Goal: Task Accomplishment & Management: Use online tool/utility

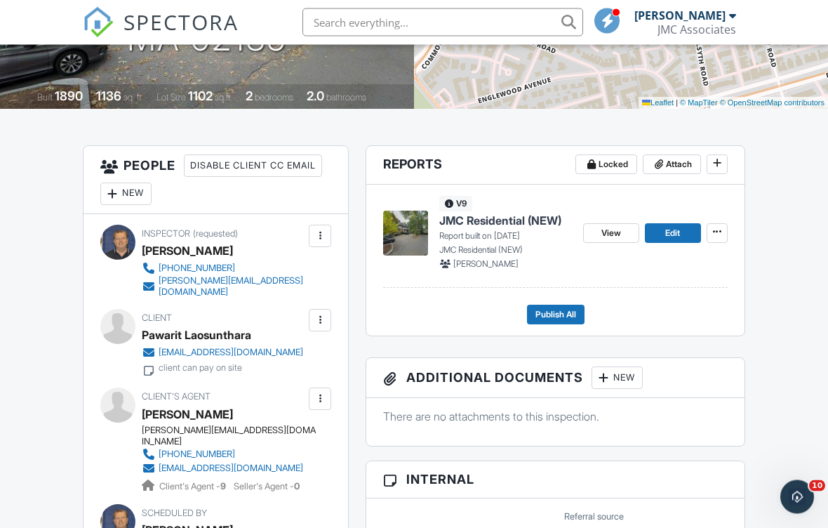
scroll to position [352, 0]
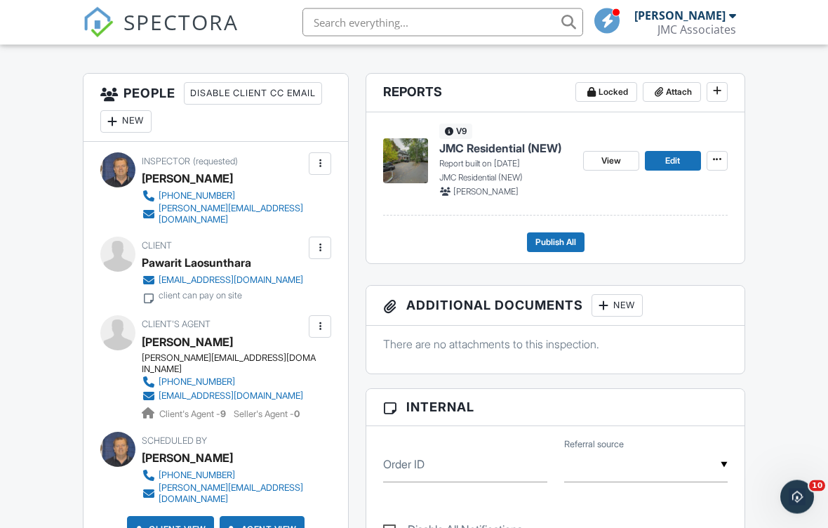
click at [493, 165] on p "Report built on 09/27/2025" at bounding box center [505, 164] width 133 height 13
click at [481, 163] on p "Report built on 09/27/2025" at bounding box center [505, 164] width 133 height 13
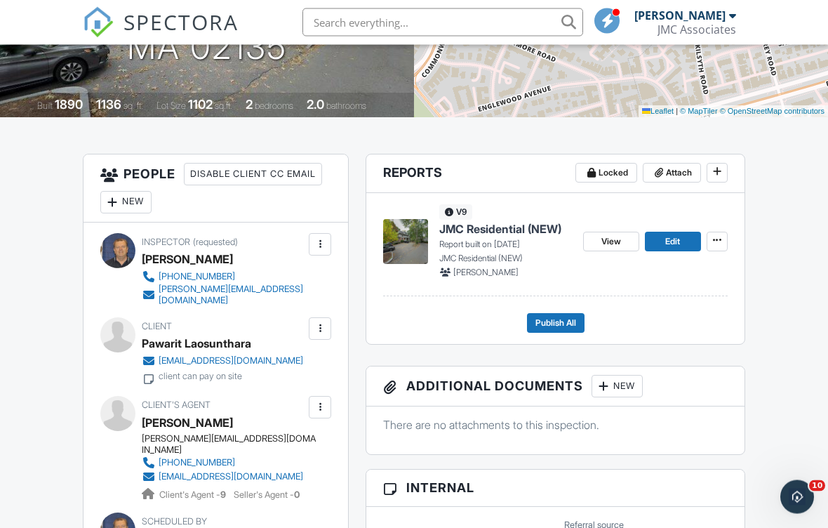
scroll to position [270, 0]
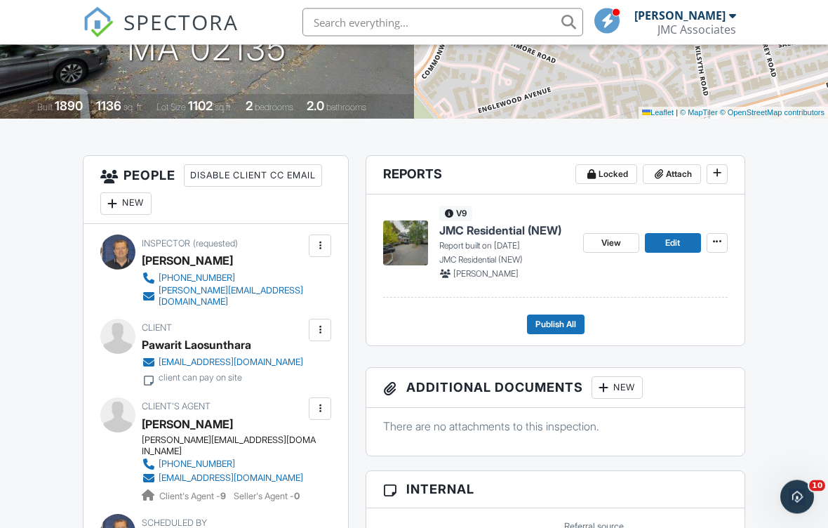
click at [483, 236] on span "JMC Residential (NEW)" at bounding box center [500, 230] width 122 height 15
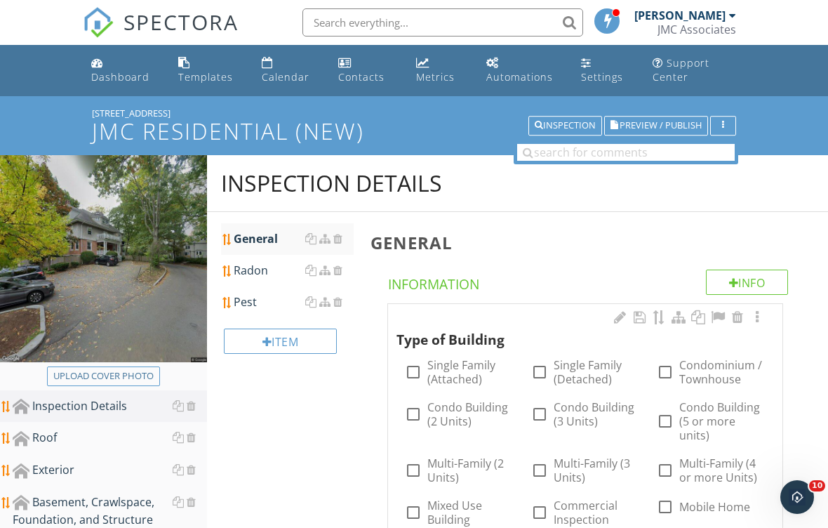
click at [106, 376] on div "Upload cover photo" at bounding box center [103, 376] width 100 height 14
type input "C:\fakepath\image.jpg"
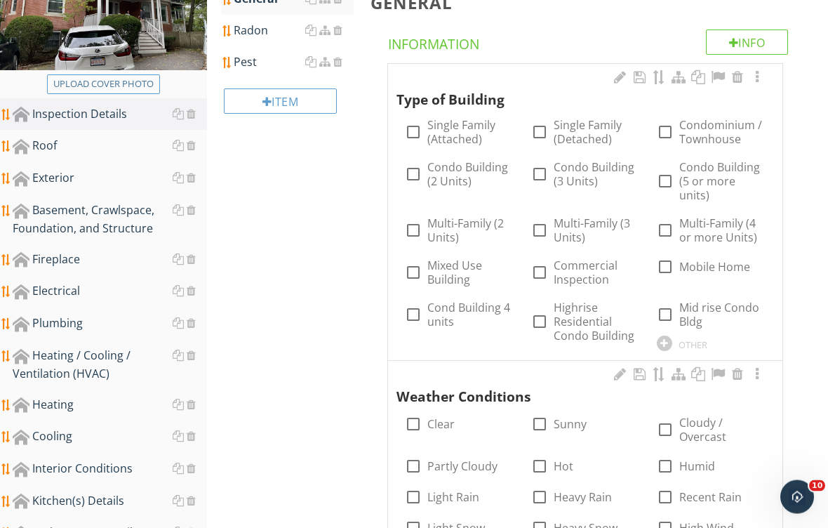
scroll to position [240, 0]
click at [690, 182] on label "Condo Building (5 or more units)" at bounding box center [722, 181] width 86 height 42
checkbox input "true"
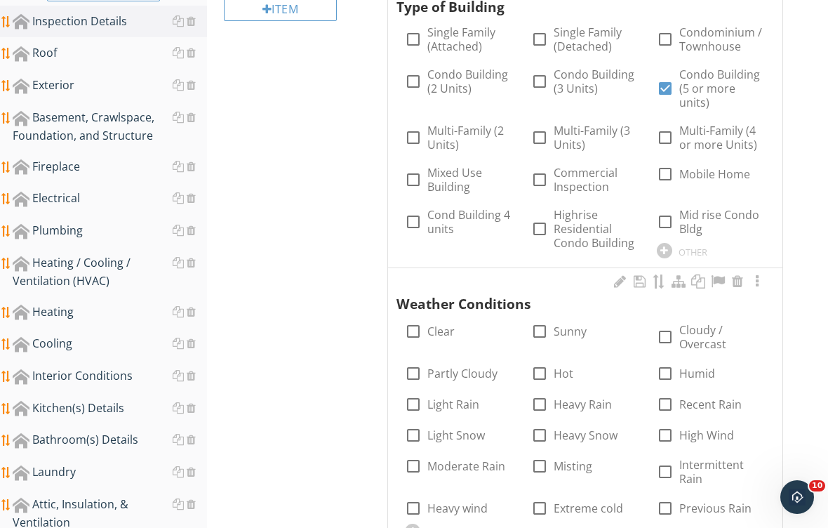
scroll to position [333, 0]
click at [458, 370] on label "Partly Cloudy" at bounding box center [462, 373] width 70 height 14
checkbox input "true"
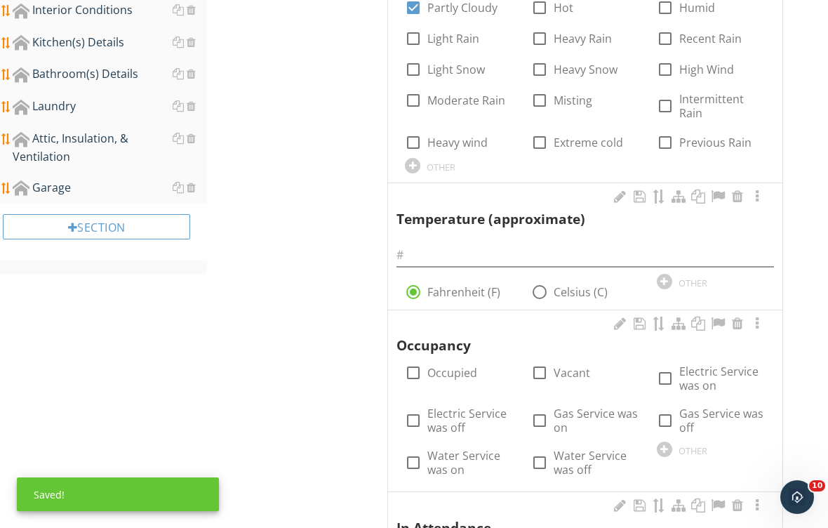
scroll to position [701, 0]
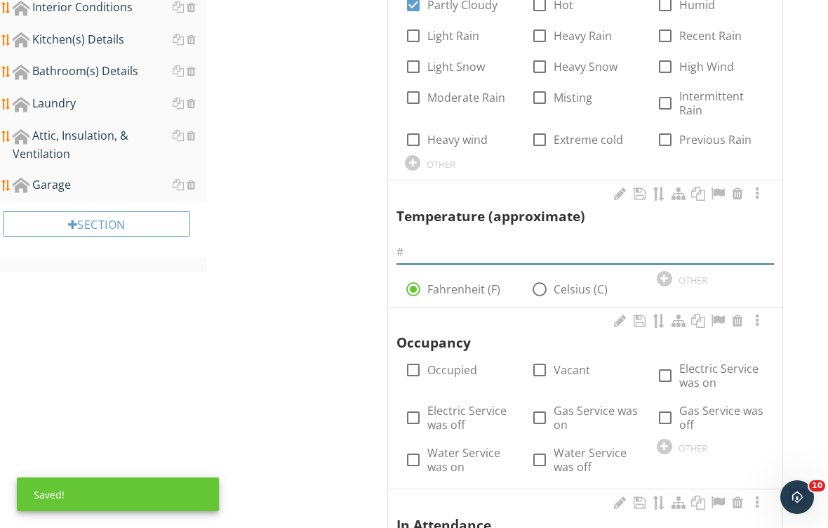
click at [474, 250] on input "text" at bounding box center [584, 252] width 377 height 23
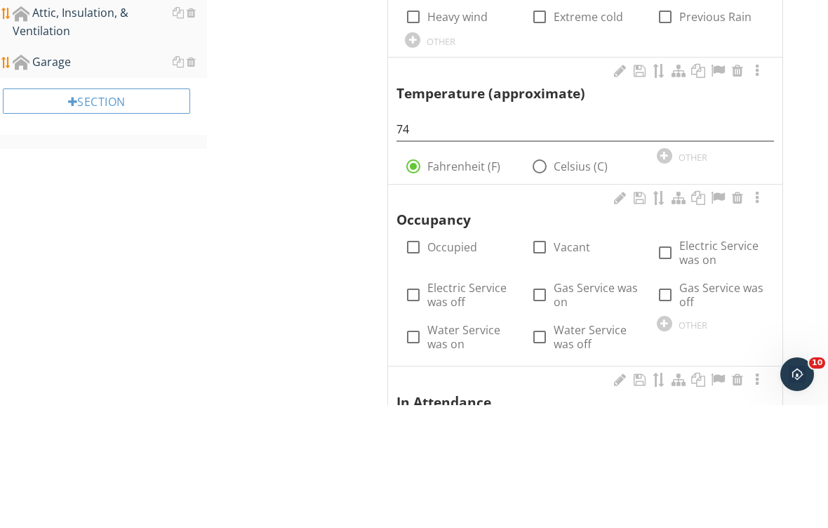
scroll to position [824, 0]
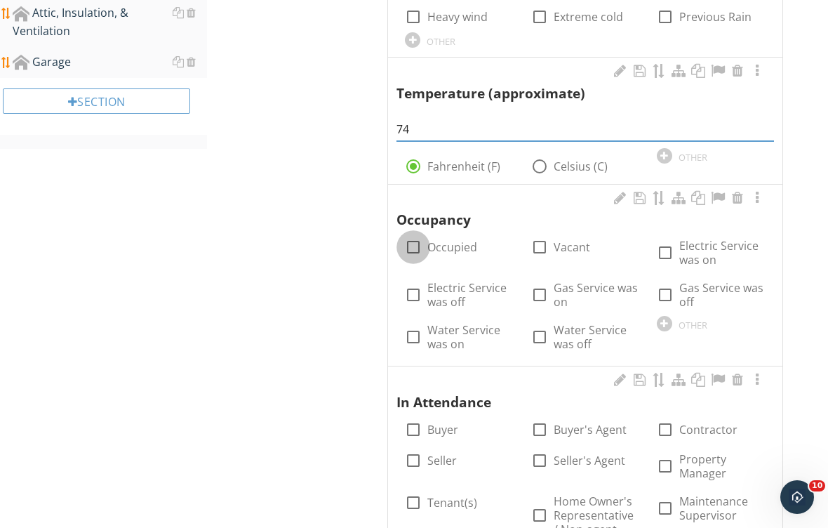
type input "74"
click at [414, 241] on div at bounding box center [413, 247] width 24 height 24
checkbox input "true"
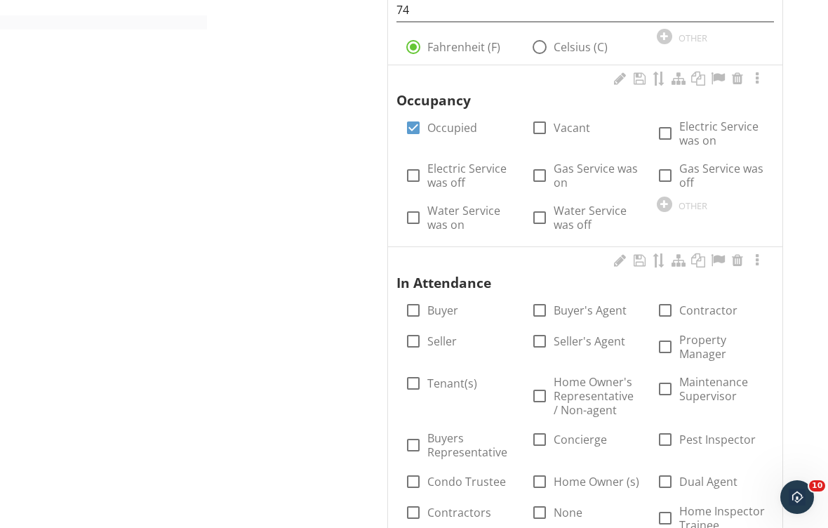
scroll to position [942, 0]
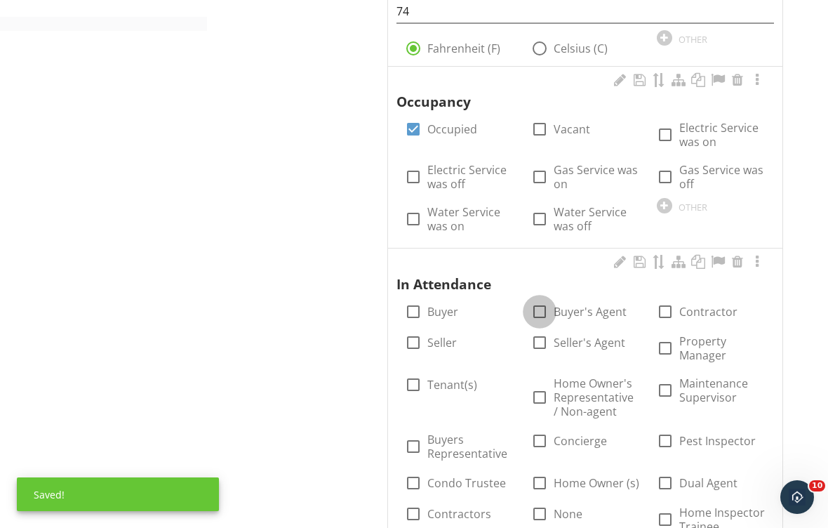
click at [547, 306] on div at bounding box center [540, 312] width 24 height 24
checkbox input "true"
click at [427, 305] on label "Buyer" at bounding box center [442, 312] width 31 height 14
checkbox input "true"
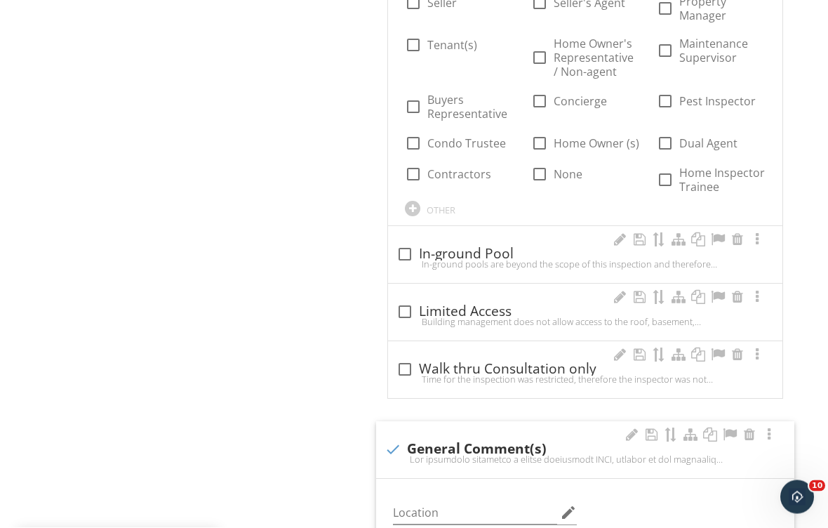
scroll to position [1281, 0]
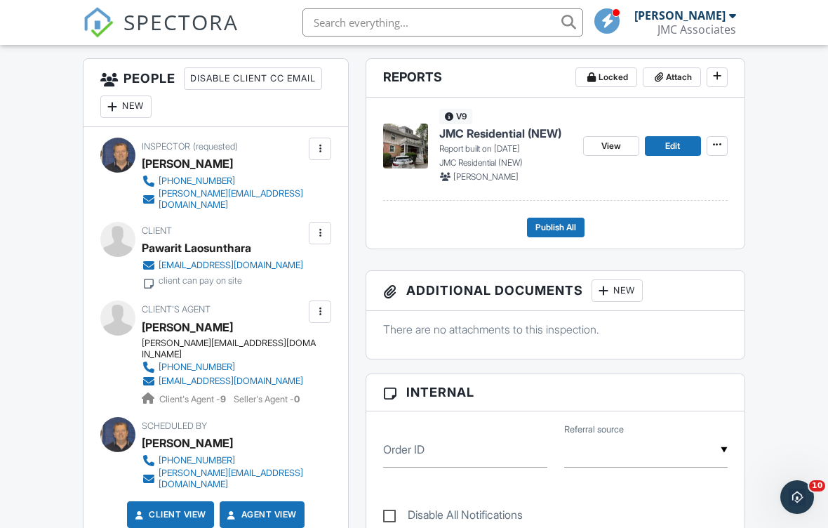
scroll to position [373, 0]
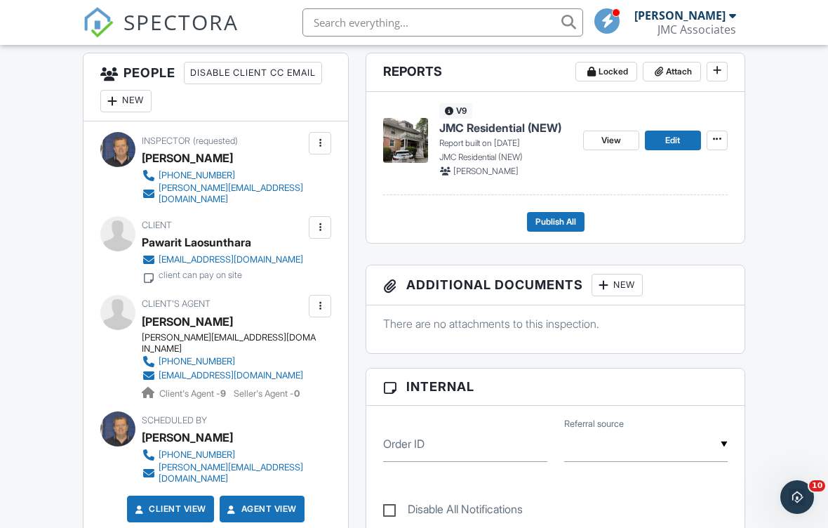
click at [497, 142] on p "Report built on 09/27/2025" at bounding box center [505, 143] width 133 height 13
click at [486, 134] on span "JMC Residential (NEW)" at bounding box center [500, 127] width 122 height 15
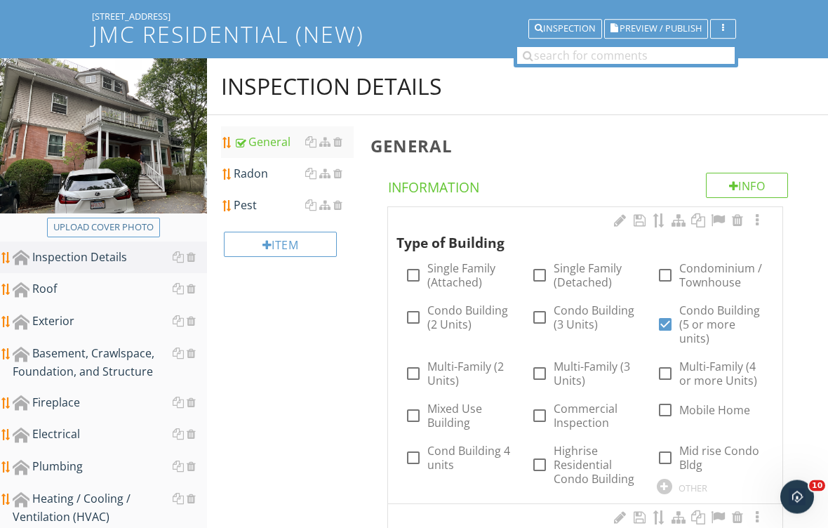
scroll to position [153, 0]
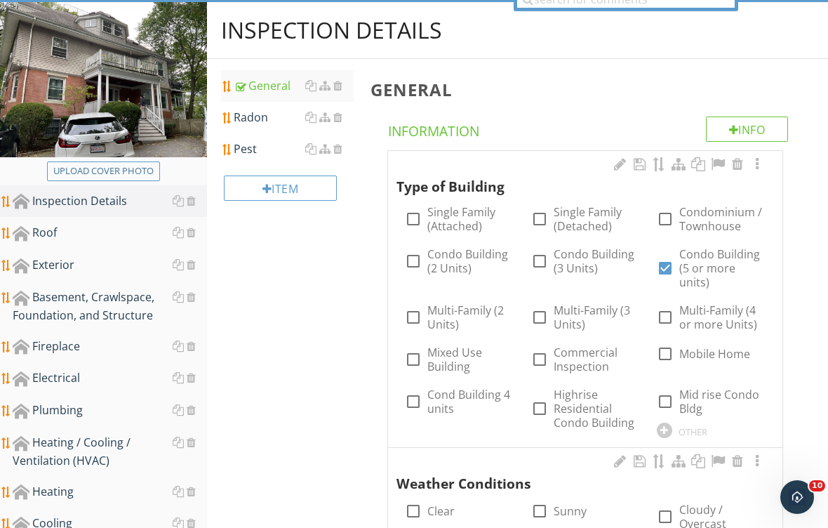
click at [261, 114] on div "Radon" at bounding box center [294, 117] width 120 height 17
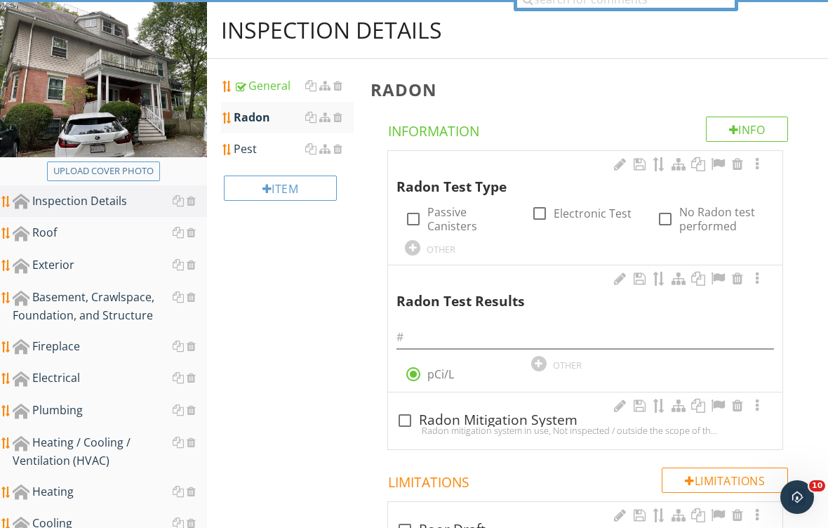
click at [675, 215] on div "check_box_outline_blank No Radon test performed" at bounding box center [711, 219] width 109 height 28
click at [731, 295] on div "Radon Test Results" at bounding box center [575, 291] width 359 height 41
click at [730, 282] on div at bounding box center [737, 279] width 17 height 14
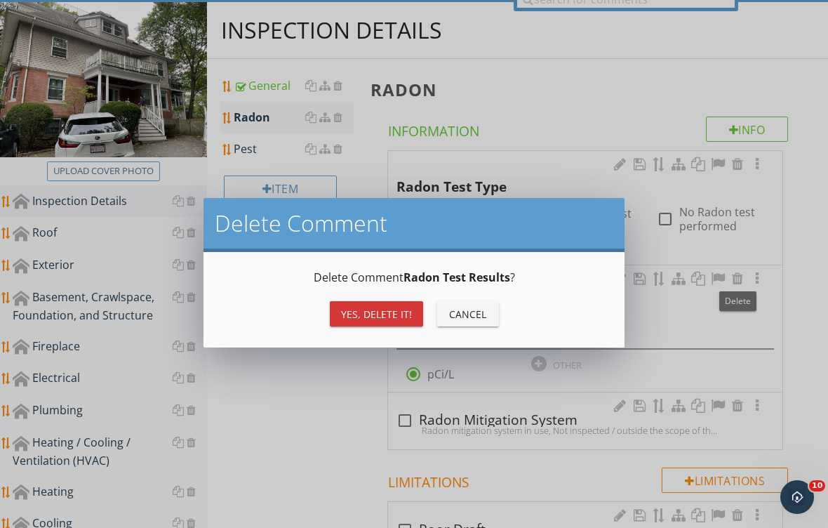
click at [378, 314] on div "Yes, Delete it!" at bounding box center [376, 314] width 71 height 15
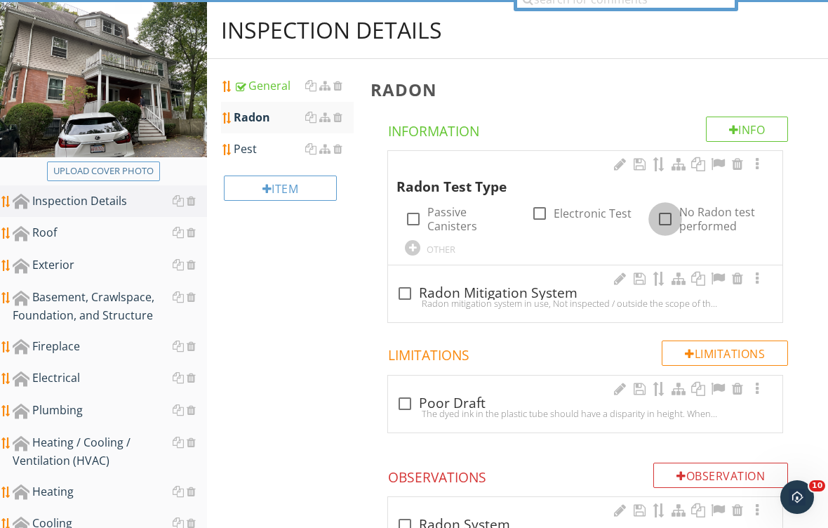
click at [666, 221] on div at bounding box center [665, 219] width 24 height 24
checkbox input "true"
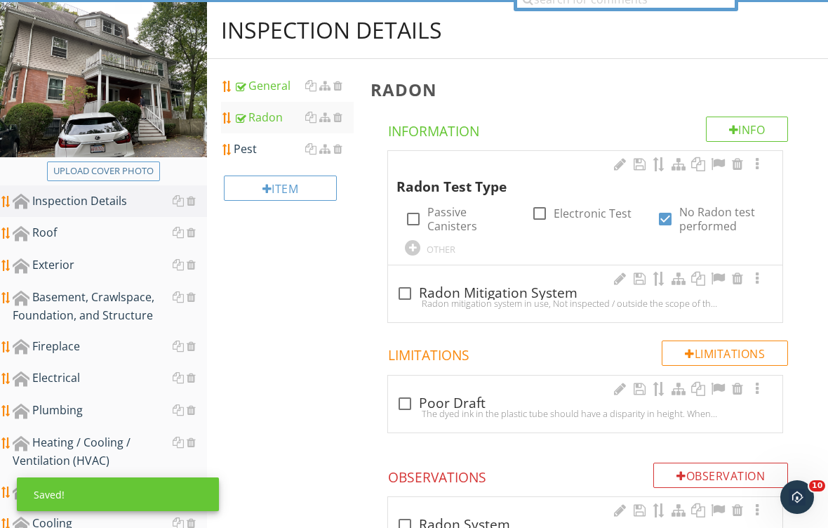
click at [254, 146] on div "Pest" at bounding box center [294, 148] width 120 height 17
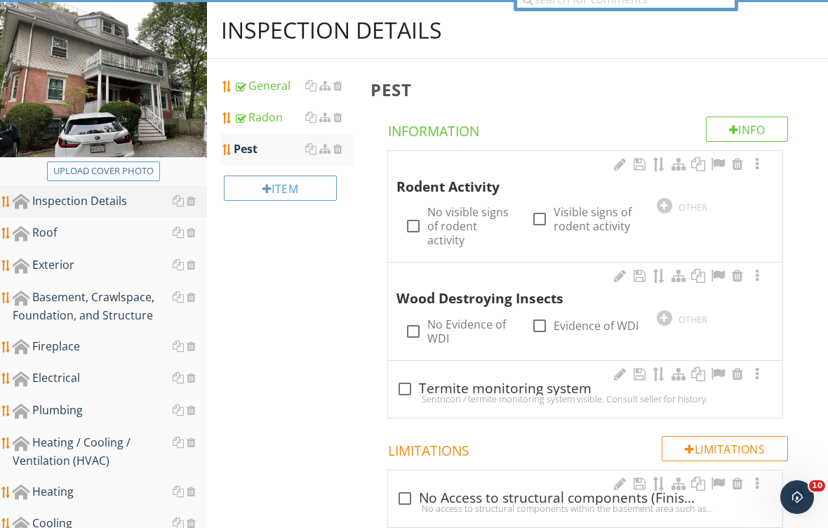
click at [419, 221] on div at bounding box center [413, 226] width 24 height 24
checkbox input "true"
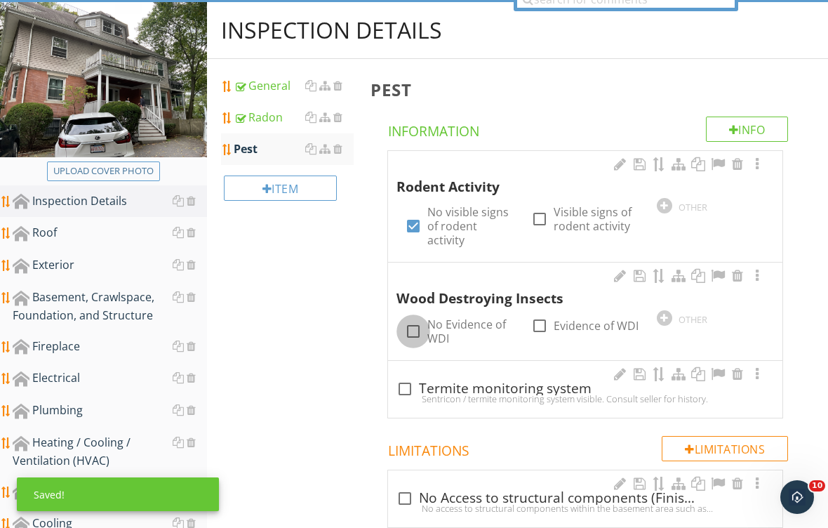
click at [413, 327] on div at bounding box center [413, 331] width 24 height 24
checkbox input "true"
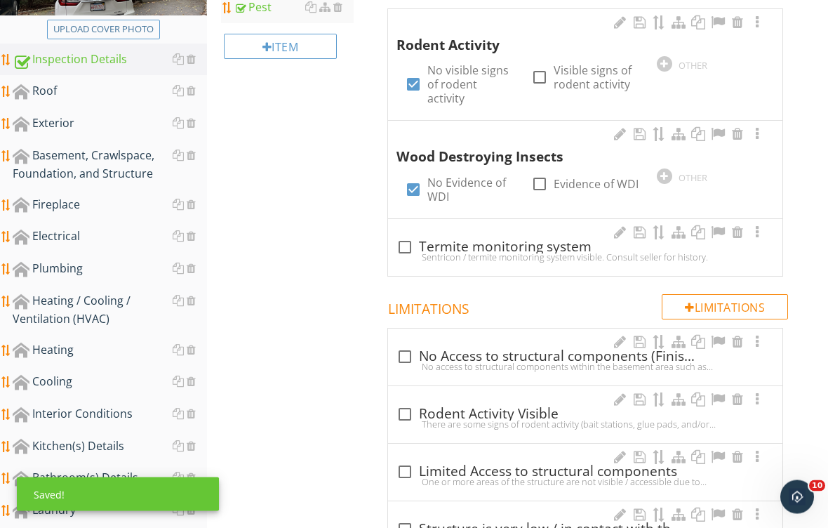
scroll to position [298, 0]
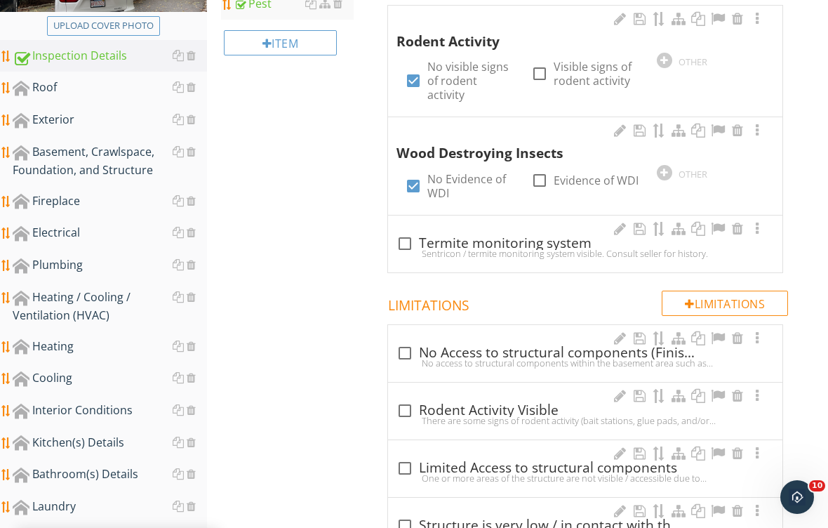
click at [69, 232] on div "Electrical" at bounding box center [110, 233] width 194 height 18
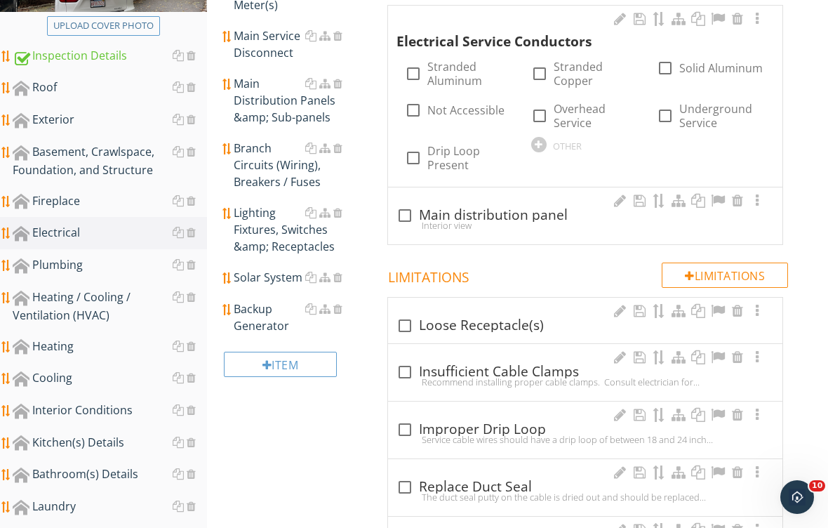
click at [540, 77] on div at bounding box center [540, 74] width 24 height 24
checkbox input "true"
click at [765, 15] on div at bounding box center [757, 19] width 17 height 14
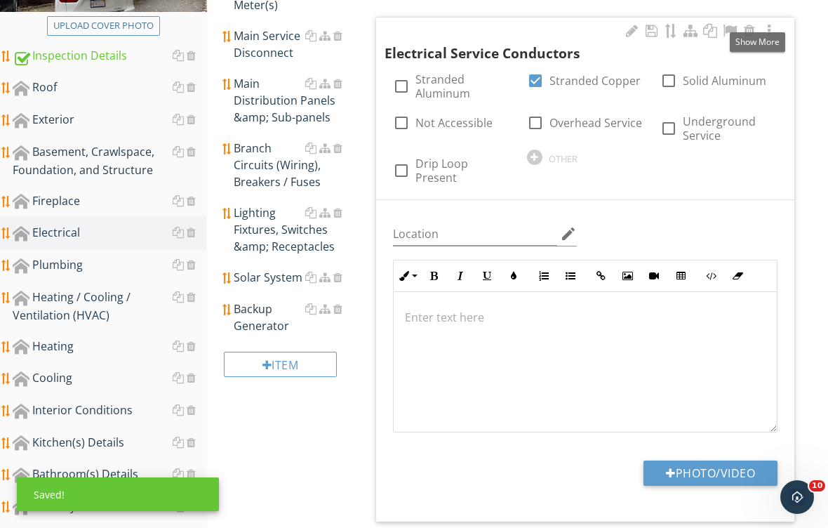
click at [703, 470] on button "Photo/Video" at bounding box center [710, 472] width 134 height 25
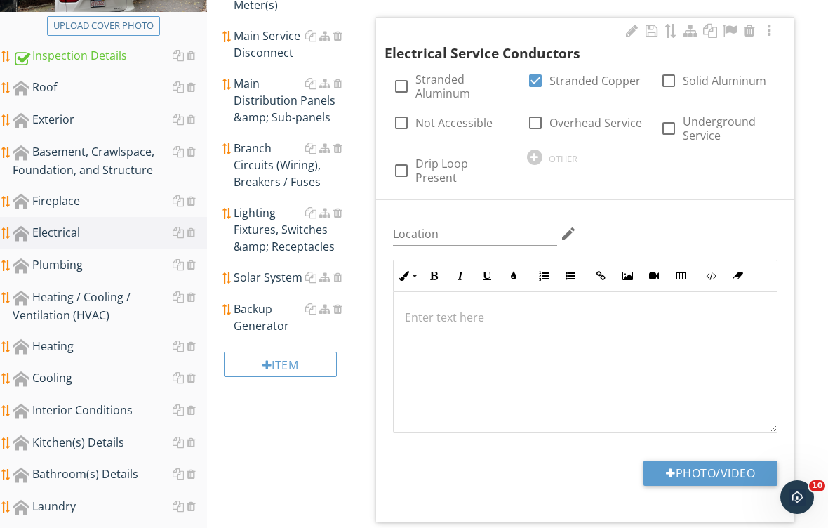
type input "C:\fakepath\IMG_2154.jpeg"
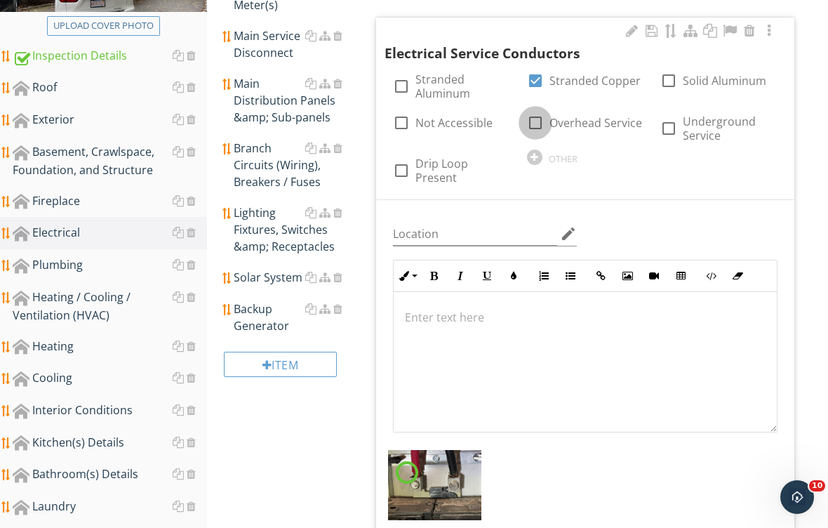
click at [544, 121] on div at bounding box center [535, 123] width 24 height 24
checkbox input "true"
click at [399, 168] on div at bounding box center [401, 171] width 24 height 24
checkbox input "true"
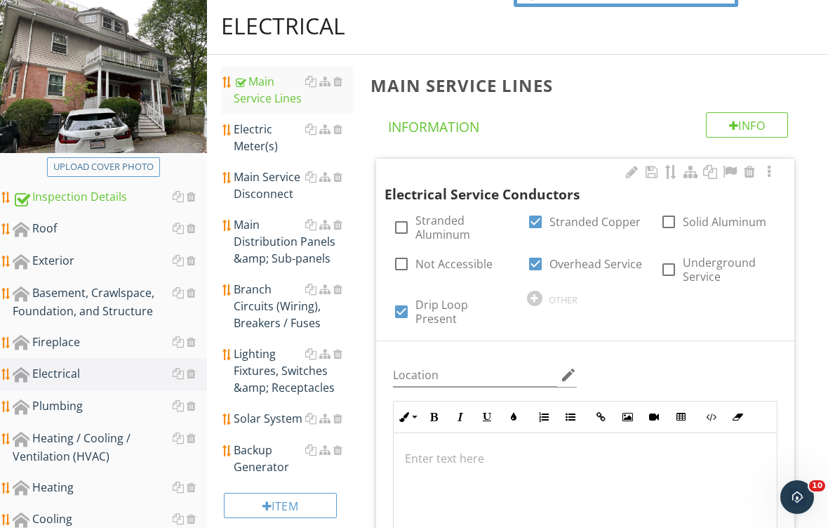
scroll to position [118, 0]
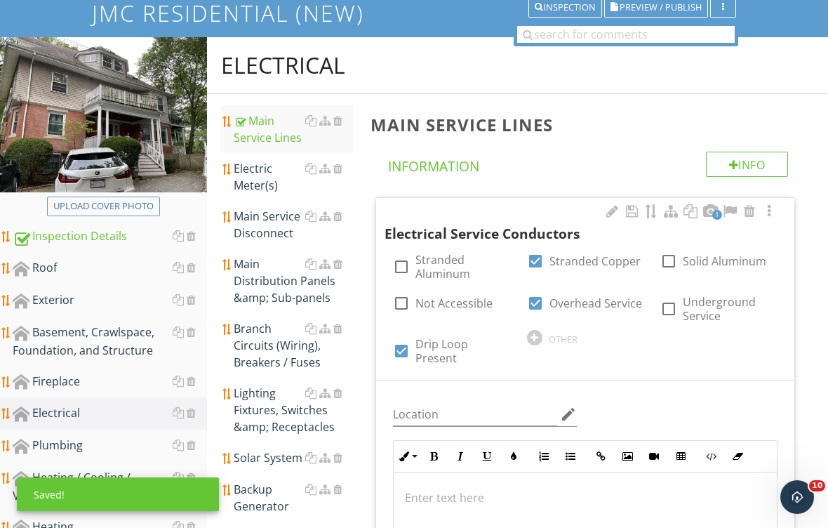
click at [271, 179] on div "Electric Meter(s)" at bounding box center [294, 177] width 120 height 34
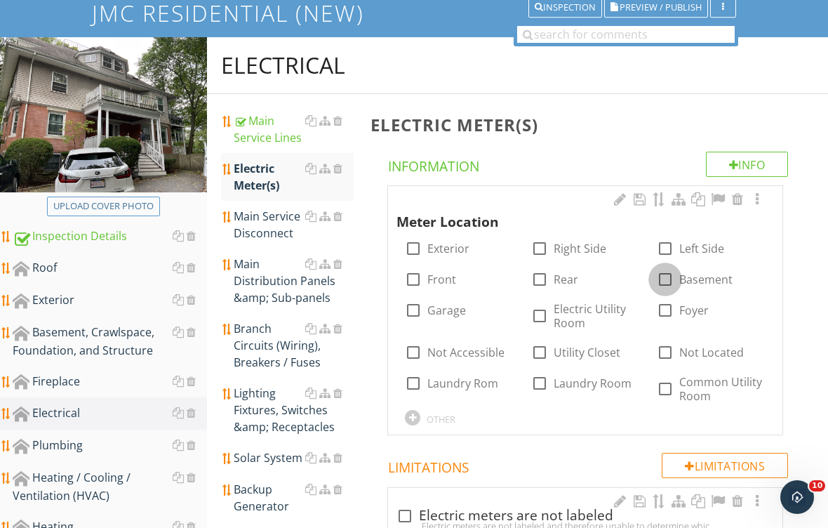
click at [671, 276] on div at bounding box center [665, 279] width 24 height 24
checkbox input "true"
click at [671, 387] on div at bounding box center [665, 389] width 24 height 24
checkbox input "true"
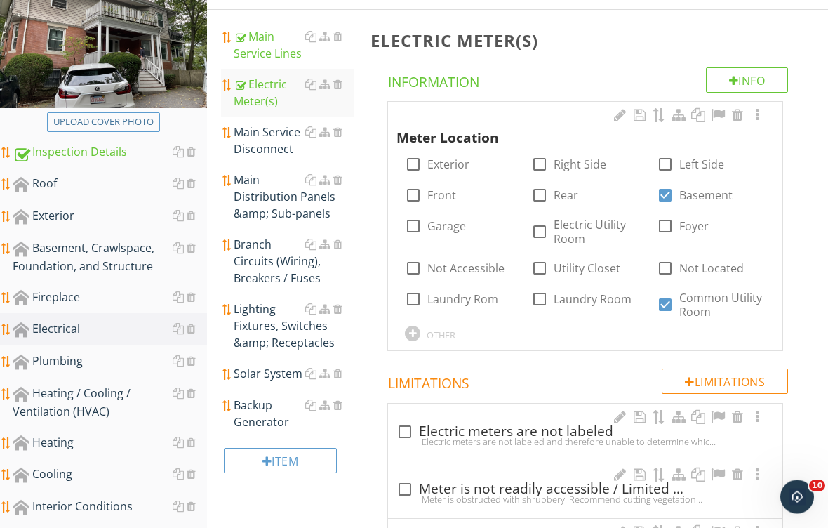
scroll to position [202, 0]
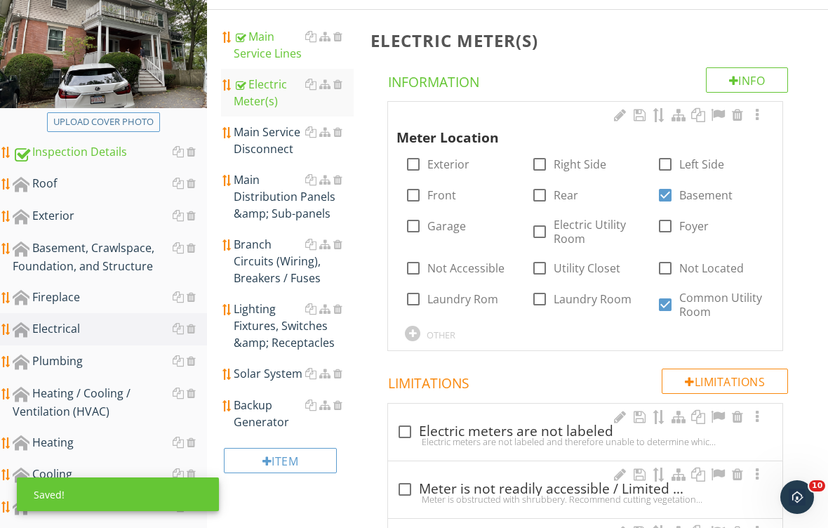
click at [274, 139] on div "Main Service Disconnect" at bounding box center [294, 140] width 120 height 34
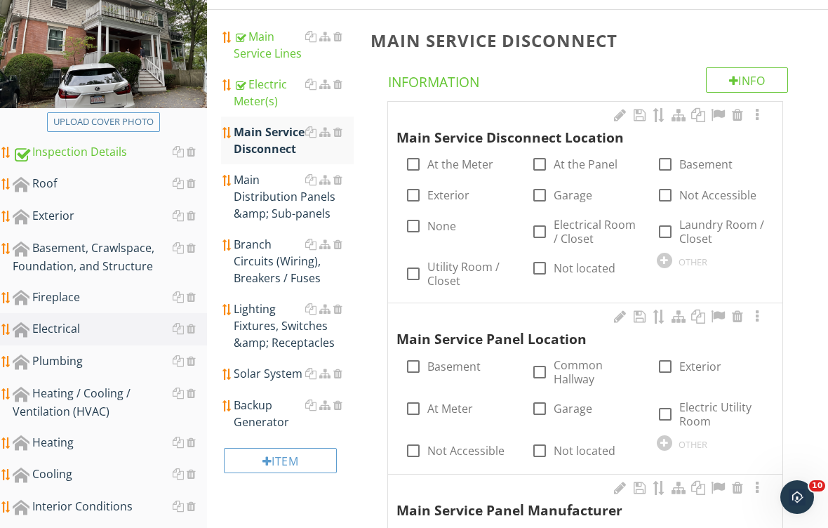
click at [563, 165] on label "At the Panel" at bounding box center [586, 164] width 64 height 14
checkbox input "true"
click at [439, 359] on label "Basement" at bounding box center [453, 366] width 53 height 14
checkbox input "true"
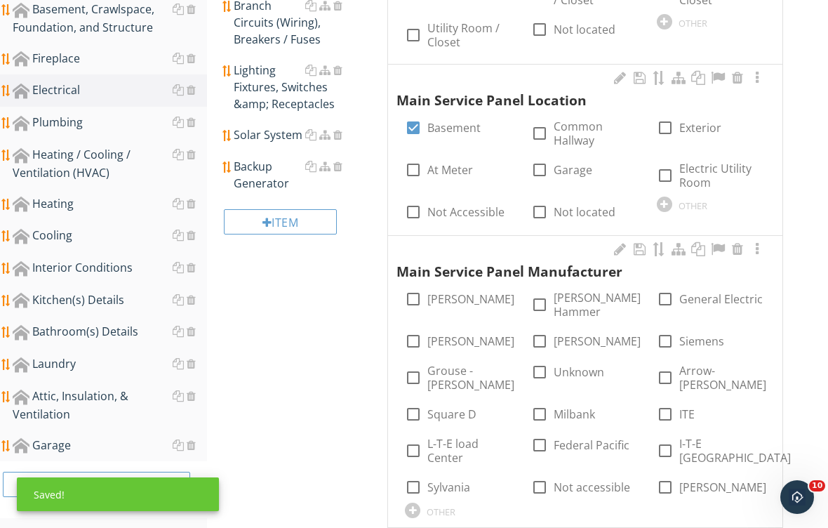
scroll to position [443, 0]
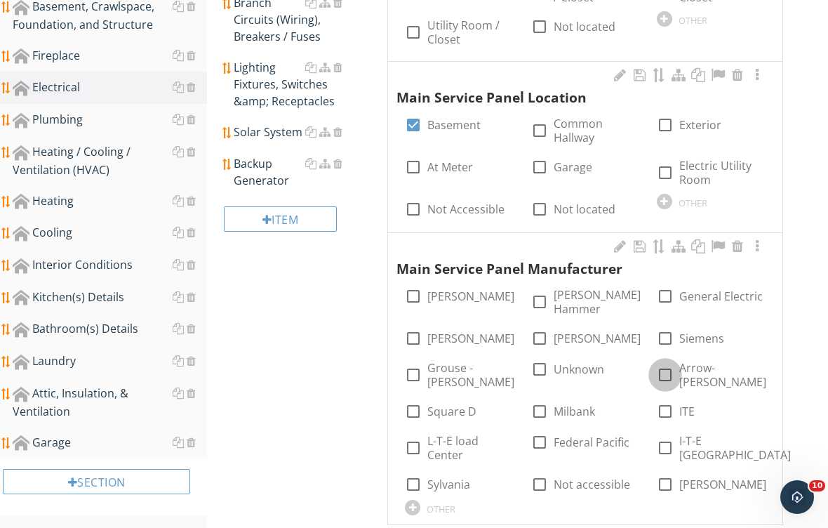
click at [676, 363] on div at bounding box center [665, 375] width 24 height 24
checkbox input "true"
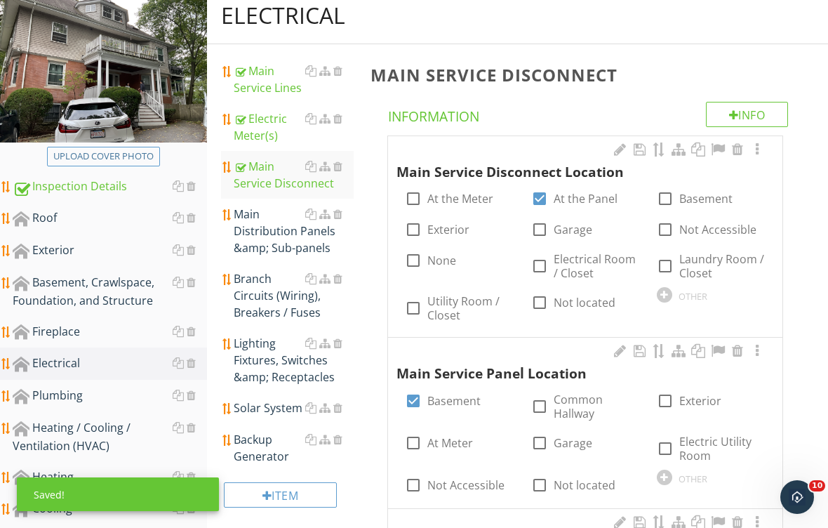
scroll to position [141, 0]
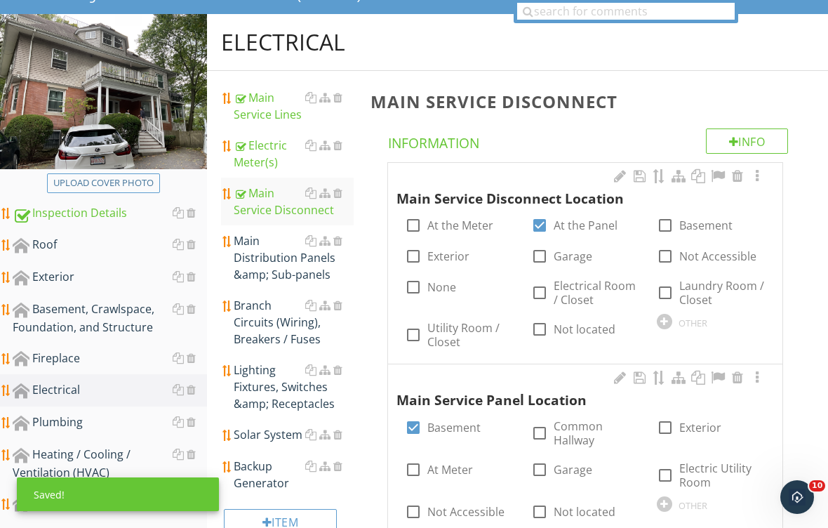
click at [288, 259] on div "Main Distribution Panels &amp; Sub-panels" at bounding box center [294, 257] width 120 height 51
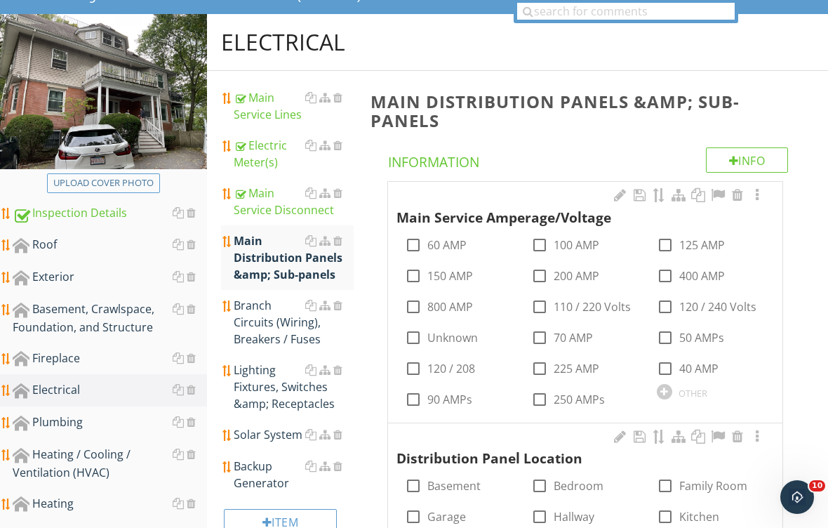
click at [578, 239] on label "100 AMP" at bounding box center [577, 245] width 46 height 14
checkbox input "true"
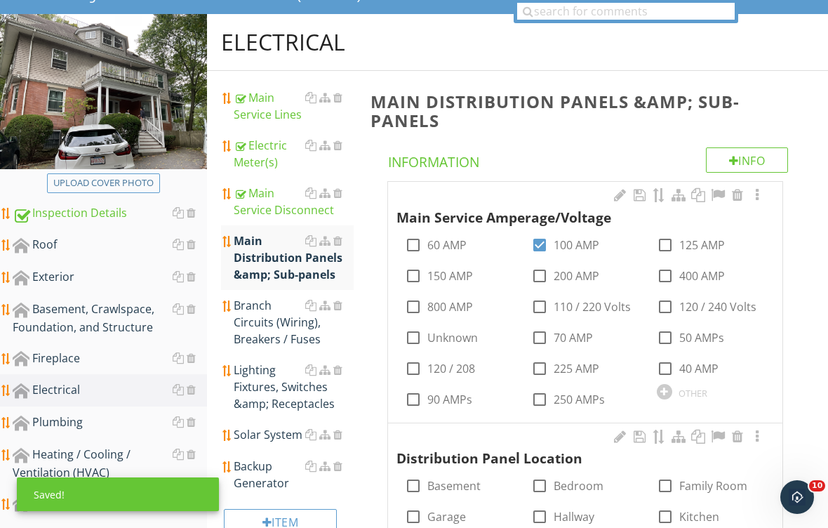
click at [718, 302] on label "120 / 240 Volts" at bounding box center [717, 307] width 77 height 14
checkbox input "true"
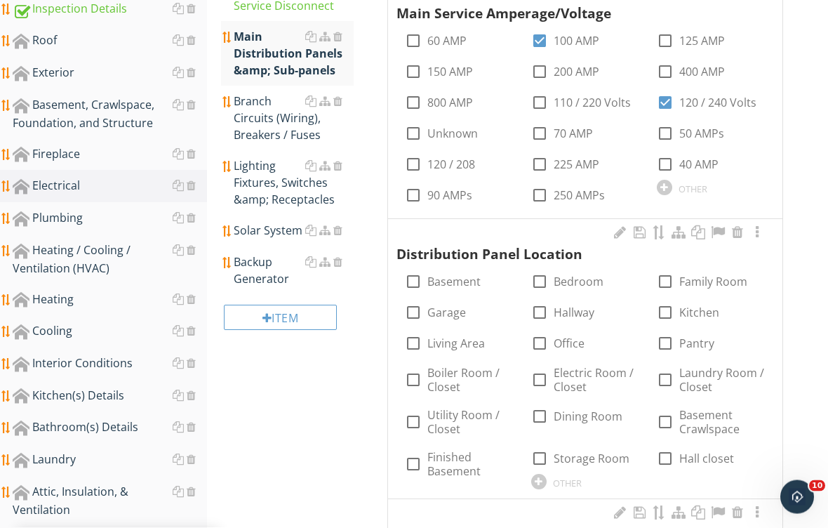
scroll to position [345, 0]
click at [451, 274] on label "Basement" at bounding box center [453, 281] width 53 height 14
checkbox input "true"
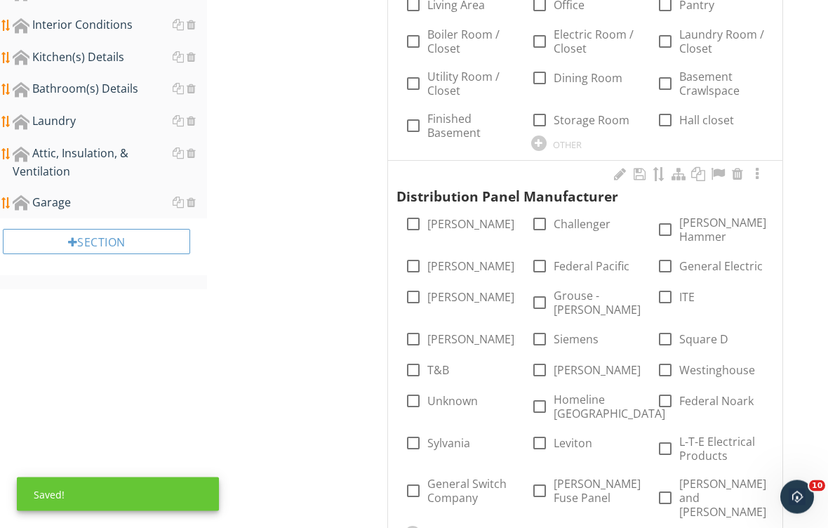
scroll to position [683, 0]
click at [439, 259] on label "Eaton" at bounding box center [470, 266] width 87 height 14
checkbox input "true"
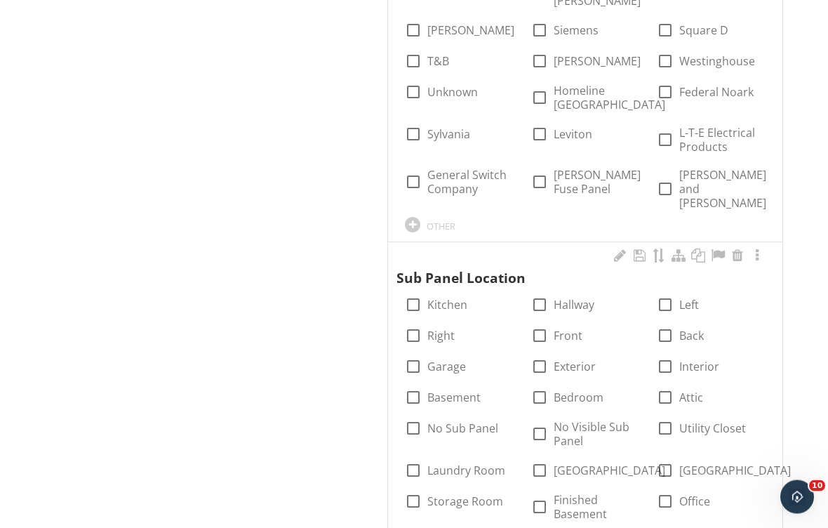
scroll to position [1012, 0]
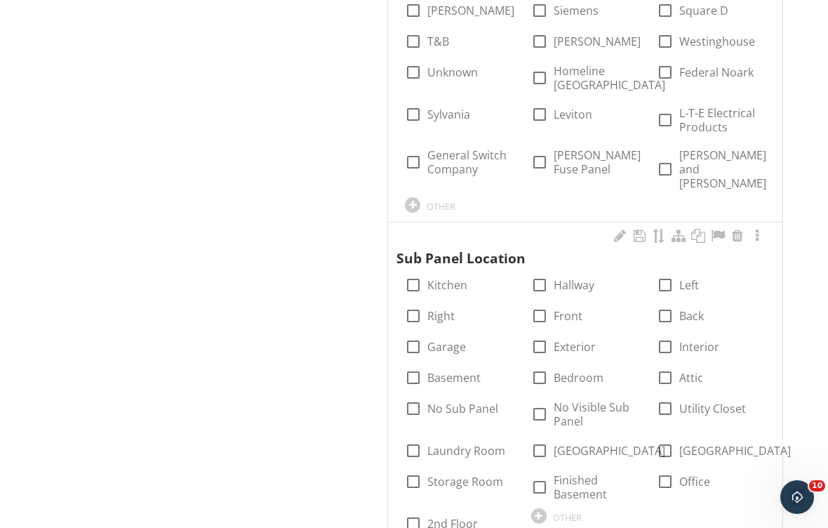
click at [446, 401] on label "No Sub Panel" at bounding box center [462, 408] width 71 height 14
checkbox input "true"
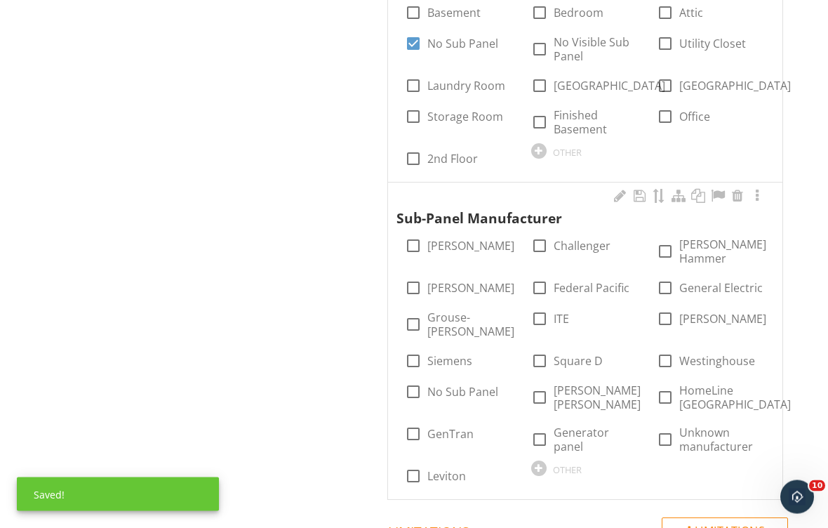
scroll to position [1377, 0]
click at [735, 189] on div at bounding box center [737, 196] width 17 height 14
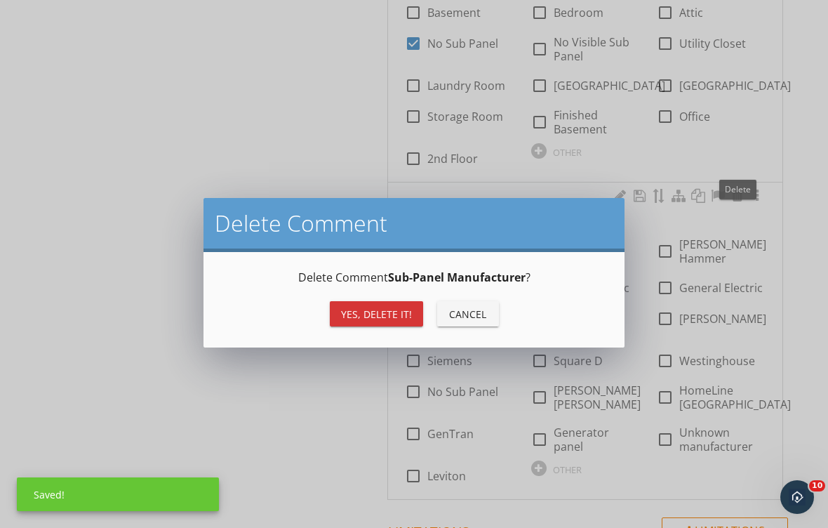
click at [373, 325] on button "Yes, Delete it!" at bounding box center [376, 313] width 93 height 25
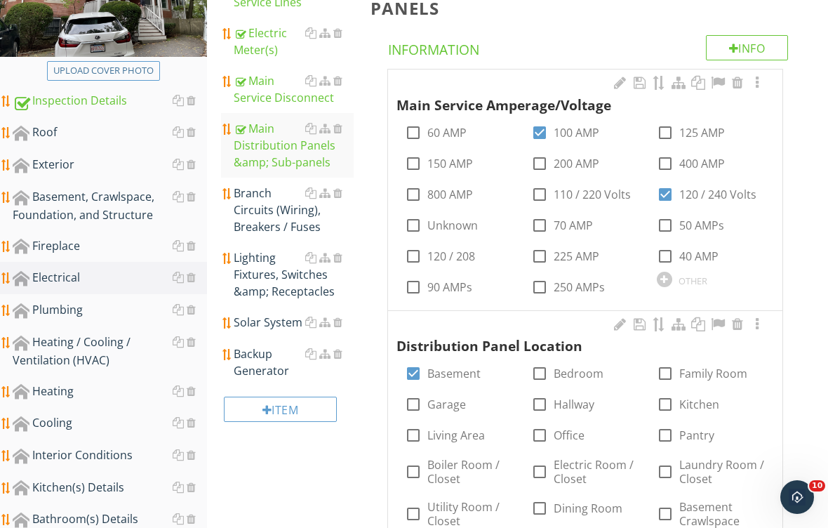
scroll to position [253, 0]
click at [275, 208] on div "Branch Circuits (Wiring), Breakers / Fuses" at bounding box center [294, 210] width 120 height 51
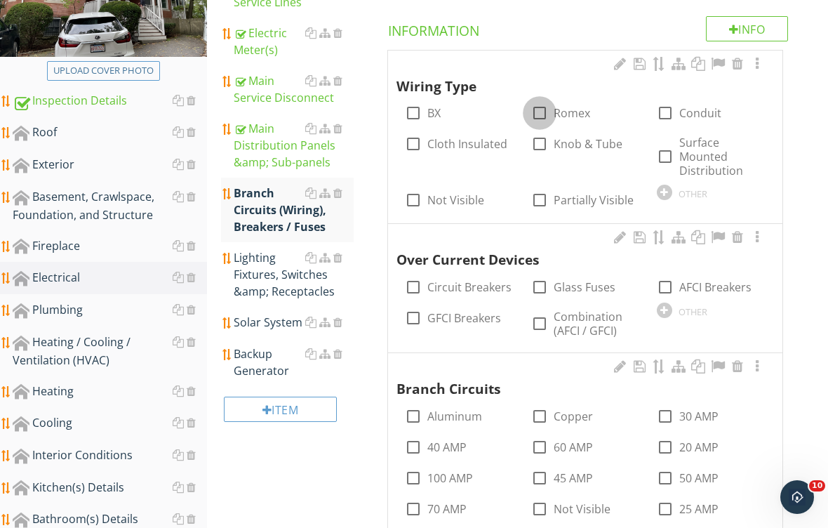
click at [544, 108] on div at bounding box center [540, 113] width 24 height 24
checkbox input "true"
click at [433, 284] on label "Circuit Breakers" at bounding box center [469, 287] width 84 height 14
checkbox input "true"
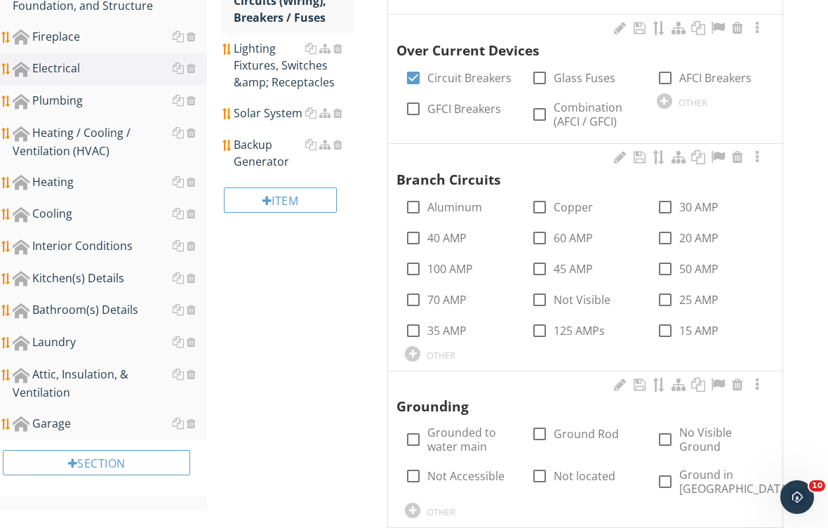
scroll to position [462, 0]
click at [550, 206] on div at bounding box center [540, 207] width 24 height 24
checkbox input "true"
click at [670, 239] on div at bounding box center [665, 238] width 24 height 24
checkbox input "true"
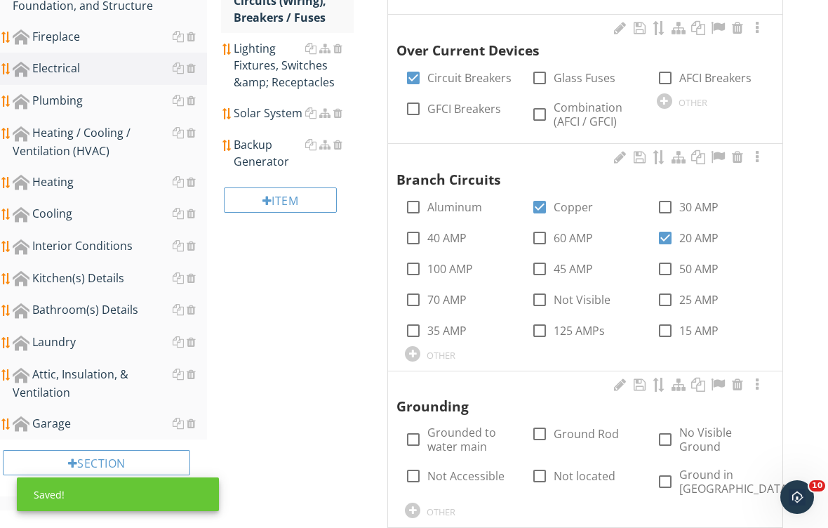
click at [671, 319] on div at bounding box center [665, 331] width 24 height 24
checkbox input "true"
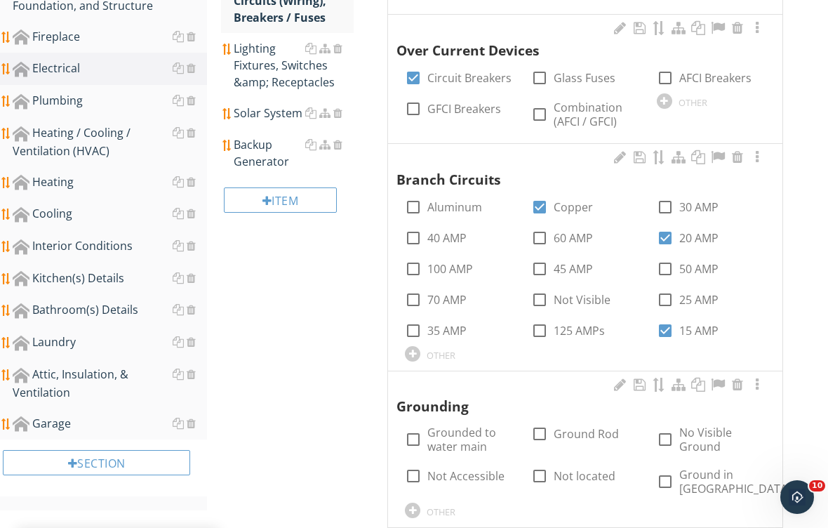
click at [420, 436] on div at bounding box center [413, 439] width 24 height 24
checkbox input "true"
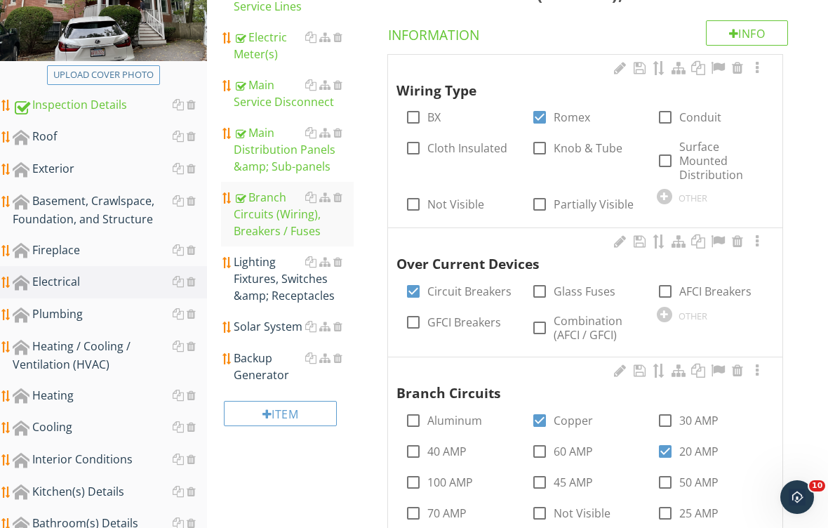
scroll to position [248, 0]
click at [287, 329] on div "Solar System" at bounding box center [294, 327] width 120 height 17
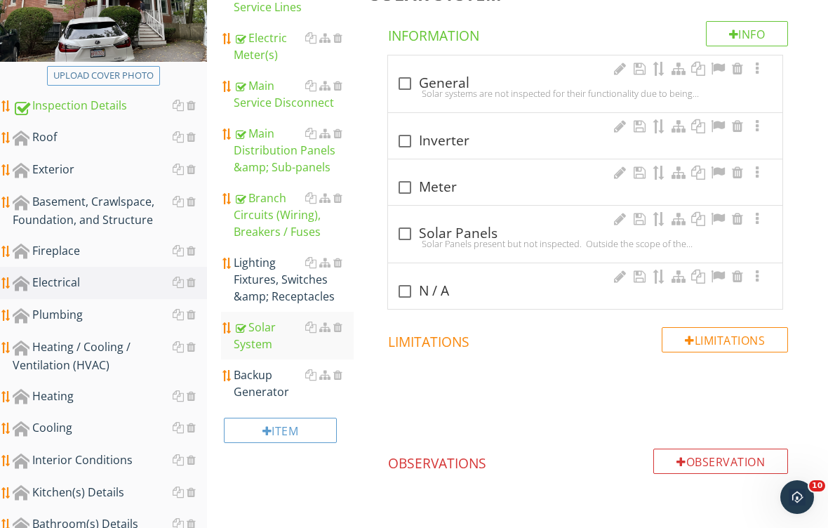
click at [415, 290] on div at bounding box center [405, 291] width 24 height 24
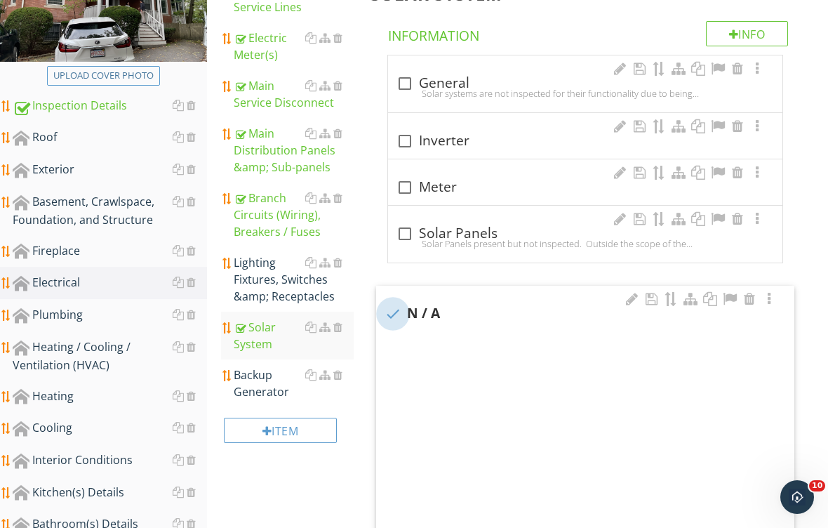
checkbox input "true"
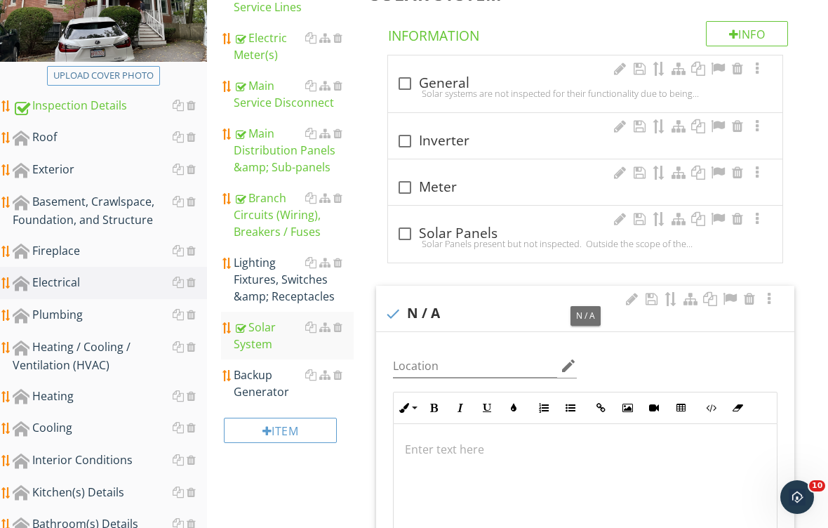
click at [417, 279] on span "check_box_outline_blank General Solar systems are not inspected for their funct…" at bounding box center [587, 354] width 435 height 599
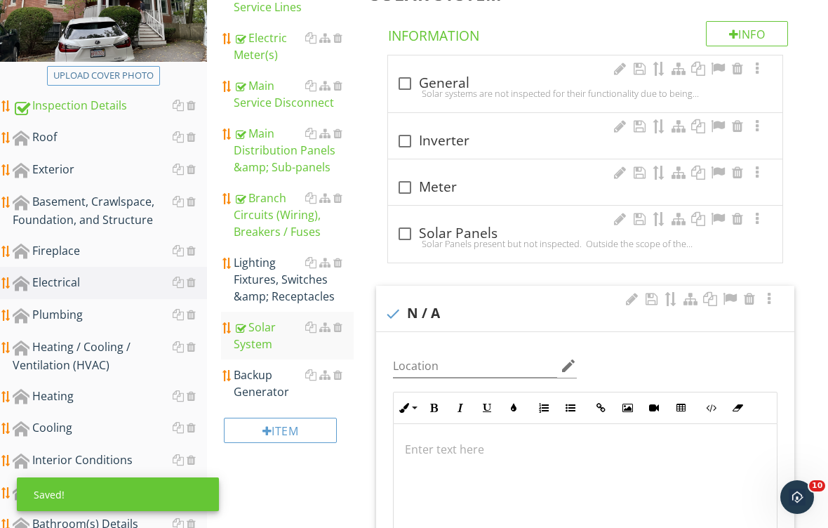
click at [277, 383] on div "Backup Generator" at bounding box center [294, 383] width 120 height 34
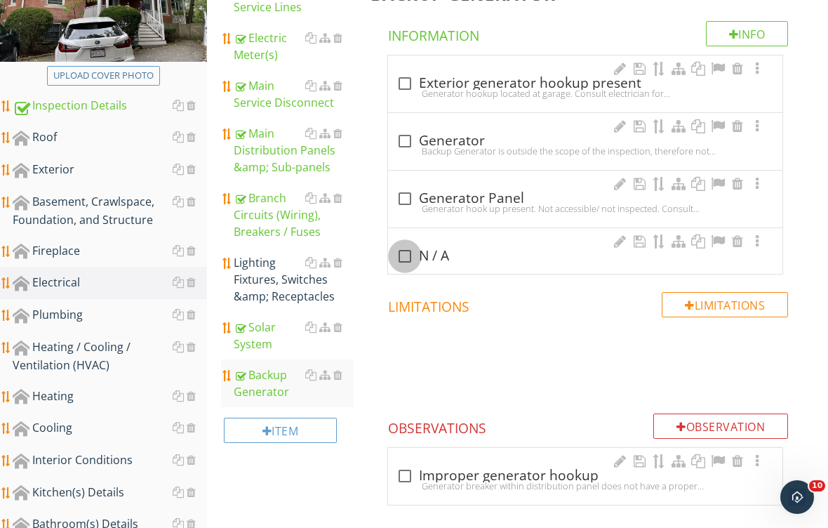
click at [407, 253] on div at bounding box center [405, 256] width 24 height 24
checkbox input "true"
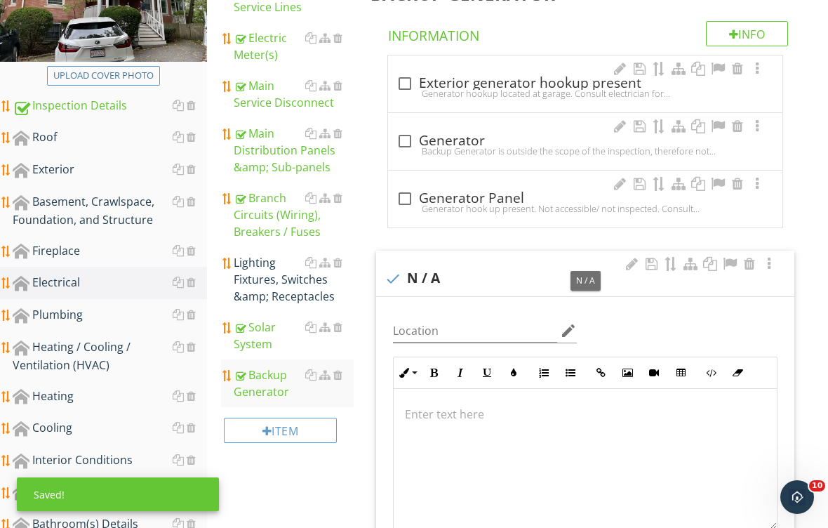
click at [323, 469] on div "Electrical Main Service Lines Electric Meter(s) Main Service Disconnect Main Di…" at bounding box center [517, 404] width 621 height 995
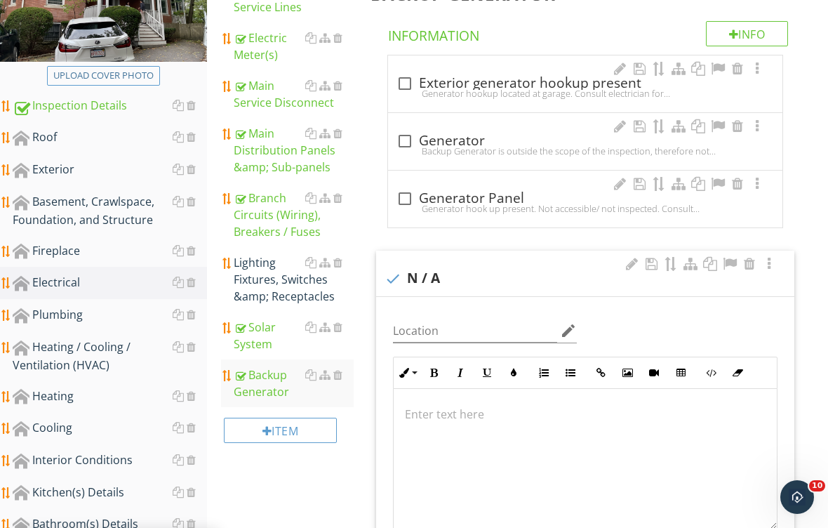
click at [296, 275] on div "Lighting Fixtures, Switches &amp; Receptacles" at bounding box center [294, 279] width 120 height 51
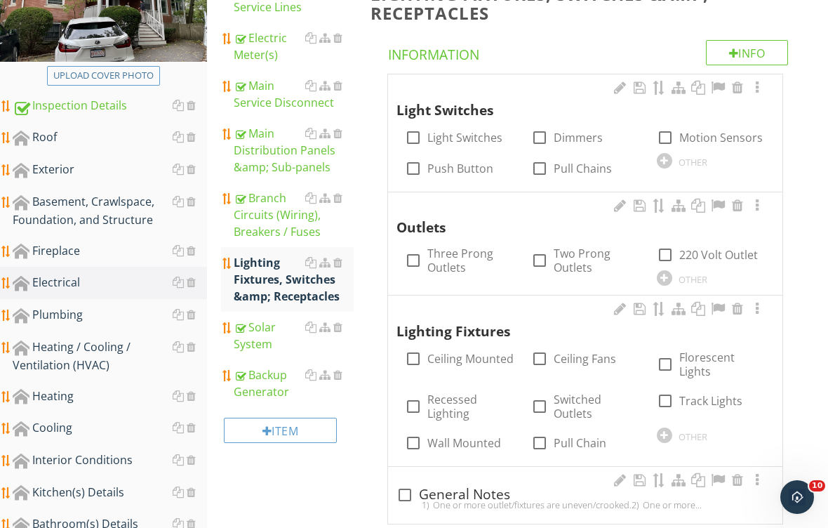
click at [470, 137] on label "Light Switches" at bounding box center [464, 138] width 75 height 14
checkbox input "true"
click at [448, 268] on label "Three Prong Outlets" at bounding box center [470, 260] width 86 height 28
checkbox input "true"
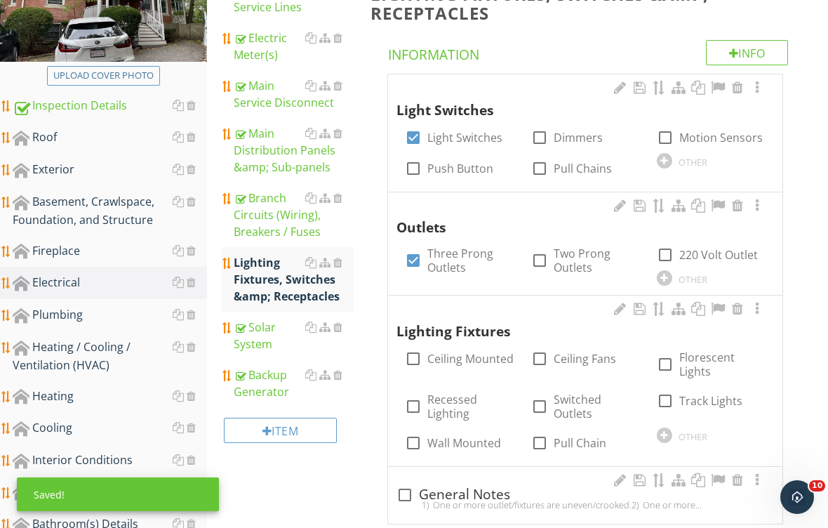
click at [469, 357] on label "Ceiling Mounted" at bounding box center [470, 359] width 86 height 14
checkbox input "true"
click at [590, 359] on label "Ceiling Fans" at bounding box center [585, 359] width 62 height 14
checkbox input "true"
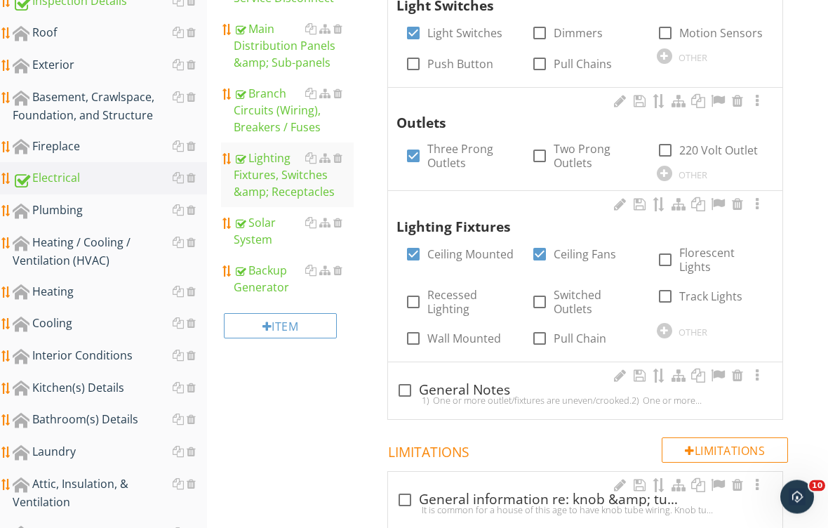
scroll to position [366, 0]
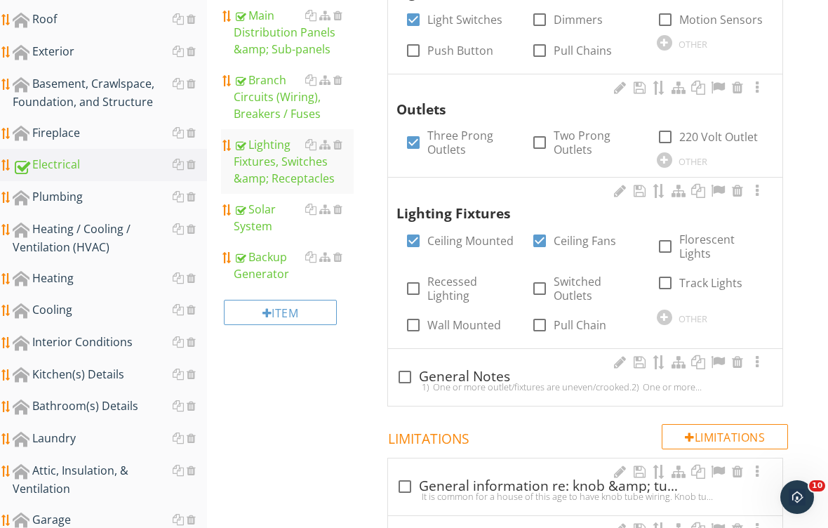
click at [86, 403] on div "Bathroom(s) Details" at bounding box center [110, 406] width 194 height 18
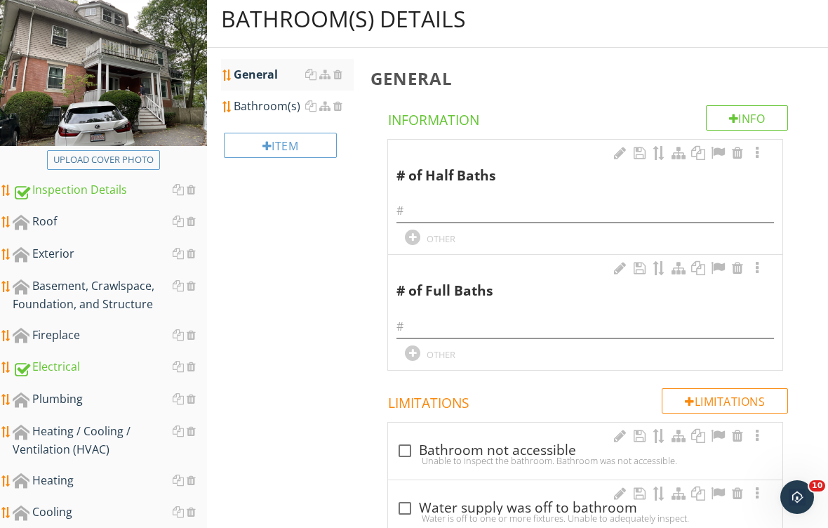
scroll to position [160, 0]
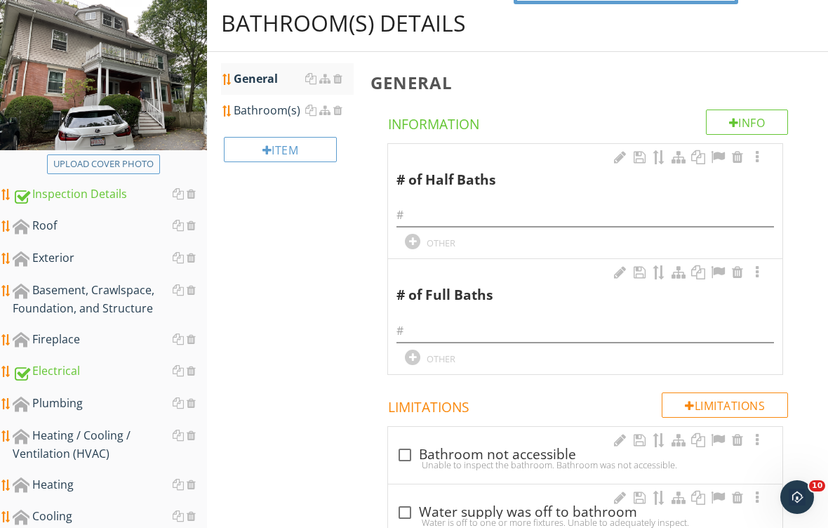
click at [309, 107] on div at bounding box center [310, 110] width 11 height 11
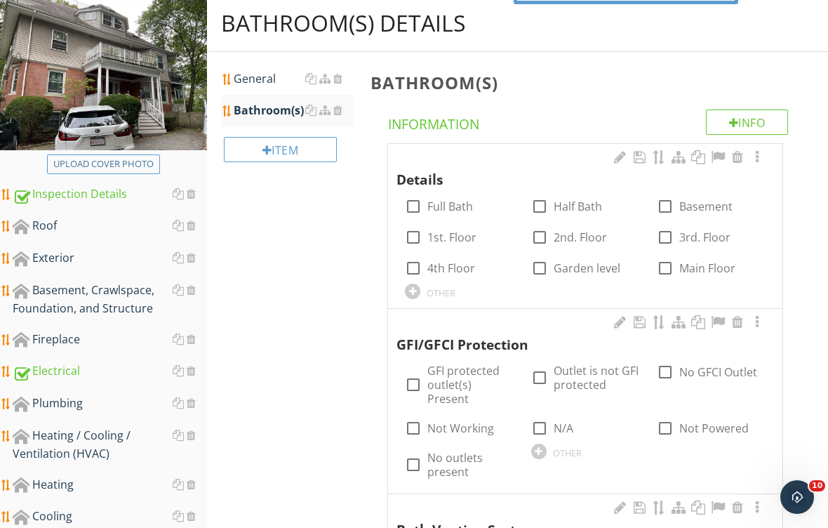
click at [310, 109] on div at bounding box center [310, 110] width 11 height 11
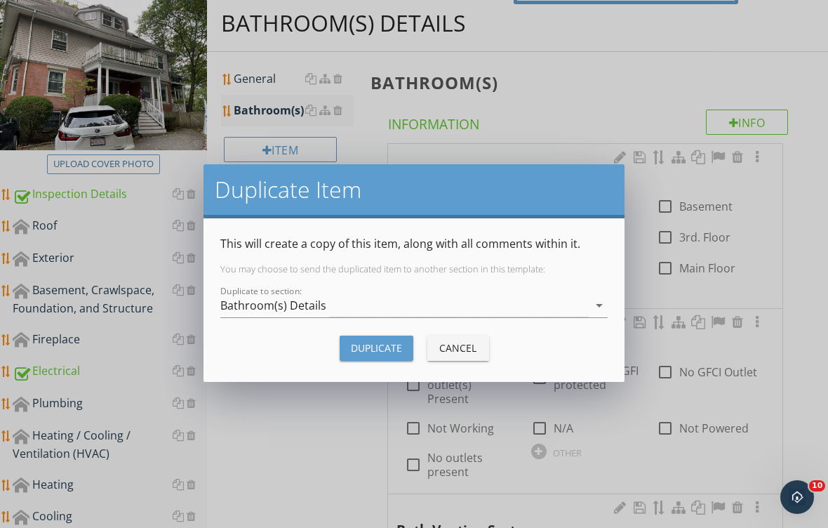
click at [361, 348] on div "Duplicate" at bounding box center [376, 347] width 51 height 15
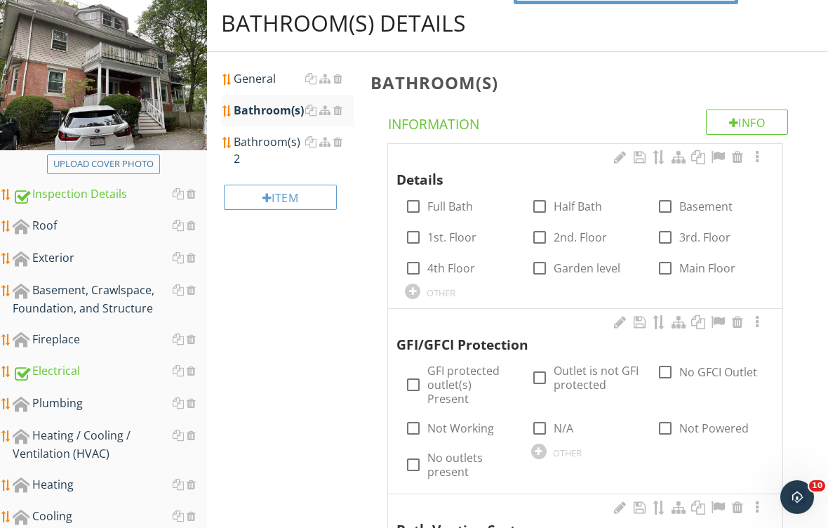
click at [272, 115] on div "Bathroom(s)" at bounding box center [294, 110] width 120 height 17
click at [276, 111] on div "Bathroom(s)" at bounding box center [294, 110] width 120 height 17
click at [271, 102] on div "Bathroom(s)" at bounding box center [294, 110] width 120 height 17
click at [447, 205] on label "Full Bath" at bounding box center [450, 206] width 46 height 14
checkbox input "true"
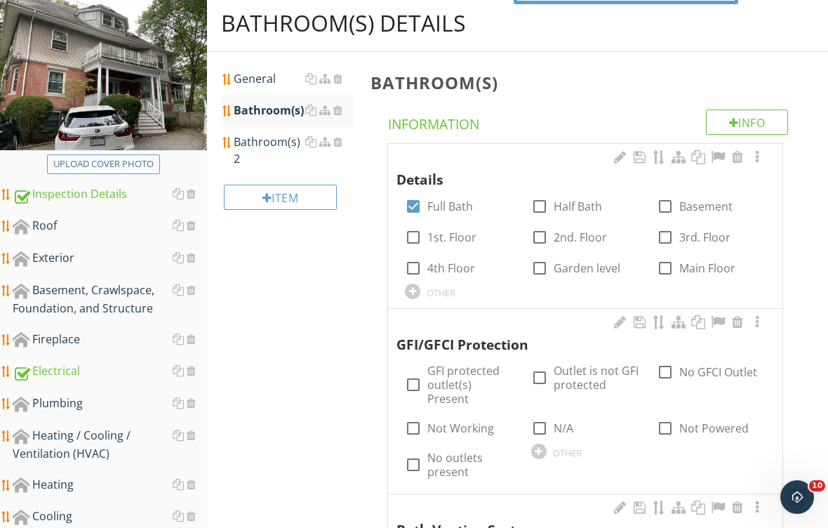
click at [686, 201] on label "Basement" at bounding box center [705, 206] width 53 height 14
checkbox input "true"
click at [460, 375] on label "GFI protected outlet(s) Present" at bounding box center [470, 384] width 86 height 42
checkbox input "true"
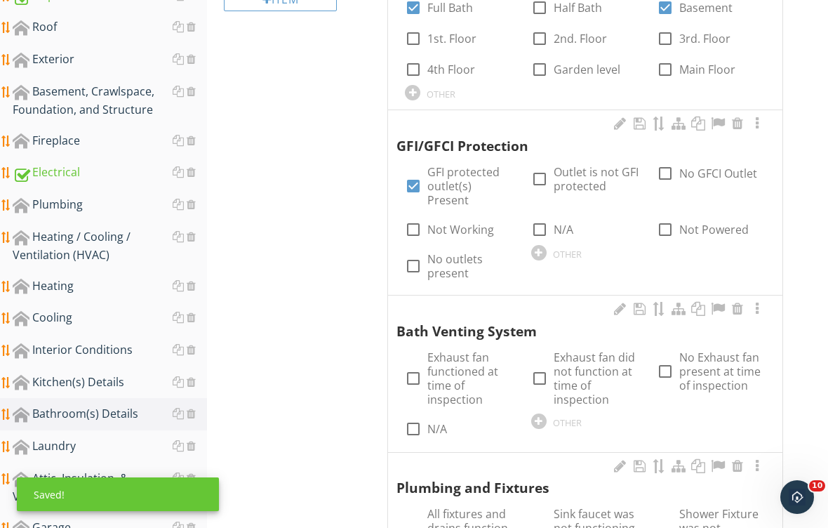
scroll to position [355, 0]
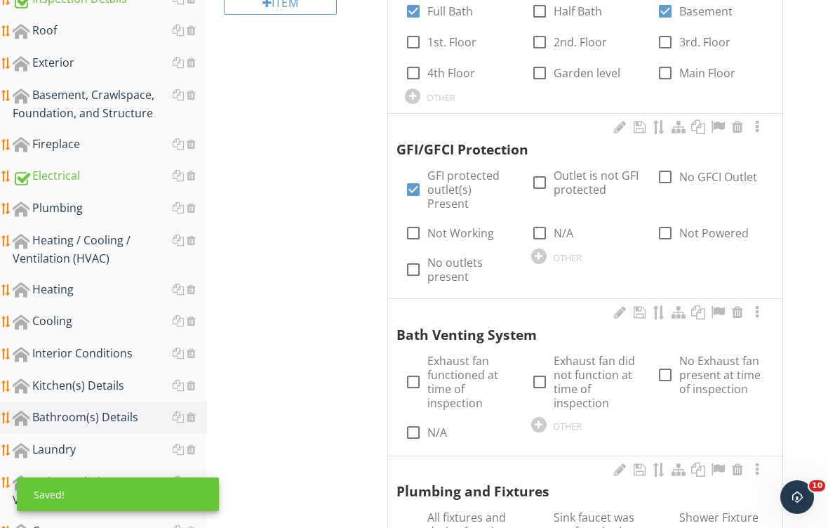
click at [466, 354] on label "Exhaust fan functioned at time of inspection" at bounding box center [470, 382] width 86 height 56
checkbox input "true"
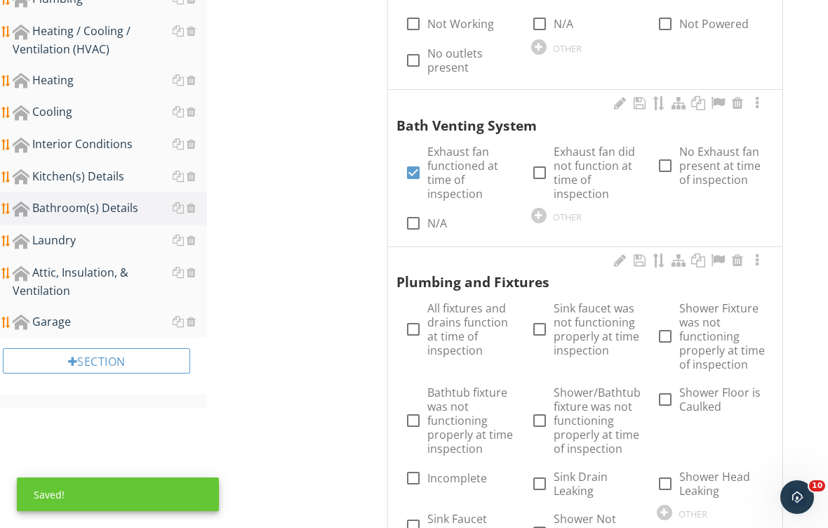
scroll to position [592, 0]
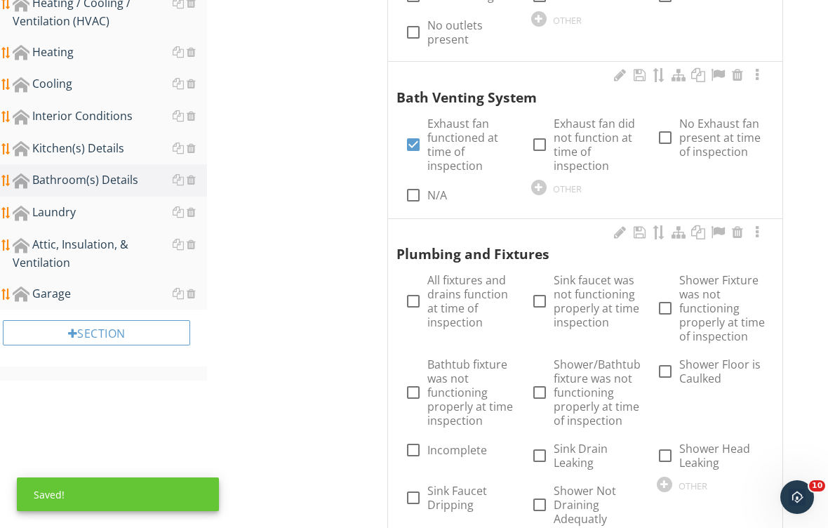
click at [462, 283] on label "All fixtures and drains function at time of inspection" at bounding box center [470, 301] width 86 height 56
checkbox input "true"
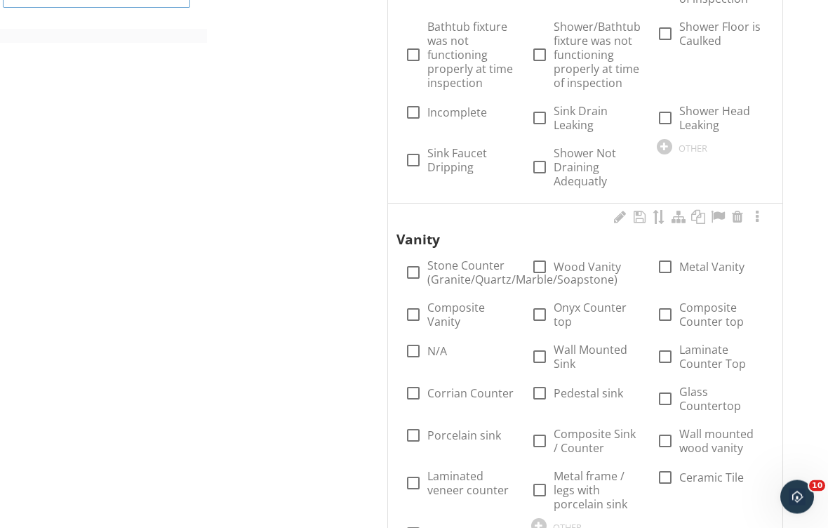
scroll to position [930, 0]
click at [573, 260] on label "Wood Vanity" at bounding box center [587, 267] width 67 height 14
checkbox input "true"
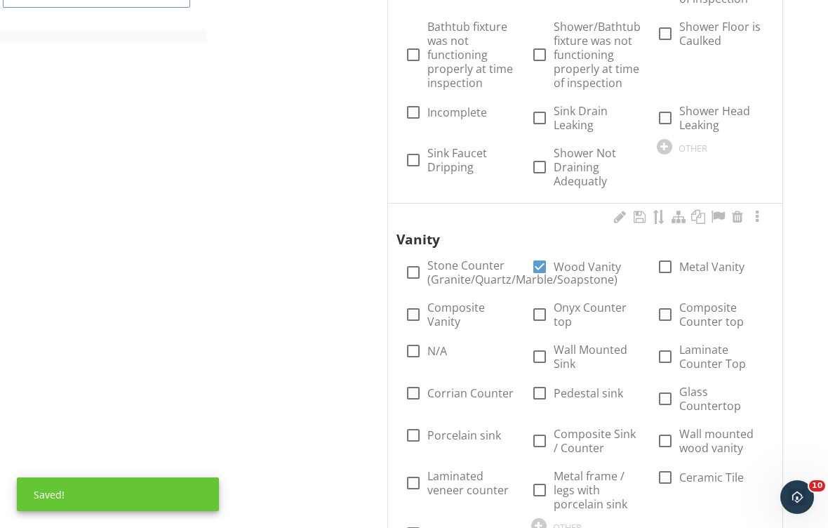
click at [465, 258] on label "Stone Counter (Granite/Quartz/Marble/Soapstone)" at bounding box center [522, 272] width 190 height 28
checkbox input "true"
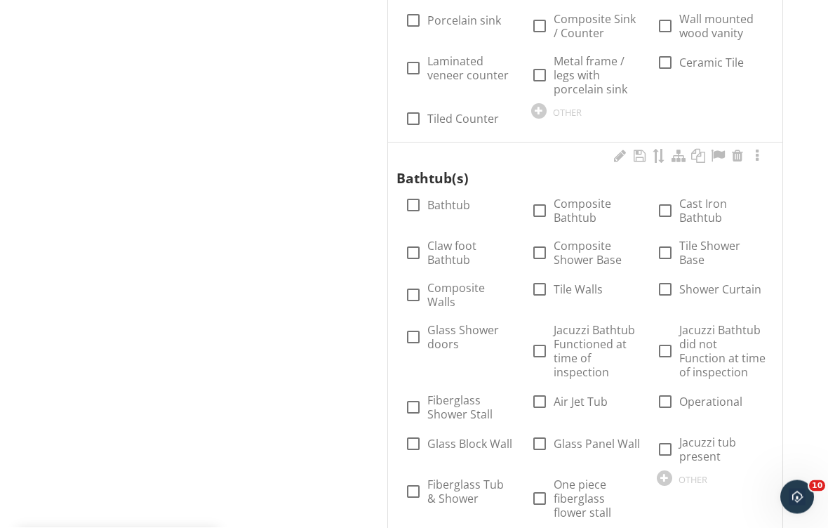
scroll to position [1344, 0]
click at [544, 323] on div "check_box_outline_blank Jacuzzi Bathtub Functioned at time of inspection" at bounding box center [585, 351] width 109 height 56
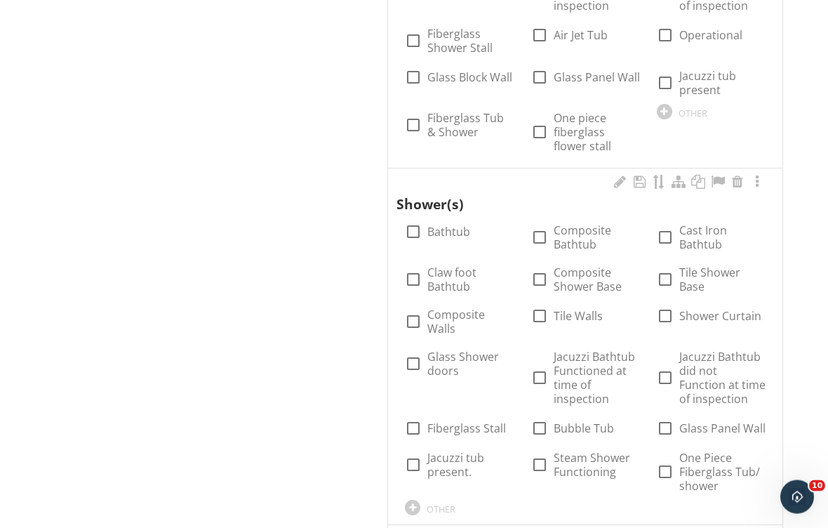
scroll to position [1711, 0]
click at [579, 309] on label "Tile Walls" at bounding box center [578, 316] width 49 height 14
checkbox input "true"
click at [723, 309] on label "Shower Curtain" at bounding box center [720, 316] width 82 height 14
checkbox input "true"
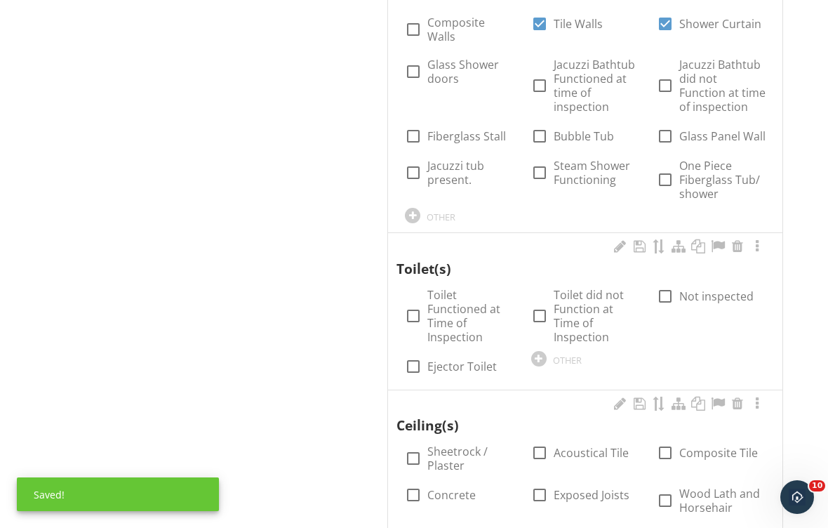
click at [420, 304] on div at bounding box center [413, 316] width 24 height 24
checkbox input "true"
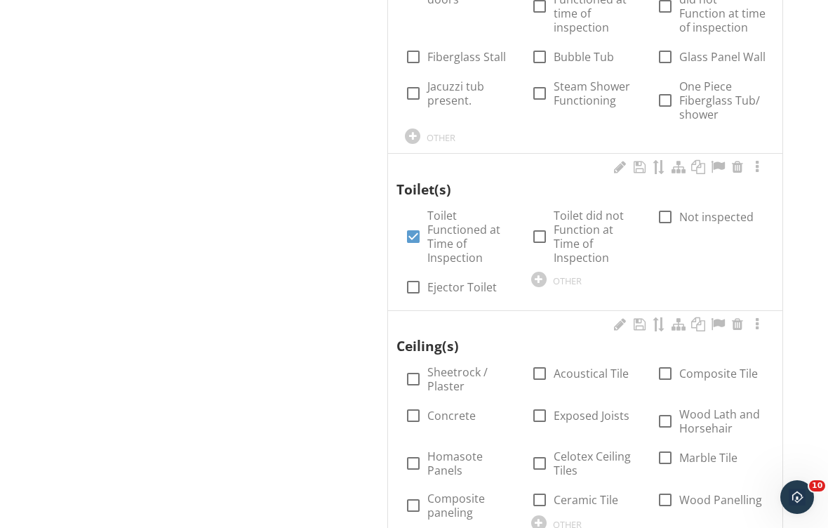
click at [424, 365] on div "check_box_outline_blank Sheetrock / Plaster" at bounding box center [459, 379] width 109 height 28
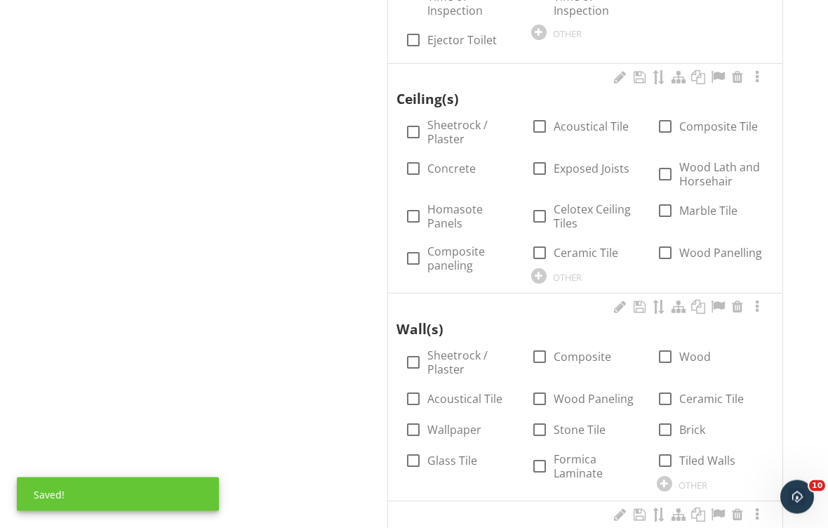
scroll to position [2333, 0]
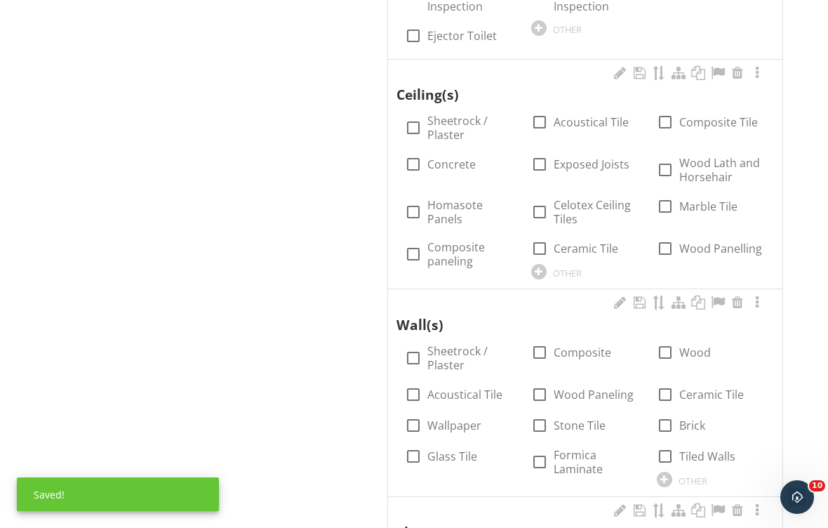
click at [430, 114] on label "Sheetrock / Plaster" at bounding box center [470, 128] width 86 height 28
checkbox input "true"
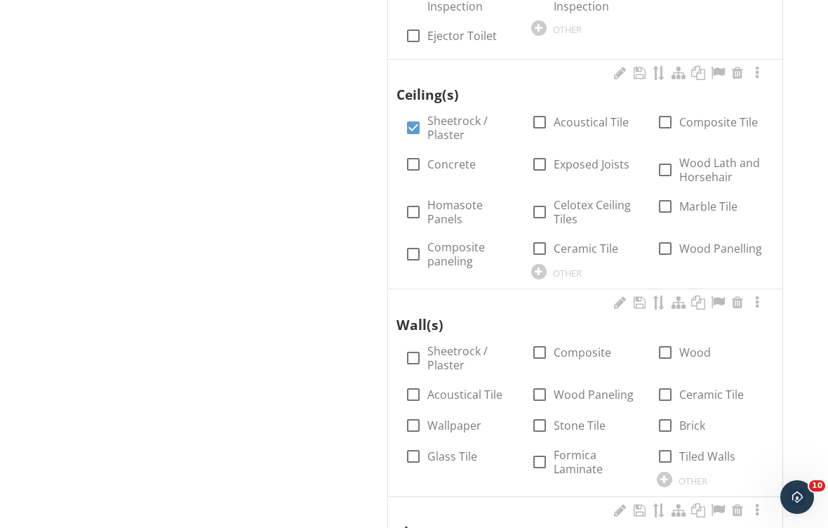
click at [439, 344] on label "Sheetrock / Plaster" at bounding box center [470, 358] width 86 height 28
checkbox input "true"
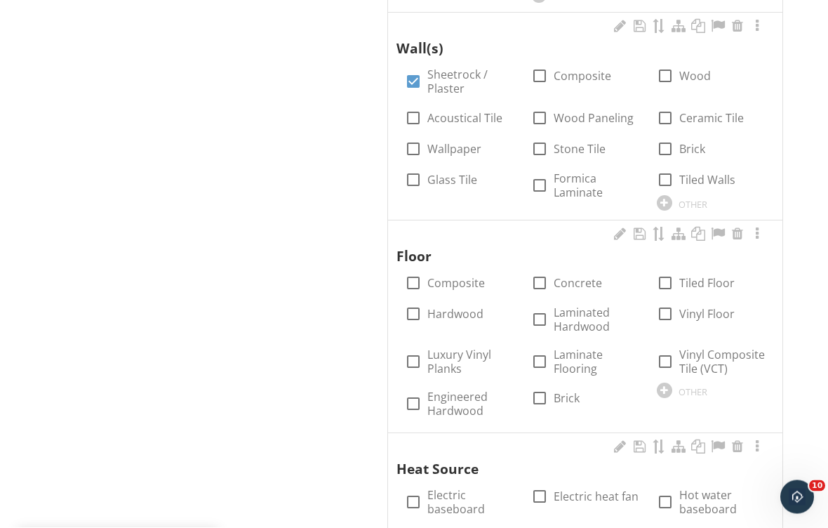
scroll to position [2610, 0]
click at [665, 271] on div at bounding box center [665, 283] width 24 height 24
checkbox input "true"
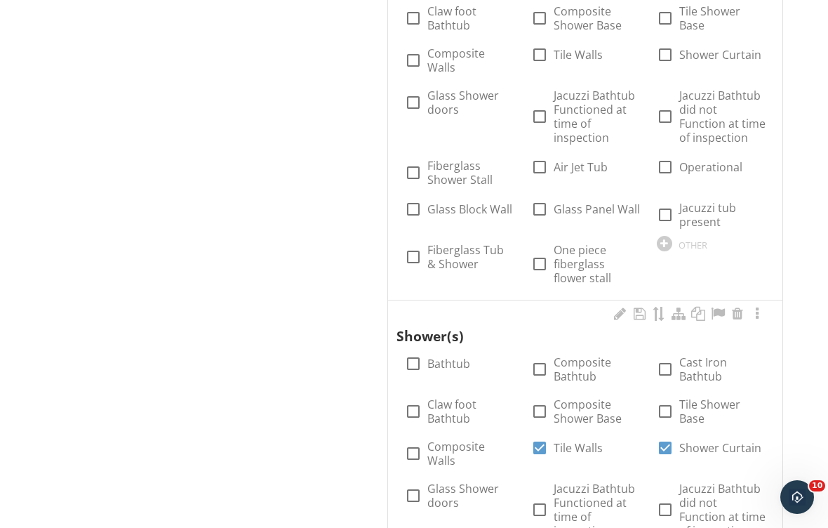
scroll to position [1521, 0]
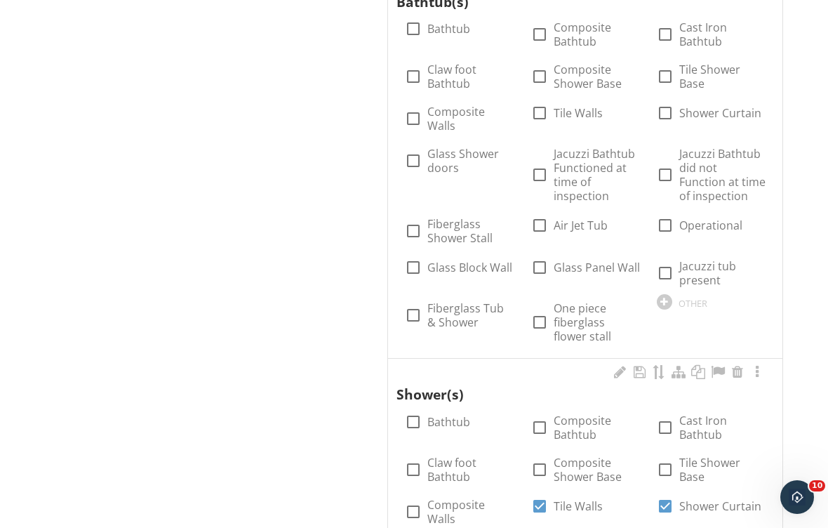
click at [666, 261] on div at bounding box center [665, 273] width 24 height 24
checkbox input "true"
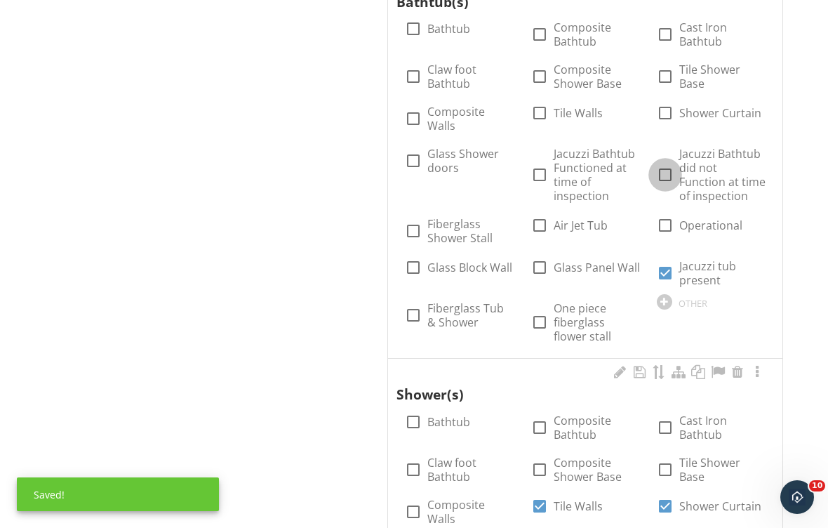
click at [665, 163] on div at bounding box center [665, 175] width 24 height 24
checkbox input "true"
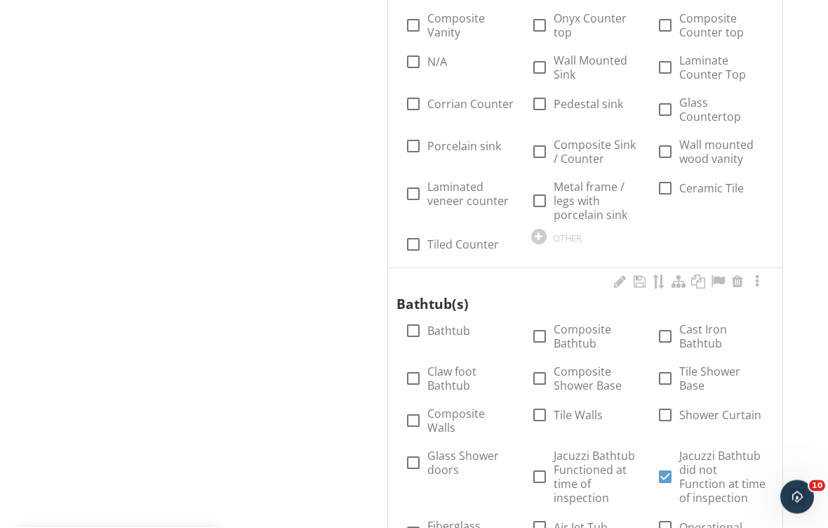
scroll to position [1219, 0]
click at [756, 274] on div at bounding box center [757, 281] width 17 height 14
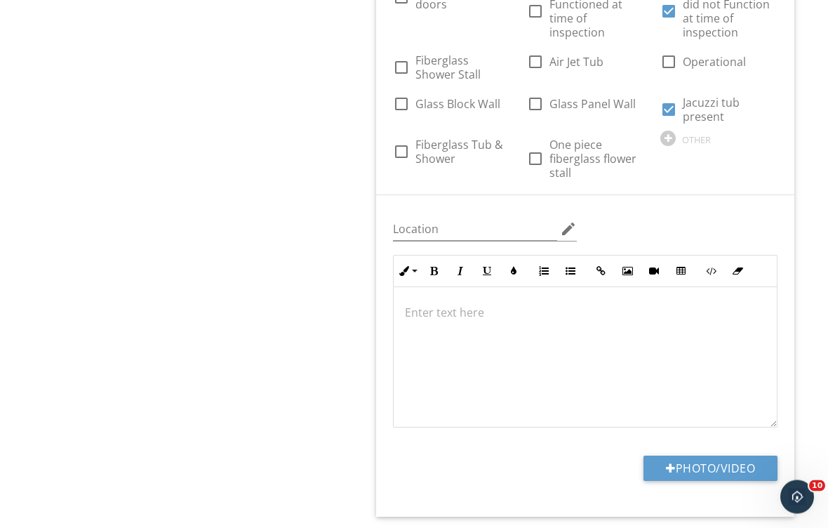
scroll to position [1702, 0]
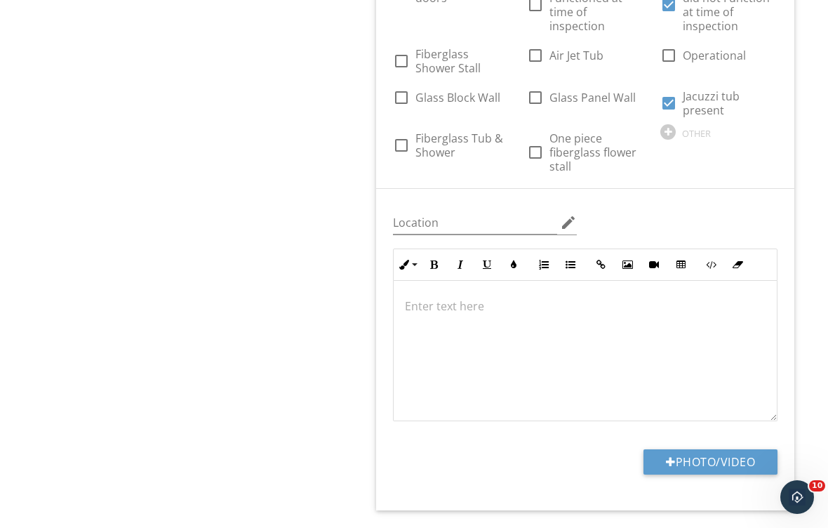
click at [436, 307] on div at bounding box center [585, 351] width 383 height 140
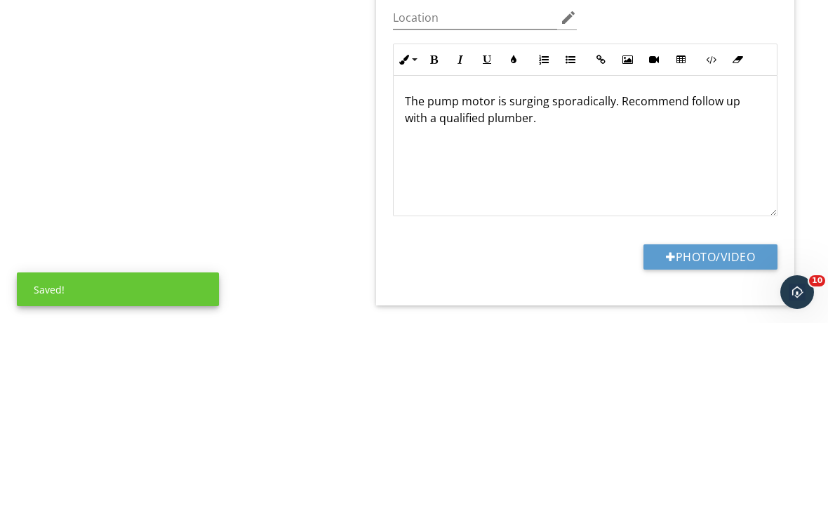
scroll to position [1906, 0]
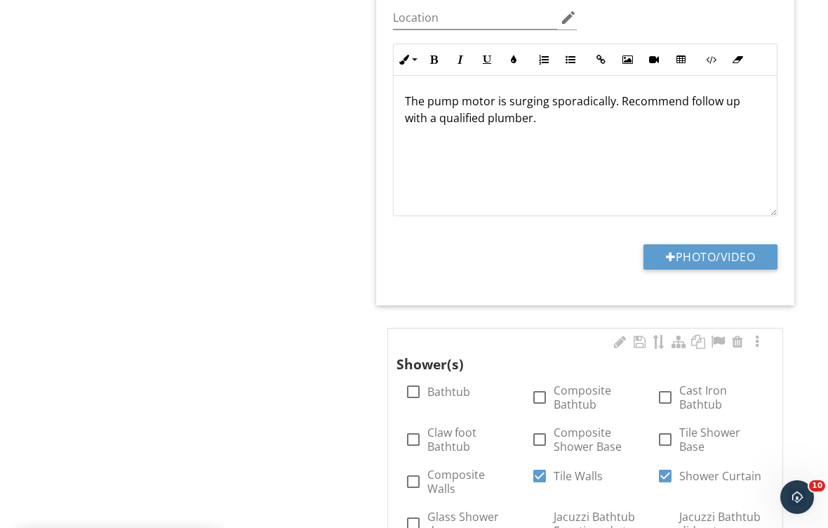
click at [723, 244] on button "Photo/Video" at bounding box center [710, 256] width 134 height 25
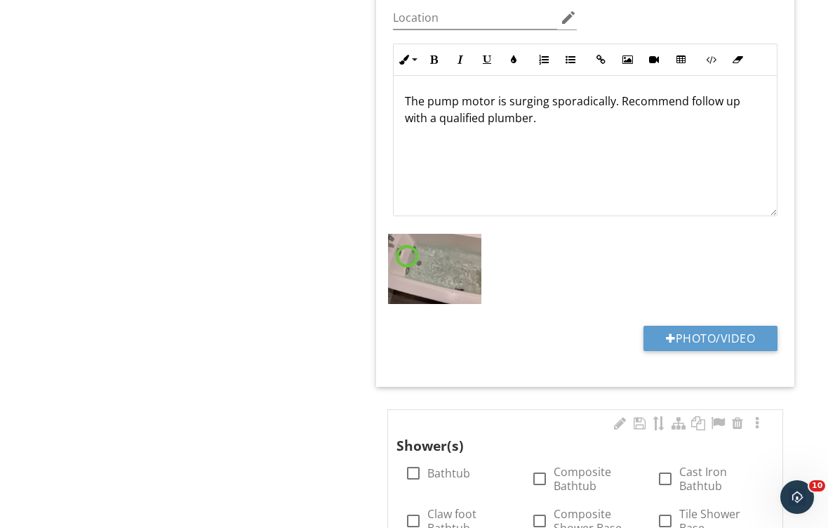
click at [706, 326] on button "Photo/Video" at bounding box center [710, 338] width 134 height 25
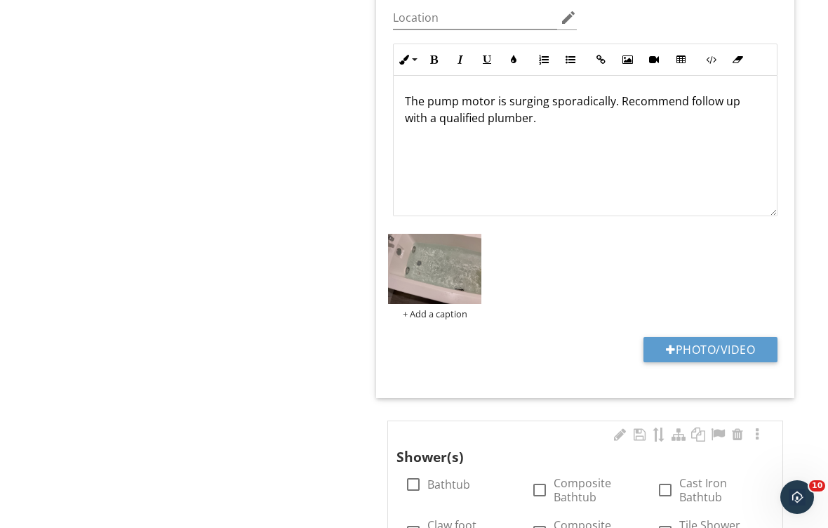
type input "C:\fakepath\image.jpg"
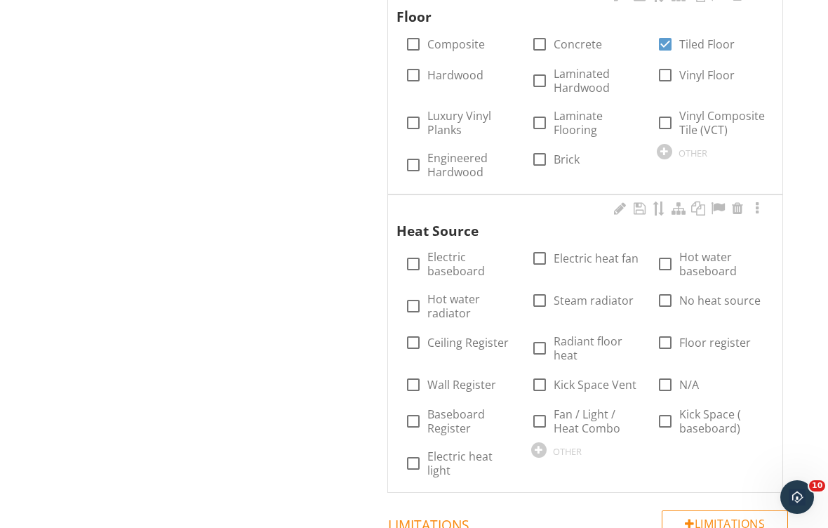
scroll to position [3310, 0]
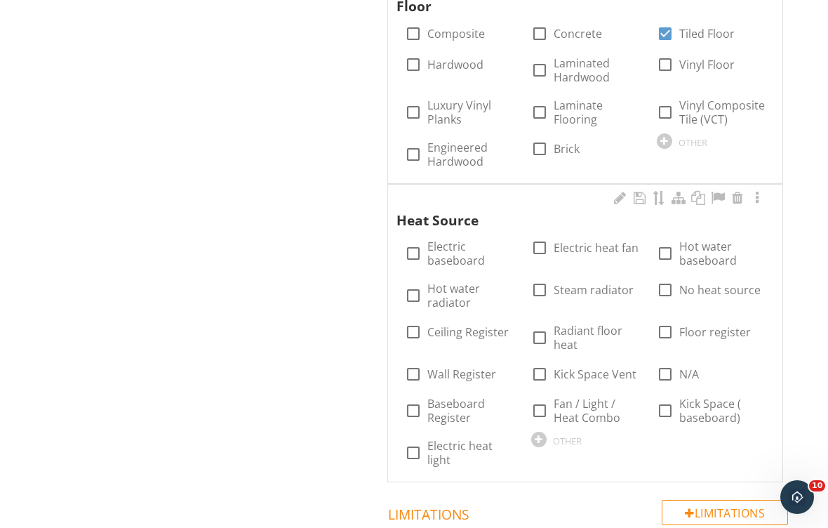
click at [673, 362] on div at bounding box center [665, 374] width 24 height 24
checkbox input "true"
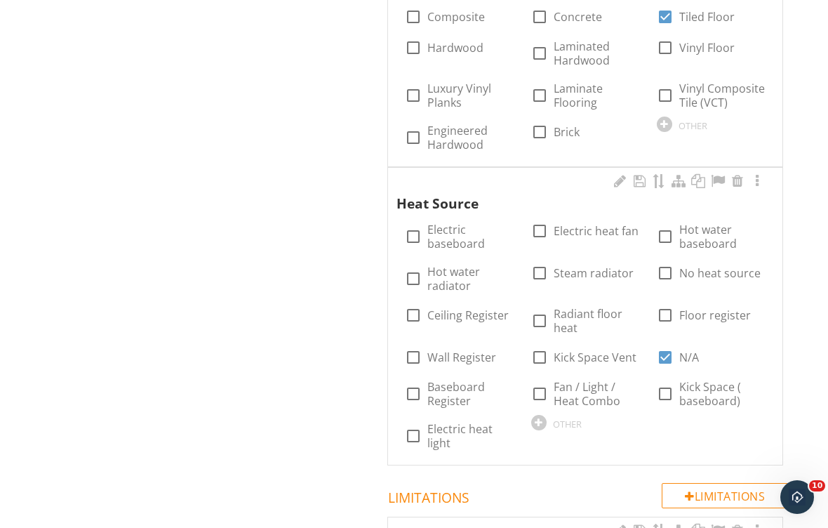
scroll to position [3327, 0]
click at [430, 81] on label "Luxury Vinyl Planks" at bounding box center [470, 95] width 86 height 28
checkbox input "true"
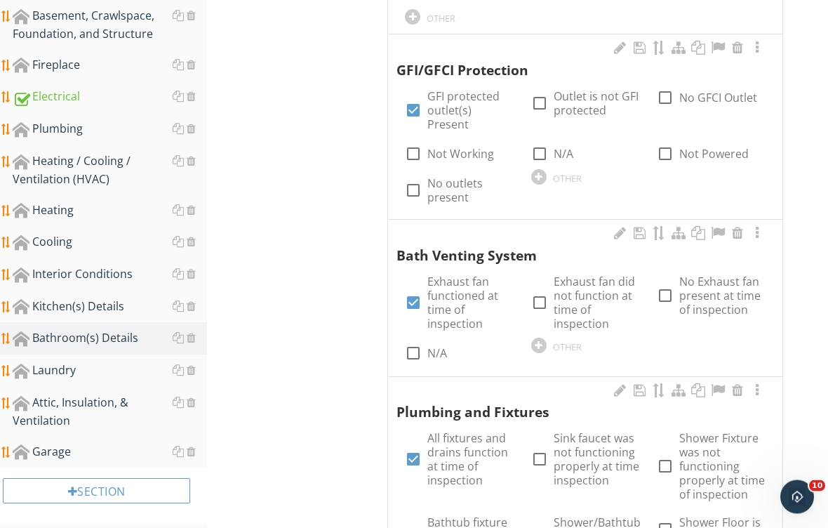
scroll to position [438, 0]
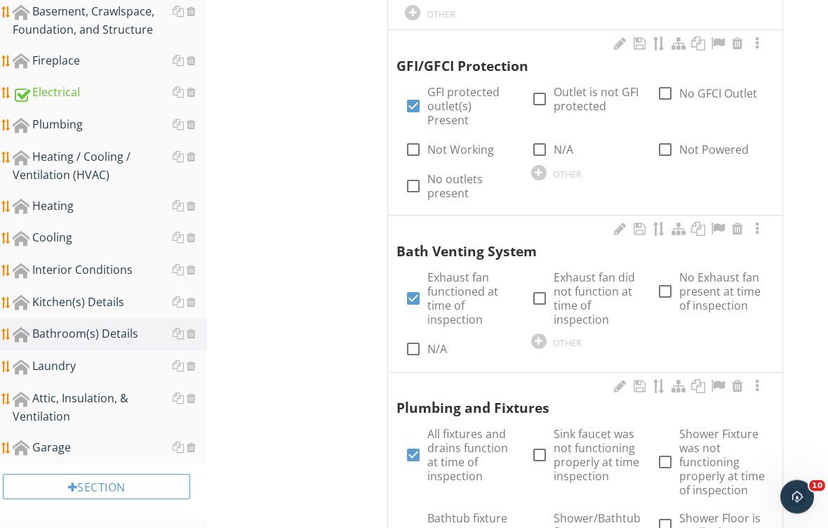
click at [71, 128] on div "Plumbing" at bounding box center [110, 125] width 194 height 18
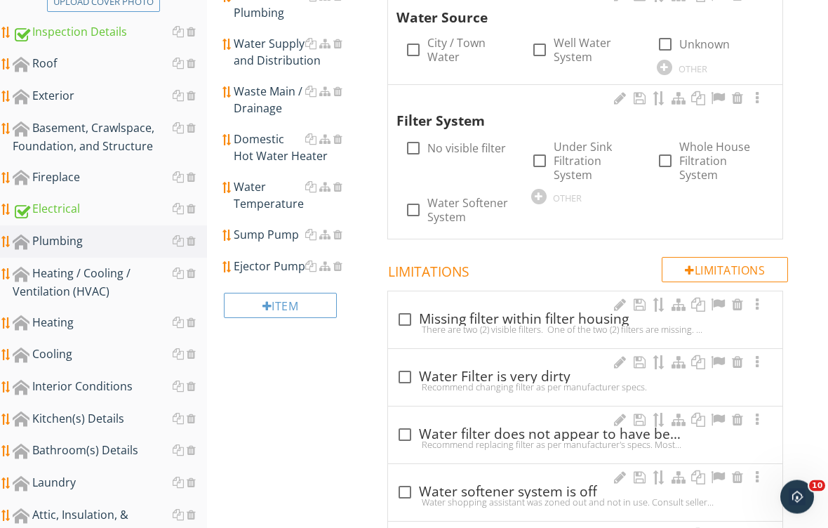
scroll to position [302, 0]
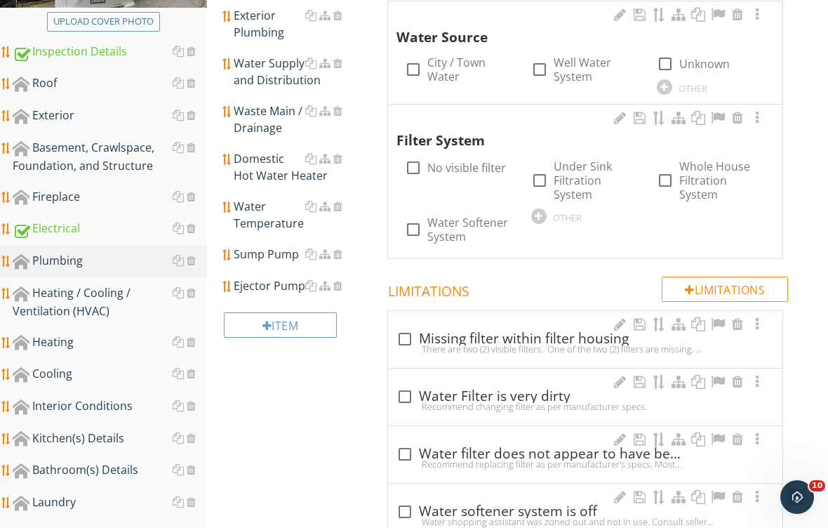
click at [262, 215] on div "Water Temperature" at bounding box center [294, 215] width 120 height 34
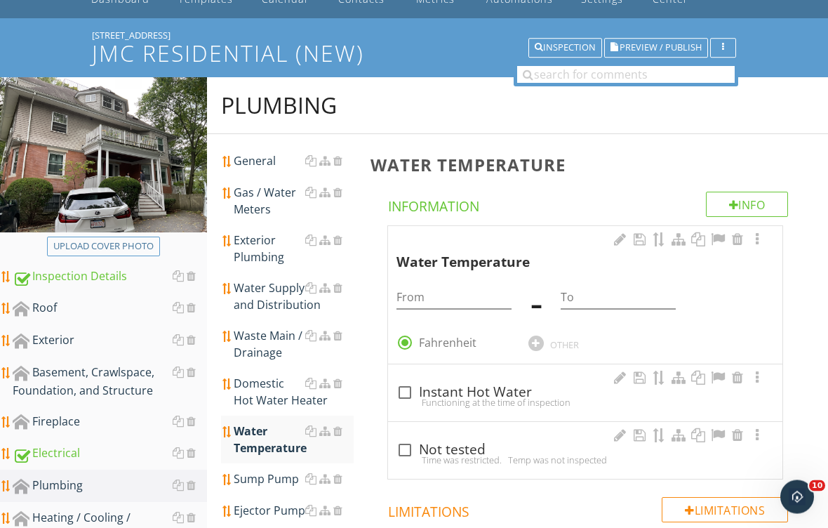
scroll to position [78, 0]
click at [765, 234] on div at bounding box center [757, 239] width 17 height 14
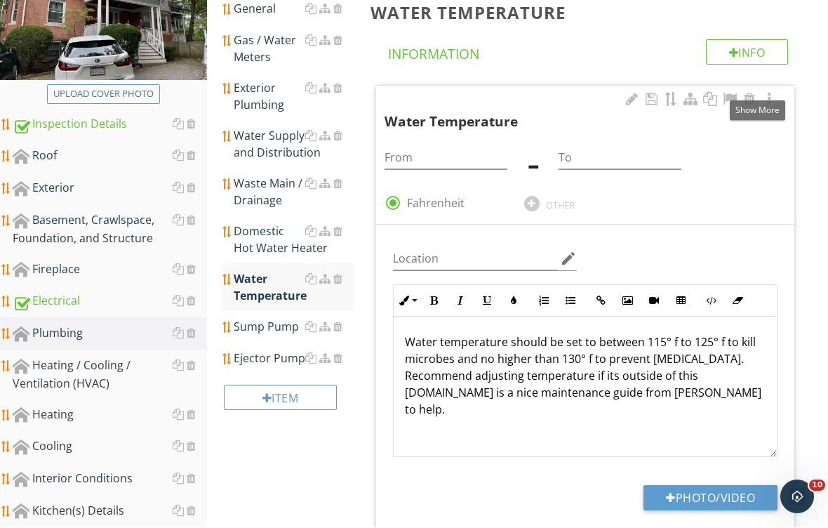
click at [701, 494] on button "Photo/Video" at bounding box center [710, 498] width 134 height 25
type input "C:\fakepath\image.jpg"
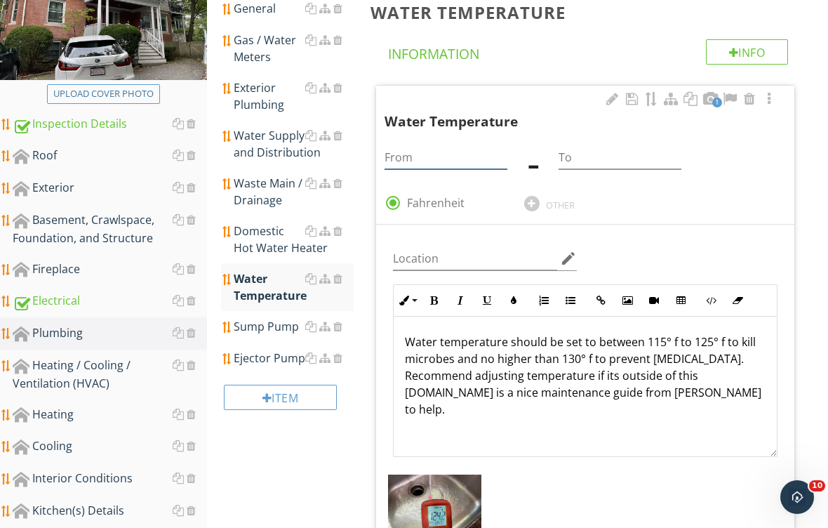
click at [443, 153] on input "From" at bounding box center [446, 157] width 123 height 23
type input "120"
click at [592, 140] on div "To" at bounding box center [620, 154] width 123 height 32
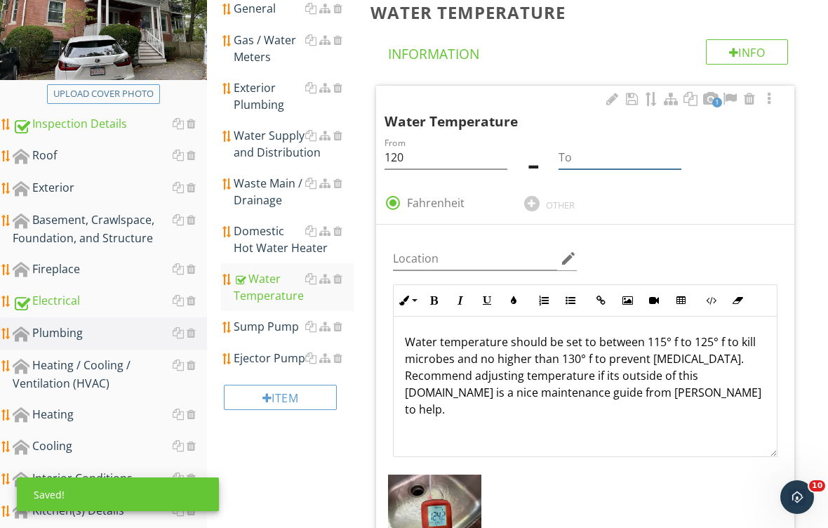
click at [609, 156] on input "To" at bounding box center [620, 157] width 123 height 23
type input "Q"
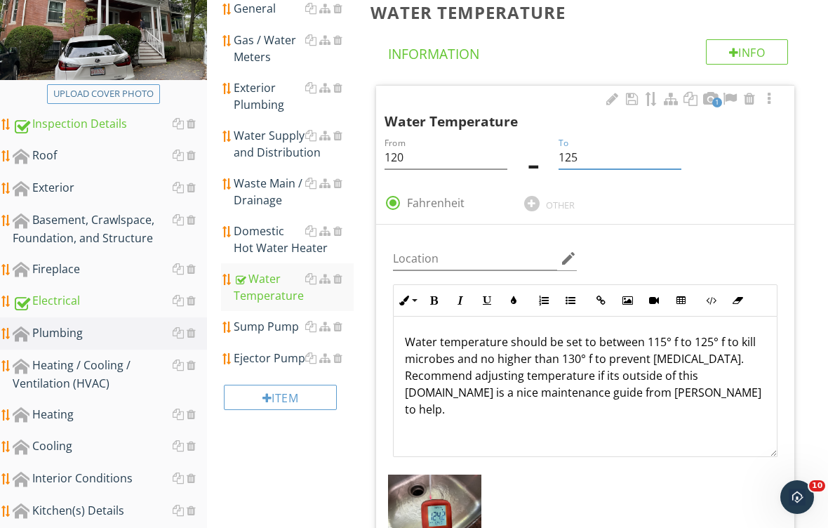
type input "125"
click at [274, 329] on div "Sump Pump" at bounding box center [294, 326] width 120 height 17
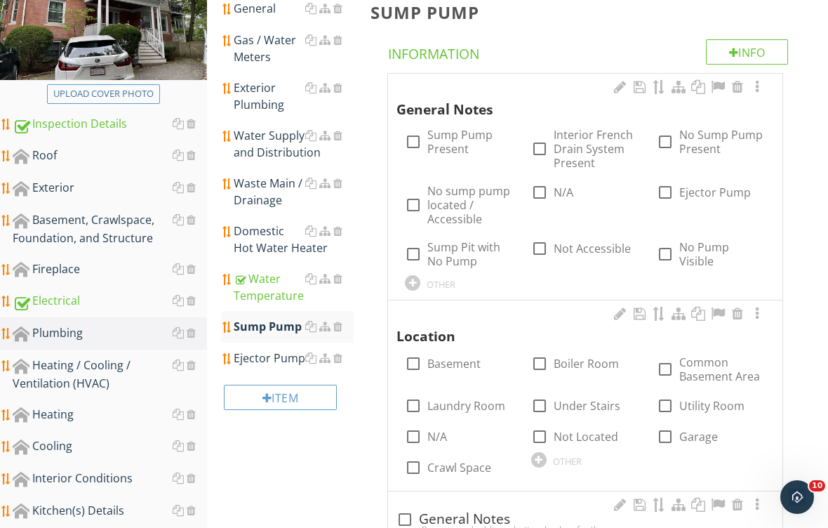
click at [419, 204] on div at bounding box center [413, 205] width 24 height 24
checkbox input "true"
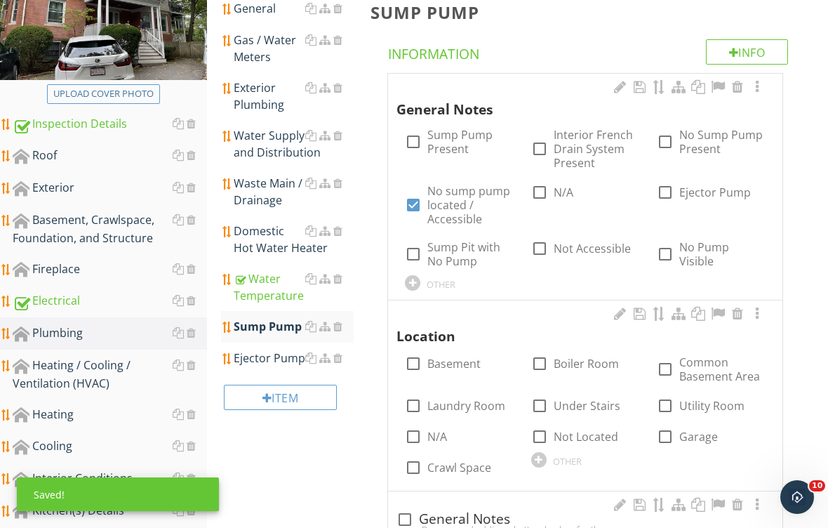
click at [737, 323] on div "Location" at bounding box center [575, 326] width 359 height 41
click at [743, 307] on div at bounding box center [737, 314] width 17 height 14
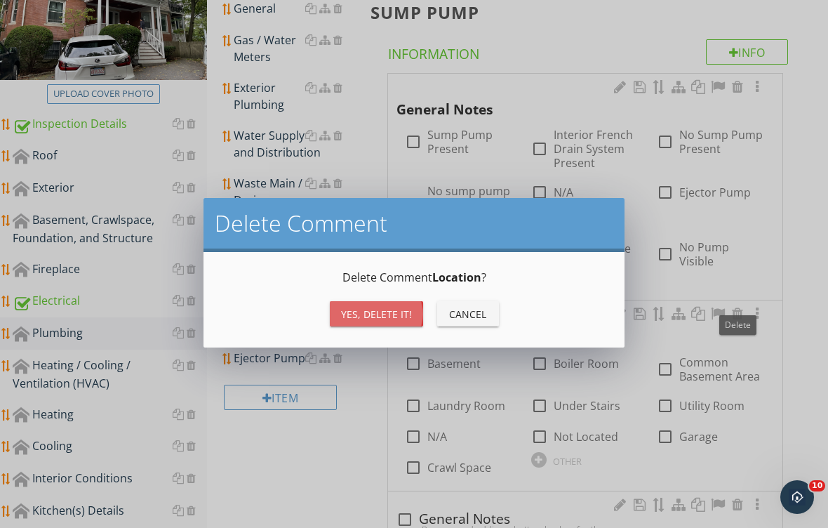
click at [384, 314] on div "Yes, Delete it!" at bounding box center [376, 314] width 71 height 15
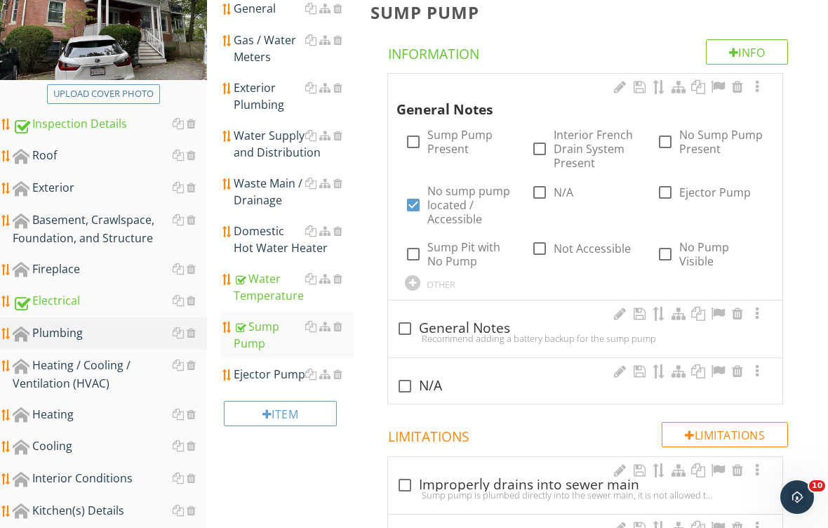
click at [343, 368] on div "Ejector Pump" at bounding box center [294, 374] width 120 height 17
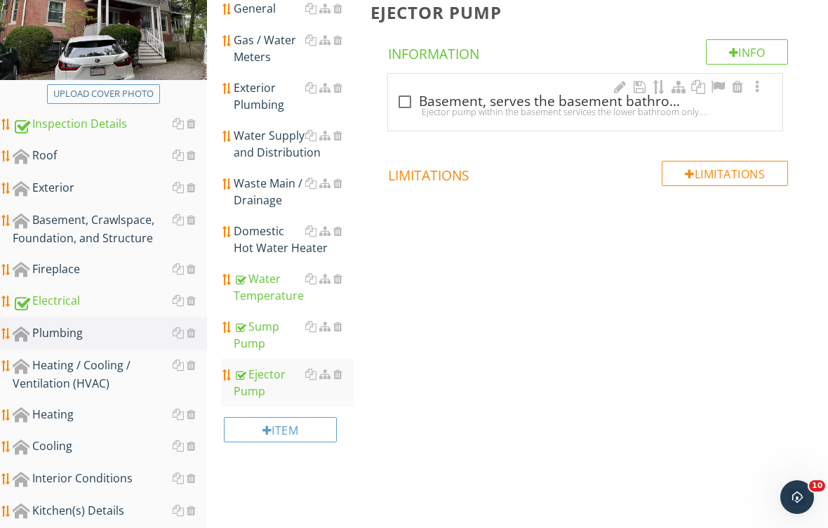
click at [341, 373] on div at bounding box center [337, 373] width 9 height 11
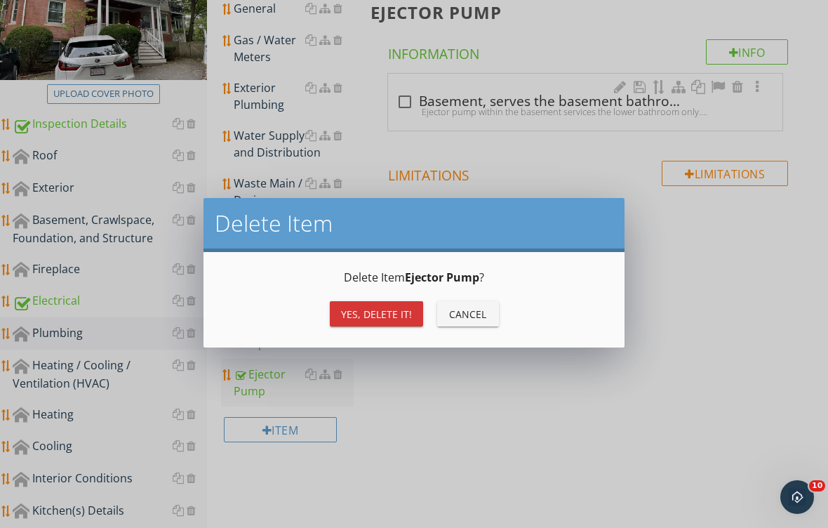
click at [385, 310] on div "Yes, Delete it!" at bounding box center [376, 314] width 71 height 15
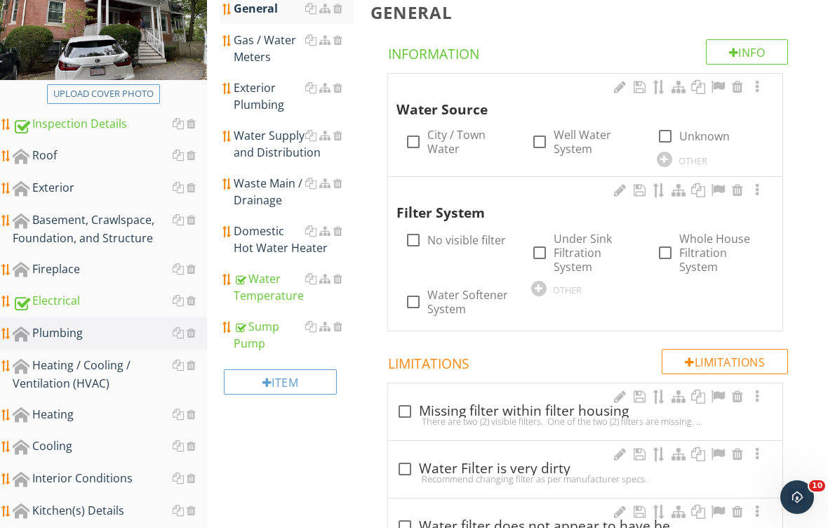
click at [282, 237] on div "Domestic Hot Water Heater" at bounding box center [294, 239] width 120 height 34
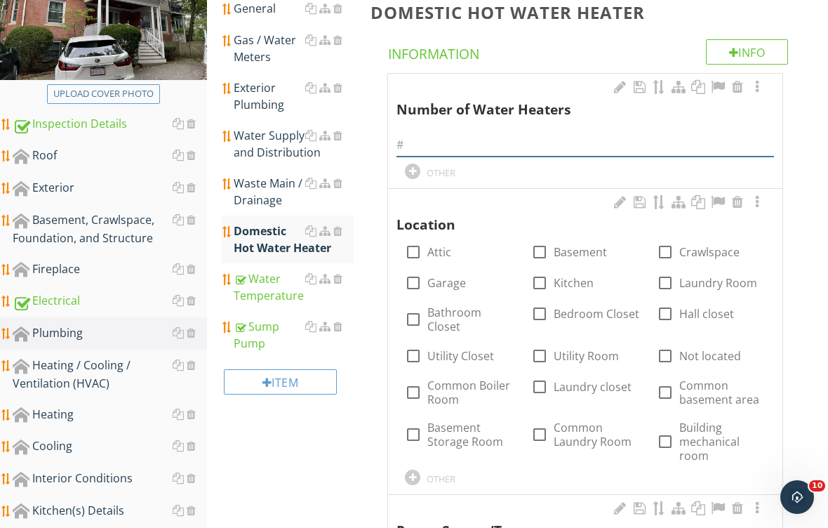
click at [489, 135] on input "text" at bounding box center [584, 144] width 377 height 23
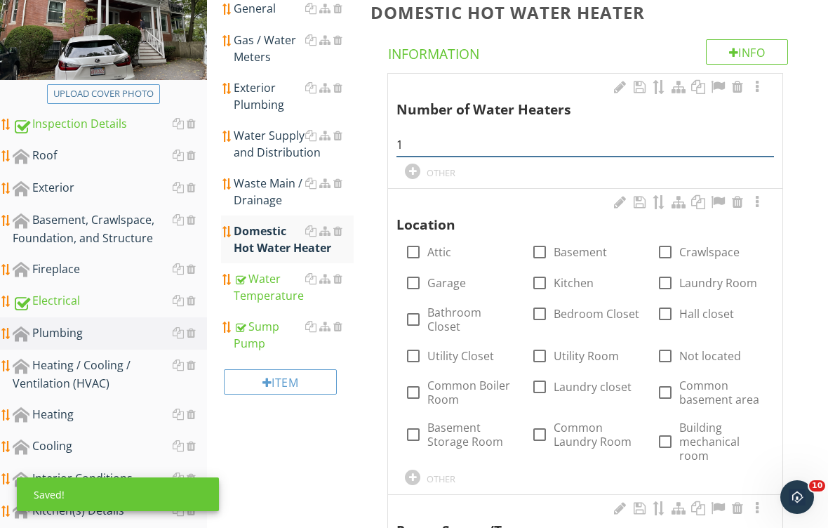
type input "1"
click at [573, 253] on label "Basement" at bounding box center [580, 252] width 53 height 14
checkbox input "true"
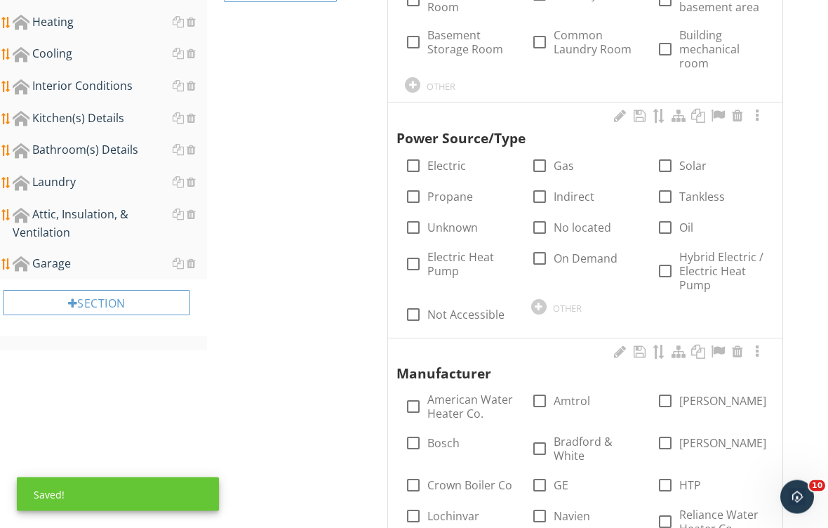
scroll to position [624, 0]
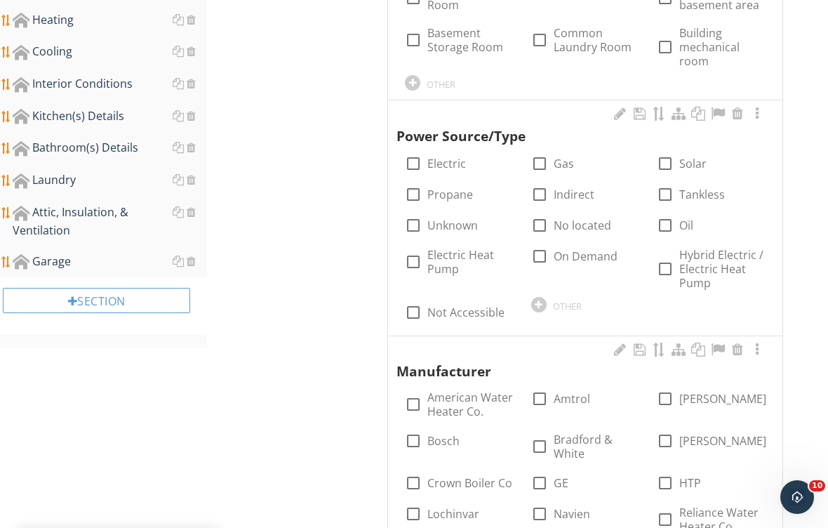
click at [564, 191] on label "Indirect" at bounding box center [574, 194] width 41 height 14
checkbox input "true"
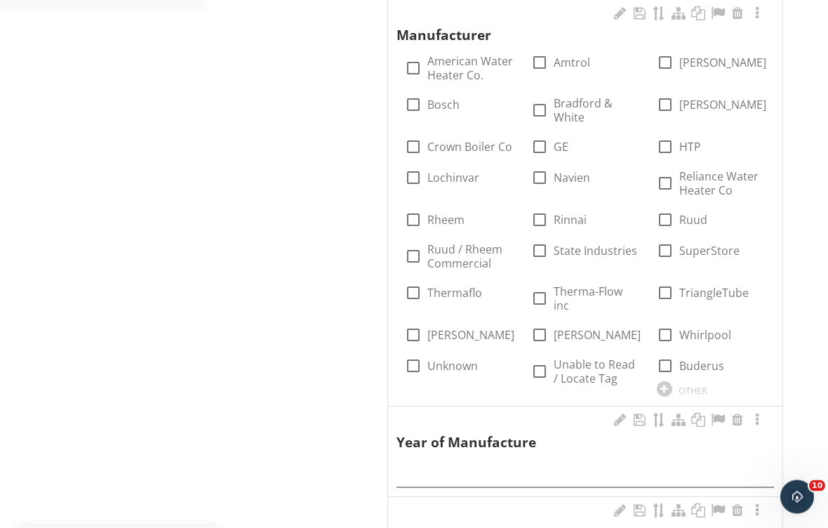
scroll to position [961, 0]
click at [679, 243] on label "SuperStore" at bounding box center [709, 250] width 60 height 14
checkbox input "true"
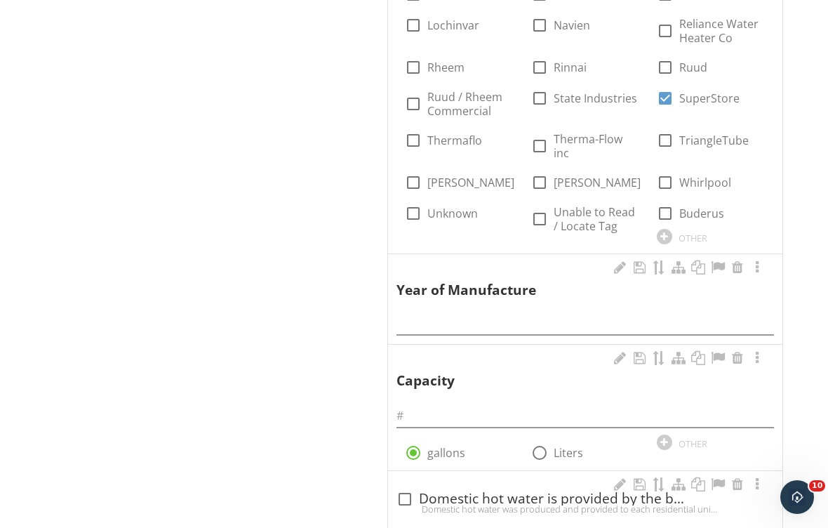
scroll to position [1114, 0]
click at [463, 310] on div at bounding box center [584, 318] width 377 height 32
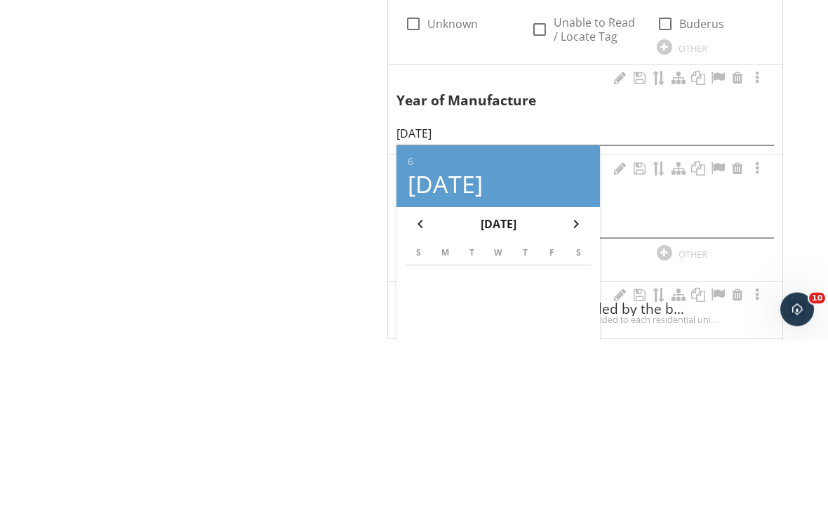
scroll to position [1302, 0]
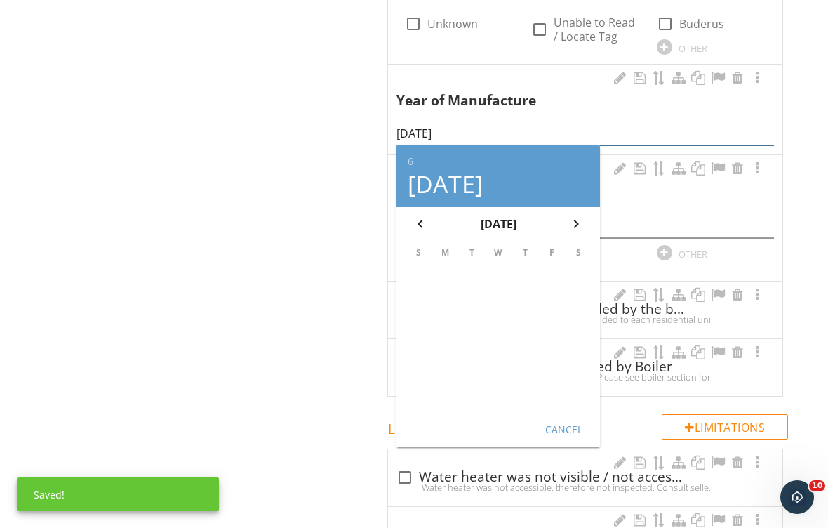
type input "6/8/2010"
click at [568, 421] on div "Cancel" at bounding box center [563, 428] width 39 height 15
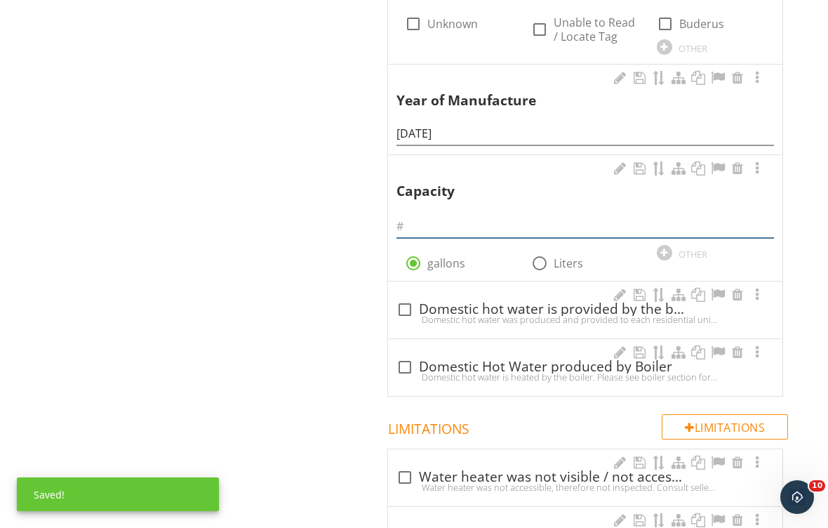
click at [463, 215] on input "text" at bounding box center [584, 226] width 377 height 23
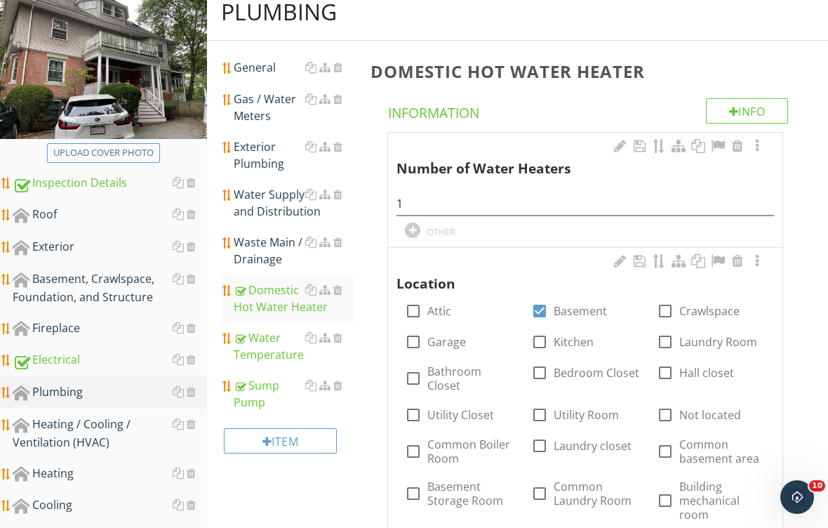
scroll to position [166, 0]
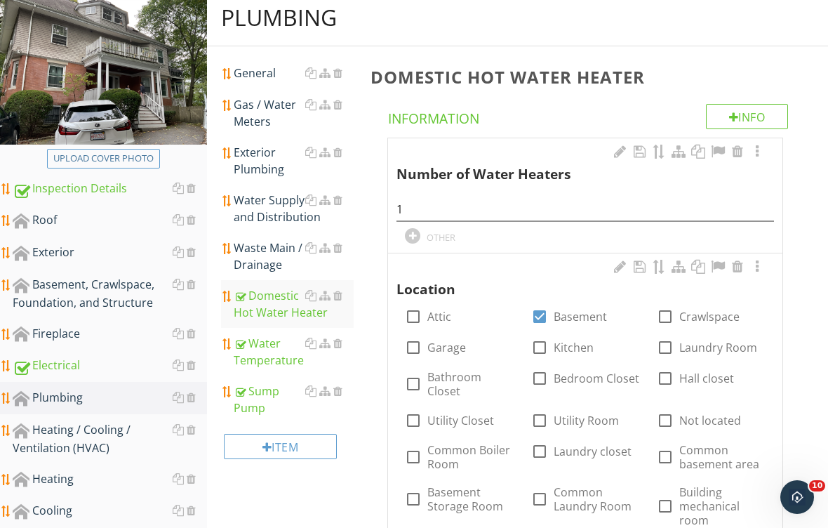
type input "119"
click at [272, 255] on div "Waste Main / Drainage" at bounding box center [294, 256] width 120 height 34
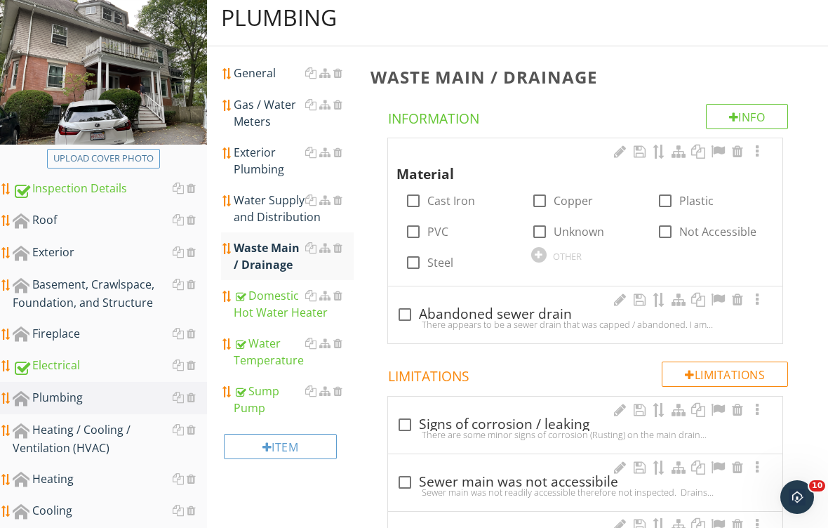
click at [444, 196] on label "Cast Iron" at bounding box center [451, 201] width 48 height 14
checkbox input "true"
click at [455, 226] on div "check_box_outline_blank PVC" at bounding box center [459, 230] width 109 height 20
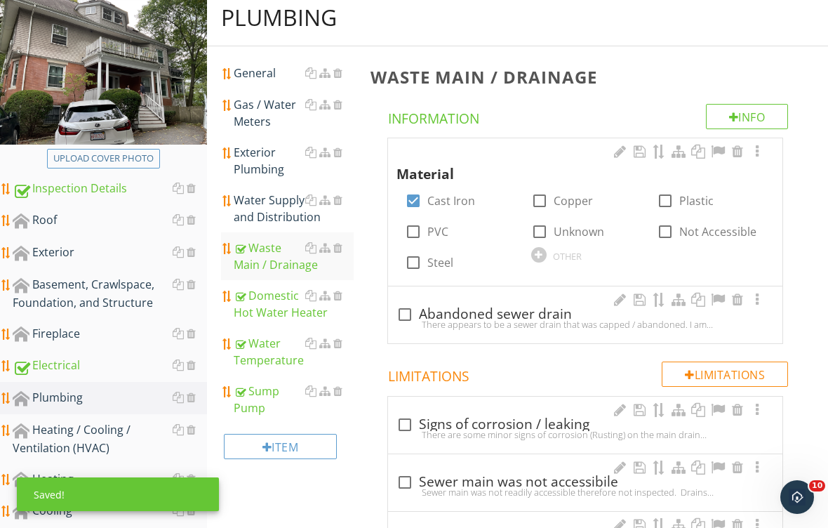
click at [281, 208] on div "Water Supply and Distribution" at bounding box center [294, 209] width 120 height 34
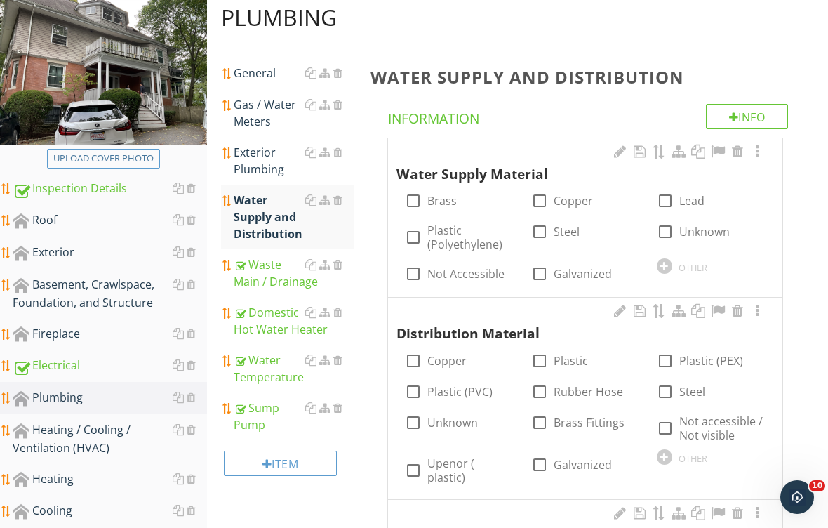
click at [562, 198] on label "Copper" at bounding box center [573, 201] width 39 height 14
checkbox input "true"
click at [462, 354] on label "Copper" at bounding box center [446, 361] width 39 height 14
checkbox input "true"
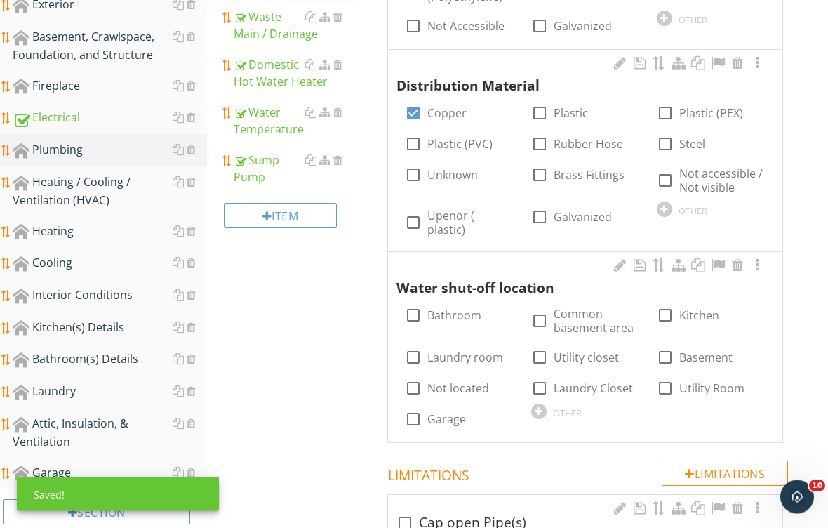
scroll to position [484, 0]
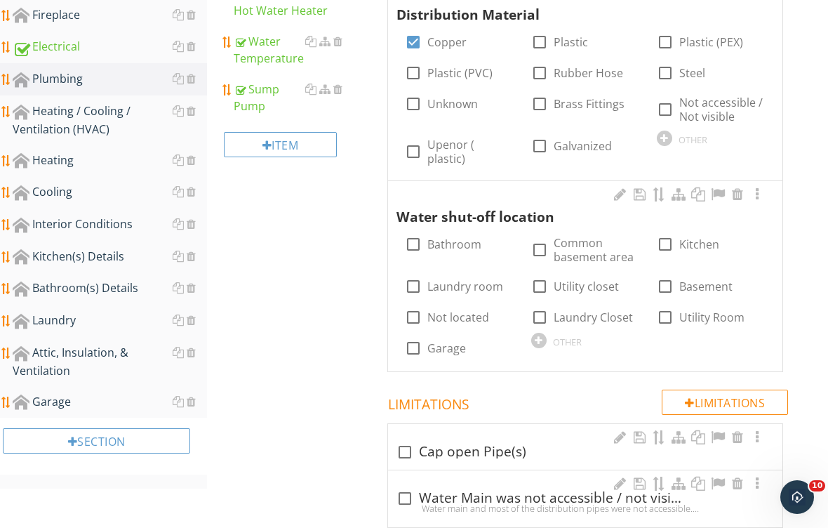
click at [664, 305] on div at bounding box center [665, 317] width 24 height 24
checkbox input "true"
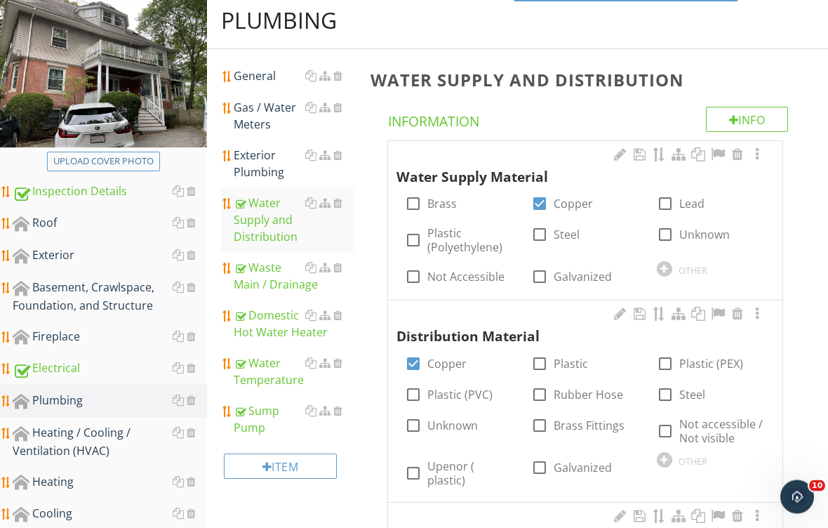
scroll to position [163, 0]
click at [260, 156] on div "Exterior Plumbing" at bounding box center [294, 164] width 120 height 34
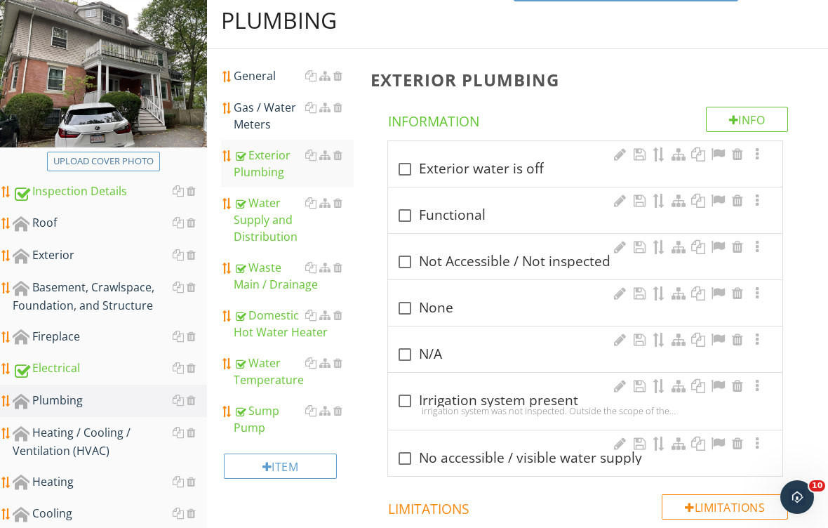
click at [423, 211] on div "check_box_outline_blank Functional" at bounding box center [584, 215] width 377 height 17
checkbox input "true"
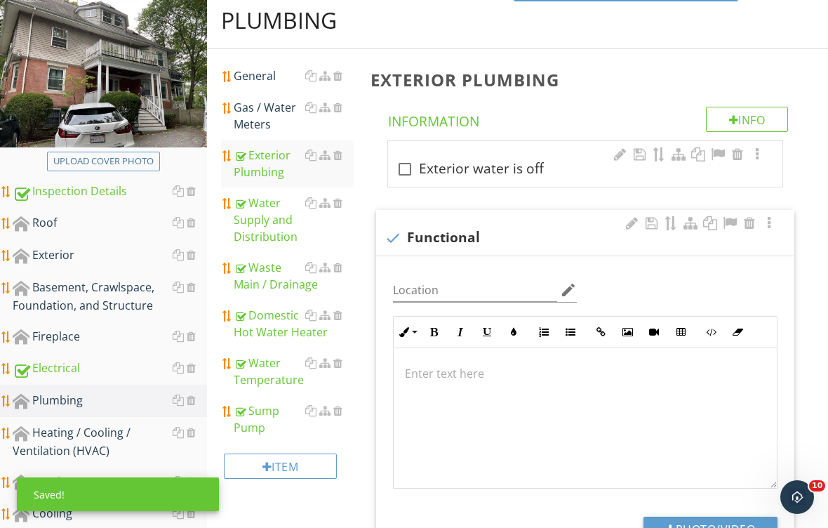
click at [280, 116] on div "Gas / Water Meters" at bounding box center [294, 116] width 120 height 34
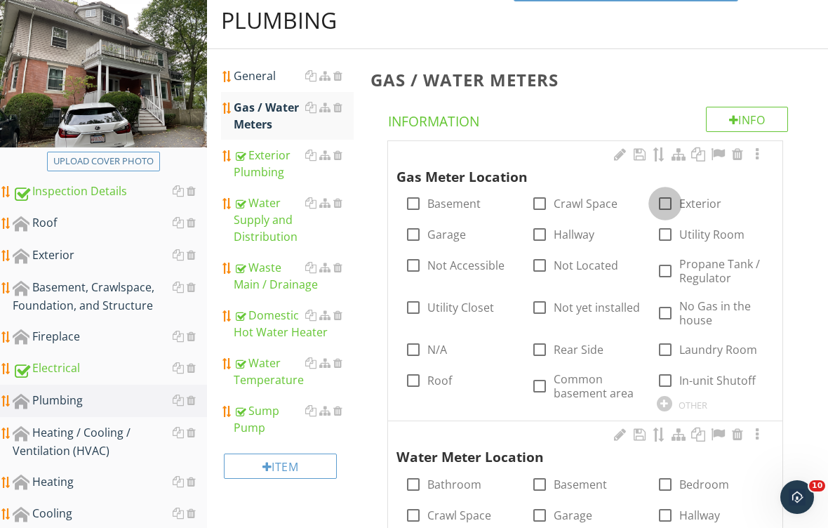
click at [672, 208] on div at bounding box center [665, 204] width 24 height 24
checkbox input "true"
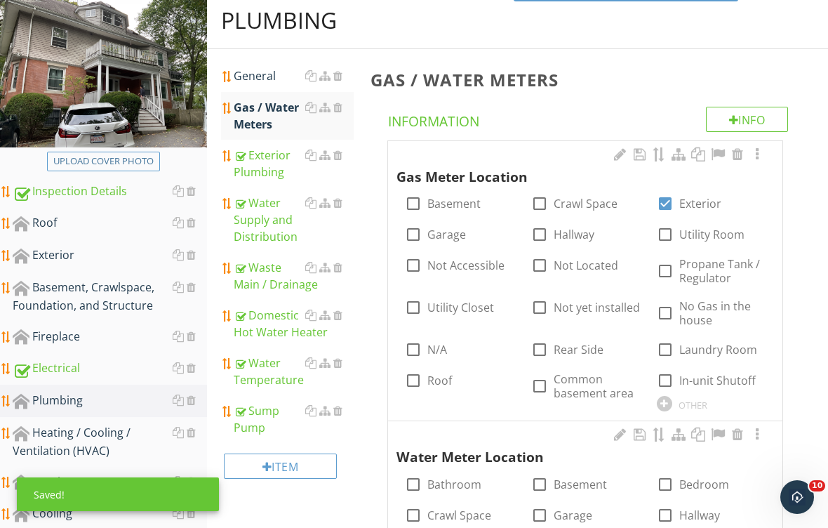
click at [765, 150] on div at bounding box center [757, 154] width 17 height 14
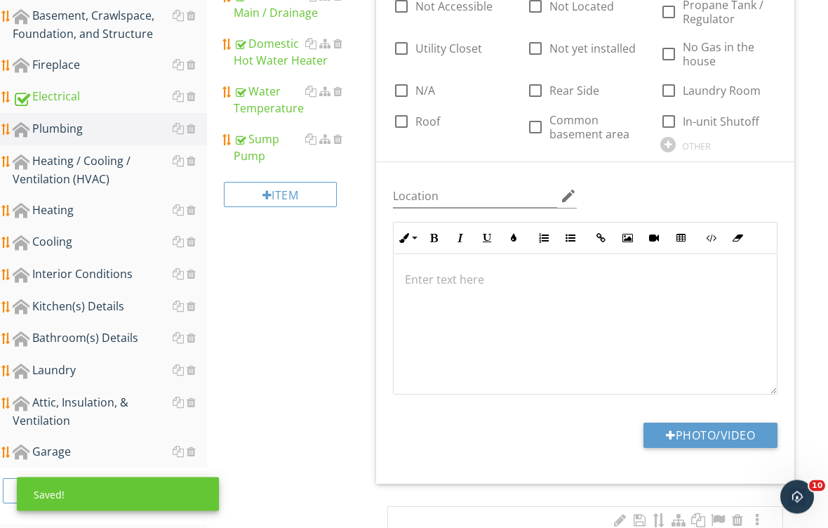
scroll to position [458, 0]
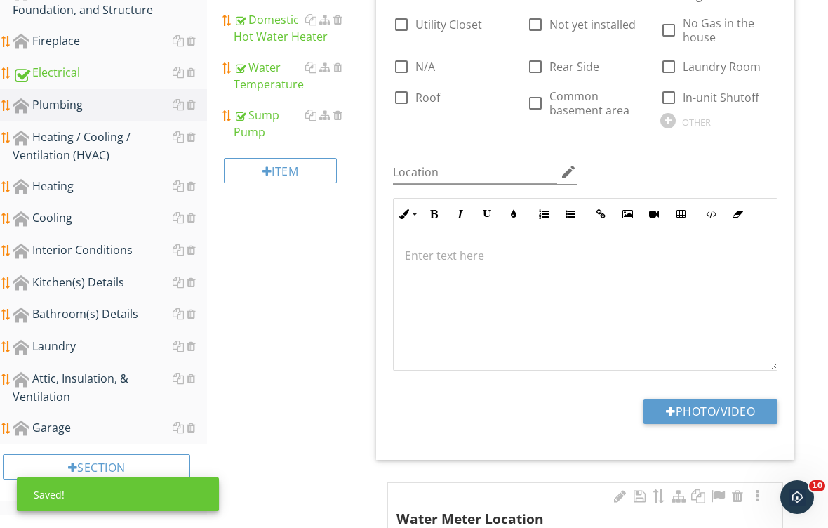
click at [727, 412] on button "Photo/Video" at bounding box center [710, 411] width 134 height 25
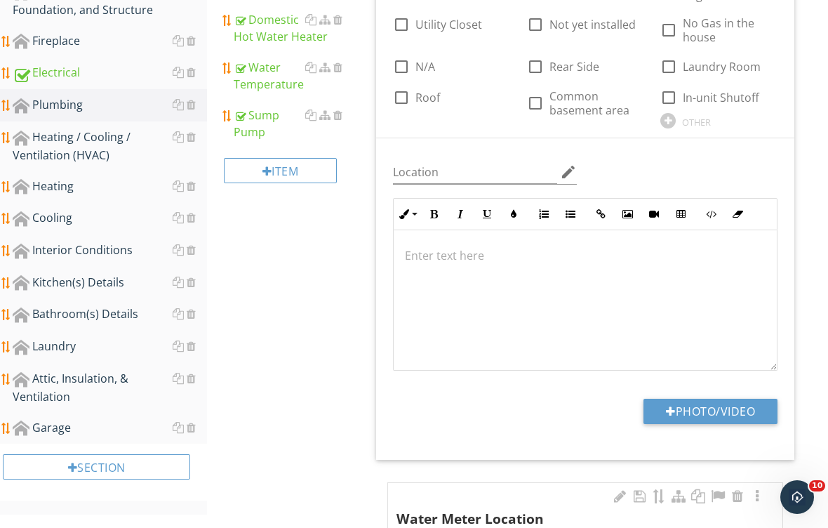
type input "C:\fakepath\IMG_2147.jpeg"
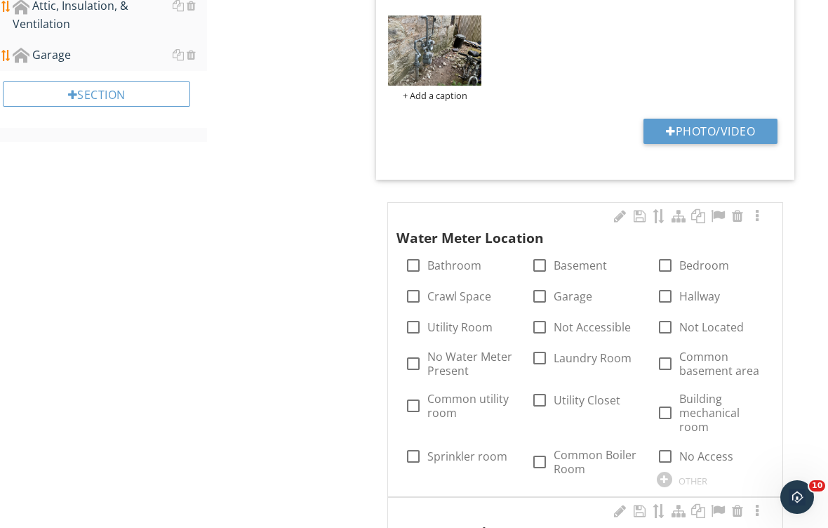
scroll to position [834, 0]
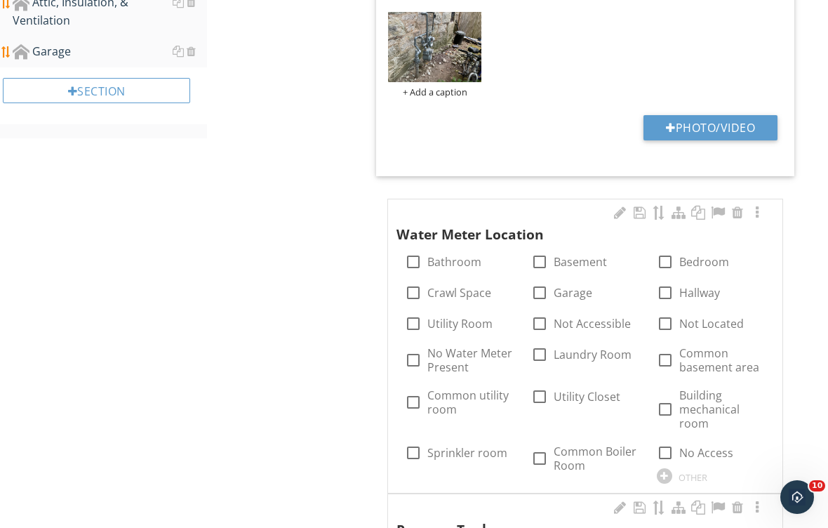
click at [591, 258] on label "Basement" at bounding box center [580, 262] width 53 height 14
checkbox input "true"
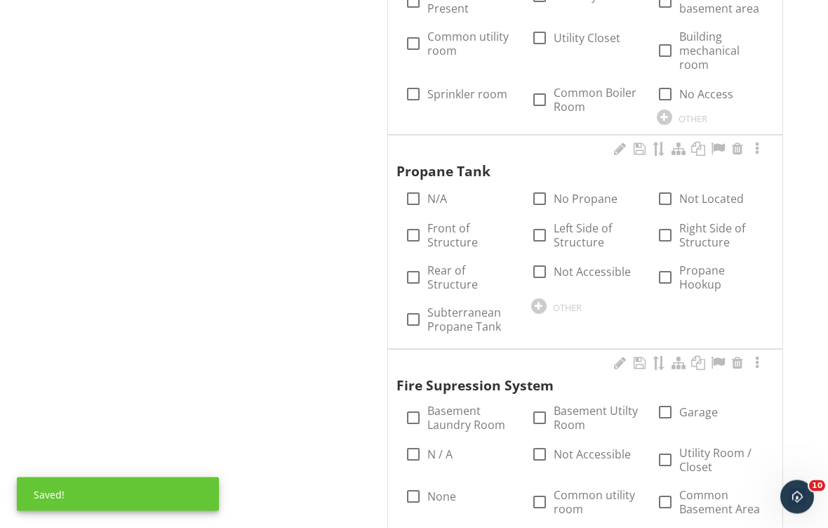
scroll to position [1197, 0]
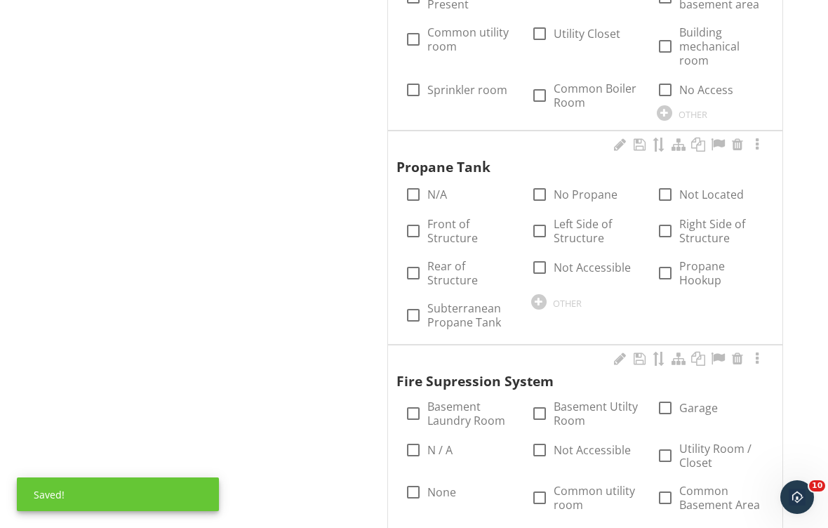
click at [446, 187] on label "N/A" at bounding box center [437, 194] width 20 height 14
checkbox input "true"
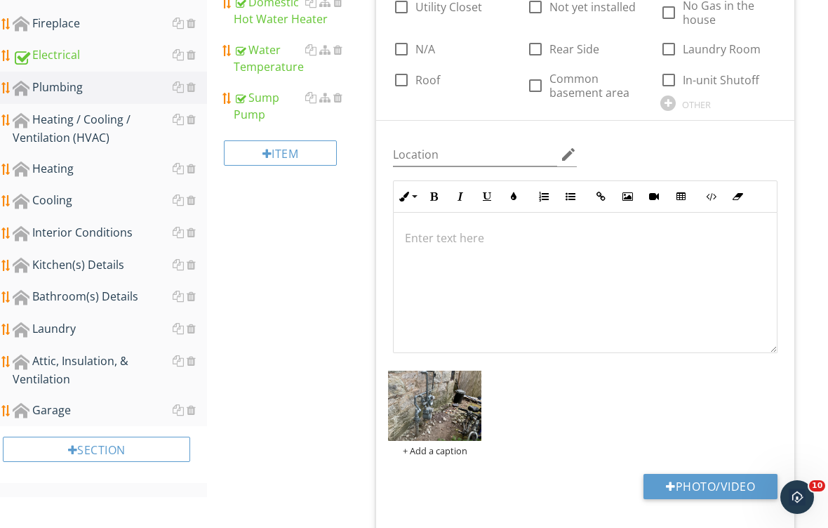
scroll to position [476, 0]
click at [98, 260] on div "Kitchen(s) Details" at bounding box center [110, 264] width 194 height 18
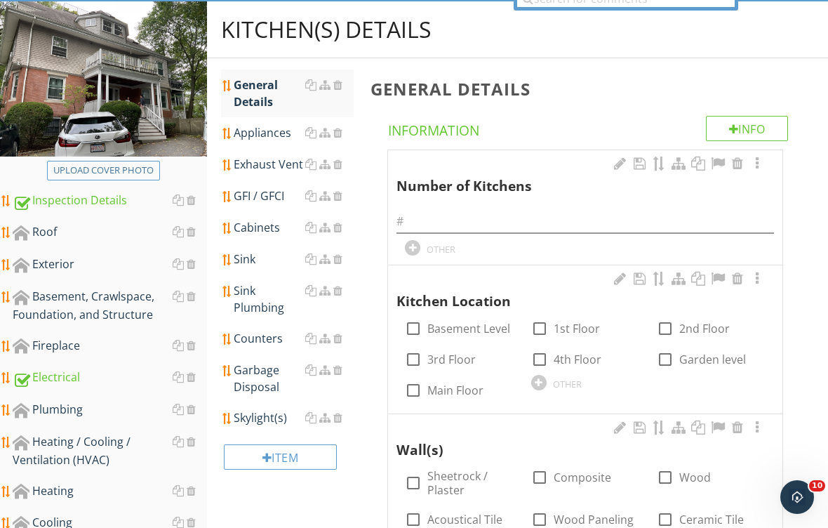
scroll to position [152, 0]
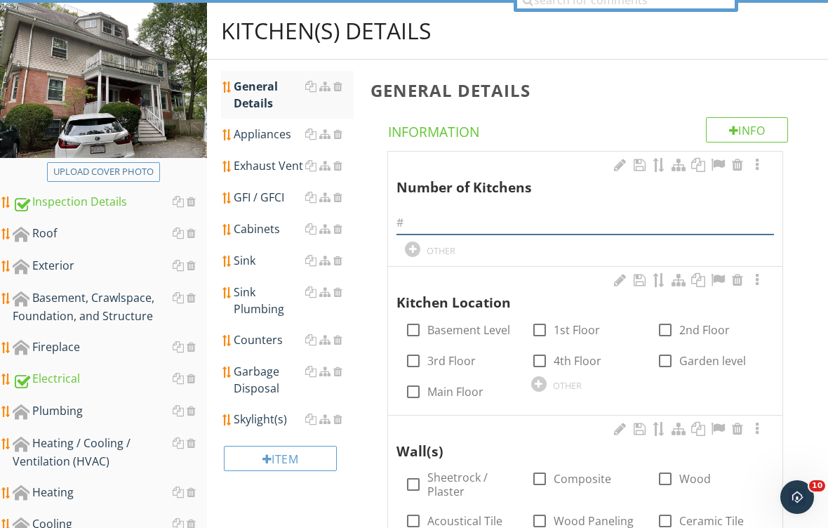
click at [479, 218] on input "text" at bounding box center [584, 222] width 377 height 23
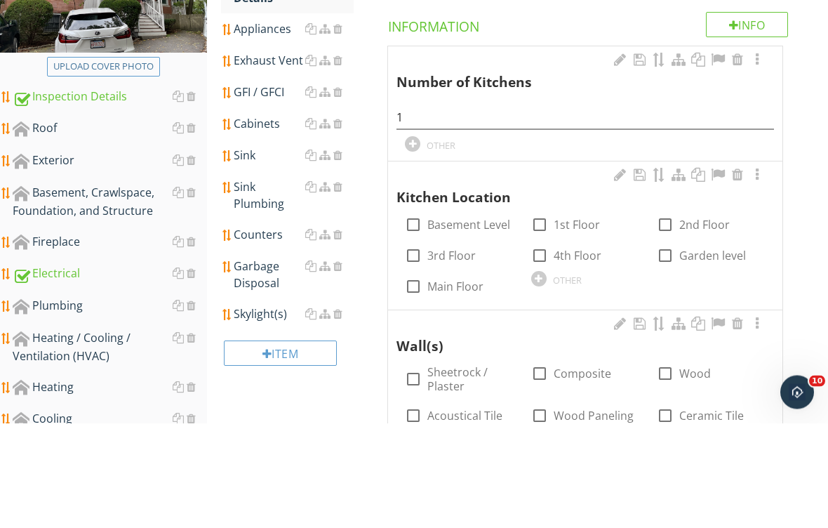
scroll to position [258, 0]
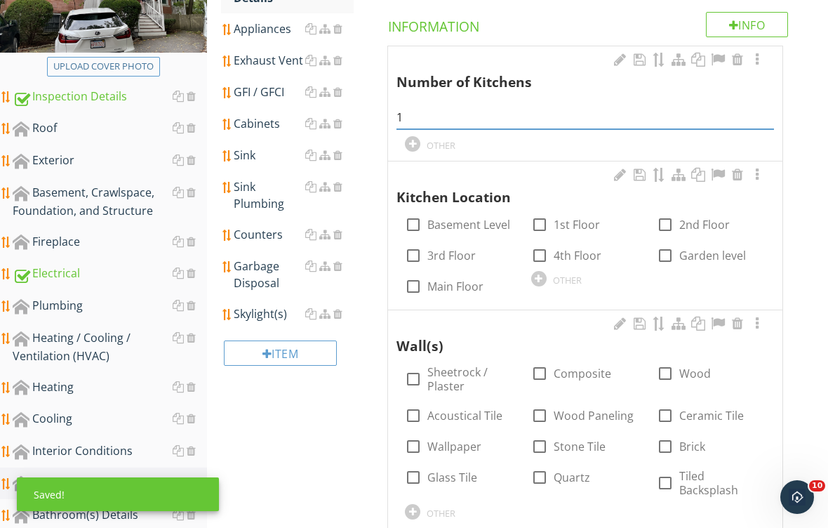
type input "1"
click at [574, 220] on label "1st Floor" at bounding box center [577, 225] width 46 height 14
checkbox input "true"
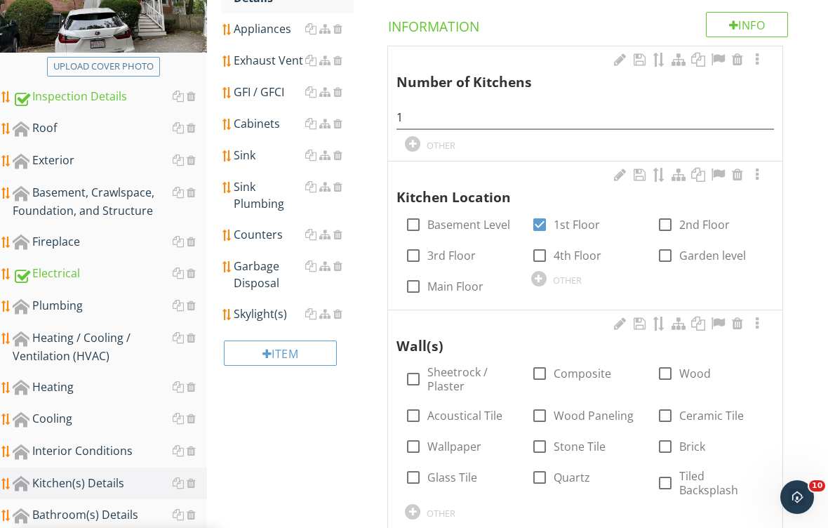
click at [453, 379] on label "Sheetrock / Plaster" at bounding box center [470, 379] width 86 height 28
checkbox input "true"
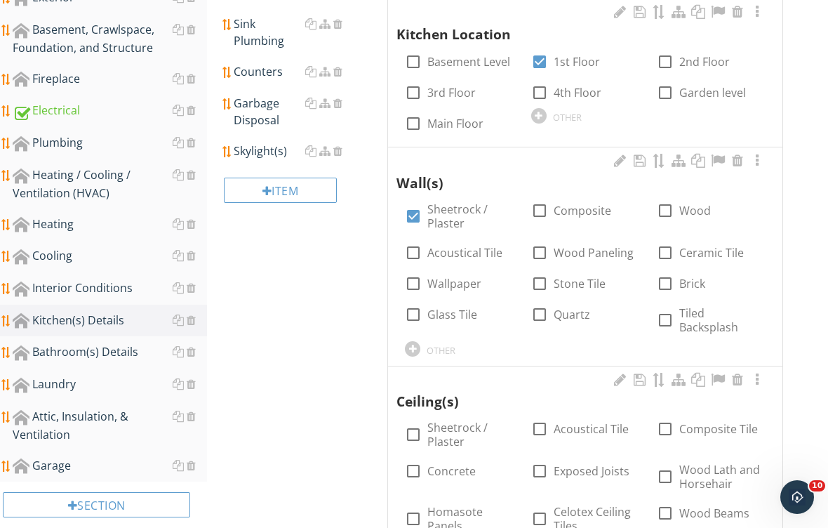
scroll to position [426, 0]
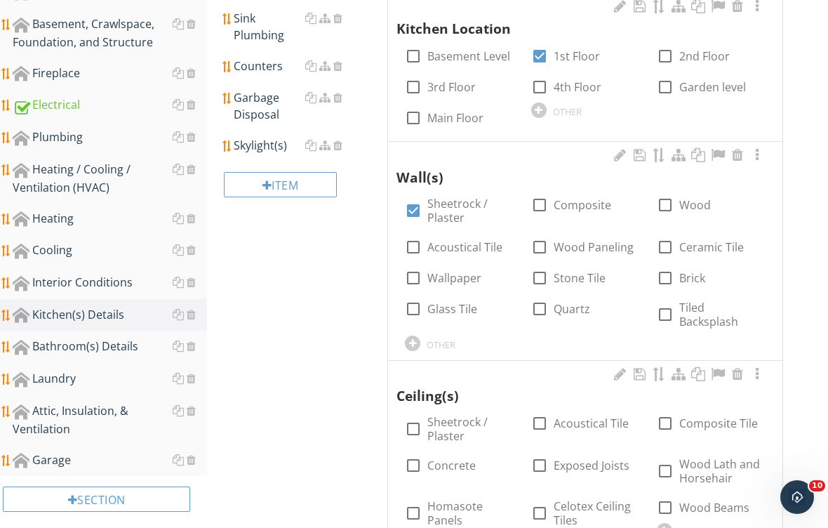
click at [463, 415] on label "Sheetrock / Plaster" at bounding box center [470, 429] width 86 height 28
checkbox input "true"
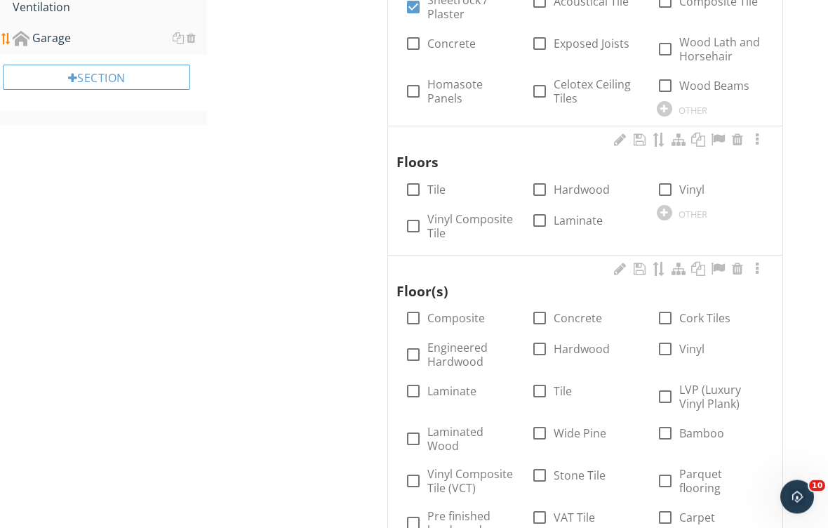
scroll to position [853, 0]
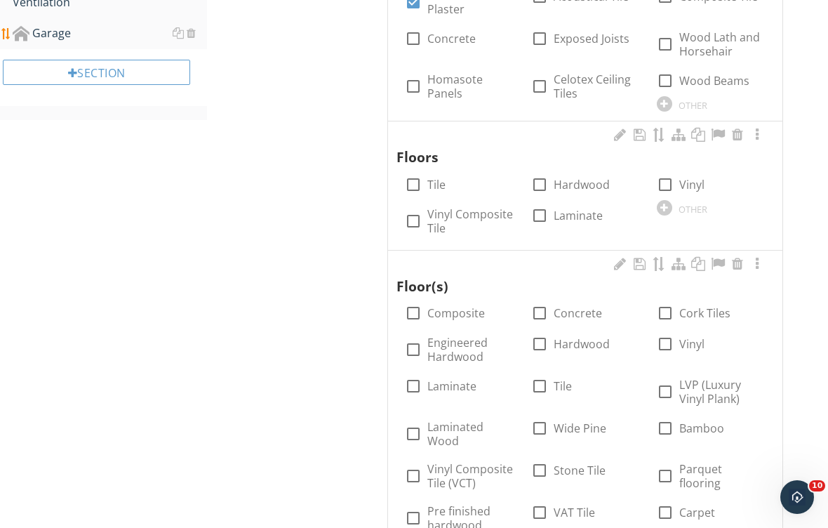
click at [457, 173] on div "check_box_outline_blank Tile" at bounding box center [459, 183] width 109 height 20
click at [428, 178] on label "Tile" at bounding box center [436, 185] width 18 height 14
checkbox input "true"
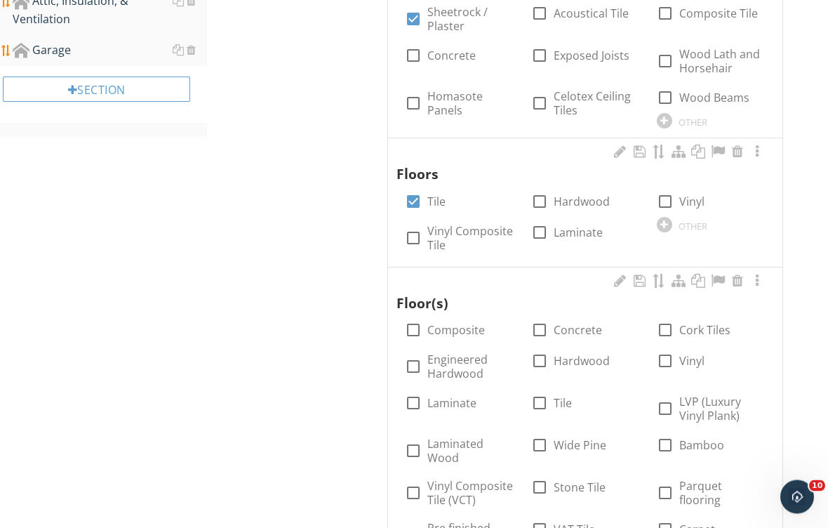
scroll to position [823, 0]
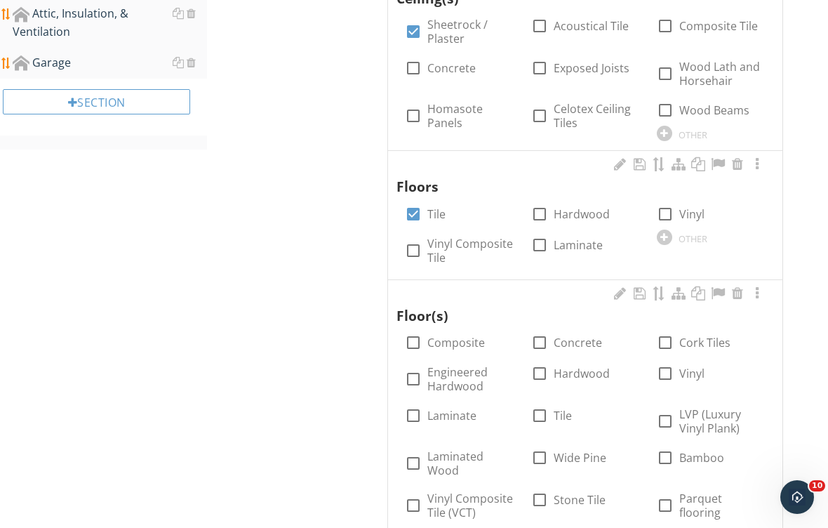
click at [737, 286] on div at bounding box center [737, 293] width 17 height 14
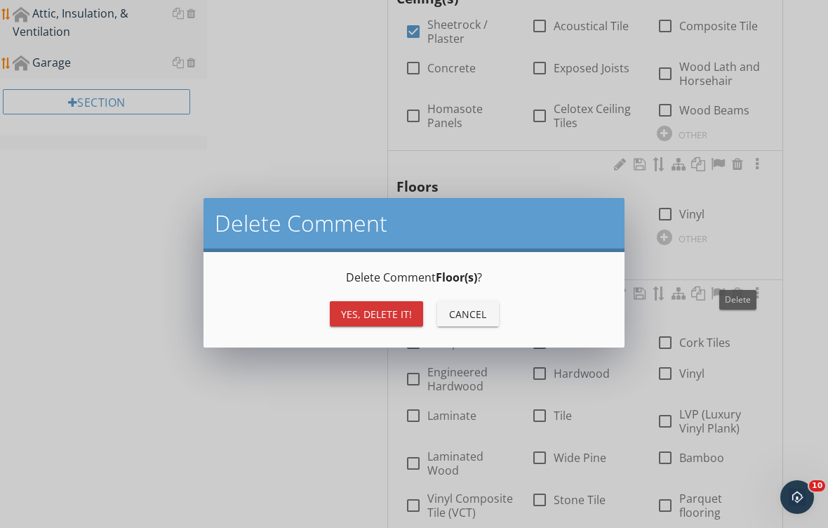
click at [370, 310] on div "Yes, Delete it!" at bounding box center [376, 314] width 71 height 15
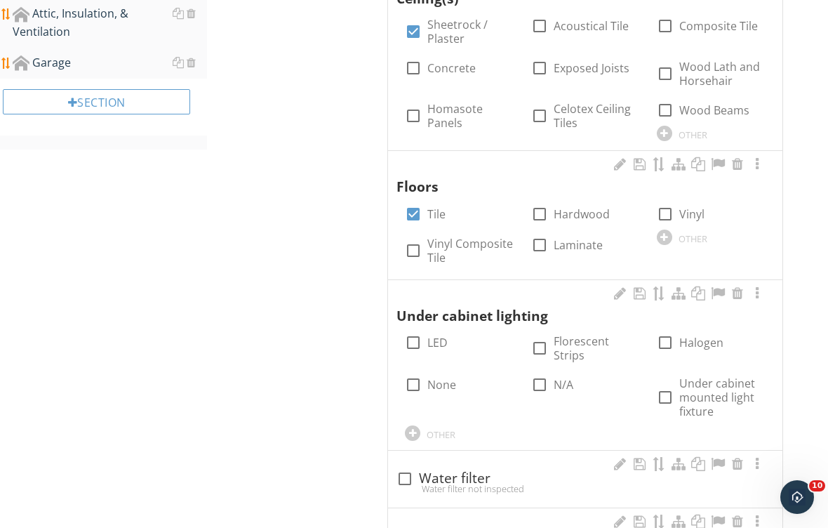
click at [574, 334] on label "Florescent Strips" at bounding box center [597, 348] width 86 height 28
checkbox input "true"
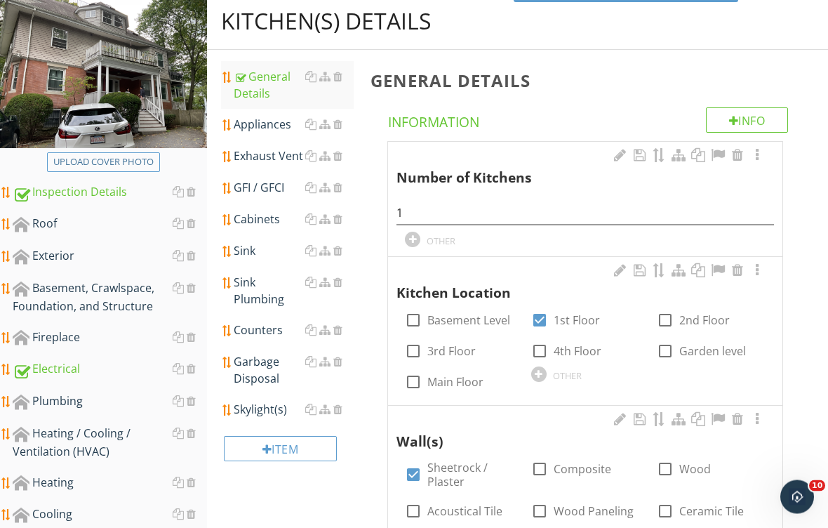
scroll to position [162, 0]
click at [274, 124] on div "Appliances" at bounding box center [294, 124] width 120 height 17
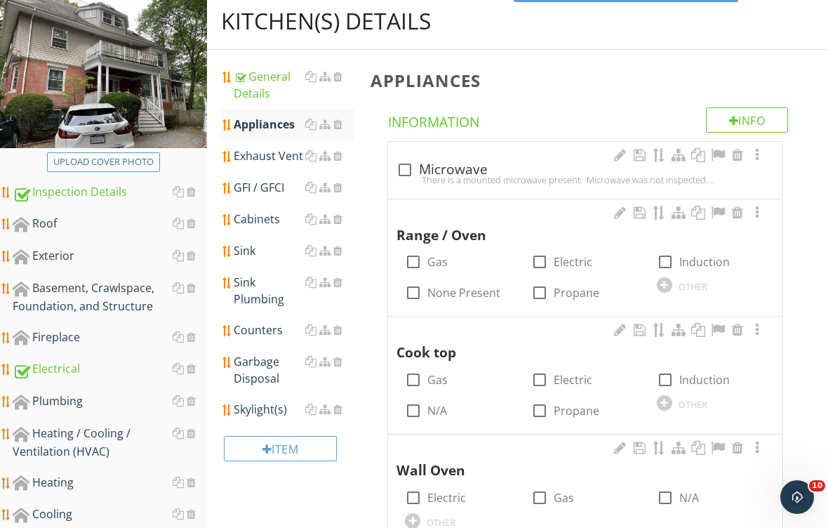
click at [443, 264] on label "Gas" at bounding box center [437, 262] width 20 height 14
checkbox input "true"
click at [443, 413] on label "N/A" at bounding box center [437, 410] width 20 height 14
checkbox input "true"
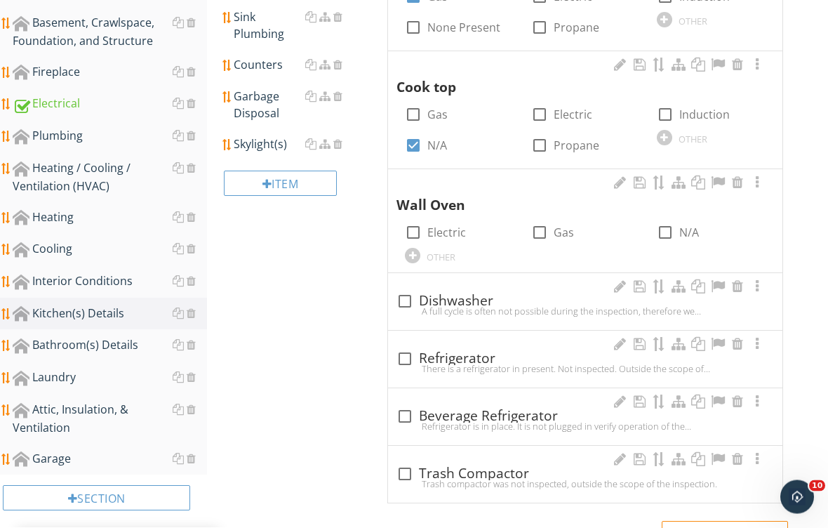
scroll to position [427, 0]
click at [663, 234] on div at bounding box center [665, 232] width 24 height 24
checkbox input "true"
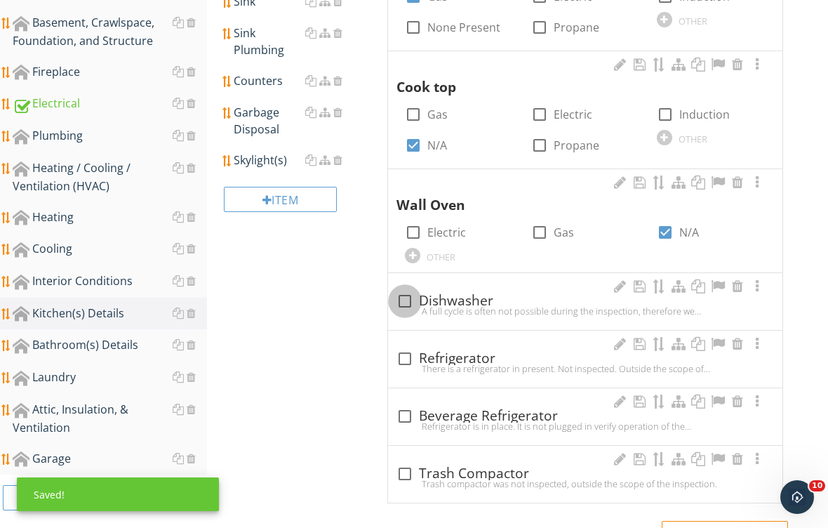
click at [407, 299] on div at bounding box center [405, 301] width 24 height 24
checkbox input "true"
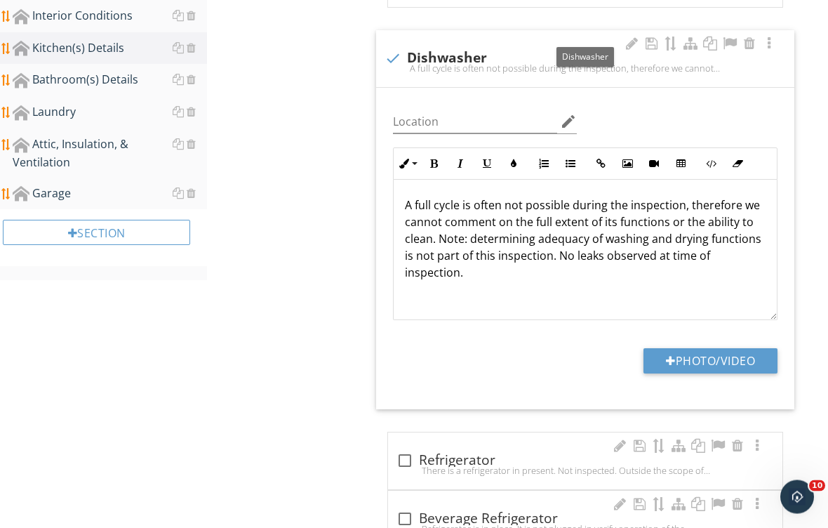
scroll to position [693, 0]
click at [405, 451] on div at bounding box center [405, 460] width 24 height 24
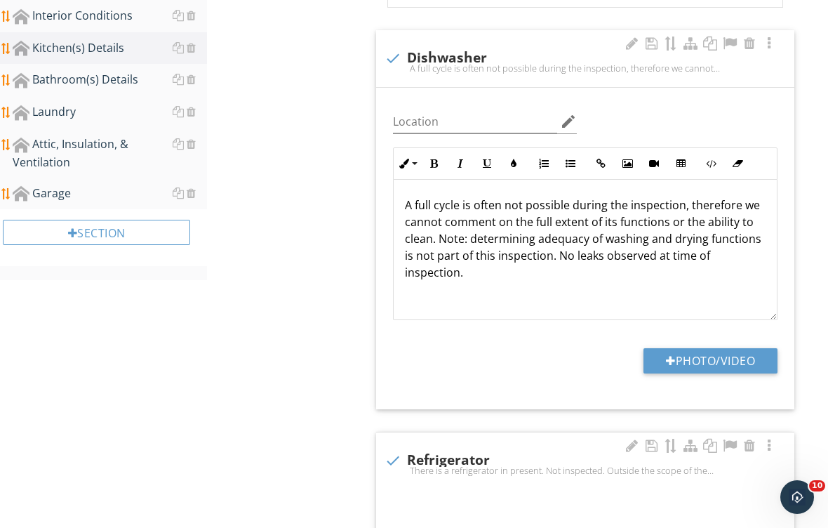
checkbox input "true"
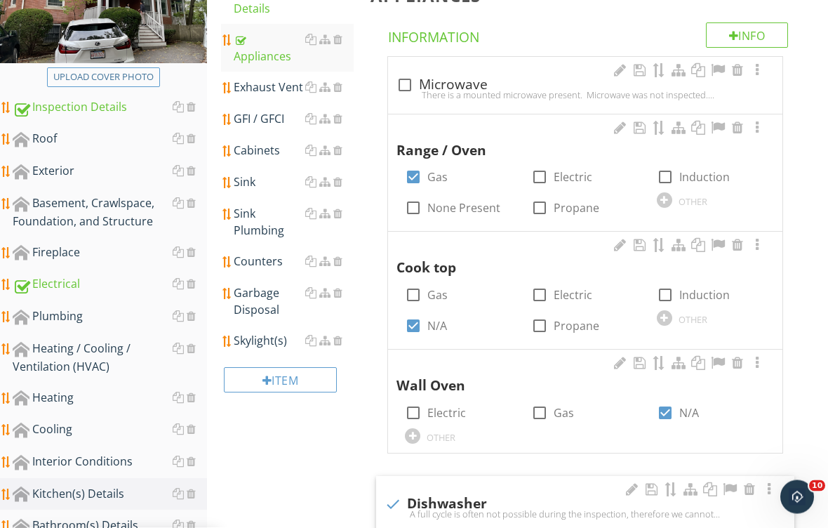
scroll to position [247, 0]
click at [272, 79] on div "Exhaust Vent" at bounding box center [294, 87] width 120 height 17
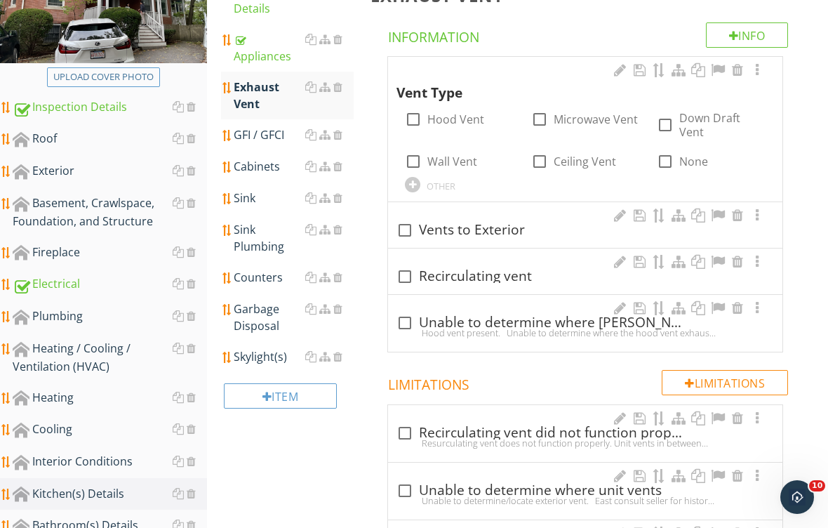
click at [574, 115] on label "Microwave Vent" at bounding box center [596, 119] width 84 height 14
checkbox input "true"
click at [453, 274] on div "check_box_outline_blank Recirculating vent" at bounding box center [584, 276] width 377 height 17
checkbox input "true"
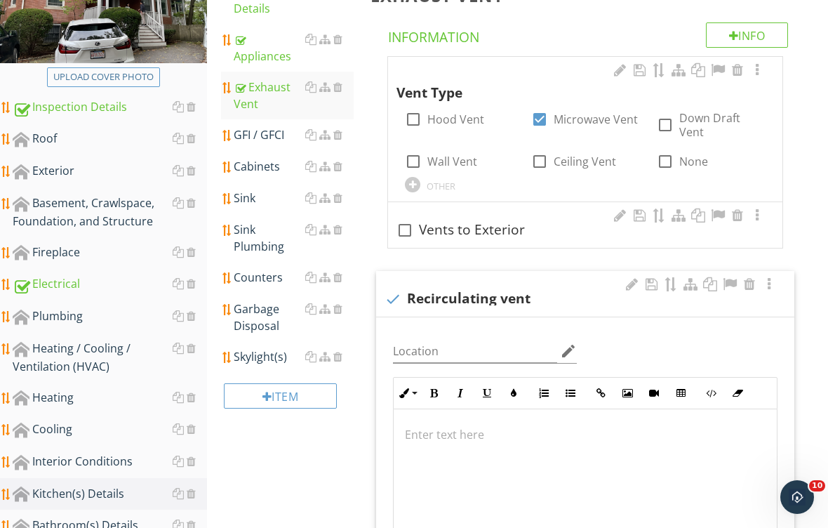
click at [269, 126] on div "GFI / GFCI" at bounding box center [294, 134] width 120 height 17
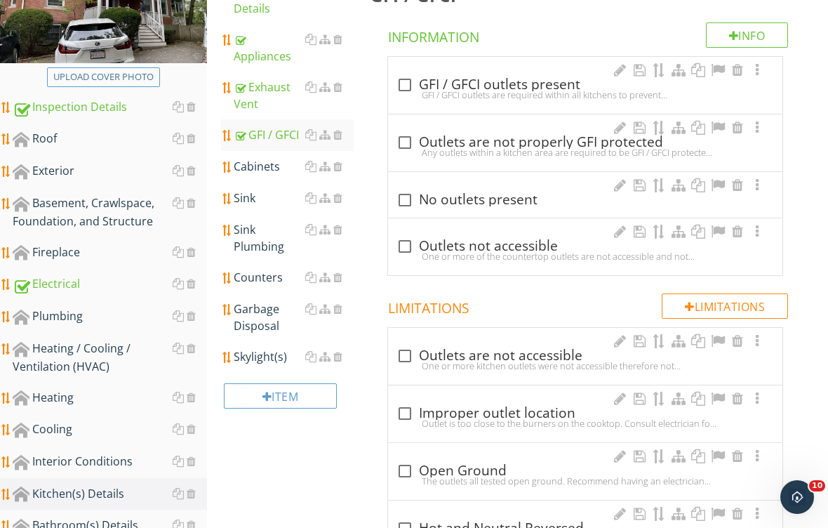
click at [406, 82] on div at bounding box center [405, 85] width 24 height 24
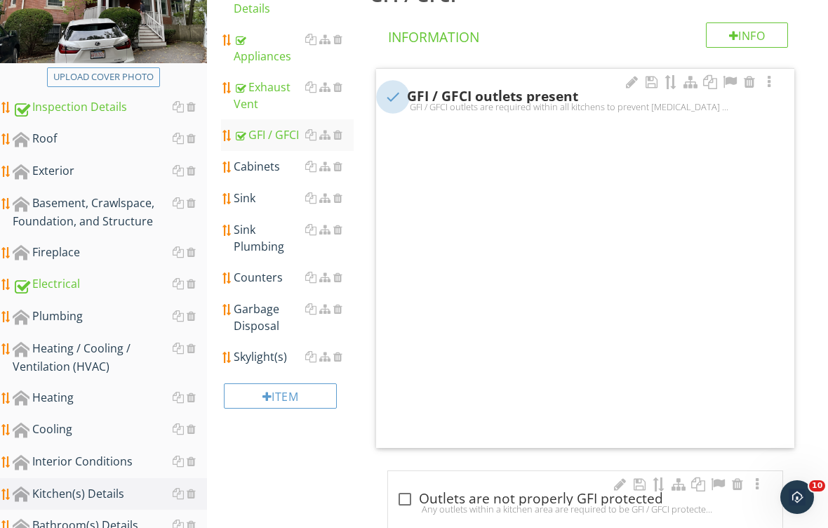
checkbox input "true"
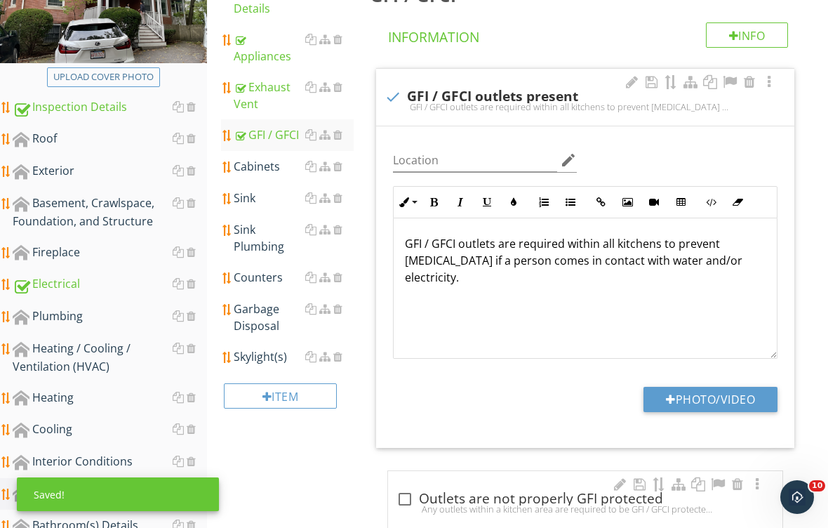
click at [269, 158] on div "Cabinets" at bounding box center [294, 166] width 120 height 17
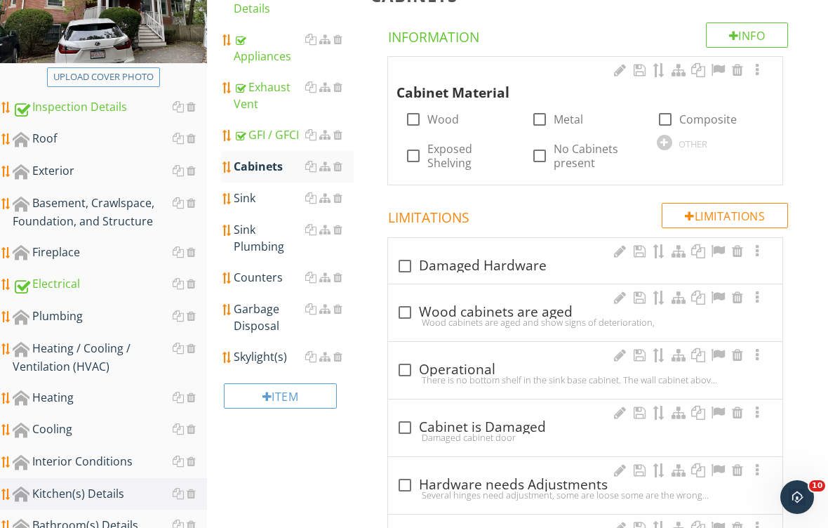
click at [425, 117] on div at bounding box center [413, 119] width 24 height 24
checkbox input "true"
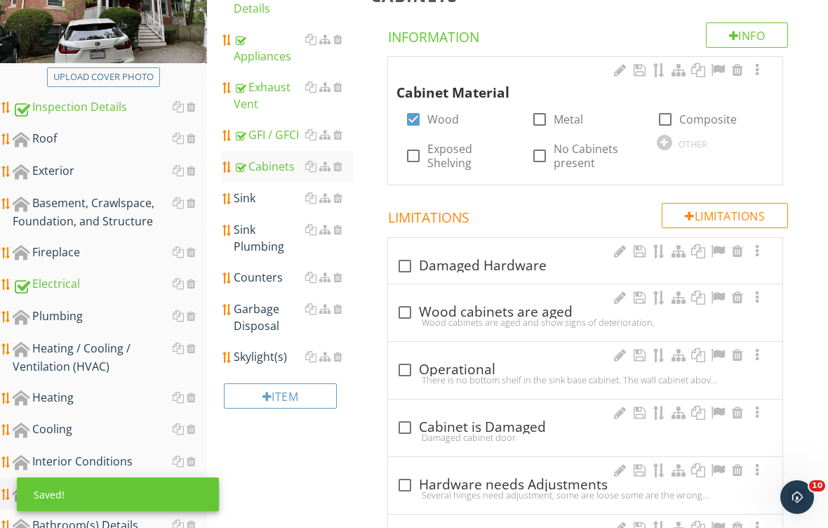
click at [258, 189] on div "Sink" at bounding box center [294, 197] width 120 height 17
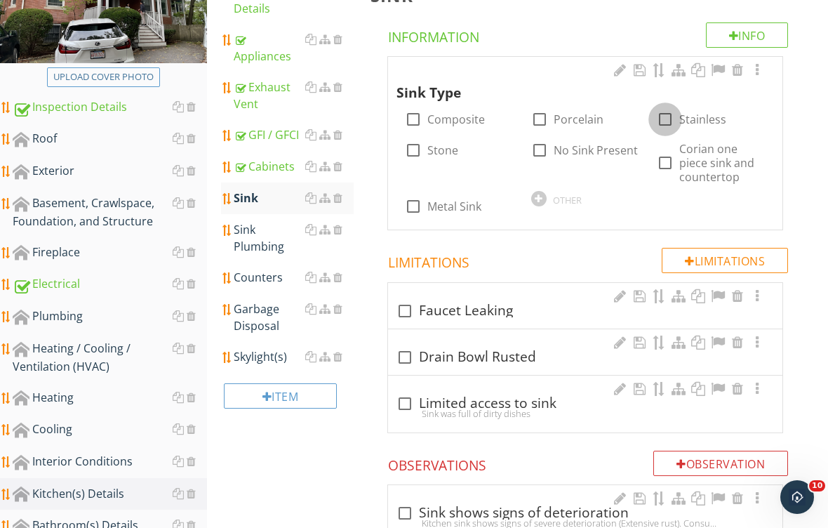
click at [669, 117] on div at bounding box center [665, 119] width 24 height 24
checkbox input "true"
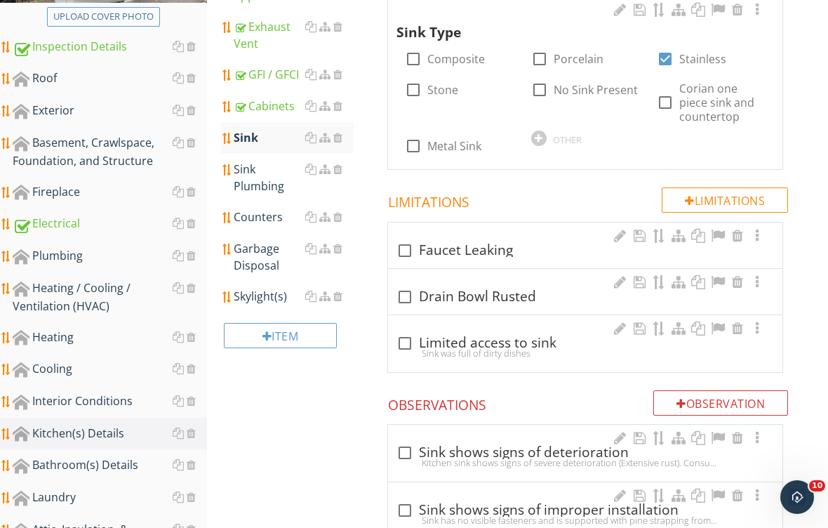
scroll to position [331, 0]
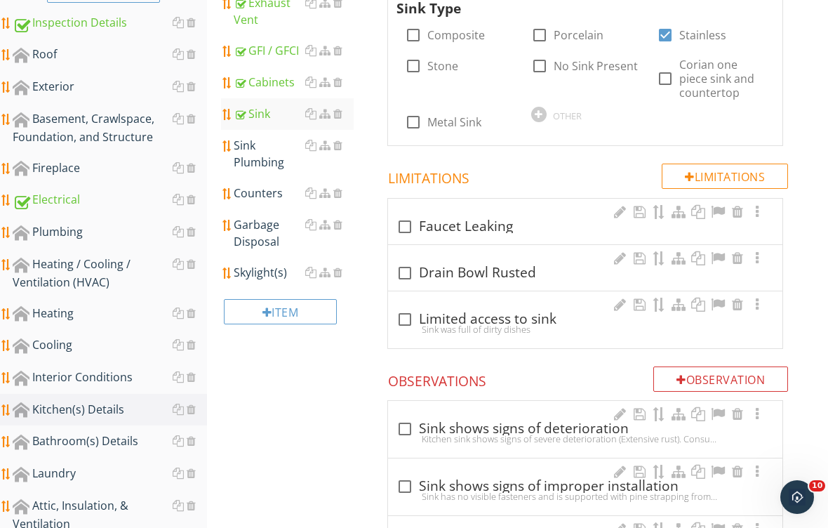
click at [262, 143] on div "Sink Plumbing" at bounding box center [294, 154] width 120 height 34
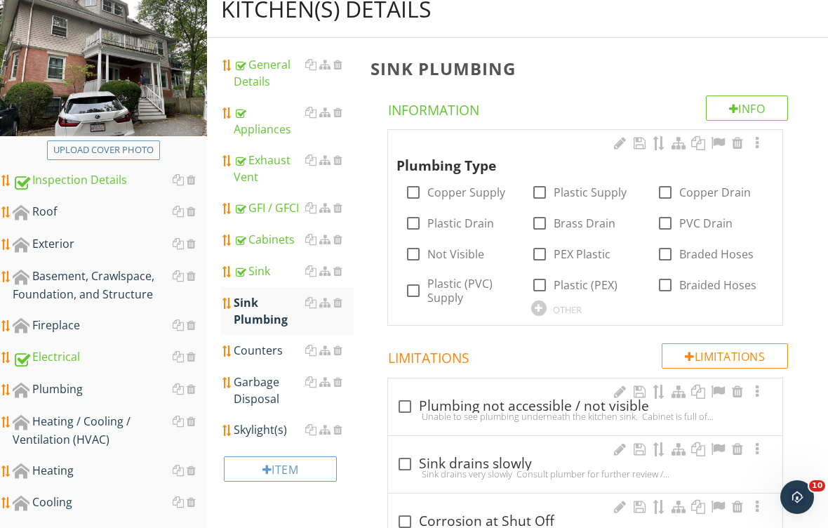
scroll to position [176, 0]
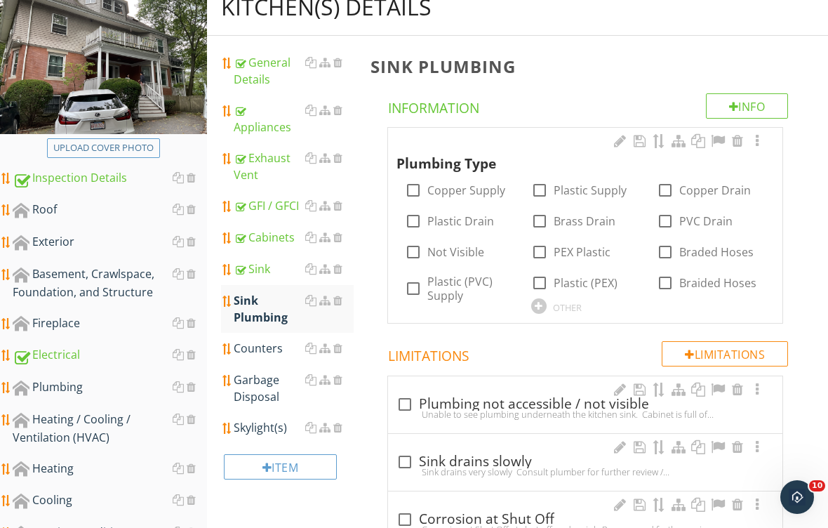
click at [472, 190] on label "Copper Supply" at bounding box center [466, 190] width 78 height 14
checkbox input "true"
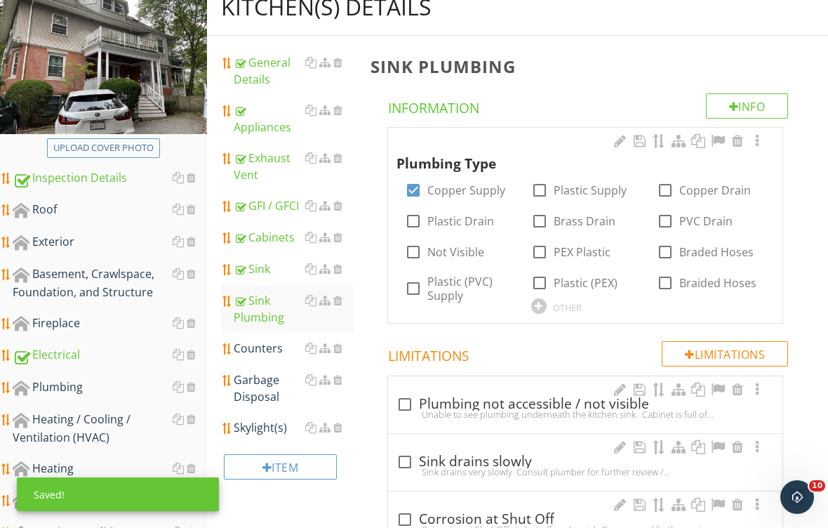
click at [697, 220] on label "PVC Drain" at bounding box center [705, 221] width 53 height 14
checkbox input "true"
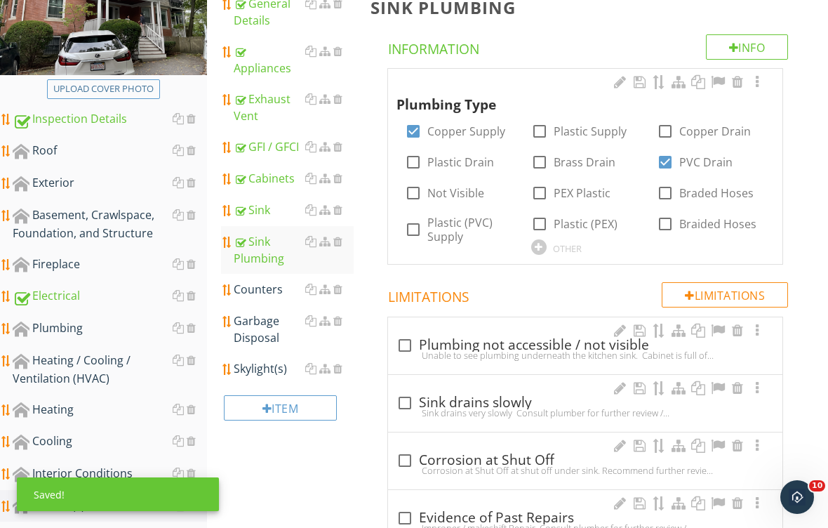
scroll to position [259, 0]
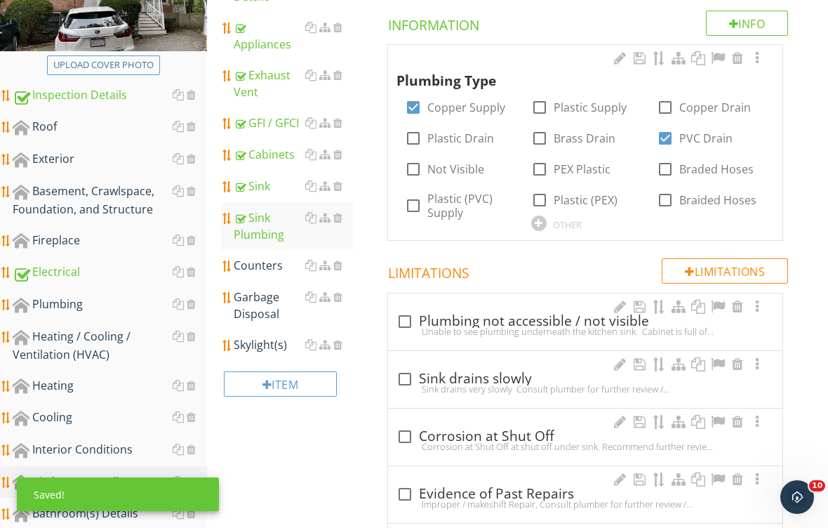
click at [265, 257] on div "Counters" at bounding box center [294, 265] width 120 height 17
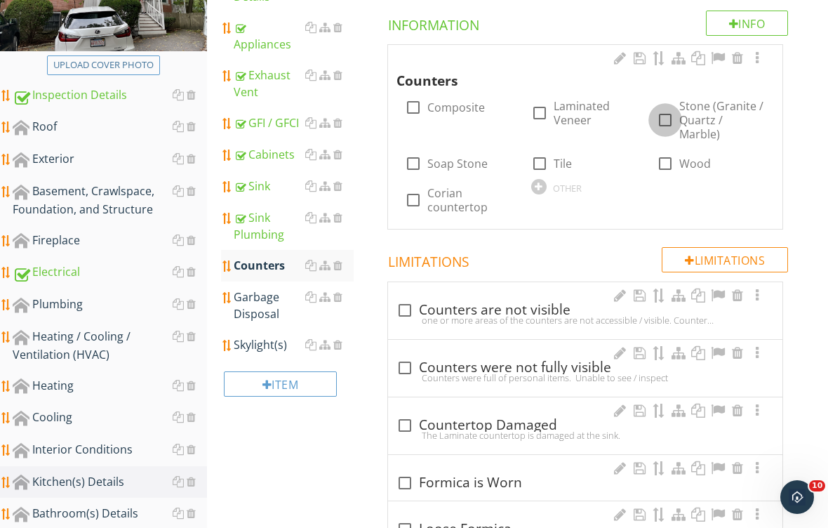
click at [671, 109] on div "check_box_outline_blank Stone (Granite / Quartz / Marble)" at bounding box center [711, 120] width 109 height 42
click at [676, 125] on div at bounding box center [665, 120] width 24 height 24
checkbox input "true"
click at [268, 290] on div "Garbage Disposal" at bounding box center [294, 305] width 120 height 34
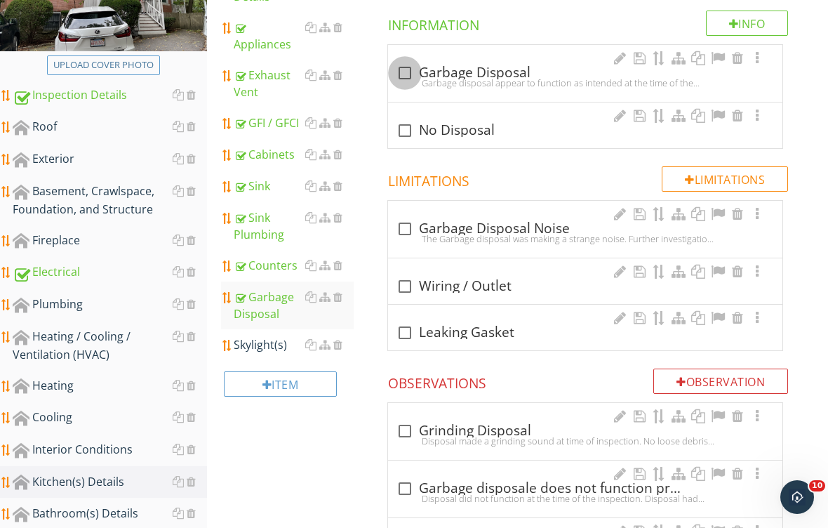
click at [409, 74] on div at bounding box center [405, 73] width 24 height 24
checkbox input "true"
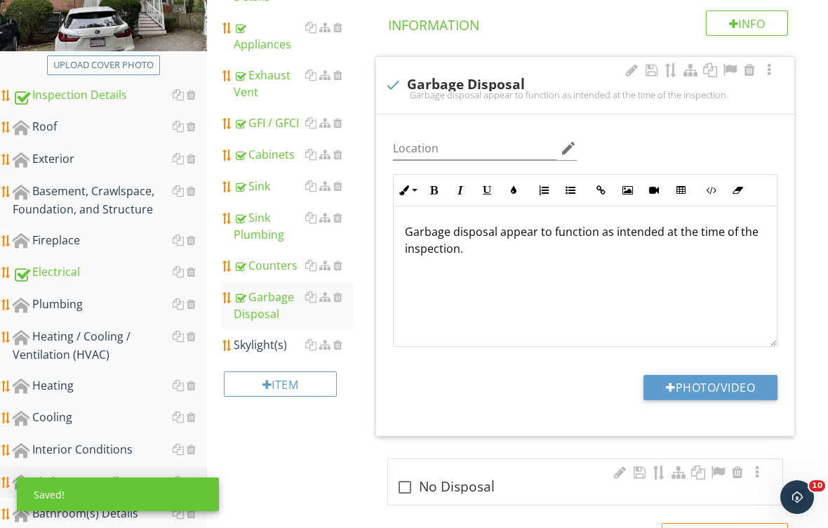
click at [342, 339] on div at bounding box center [337, 344] width 9 height 11
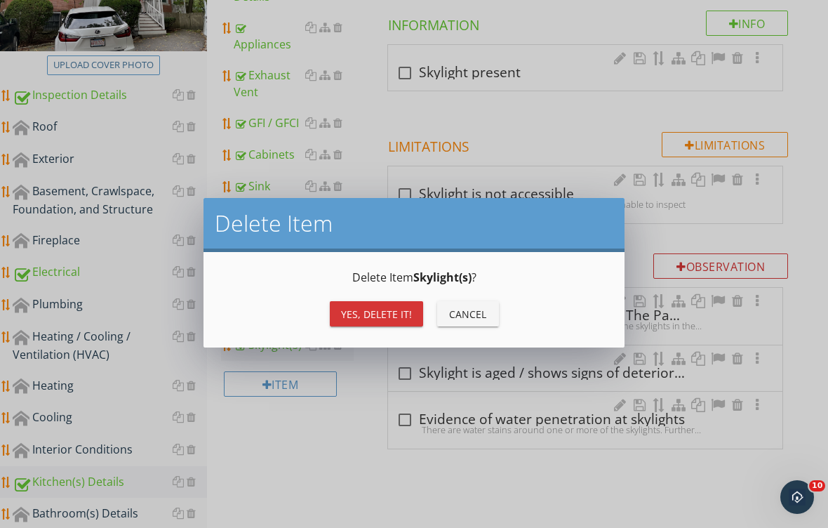
click at [382, 311] on div "Yes, Delete it!" at bounding box center [376, 314] width 71 height 15
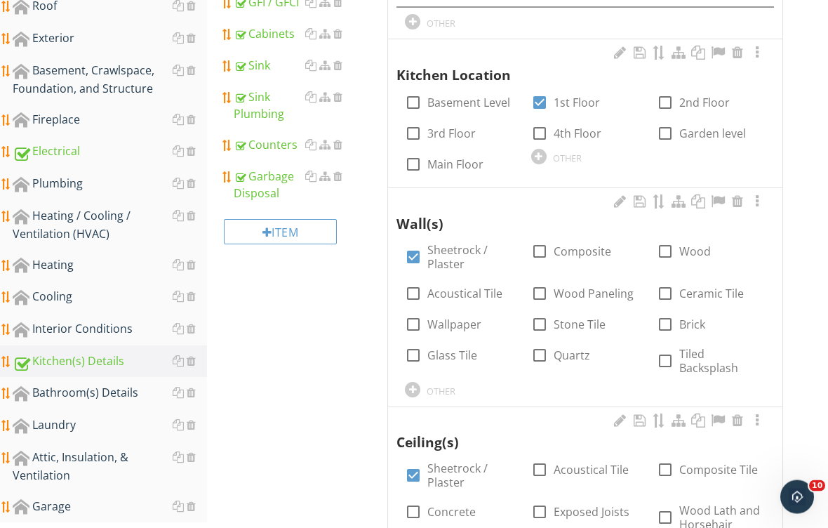
scroll to position [380, 0]
click at [57, 186] on div "Plumbing" at bounding box center [110, 184] width 194 height 18
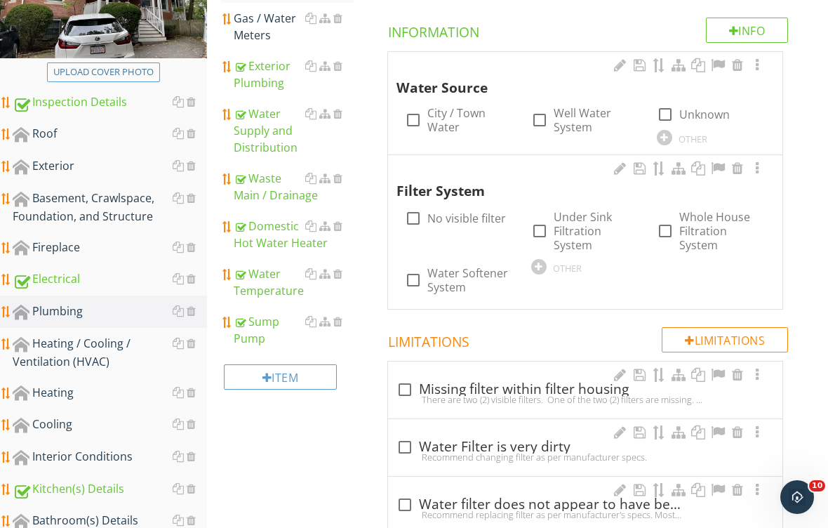
scroll to position [246, 0]
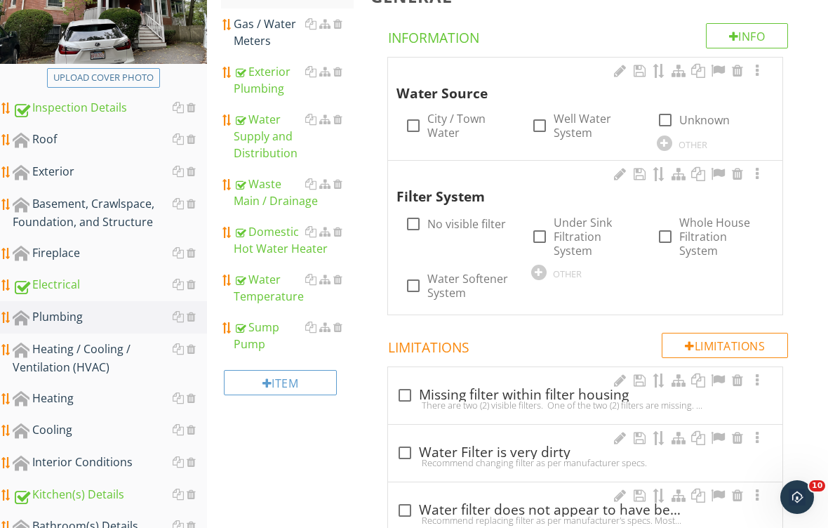
click at [417, 118] on div at bounding box center [413, 126] width 24 height 24
checkbox input "true"
click at [413, 218] on div at bounding box center [413, 224] width 24 height 24
checkbox input "true"
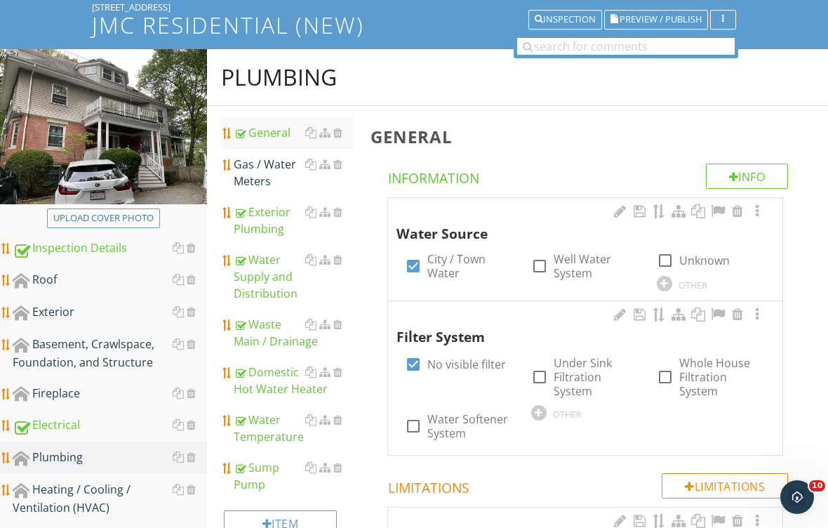
scroll to position [105, 0]
click at [270, 170] on div "Gas / Water Meters" at bounding box center [294, 173] width 120 height 34
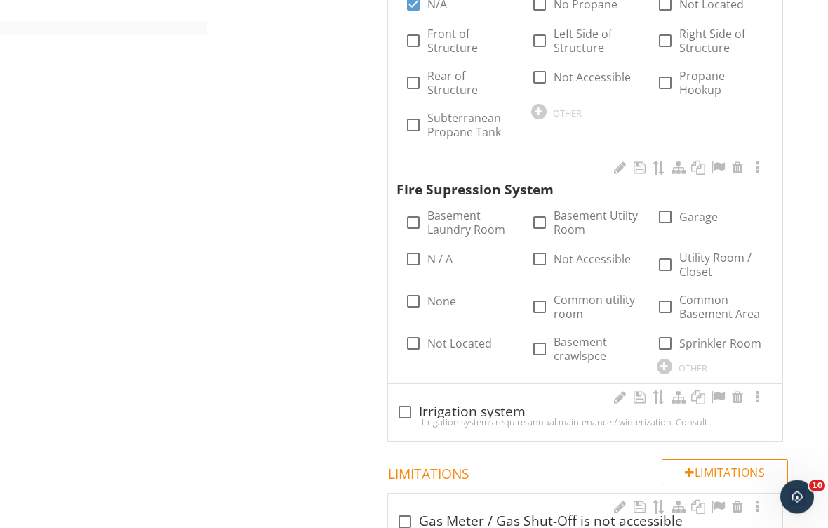
scroll to position [950, 0]
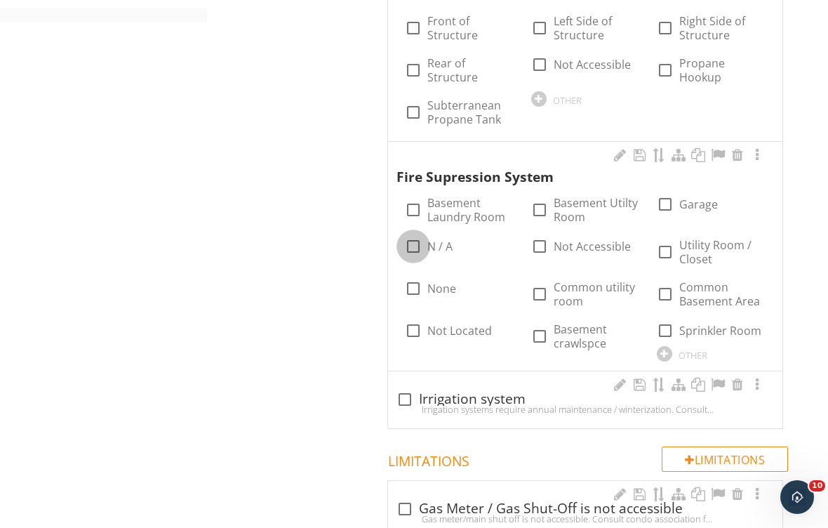
click at [422, 236] on div at bounding box center [413, 246] width 24 height 24
checkbox input "true"
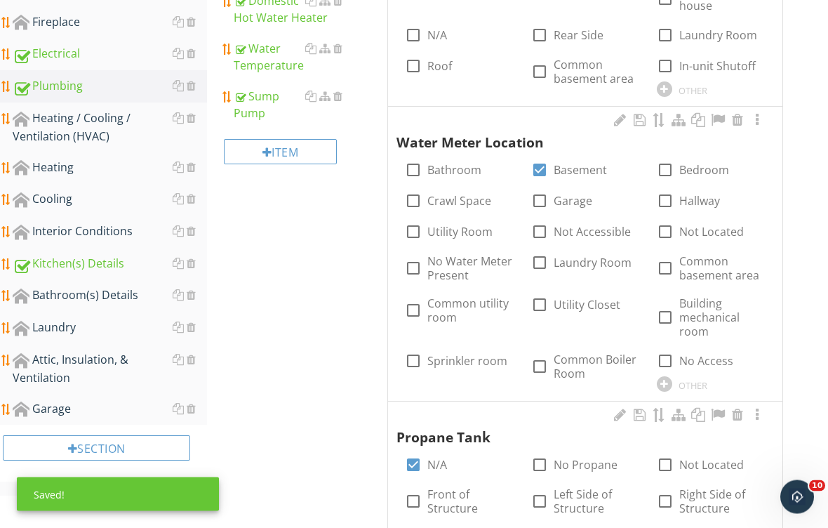
scroll to position [478, 0]
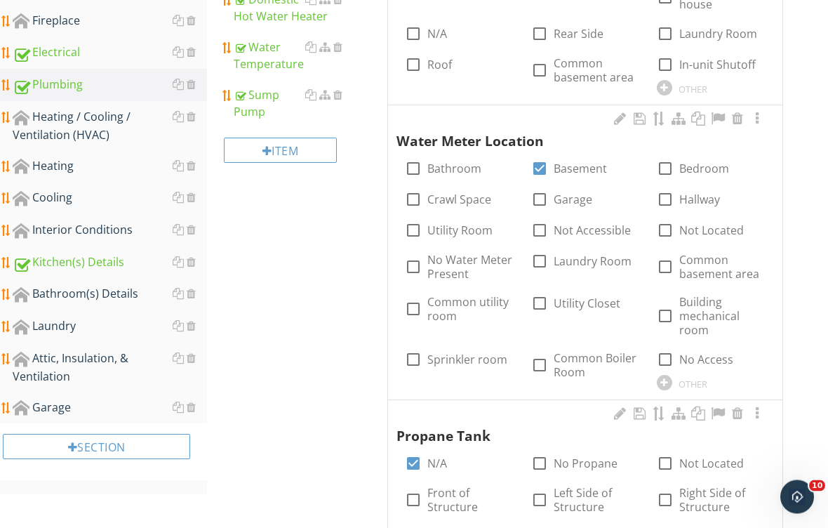
scroll to position [479, 0]
click at [197, 352] on div "Attic, Insulation, & Ventilation" at bounding box center [110, 366] width 194 height 35
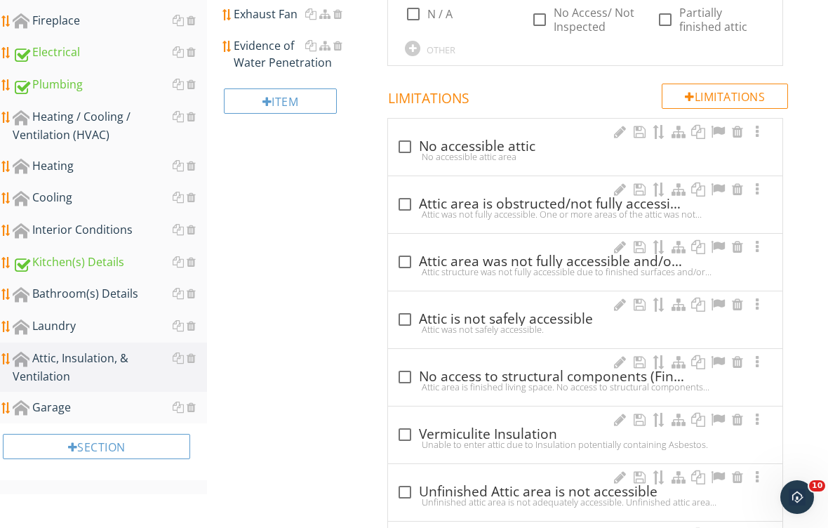
click at [187, 359] on div at bounding box center [191, 357] width 9 height 11
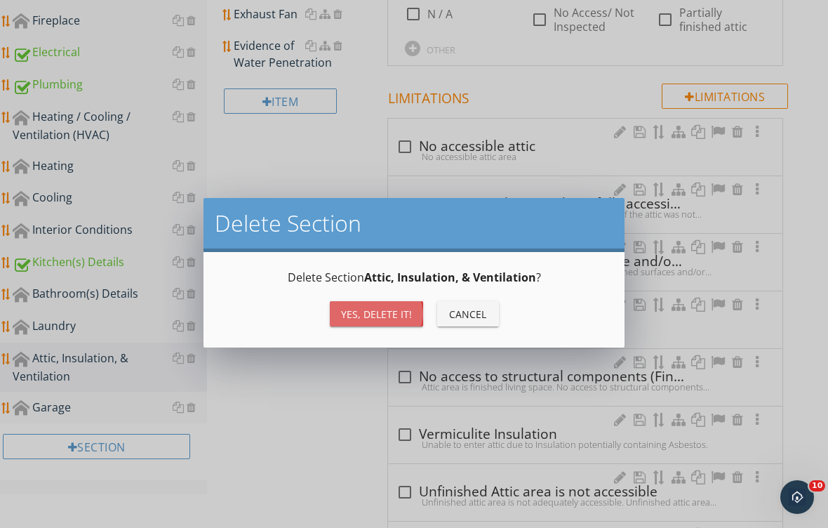
click at [354, 320] on div "Yes, Delete it!" at bounding box center [376, 314] width 71 height 15
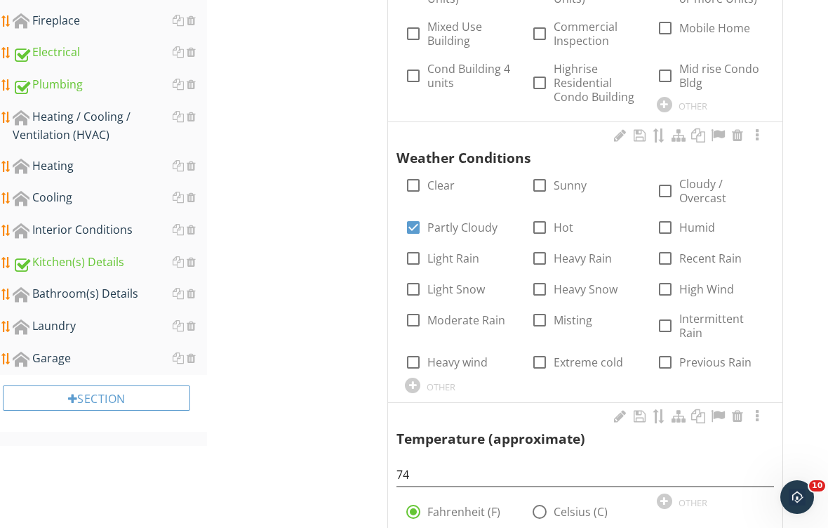
click at [194, 350] on div at bounding box center [184, 357] width 23 height 17
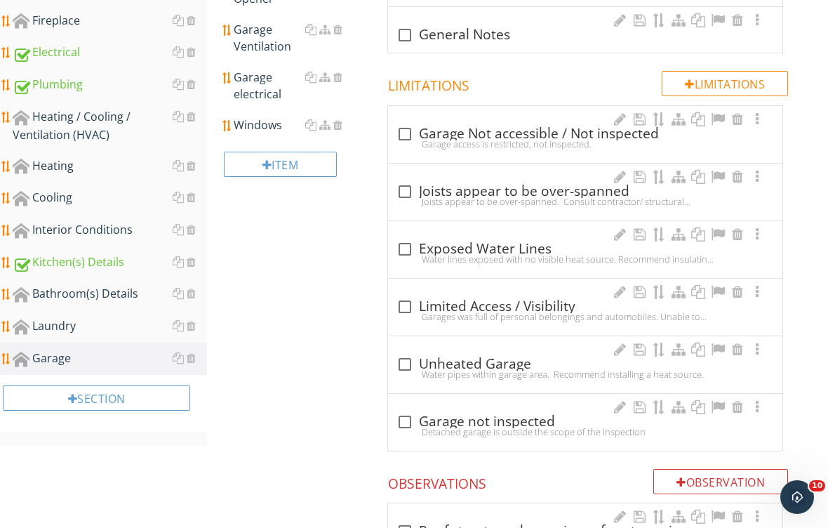
click at [196, 353] on div "Garage" at bounding box center [110, 358] width 194 height 18
click at [195, 353] on div at bounding box center [191, 357] width 9 height 11
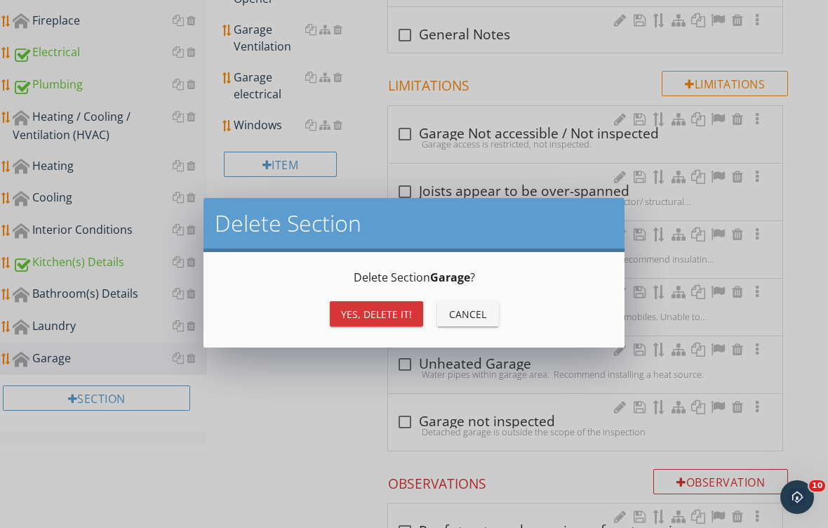
click at [356, 315] on div "Yes, Delete it!" at bounding box center [376, 314] width 71 height 15
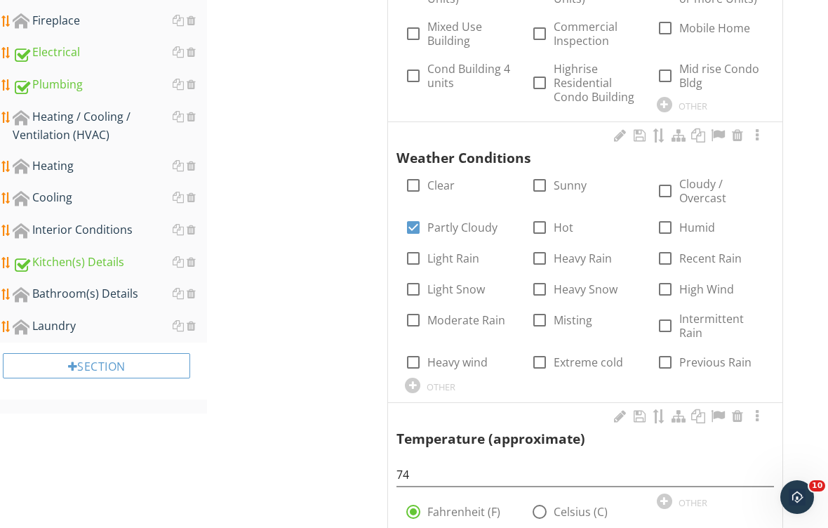
click at [83, 321] on div "Laundry" at bounding box center [110, 326] width 194 height 18
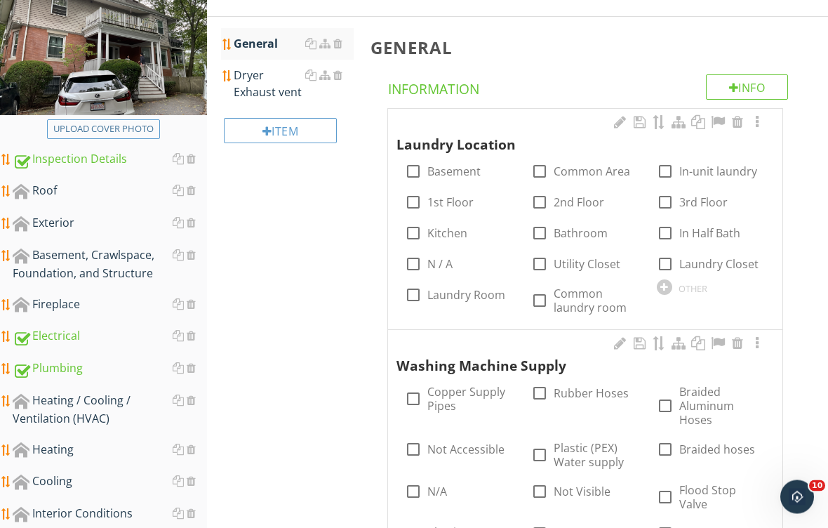
scroll to position [195, 0]
click at [455, 172] on label "Basement" at bounding box center [453, 171] width 53 height 14
checkbox input "true"
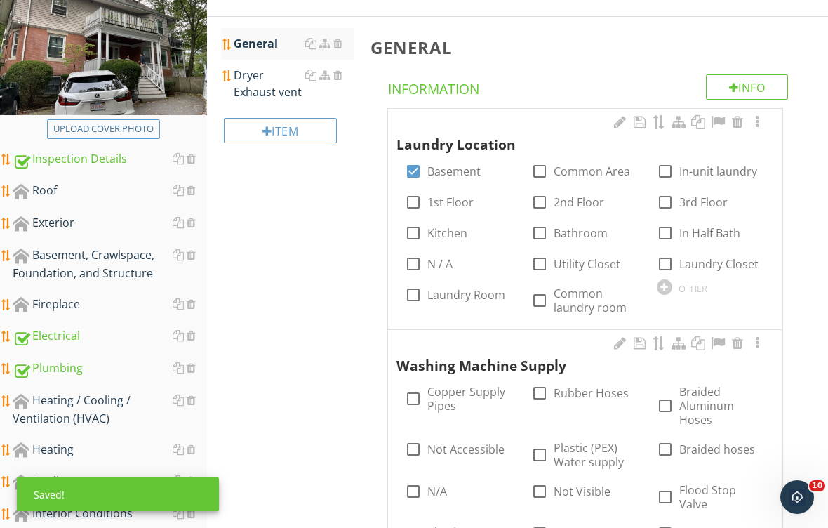
click at [563, 302] on label "Common laundry room" at bounding box center [597, 300] width 86 height 28
checkbox input "true"
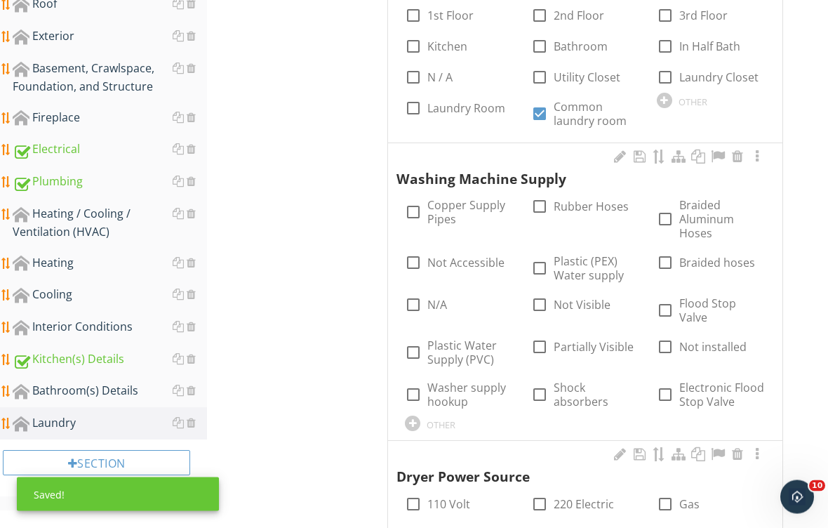
scroll to position [427, 0]
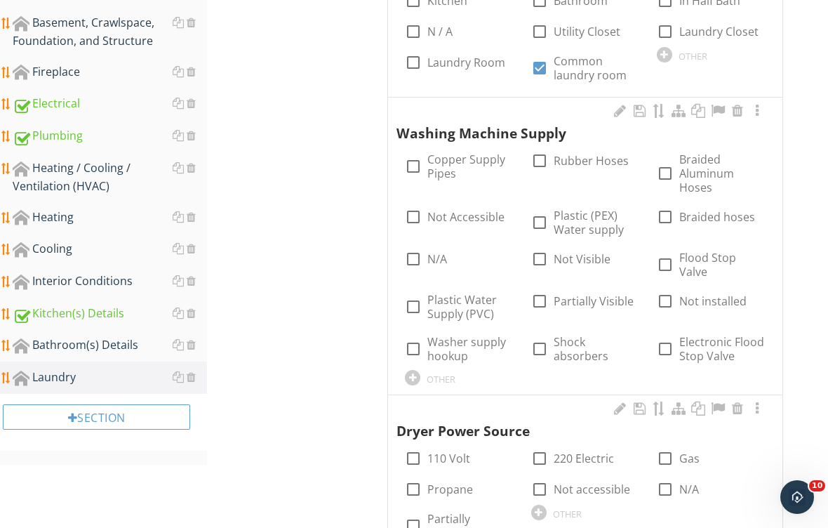
click at [689, 168] on label "Braided Aluminum Hoses" at bounding box center [722, 173] width 86 height 42
checkbox input "true"
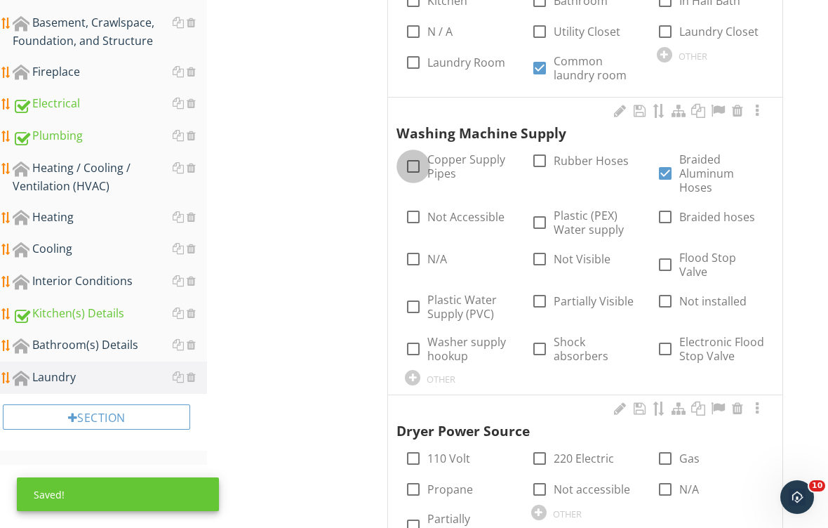
click at [421, 161] on div at bounding box center [413, 166] width 24 height 24
checkbox input "true"
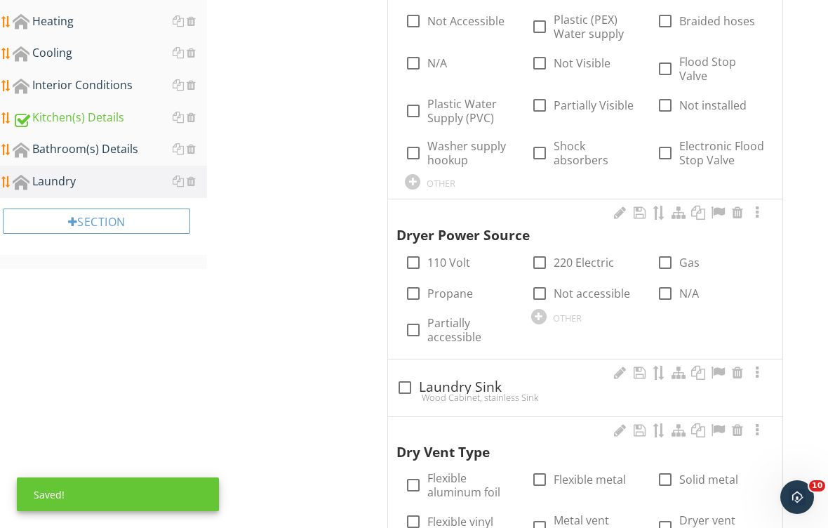
scroll to position [650, 0]
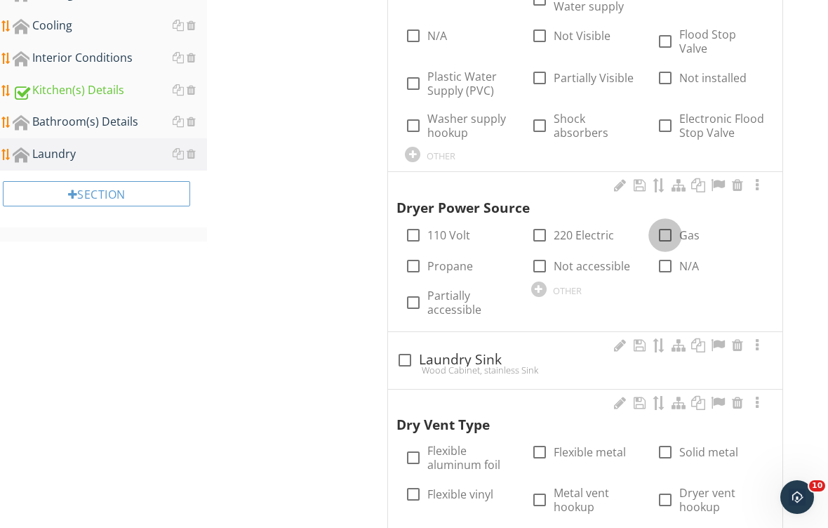
click at [671, 223] on div at bounding box center [665, 235] width 24 height 24
checkbox input "true"
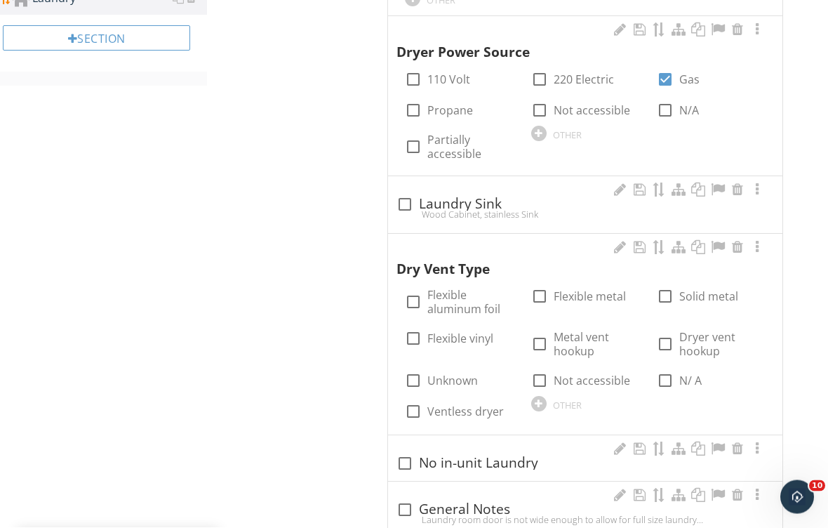
scroll to position [806, 0]
click at [667, 284] on div at bounding box center [665, 296] width 24 height 24
checkbox input "true"
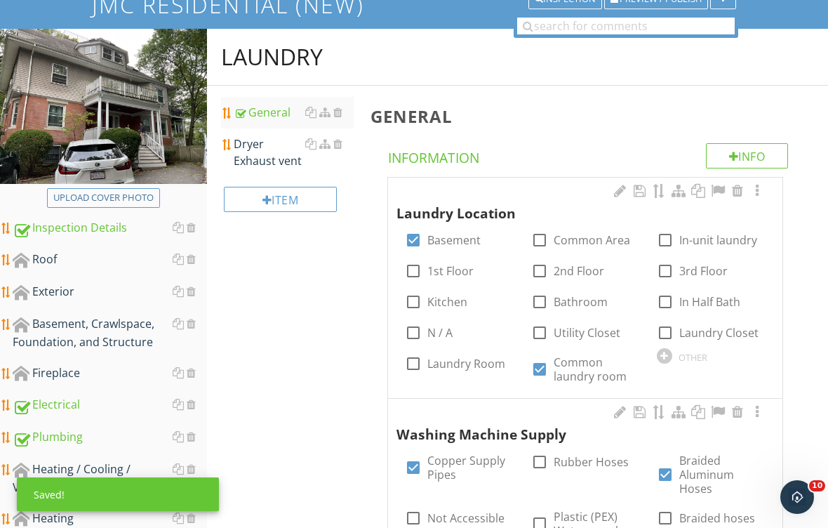
scroll to position [126, 0]
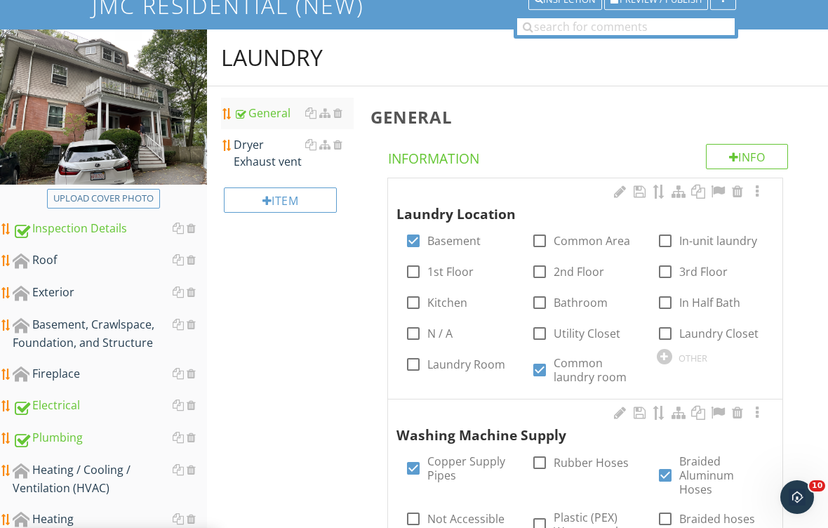
click at [266, 151] on div "Dryer Exhaust vent" at bounding box center [294, 153] width 120 height 34
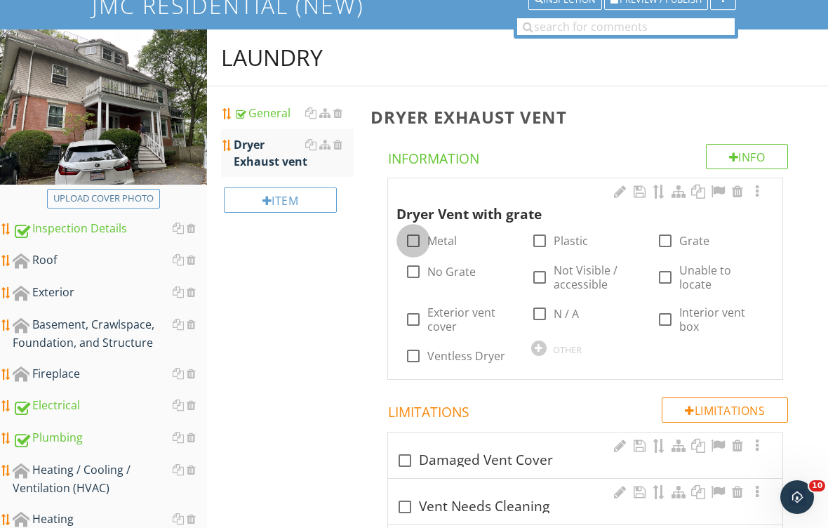
click at [424, 237] on div at bounding box center [413, 241] width 24 height 24
checkbox input "true"
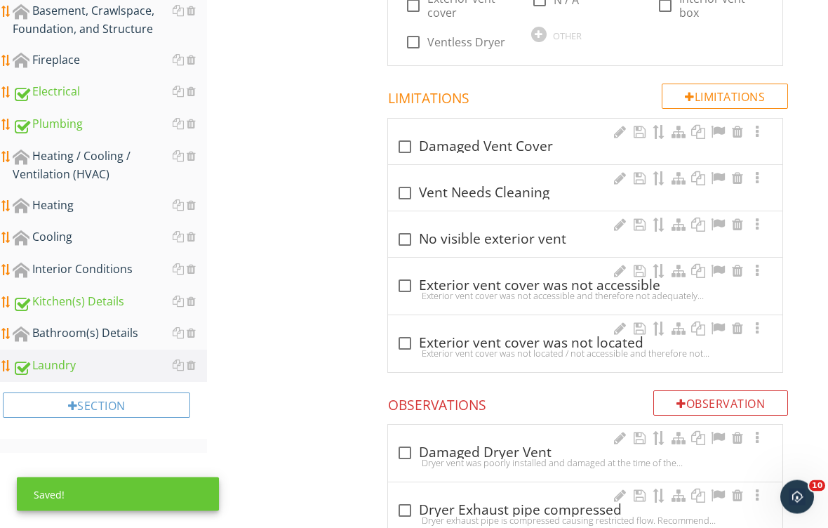
scroll to position [439, 0]
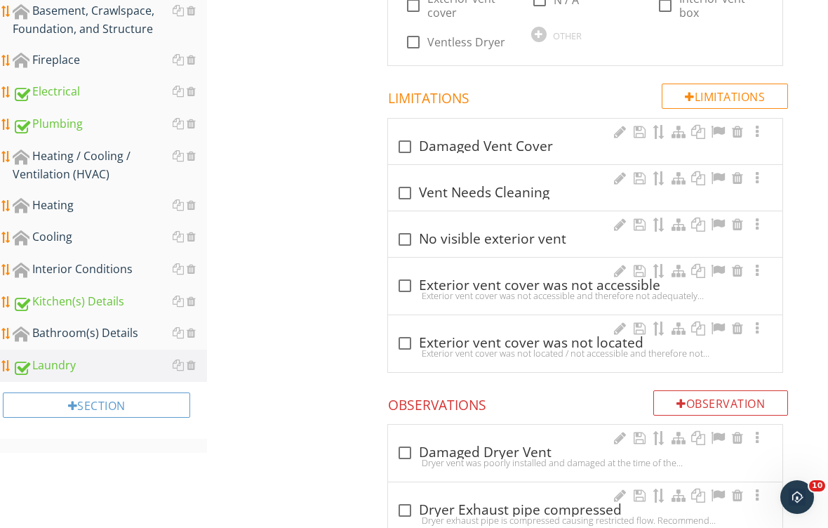
click at [194, 236] on div at bounding box center [191, 236] width 9 height 11
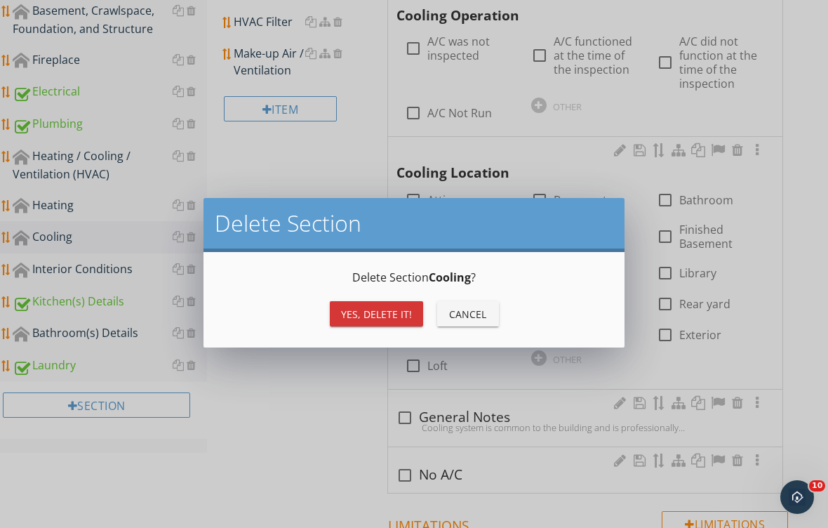
click at [373, 311] on div "Yes, Delete it!" at bounding box center [376, 314] width 71 height 15
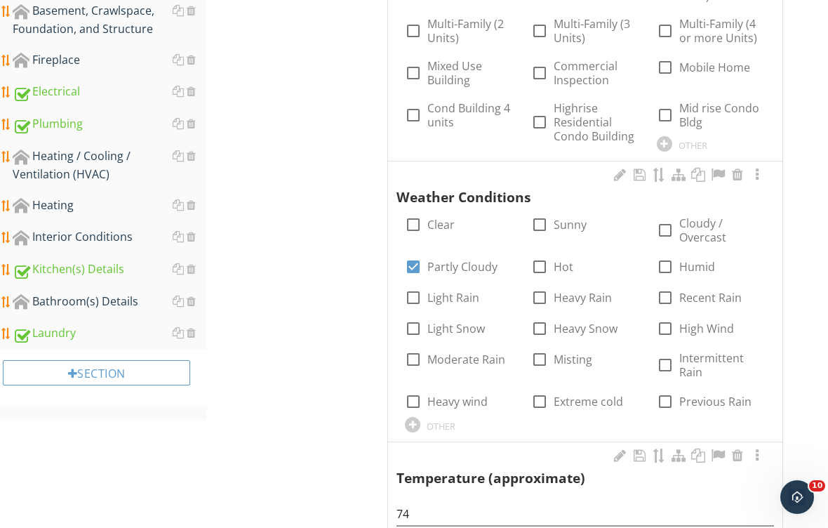
click at [192, 156] on div at bounding box center [191, 155] width 9 height 11
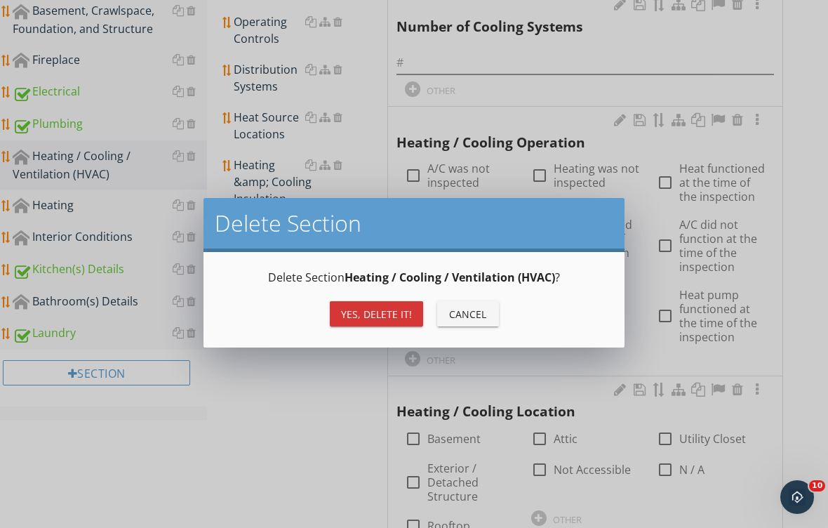
click at [368, 313] on div "Yes, Delete it!" at bounding box center [376, 314] width 71 height 15
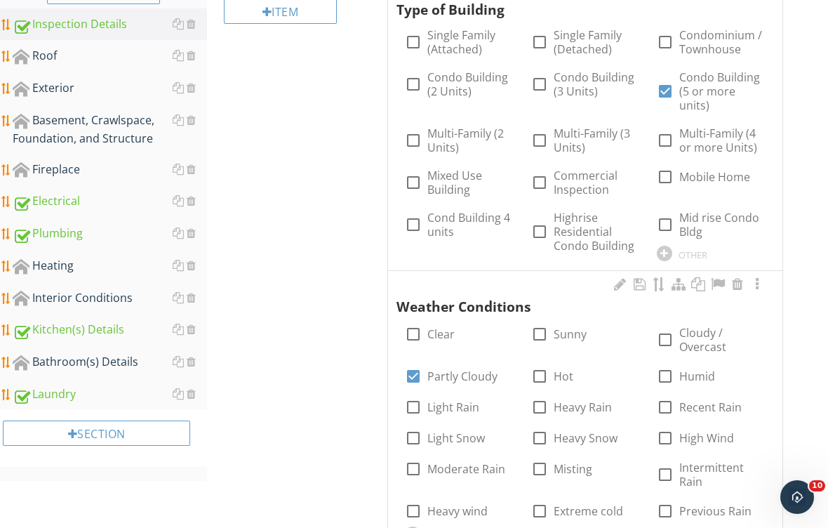
scroll to position [335, 0]
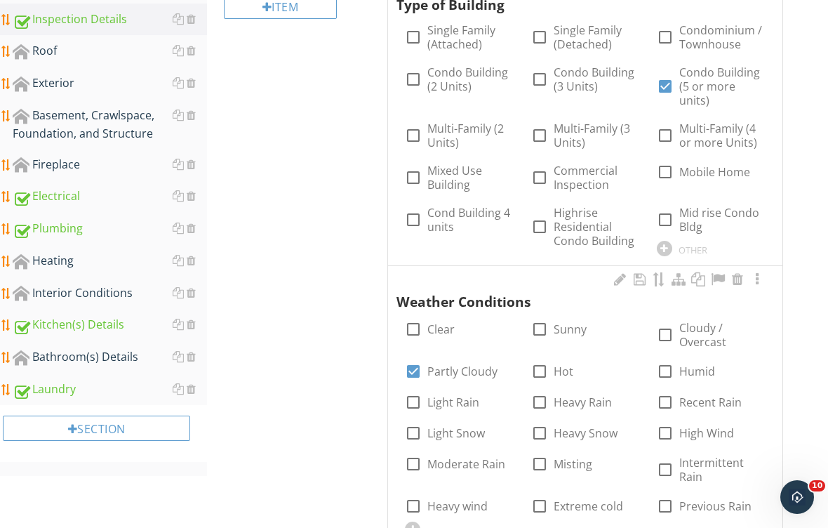
click at [593, 122] on label "Multi-Family (3 Units)" at bounding box center [597, 135] width 86 height 28
checkbox input "true"
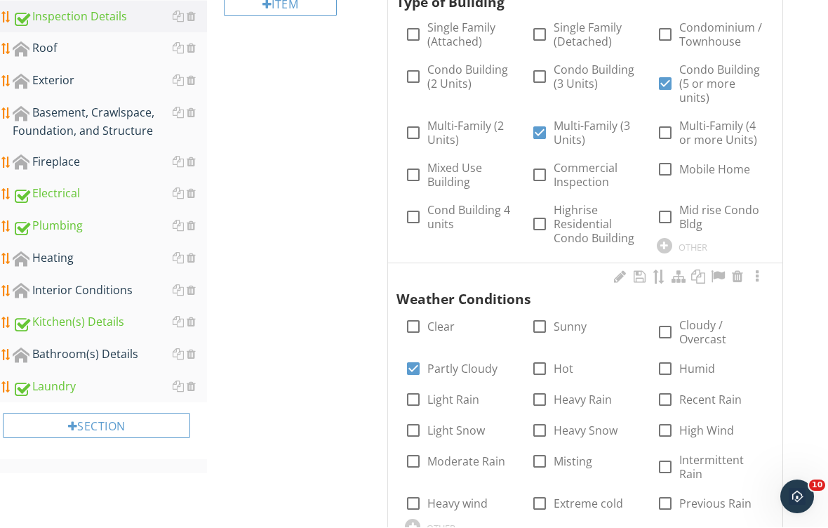
scroll to position [338, 0]
click at [446, 14] on div "check_box_outline_blank Single Family (Attached)" at bounding box center [459, 33] width 109 height 42
click at [608, 33] on label "Single Family (Detached)" at bounding box center [597, 34] width 86 height 28
click at [495, 12] on div "check_box_outline_blank Single Family (Attached)" at bounding box center [459, 33] width 109 height 42
click at [596, 35] on label "Single Family (Detached)" at bounding box center [597, 34] width 86 height 28
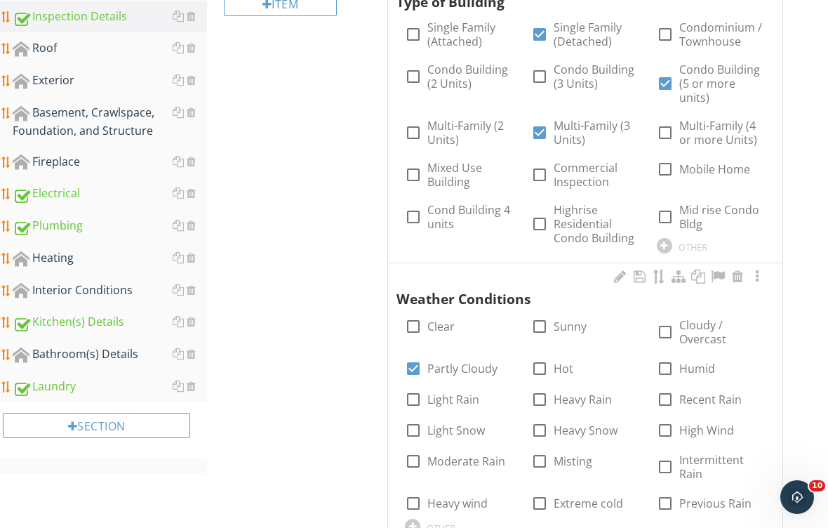
checkbox input "false"
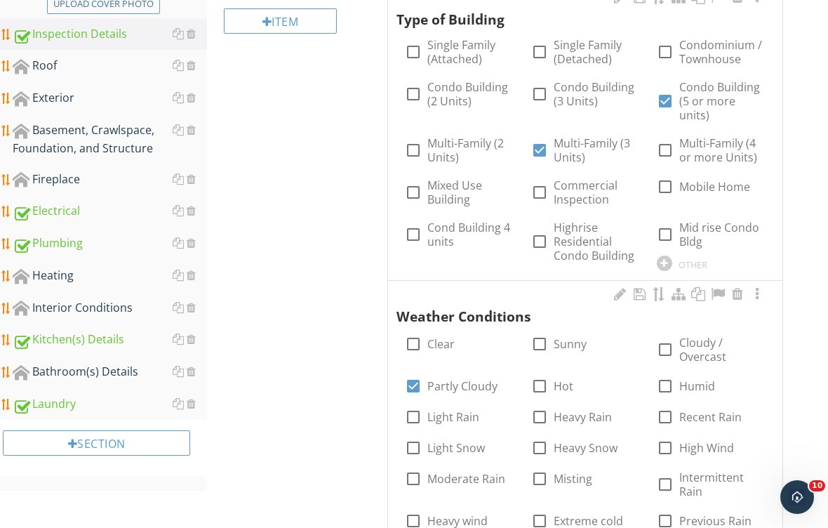
click at [560, 72] on div "check_box_outline_blank Single Family (Detached)" at bounding box center [585, 50] width 109 height 42
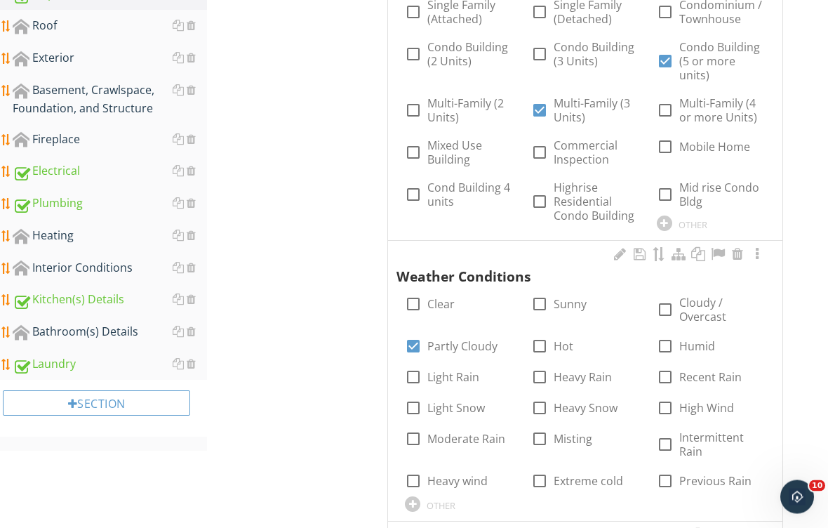
scroll to position [360, 0]
click at [111, 326] on div "Bathroom(s) Details" at bounding box center [110, 332] width 194 height 18
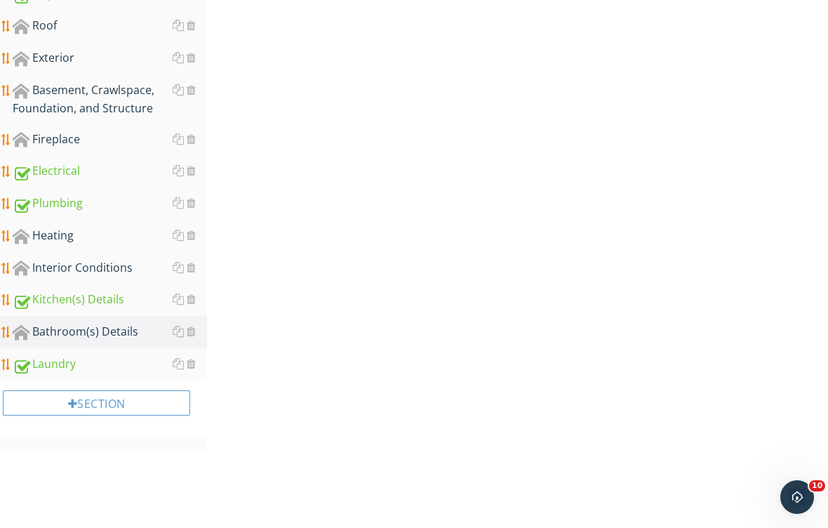
scroll to position [309, 0]
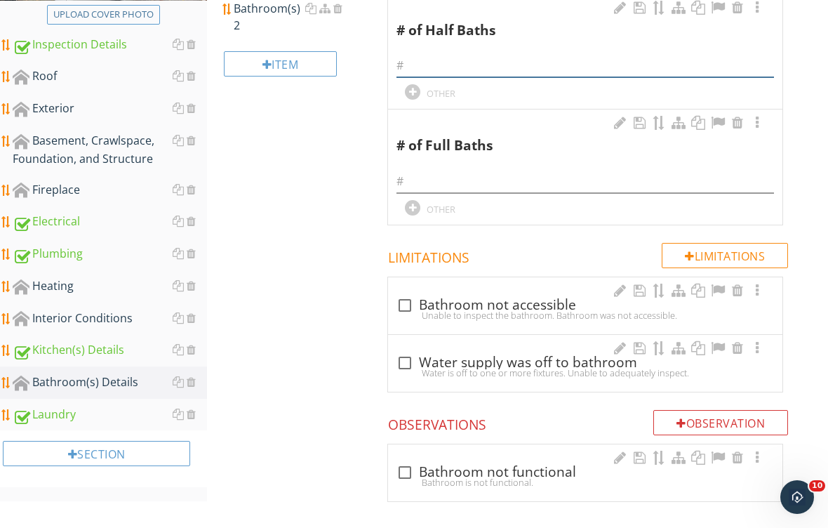
click at [453, 54] on input "text" at bounding box center [584, 65] width 377 height 23
type input "1"
click at [455, 174] on input "text" at bounding box center [584, 181] width 377 height 23
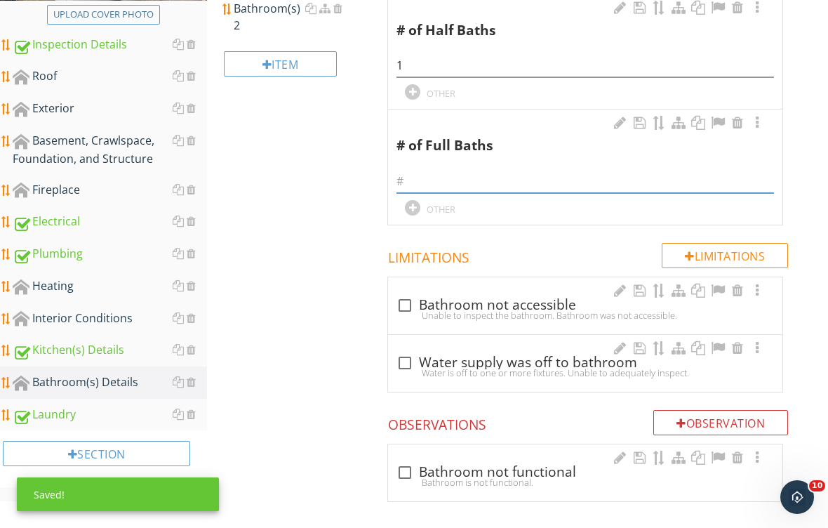
type input "1"
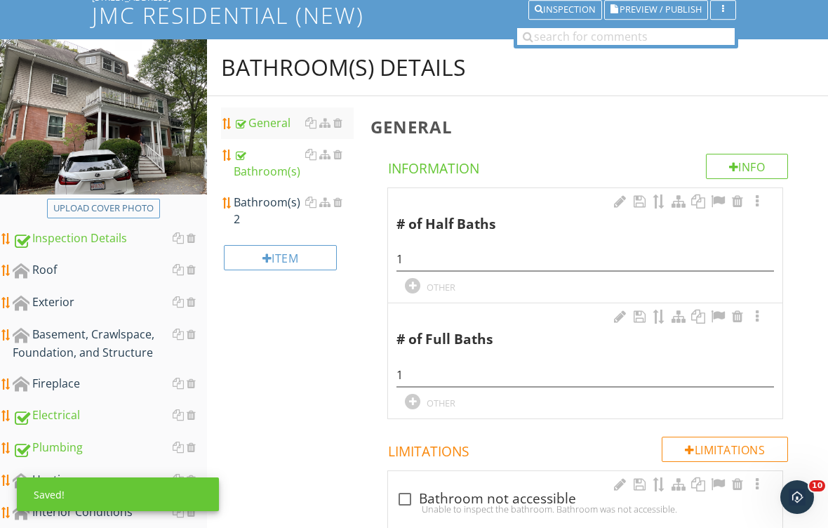
scroll to position [115, 0]
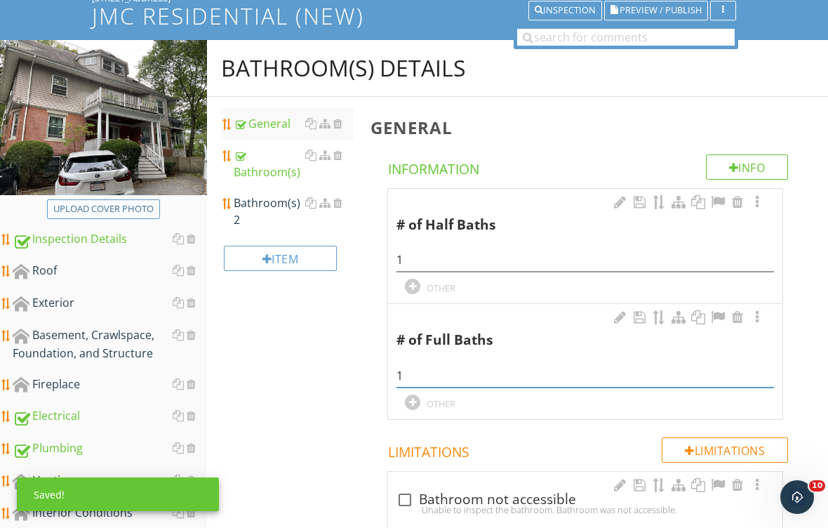
click at [268, 199] on div "Bathroom(s) 2" at bounding box center [294, 211] width 120 height 34
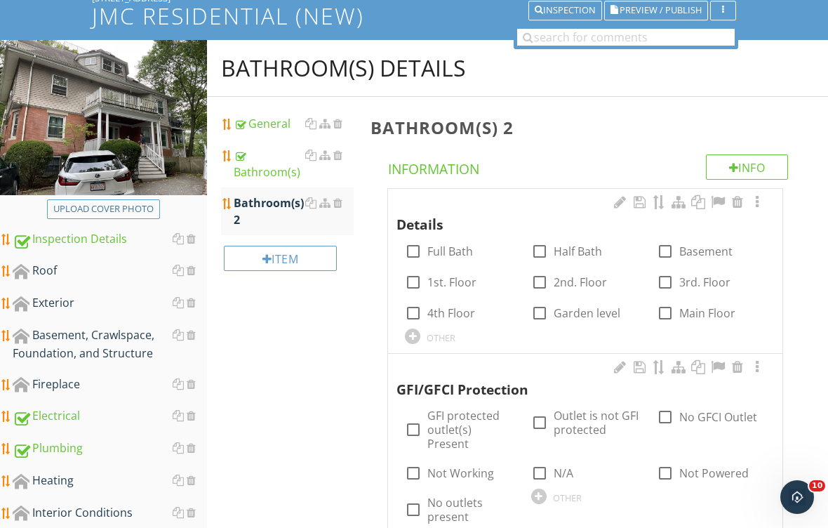
click at [549, 244] on div at bounding box center [540, 251] width 24 height 24
checkbox input "true"
click at [465, 415] on label "GFI protected outlet(s) Present" at bounding box center [470, 429] width 86 height 42
checkbox input "true"
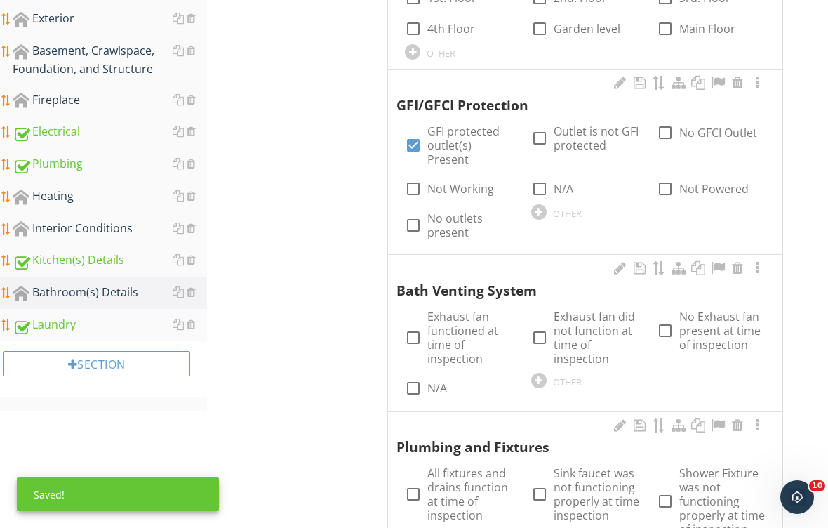
click at [453, 309] on label "Exhaust fan functioned at time of inspection" at bounding box center [470, 337] width 86 height 56
checkbox input "true"
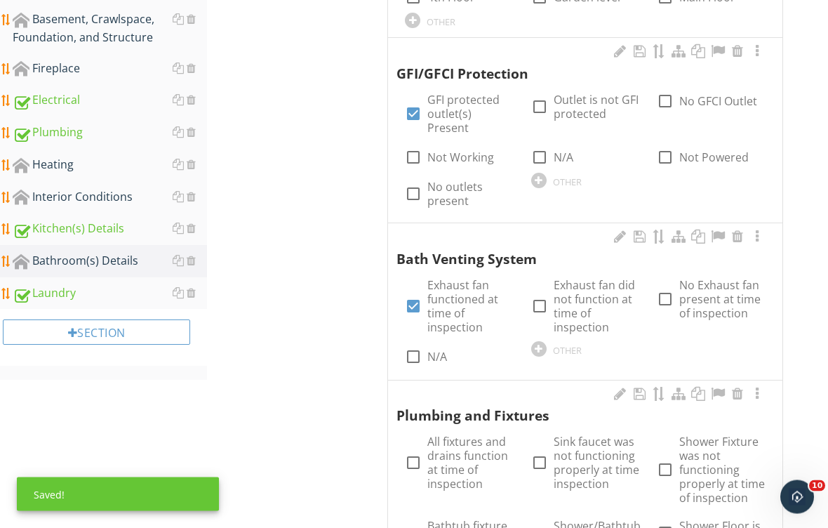
scroll to position [493, 0]
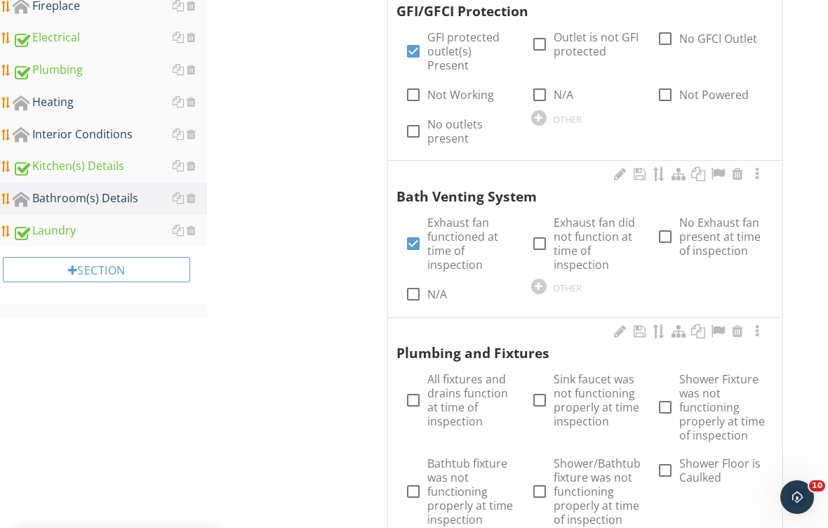
click at [422, 378] on div "check_box_outline_blank All fixtures and drains function at time of inspection" at bounding box center [459, 400] width 109 height 56
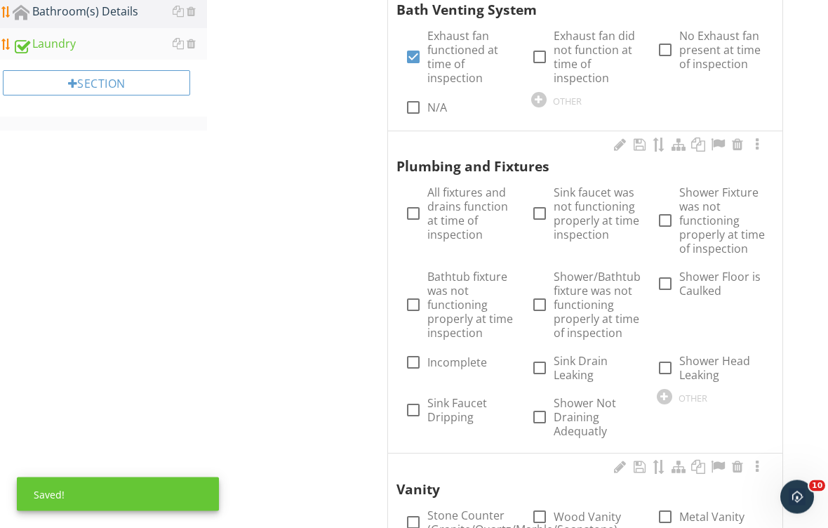
scroll to position [737, 0]
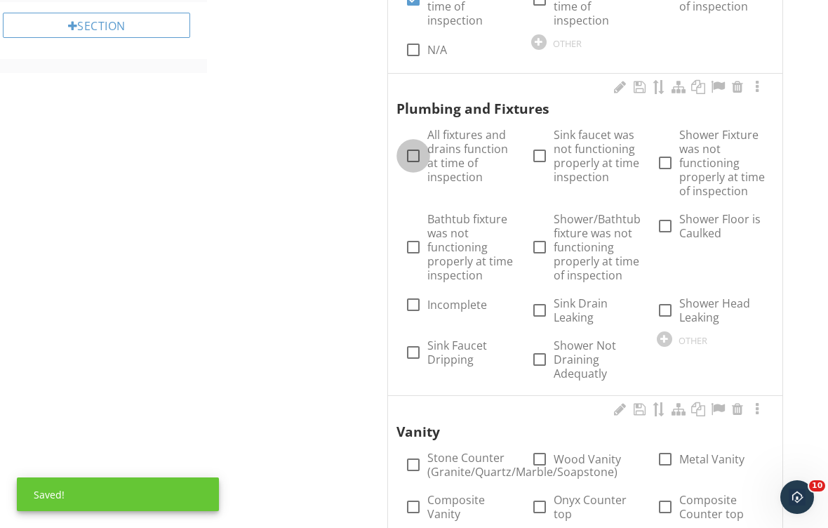
click at [419, 144] on div at bounding box center [413, 156] width 24 height 24
checkbox input "true"
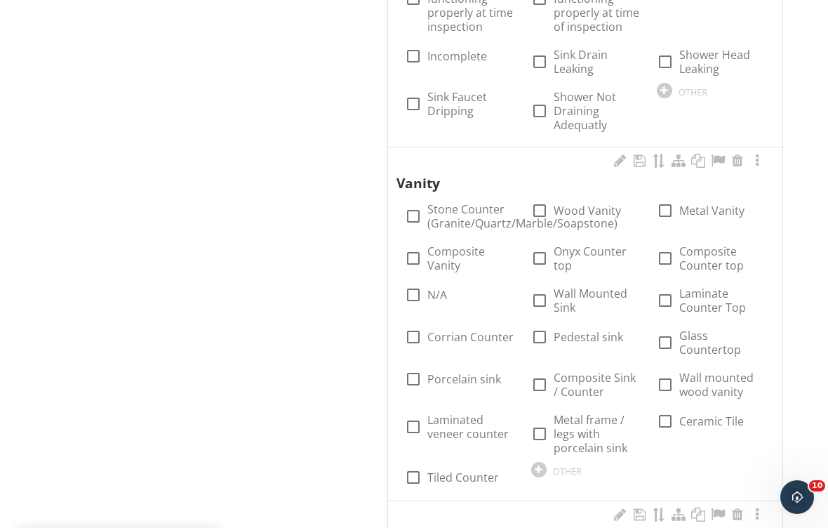
scroll to position [1011, 0]
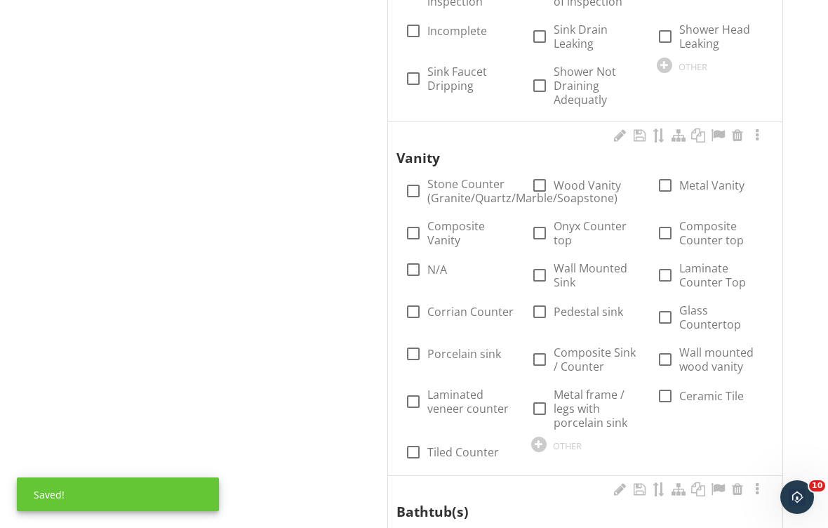
click at [460, 177] on label "Stone Counter (Granite/Quartz/Marble/Soapstone)" at bounding box center [522, 191] width 190 height 28
checkbox input "true"
click at [584, 178] on label "Wood Vanity" at bounding box center [587, 185] width 67 height 14
checkbox input "true"
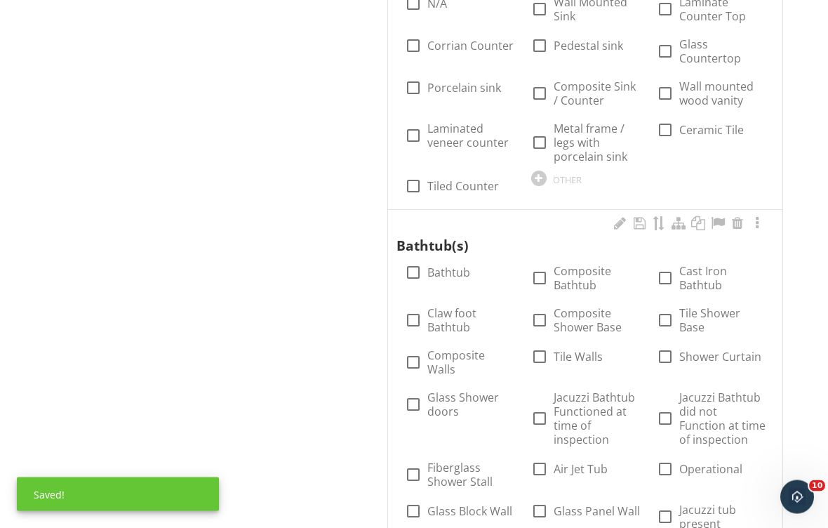
scroll to position [1277, 0]
click at [738, 216] on div at bounding box center [737, 223] width 17 height 14
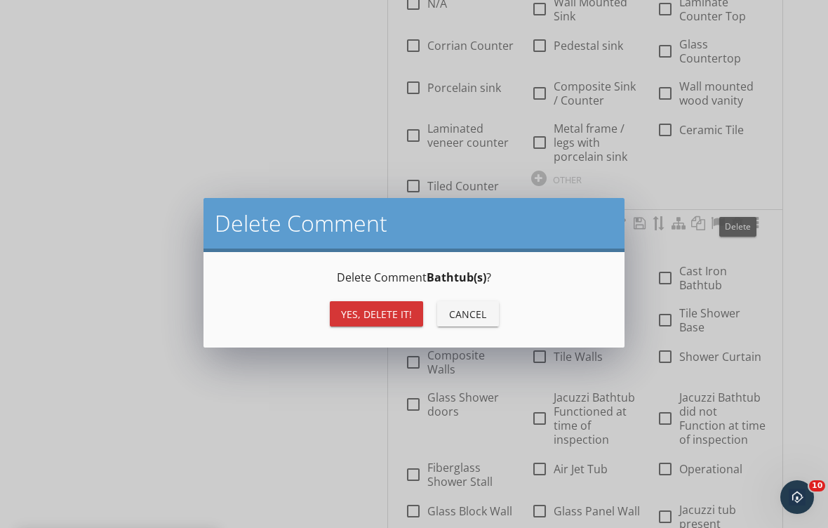
click at [374, 316] on div "Yes, Delete it!" at bounding box center [376, 314] width 71 height 15
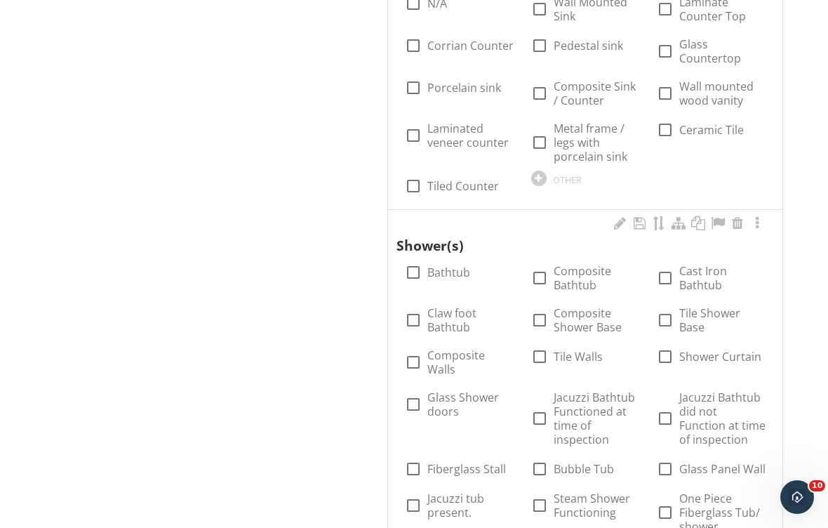
click at [743, 216] on div at bounding box center [737, 223] width 17 height 14
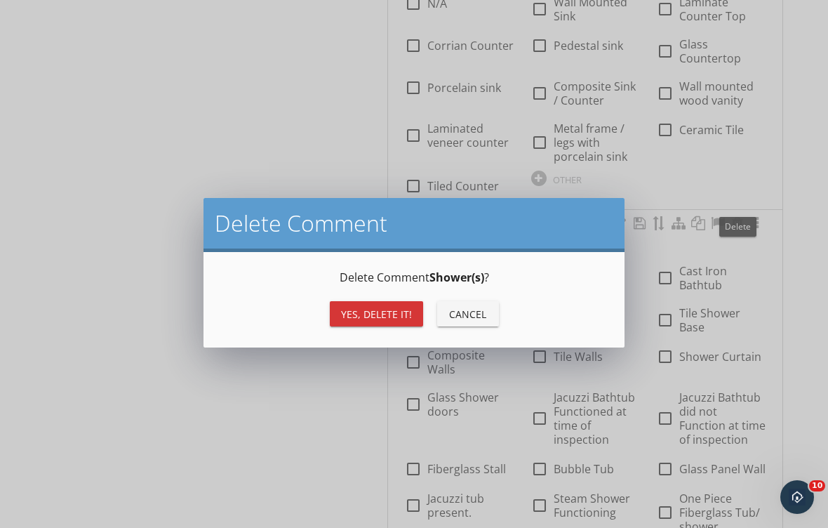
click at [375, 310] on div "Yes, Delete it!" at bounding box center [376, 314] width 71 height 15
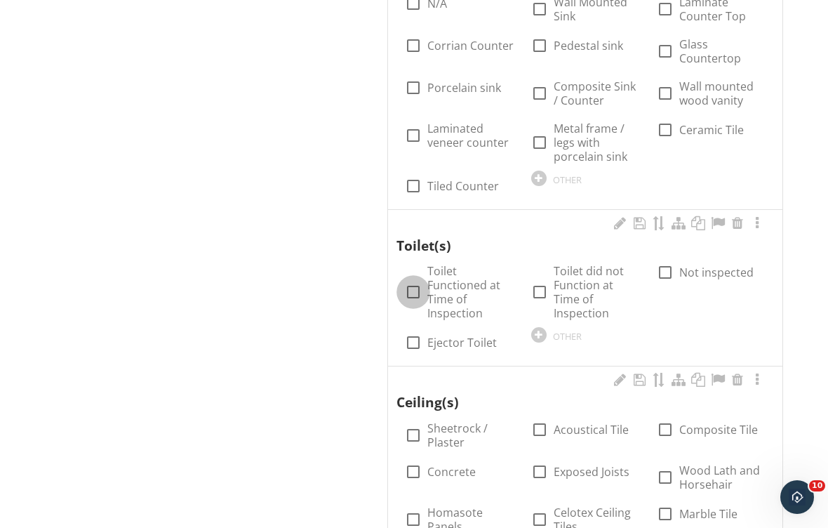
click at [415, 280] on div at bounding box center [413, 292] width 24 height 24
checkbox input "true"
click at [414, 423] on div at bounding box center [413, 435] width 24 height 24
checkbox input "true"
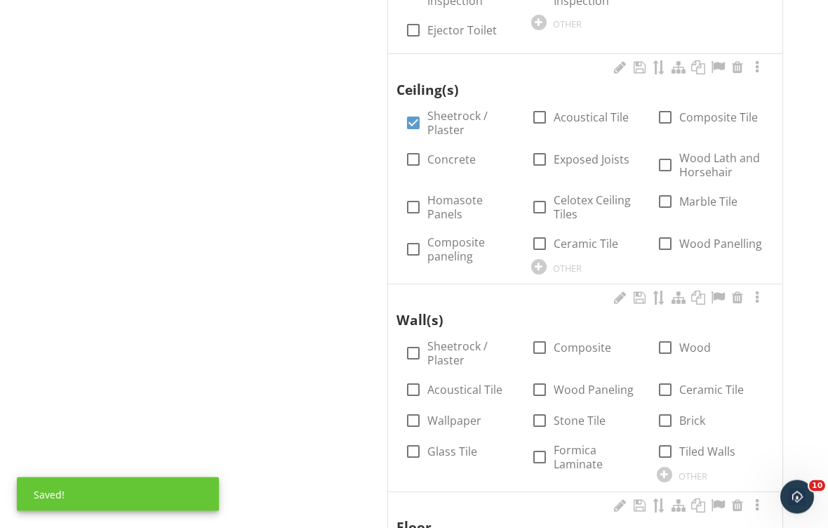
scroll to position [1588, 0]
click at [412, 342] on div at bounding box center [413, 354] width 24 height 24
checkbox input "true"
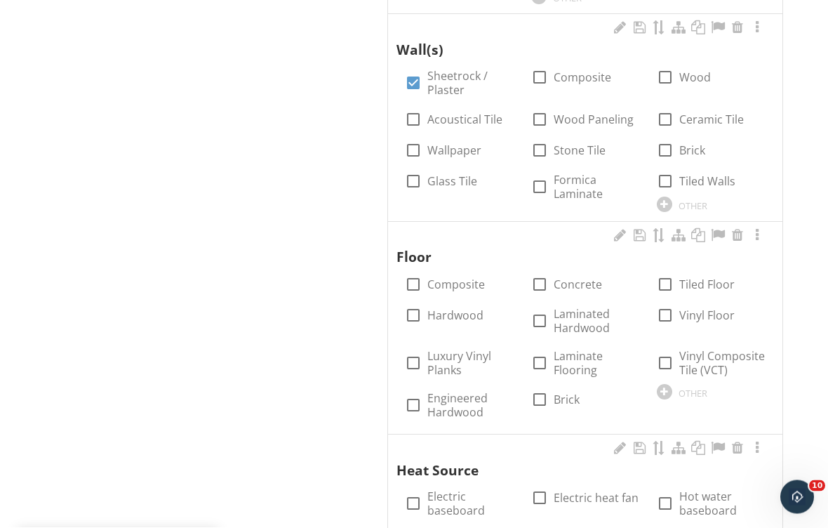
scroll to position [1859, 0]
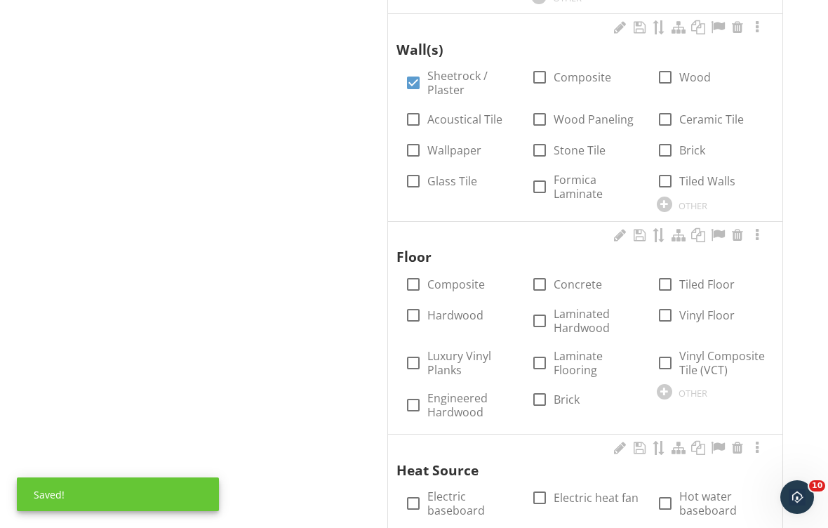
click at [417, 303] on div at bounding box center [413, 315] width 24 height 24
checkbox input "true"
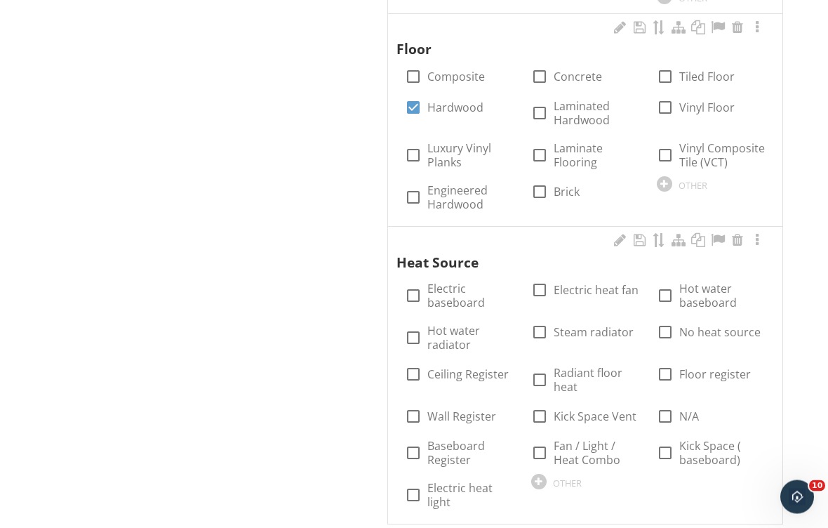
scroll to position [2088, 0]
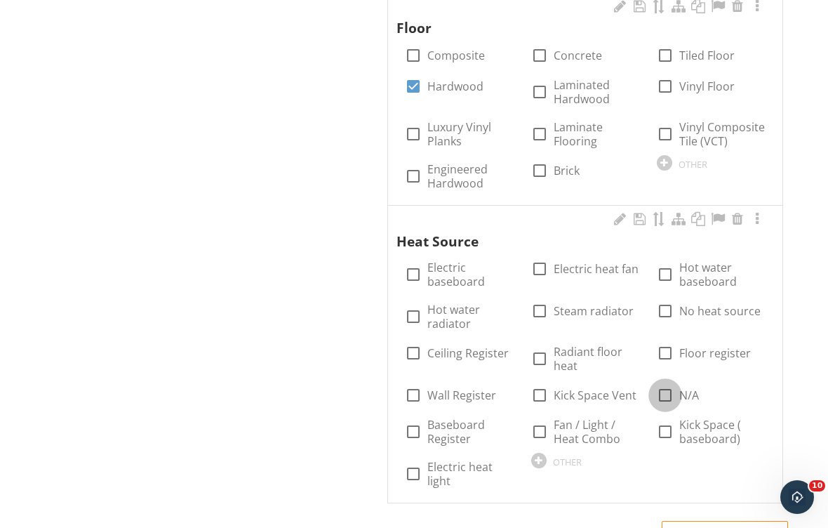
click at [672, 383] on div at bounding box center [665, 395] width 24 height 24
checkbox input "true"
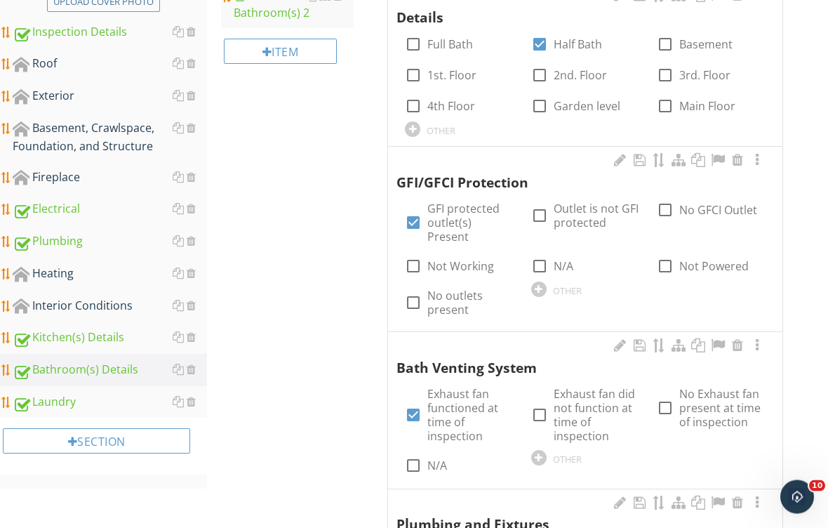
scroll to position [330, 0]
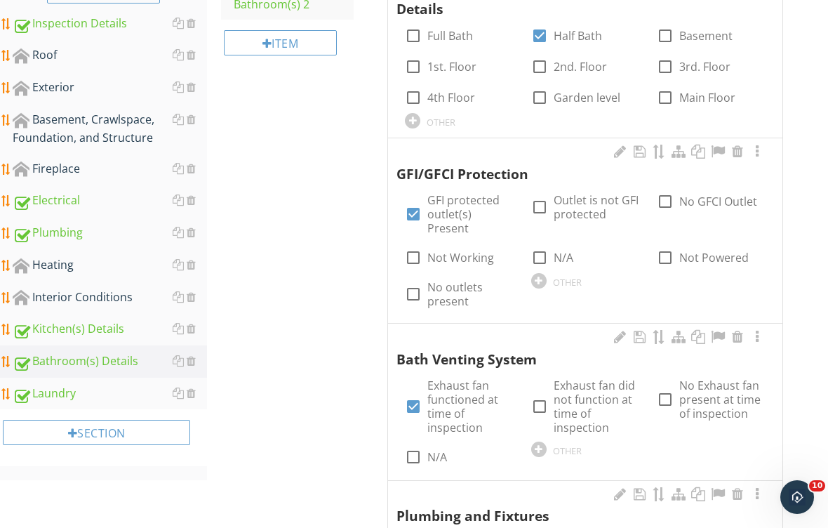
click at [105, 295] on div "Interior Conditions" at bounding box center [110, 297] width 194 height 18
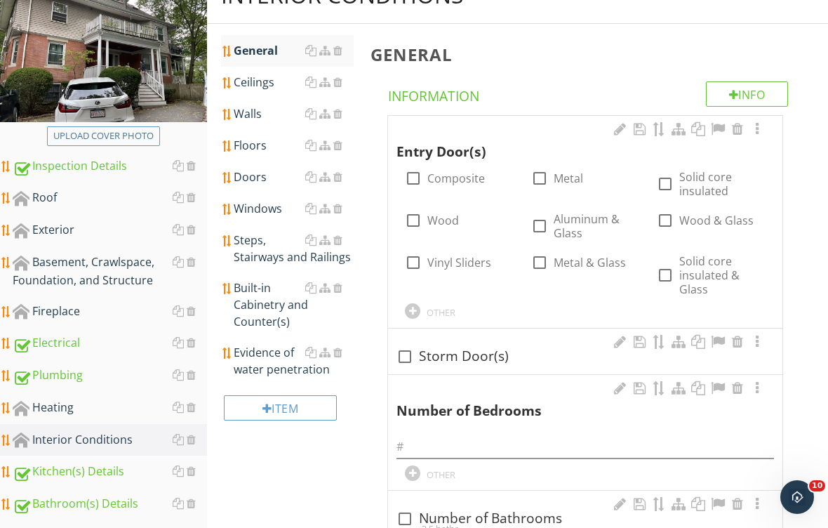
scroll to position [165, 0]
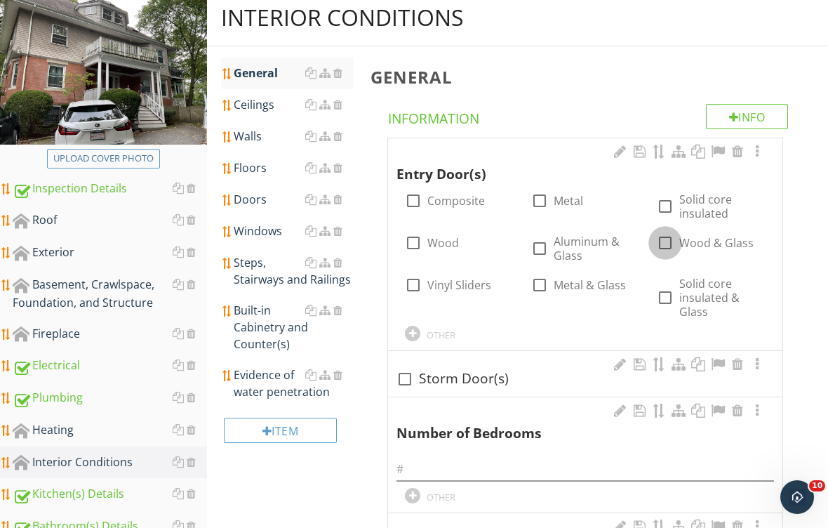
click at [669, 239] on div at bounding box center [665, 243] width 24 height 24
checkbox input "true"
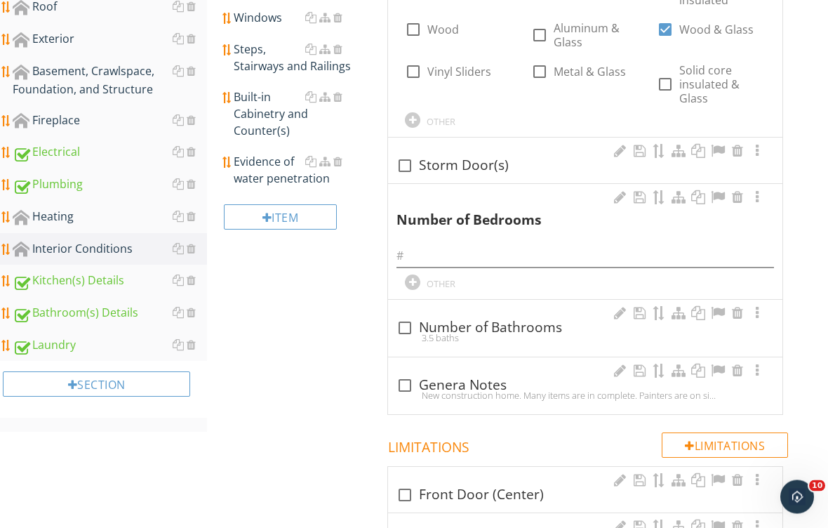
scroll to position [379, 0]
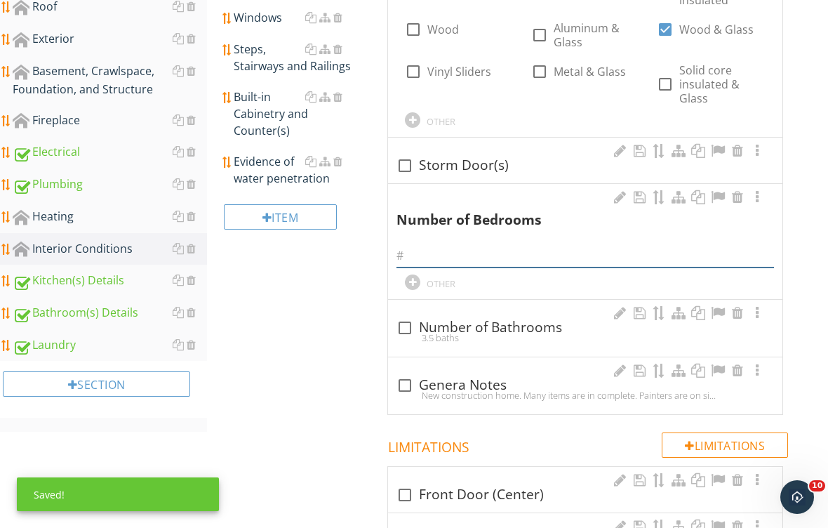
click at [474, 245] on input "text" at bounding box center [584, 255] width 377 height 23
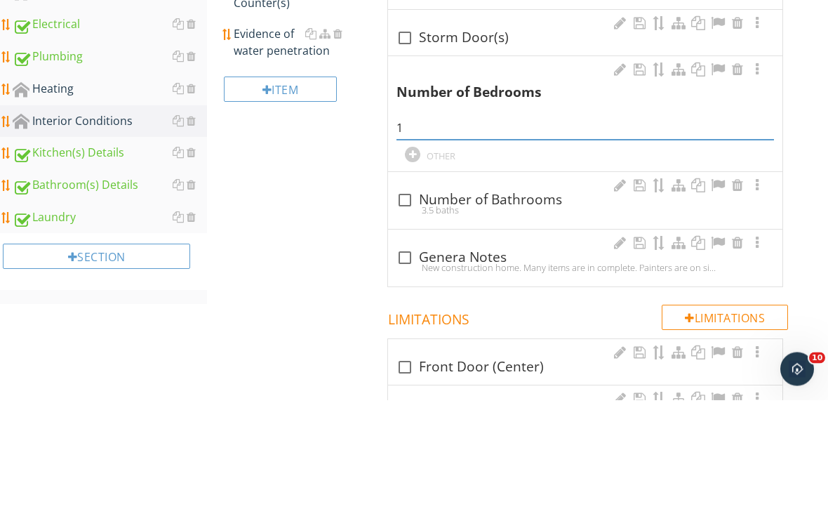
scroll to position [507, 0]
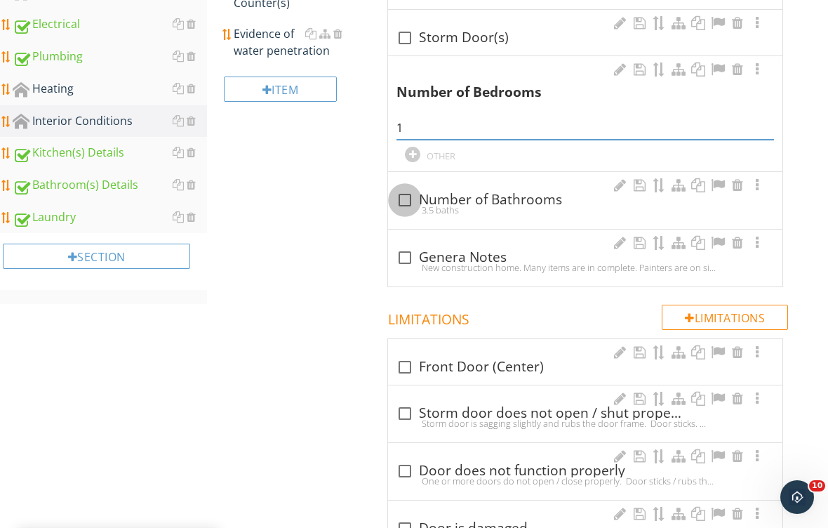
type input "1"
click at [405, 194] on div at bounding box center [405, 200] width 24 height 24
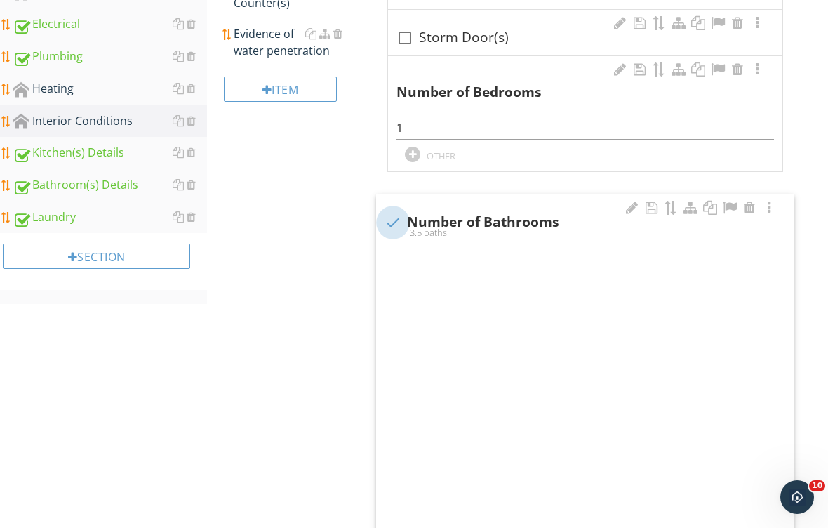
checkbox input "true"
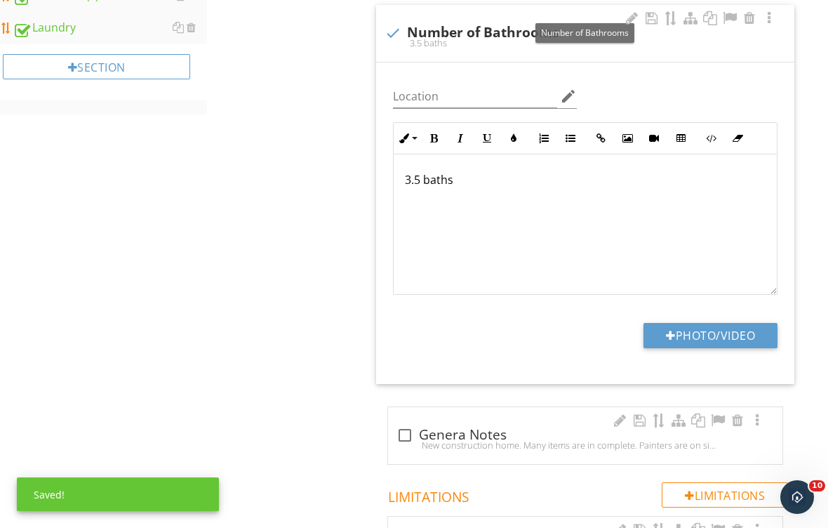
scroll to position [740, 0]
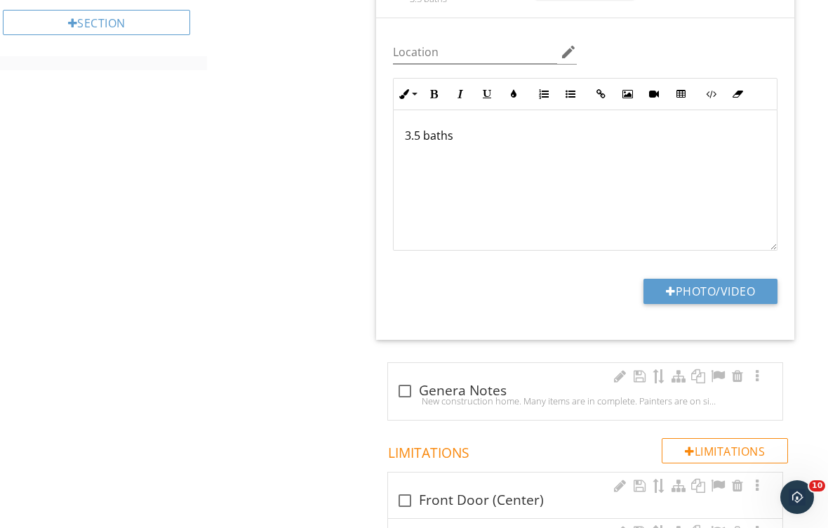
click at [417, 134] on p "3.5 baths" at bounding box center [585, 135] width 361 height 17
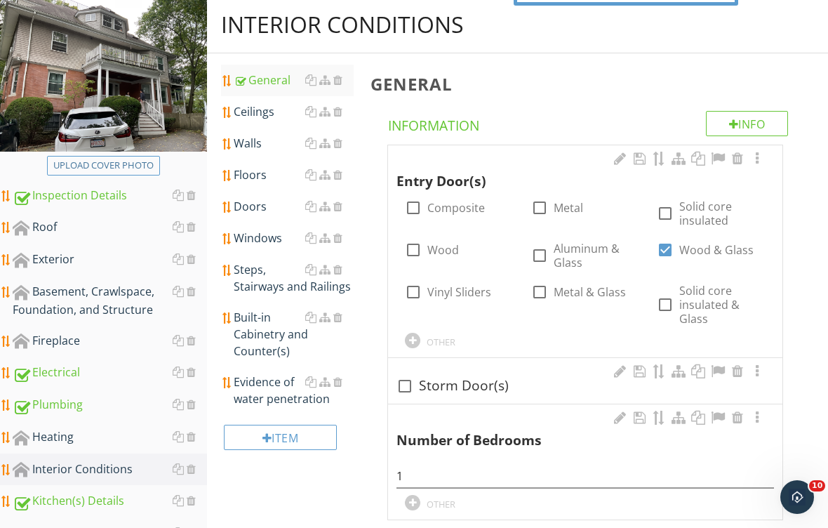
scroll to position [154, 0]
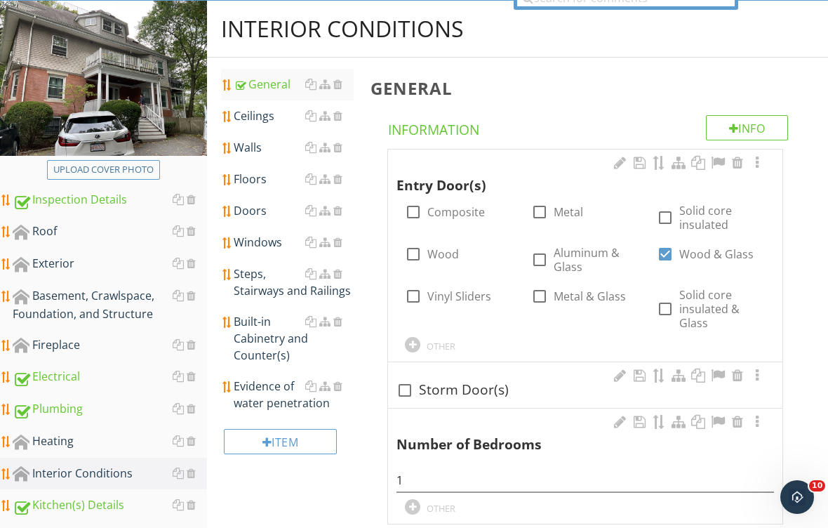
click at [256, 119] on div "Ceilings" at bounding box center [294, 115] width 120 height 17
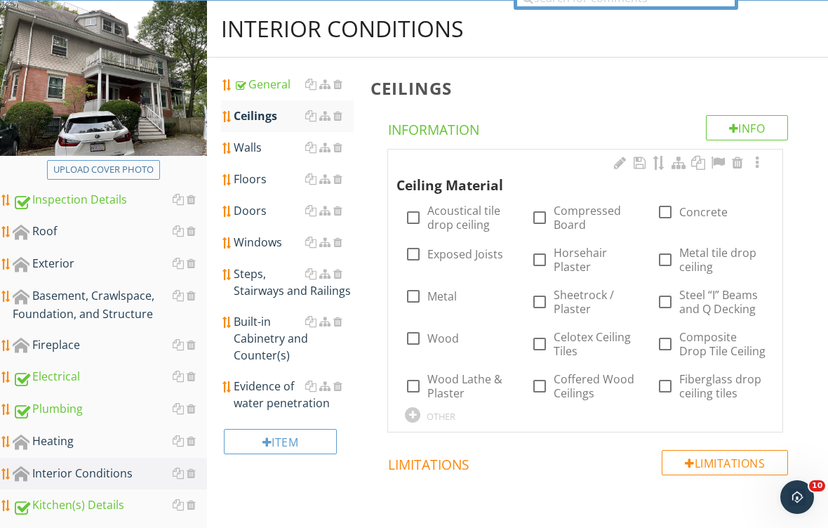
click at [571, 299] on label "Sheetrock / Plaster" at bounding box center [597, 302] width 86 height 28
checkbox input "true"
click at [267, 148] on div "Walls" at bounding box center [294, 147] width 120 height 17
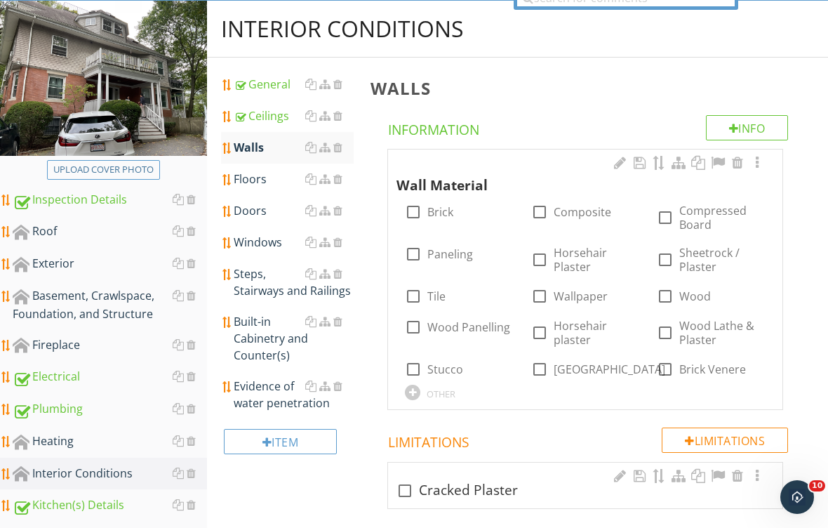
click at [673, 255] on div at bounding box center [665, 260] width 24 height 24
checkbox input "true"
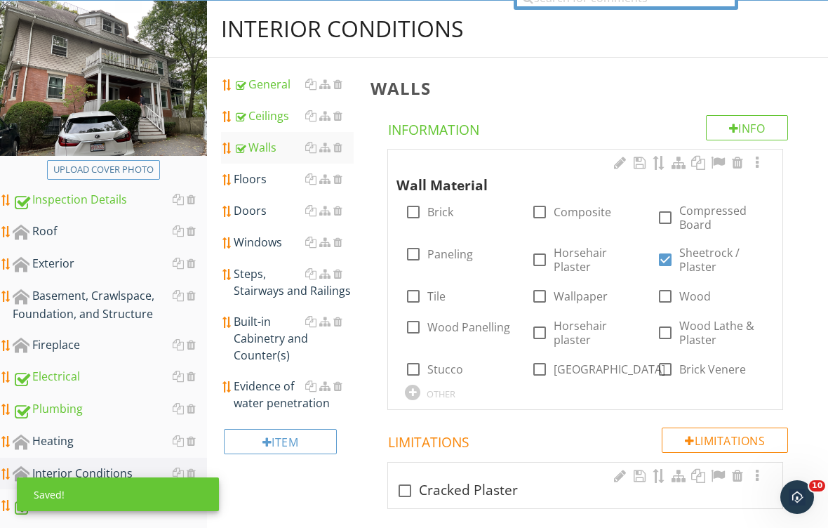
click at [263, 177] on div "Floors" at bounding box center [294, 179] width 120 height 17
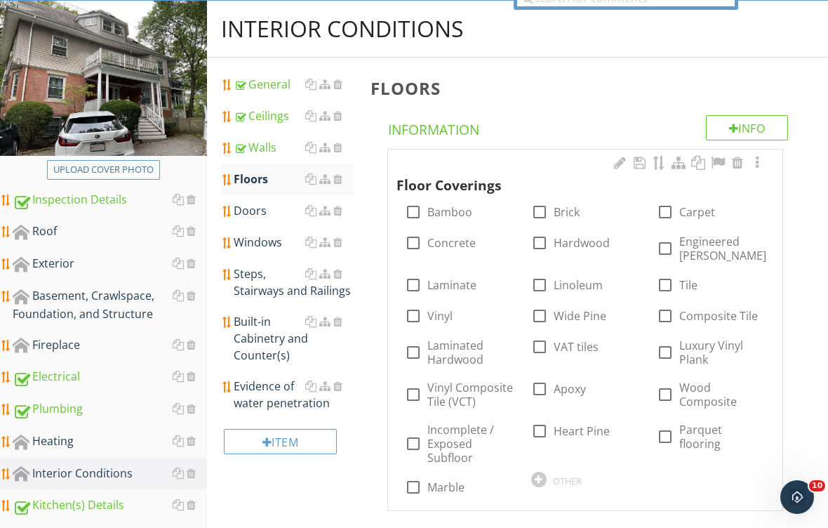
click at [582, 236] on label "Hardwood" at bounding box center [582, 243] width 56 height 14
checkbox input "true"
click at [683, 211] on label "Carpet" at bounding box center [697, 212] width 36 height 14
checkbox input "true"
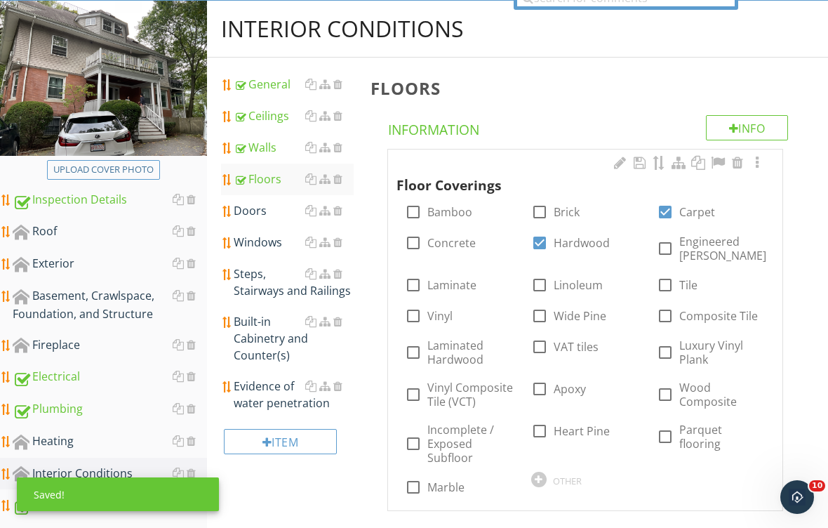
click at [453, 286] on label "Laminate" at bounding box center [451, 285] width 49 height 14
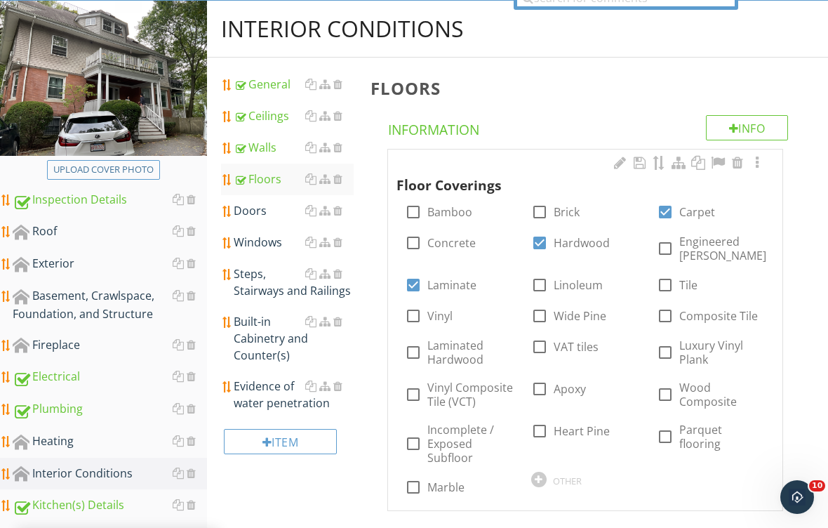
click at [456, 282] on label "Laminate" at bounding box center [451, 285] width 49 height 14
checkbox input "false"
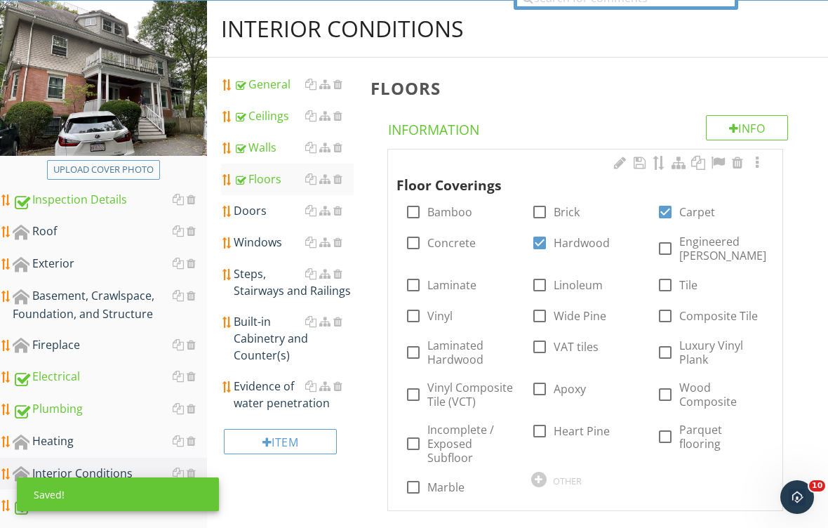
click at [671, 357] on div at bounding box center [665, 352] width 24 height 24
checkbox input "true"
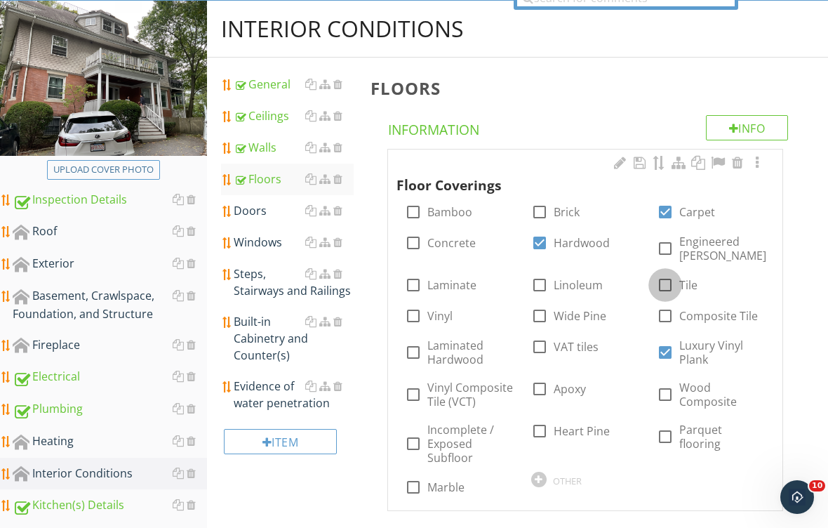
click at [674, 286] on div at bounding box center [665, 285] width 24 height 24
checkbox input "true"
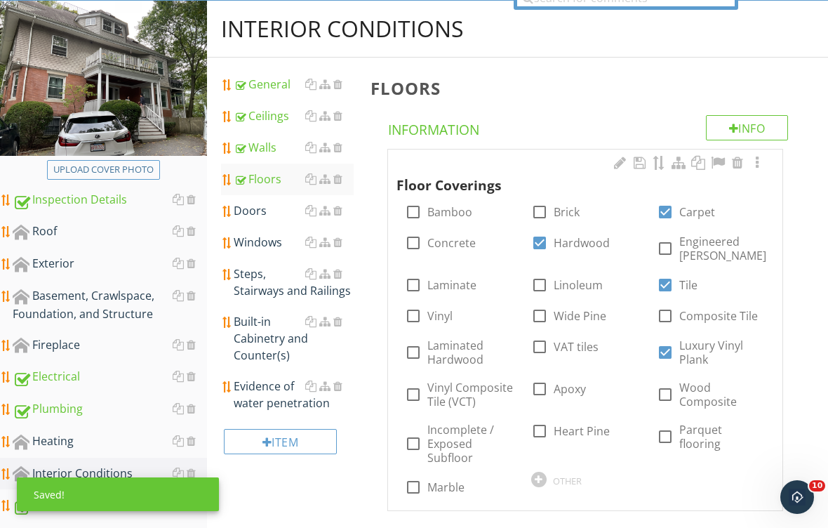
click at [265, 213] on div "Doors" at bounding box center [294, 210] width 120 height 17
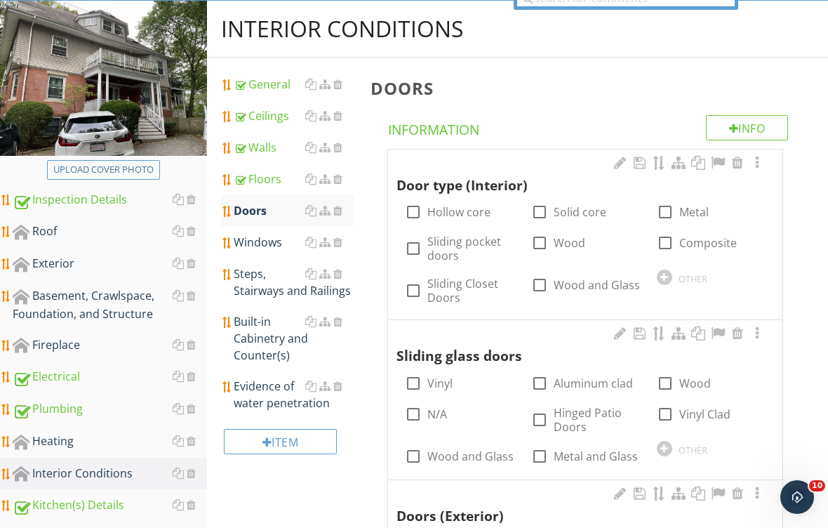
click at [570, 239] on label "Wood" at bounding box center [570, 243] width 32 height 14
checkbox input "true"
click at [549, 410] on div at bounding box center [540, 420] width 24 height 24
checkbox input "true"
click at [669, 381] on div at bounding box center [665, 383] width 24 height 24
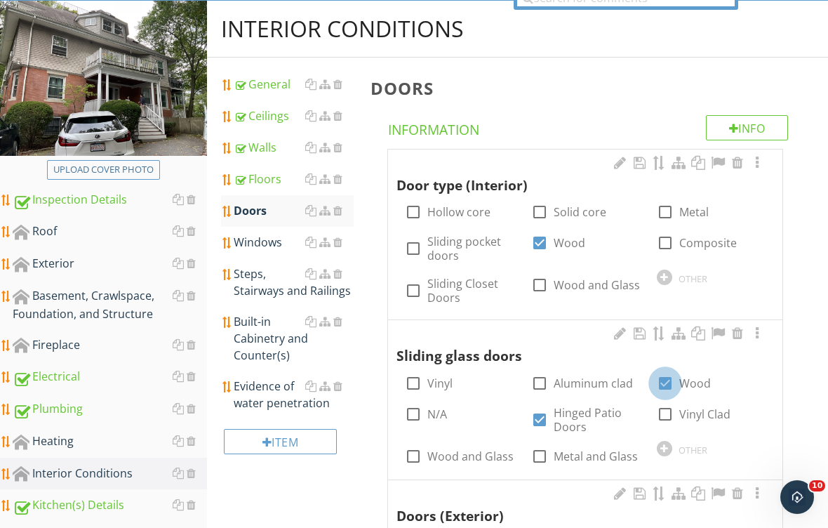
checkbox input "true"
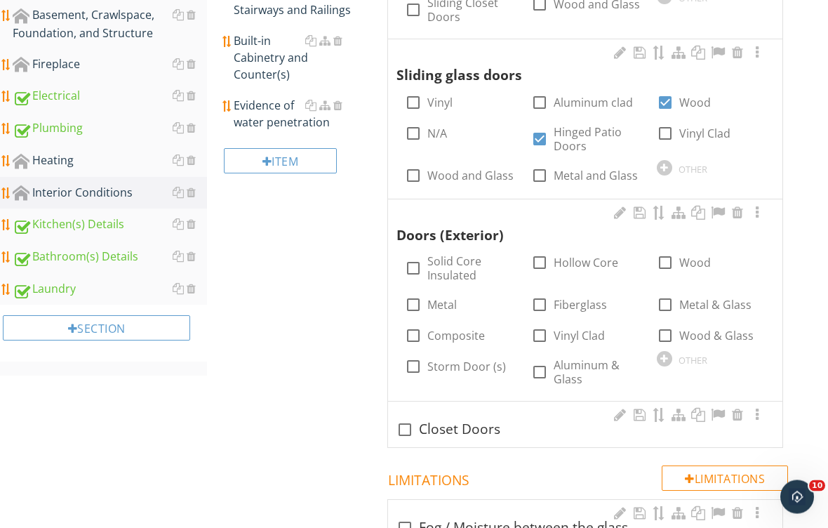
scroll to position [435, 0]
click at [672, 330] on div at bounding box center [665, 335] width 24 height 24
checkbox input "true"
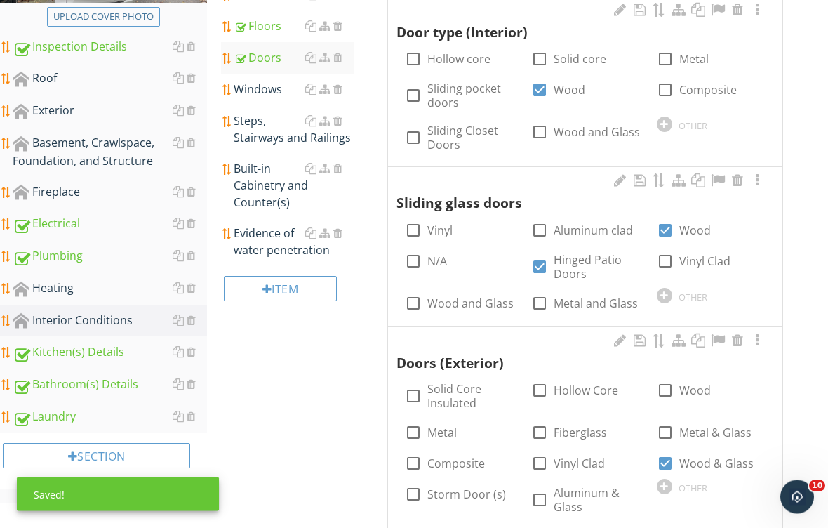
scroll to position [305, 0]
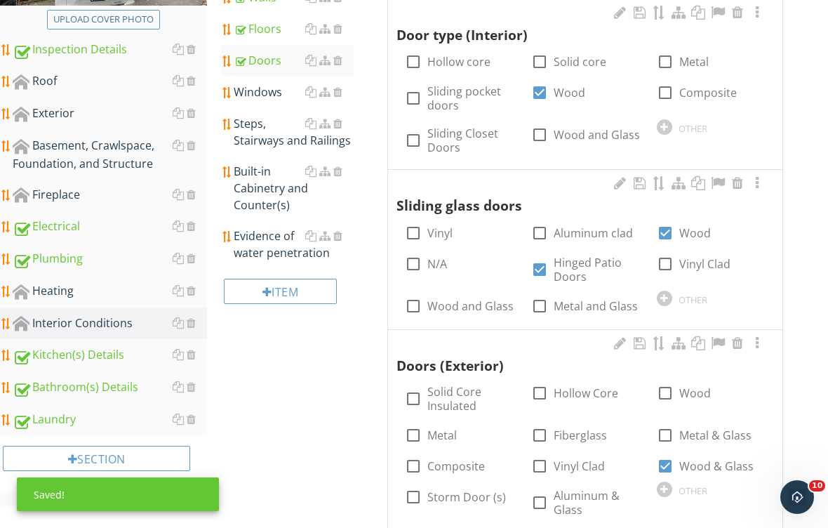
click at [274, 91] on div "Windows" at bounding box center [294, 91] width 120 height 17
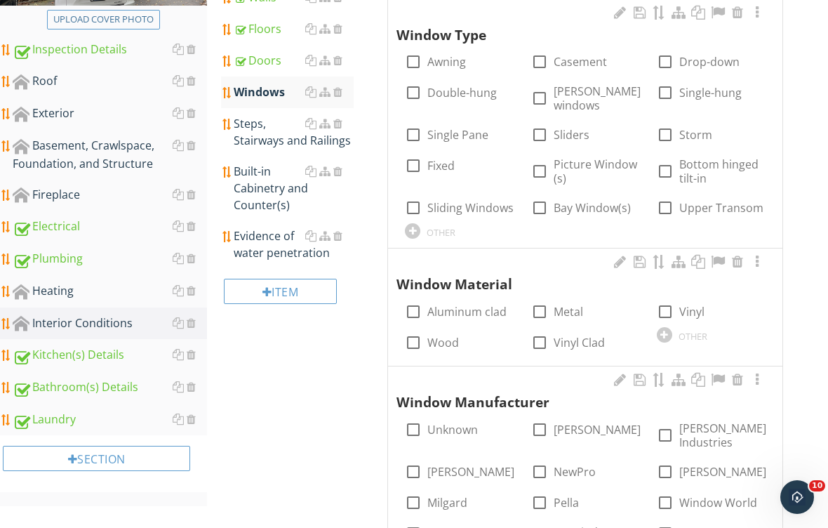
click at [446, 161] on label "Fixed" at bounding box center [440, 166] width 27 height 14
checkbox input "true"
click at [464, 93] on label "Double-hung" at bounding box center [461, 93] width 69 height 14
checkbox input "true"
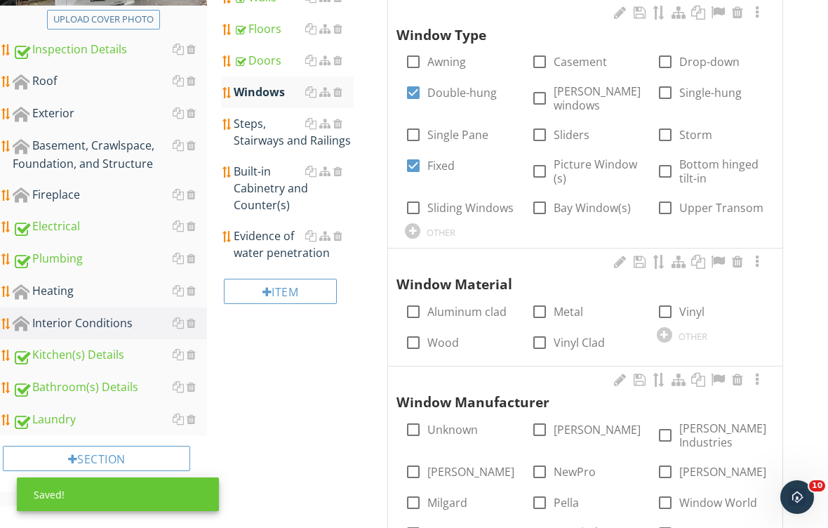
click at [574, 131] on label "Sliders" at bounding box center [572, 135] width 36 height 14
checkbox input "true"
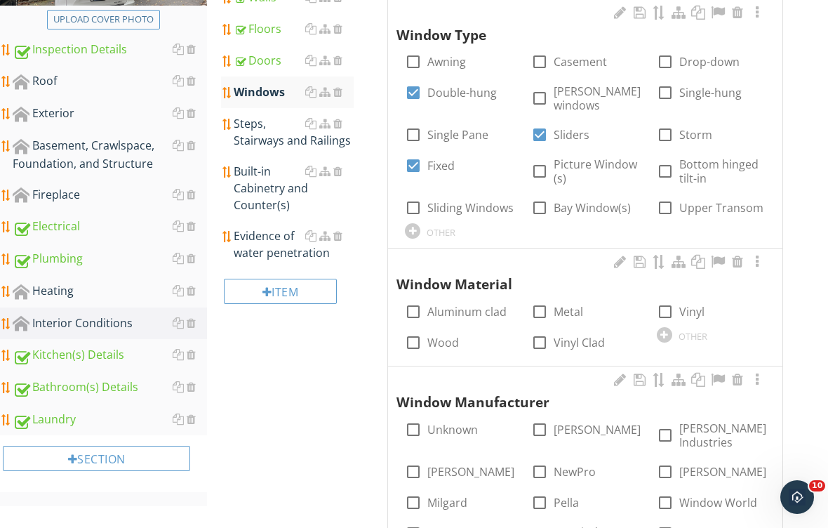
click at [453, 343] on label "Wood" at bounding box center [443, 342] width 32 height 14
checkbox input "true"
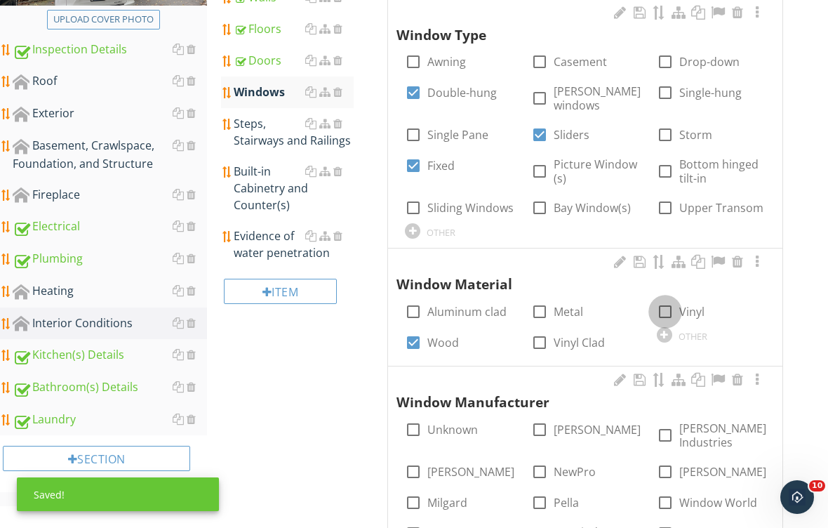
click at [669, 309] on div at bounding box center [665, 312] width 24 height 24
checkbox input "true"
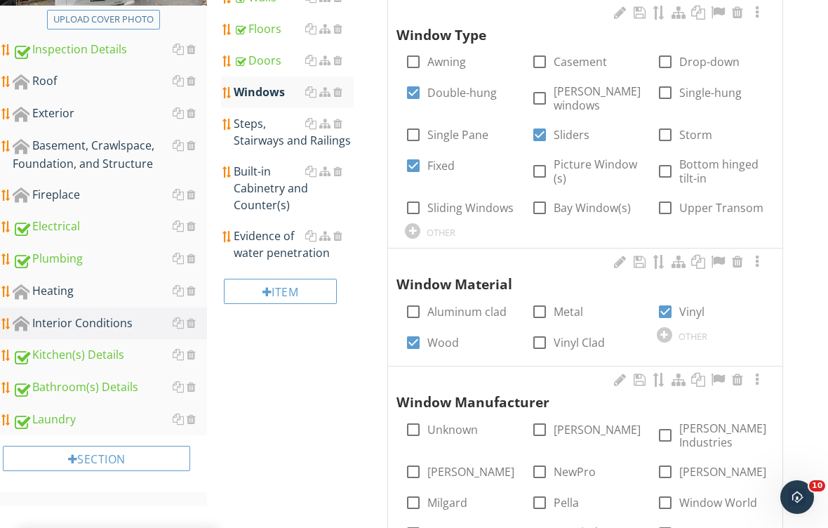
click at [482, 311] on label "Aluminum clad" at bounding box center [466, 312] width 79 height 14
checkbox input "true"
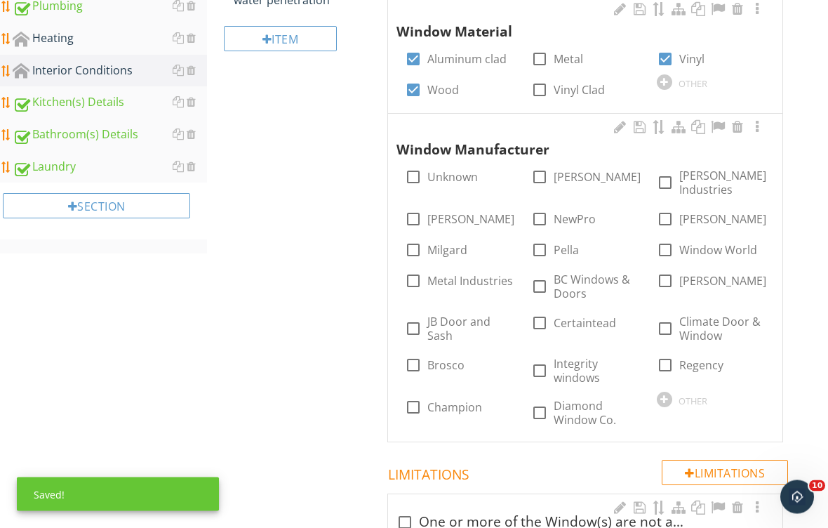
scroll to position [565, 0]
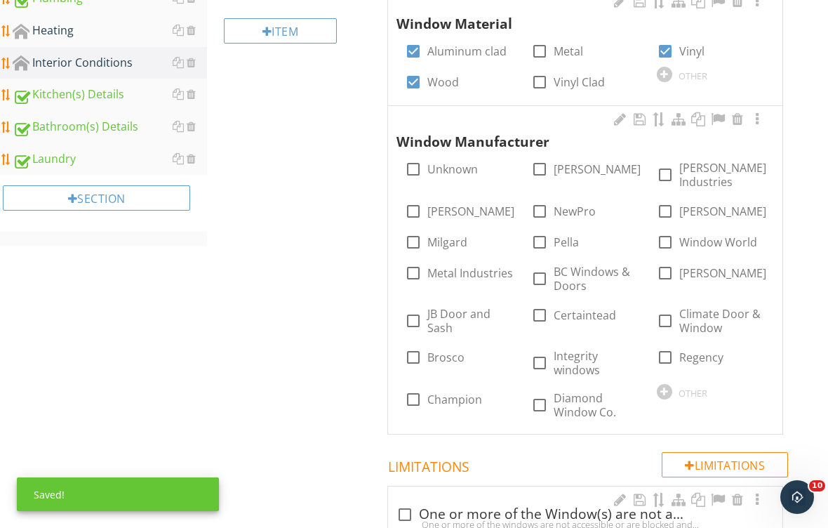
click at [443, 166] on label "Unknown" at bounding box center [452, 169] width 51 height 14
checkbox input "true"
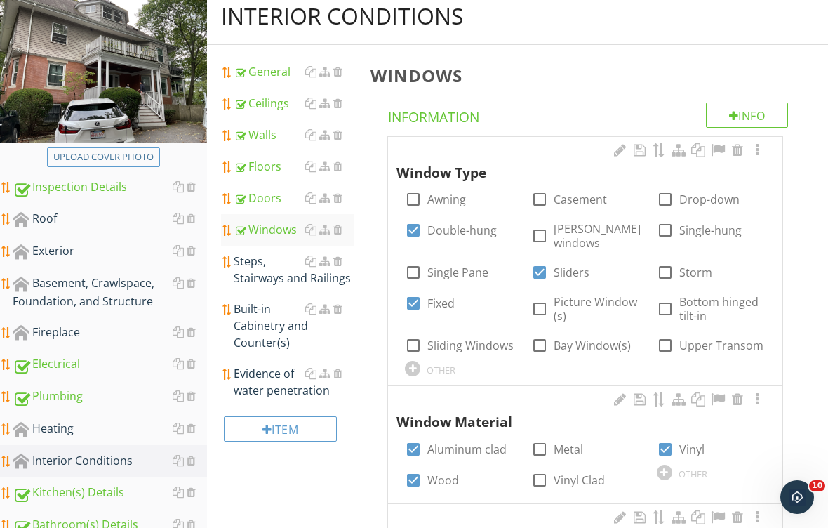
scroll to position [164, 0]
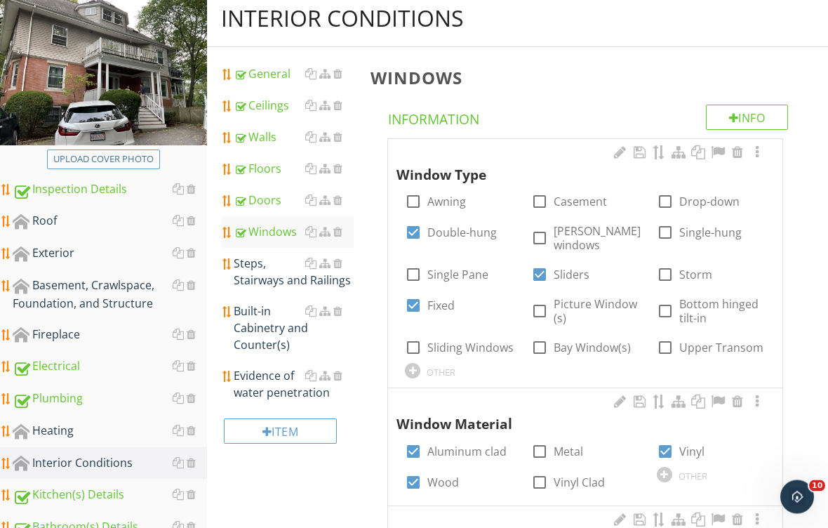
click at [280, 269] on div "Steps, Stairways and Railings" at bounding box center [294, 272] width 120 height 34
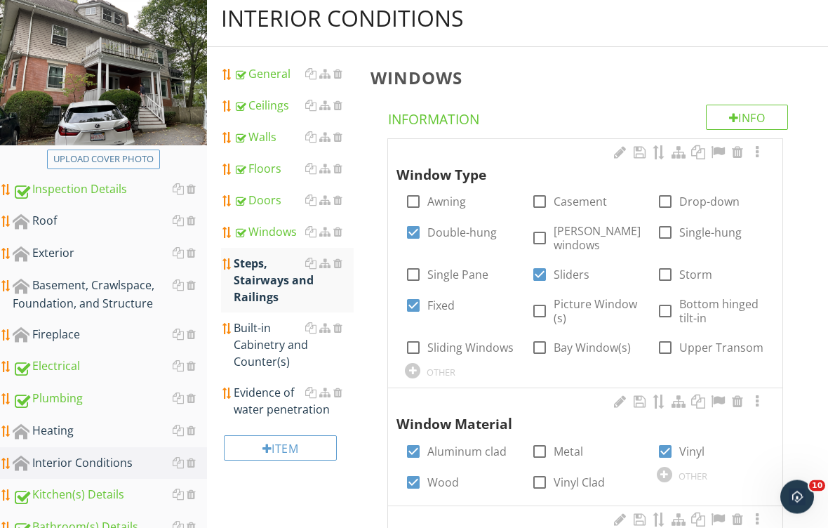
scroll to position [165, 0]
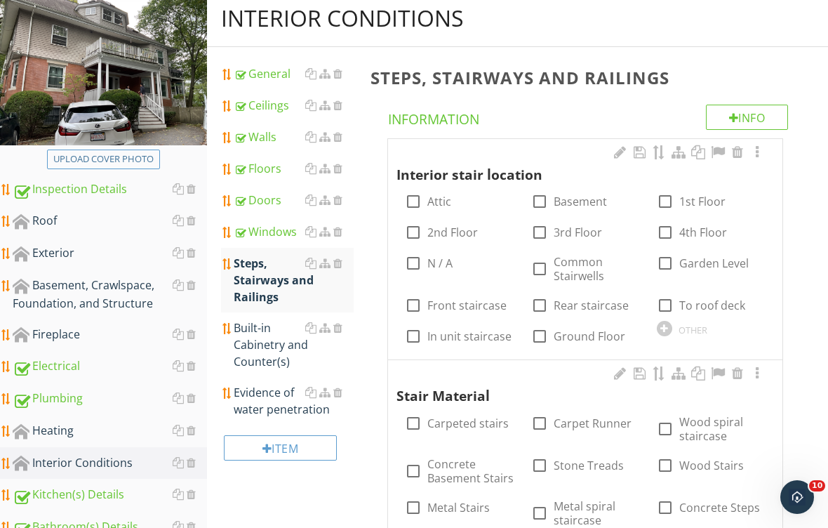
click at [580, 202] on label "Basement" at bounding box center [580, 201] width 53 height 14
checkbox input "true"
click at [674, 199] on div at bounding box center [665, 201] width 24 height 24
checkbox input "true"
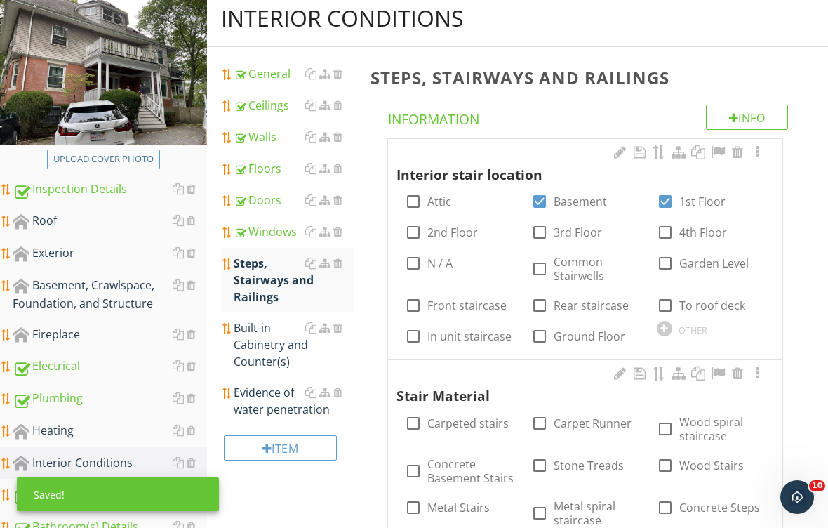
click at [457, 416] on label "Carpeted stairs" at bounding box center [467, 423] width 81 height 14
checkbox input "true"
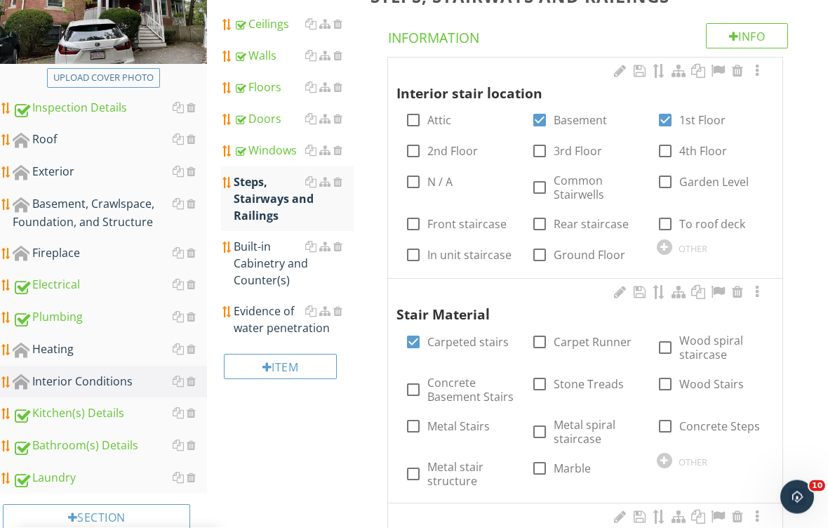
scroll to position [246, 0]
click at [675, 376] on div at bounding box center [665, 384] width 24 height 24
checkbox input "true"
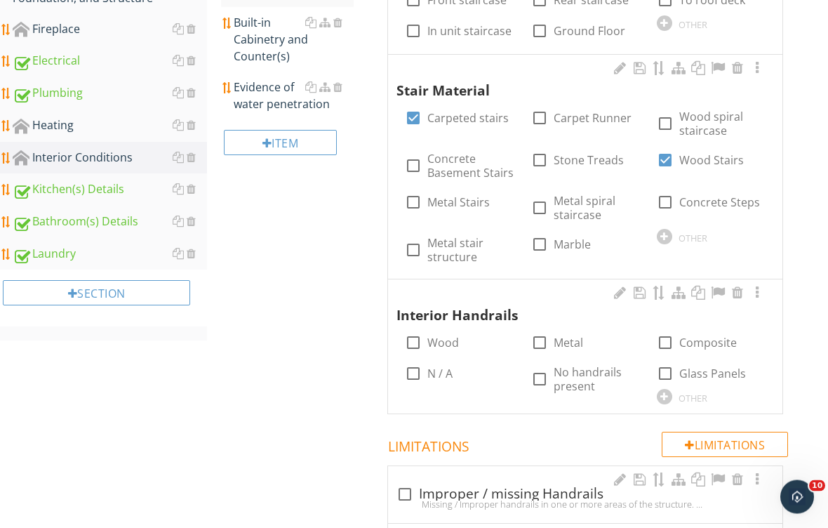
scroll to position [489, 0]
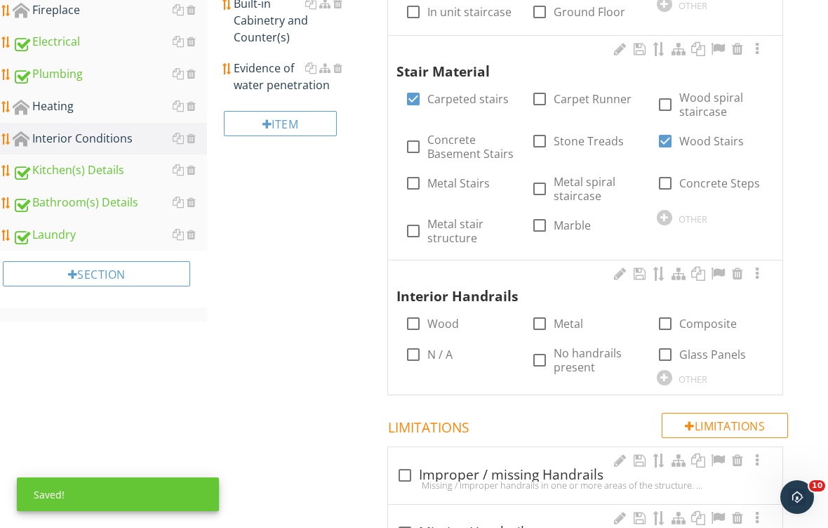
click at [456, 316] on label "Wood" at bounding box center [443, 323] width 32 height 14
checkbox input "true"
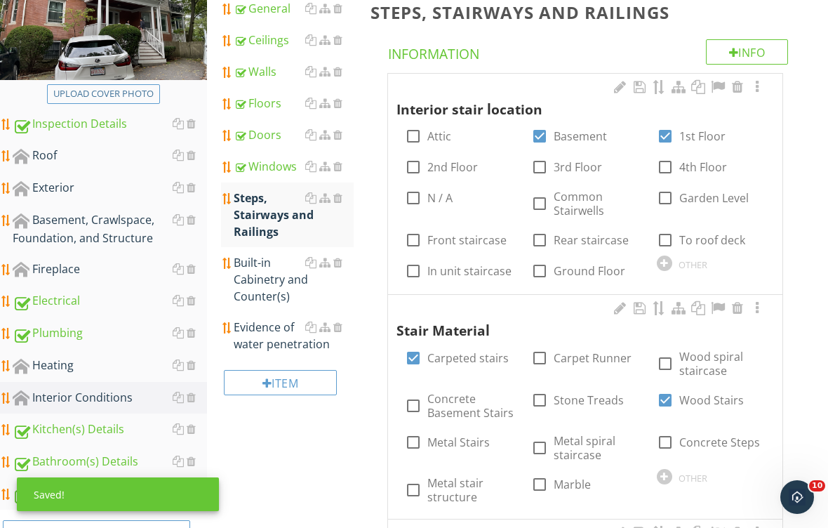
scroll to position [203, 0]
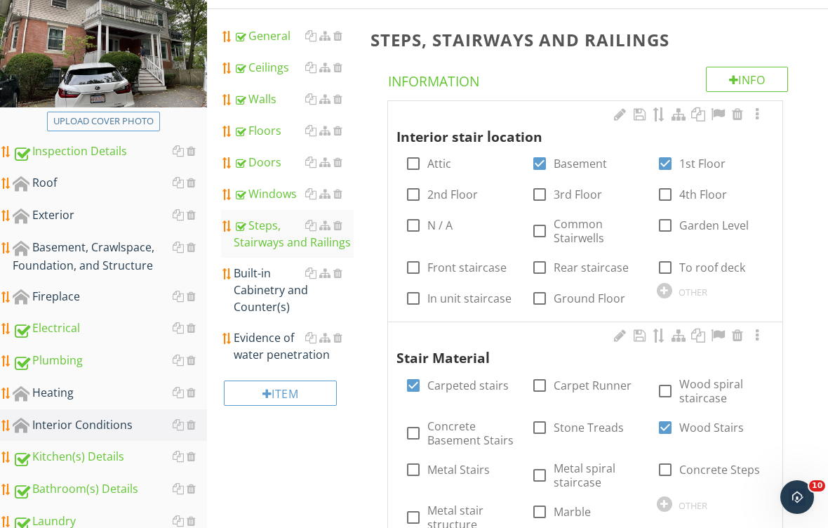
click at [340, 269] on div at bounding box center [337, 272] width 9 height 11
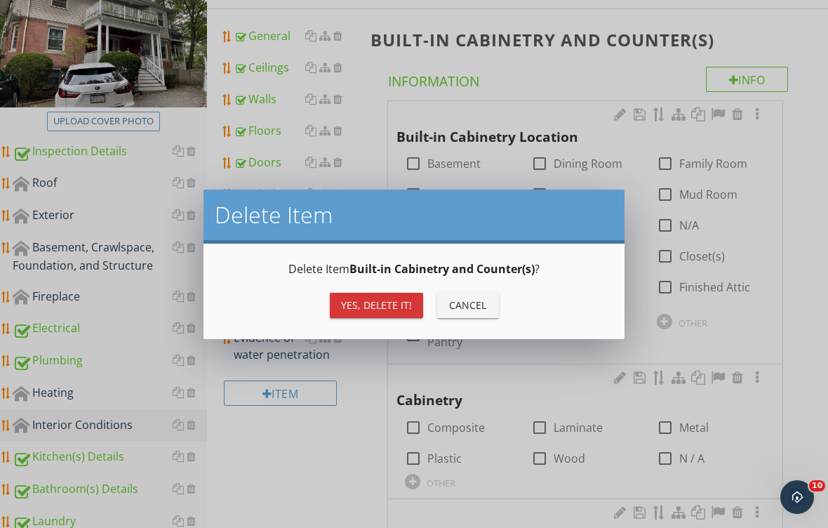
click at [378, 302] on div "Yes, Delete it!" at bounding box center [376, 305] width 71 height 15
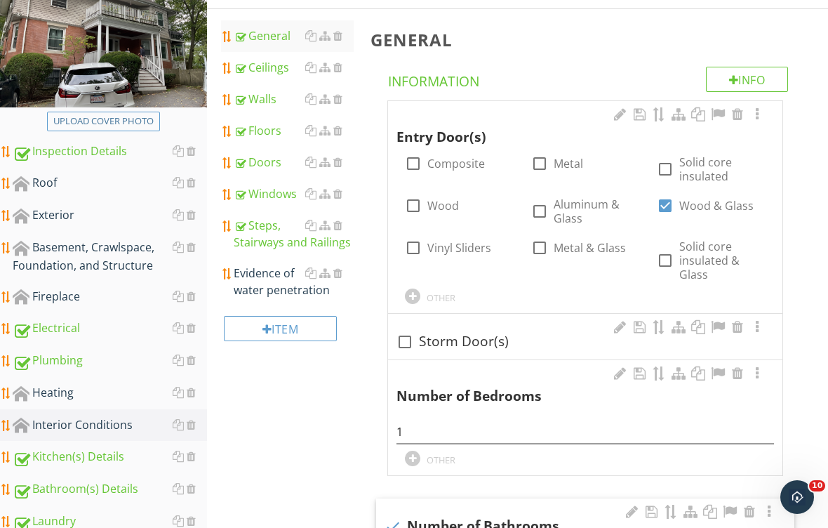
click at [278, 282] on div "Evidence of water penetration" at bounding box center [294, 282] width 120 height 34
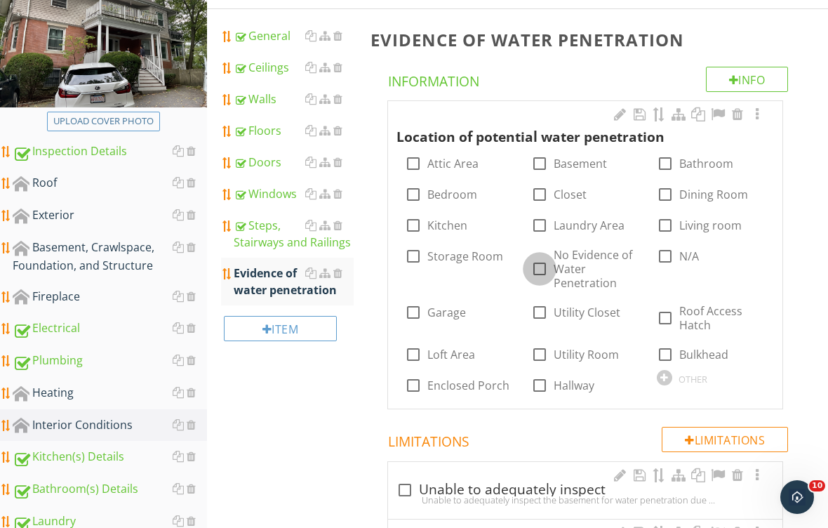
click at [546, 265] on div at bounding box center [540, 269] width 24 height 24
checkbox input "true"
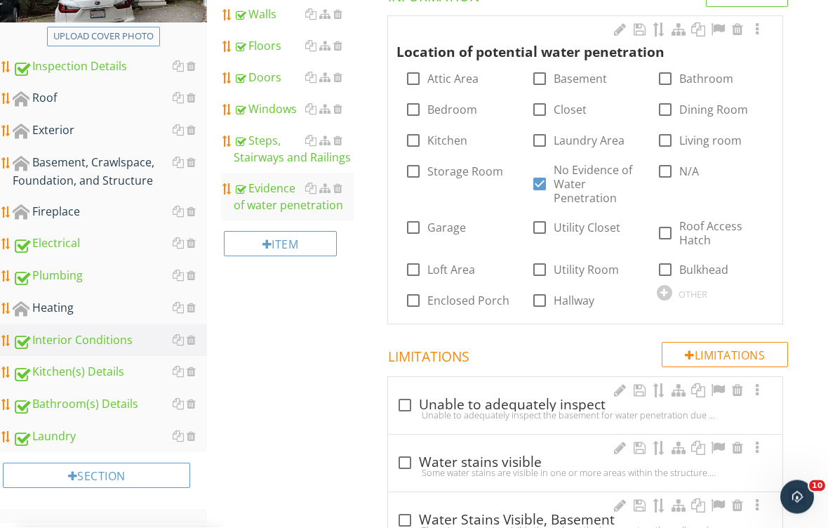
click at [340, 416] on div "Interior Conditions General Ceilings Walls Floors Doors Windows Steps, Stairway…" at bounding box center [517, 477] width 621 height 1218
click at [65, 210] on div "Fireplace" at bounding box center [110, 212] width 194 height 18
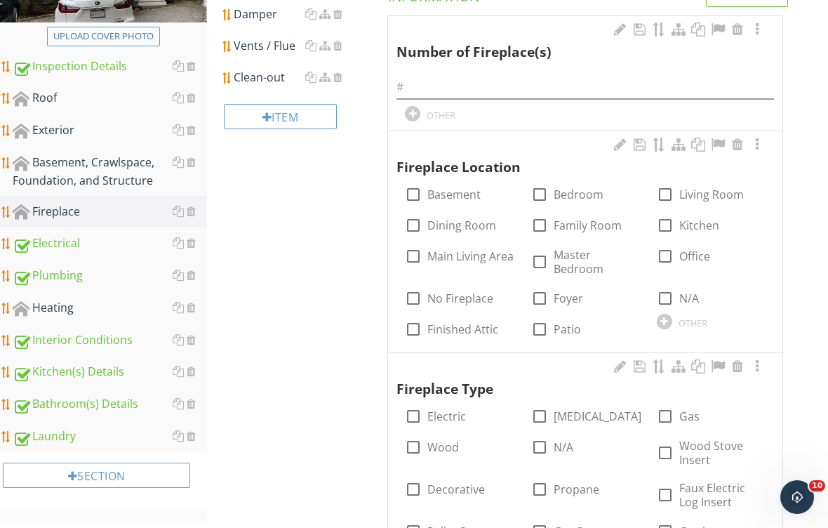
click at [60, 213] on div "Fireplace" at bounding box center [110, 212] width 194 height 18
click at [63, 208] on div "Fireplace" at bounding box center [110, 212] width 194 height 18
click at [62, 211] on div "Fireplace" at bounding box center [110, 212] width 194 height 18
click at [67, 208] on div "Fireplace" at bounding box center [110, 212] width 194 height 18
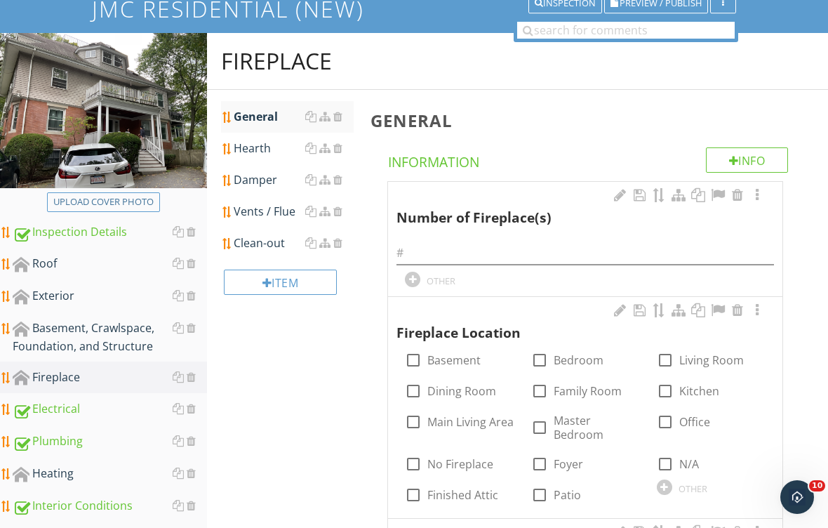
scroll to position [88, 0]
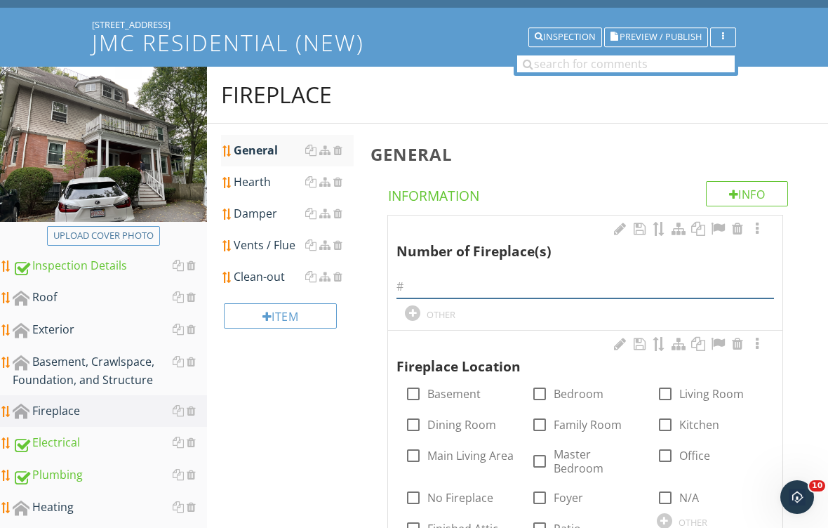
click at [468, 285] on input "text" at bounding box center [584, 286] width 377 height 23
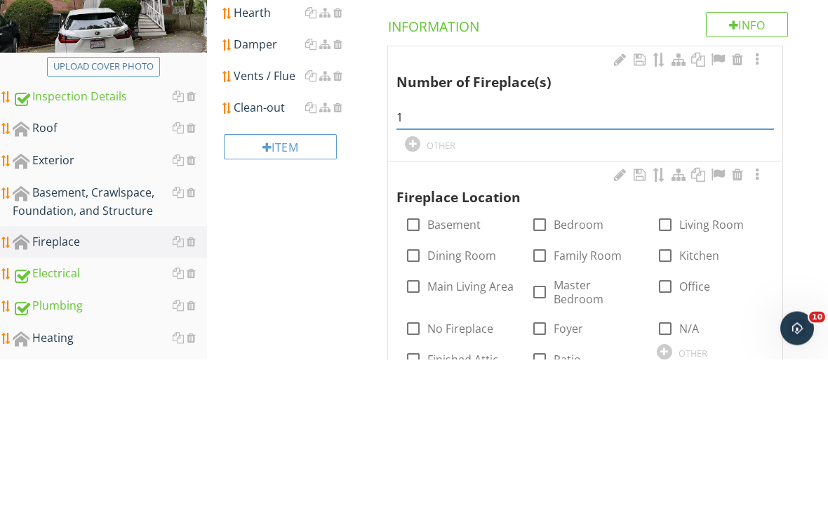
scroll to position [258, 0]
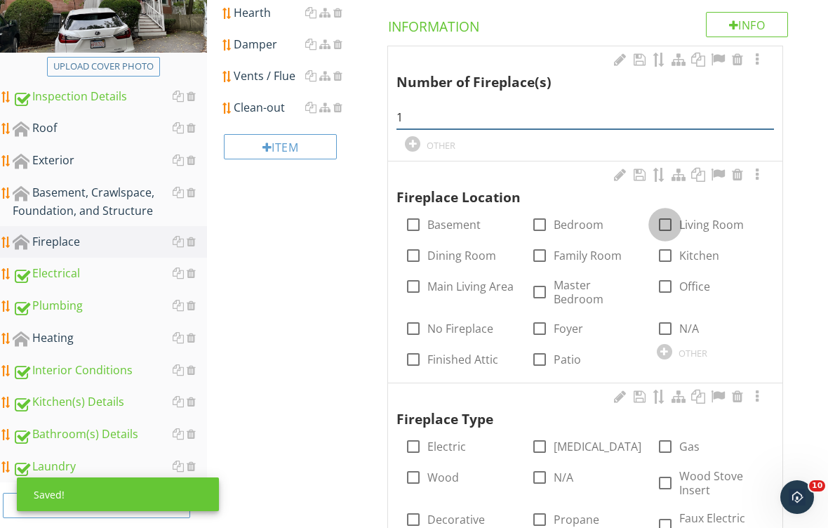
type input "1"
click at [665, 222] on div at bounding box center [665, 225] width 24 height 24
checkbox input "true"
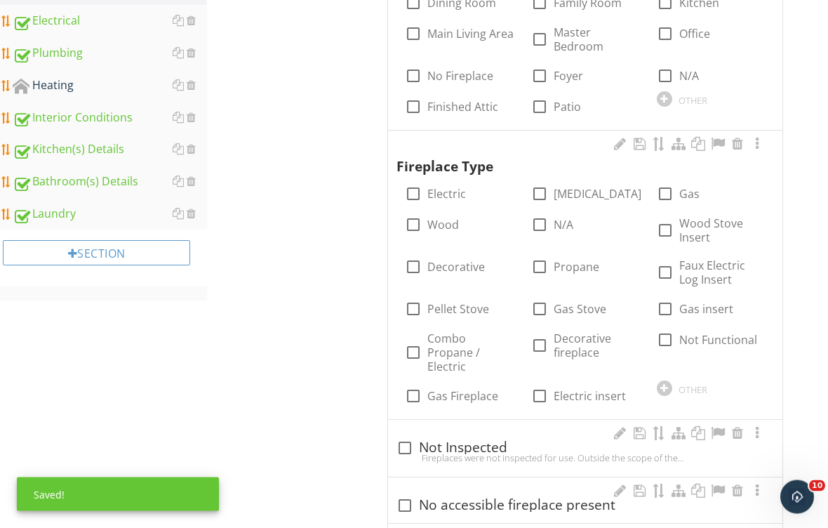
scroll to position [512, 0]
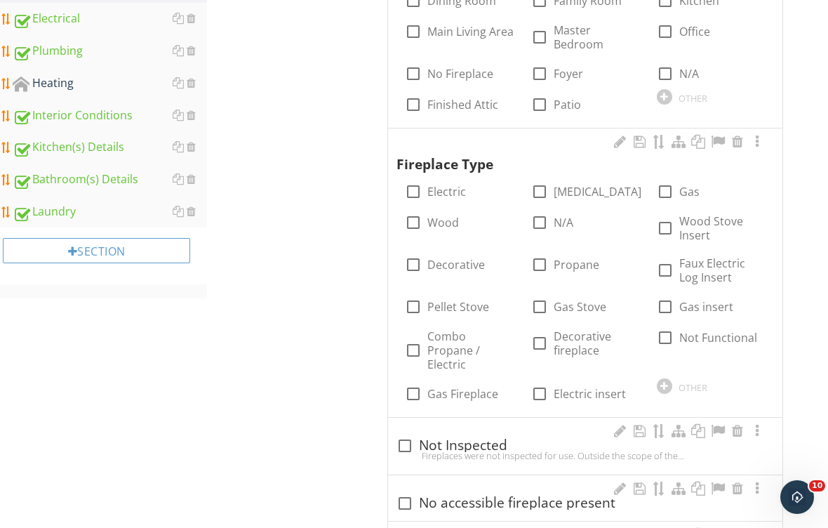
click at [457, 215] on label "Wood" at bounding box center [443, 222] width 32 height 14
checkbox input "true"
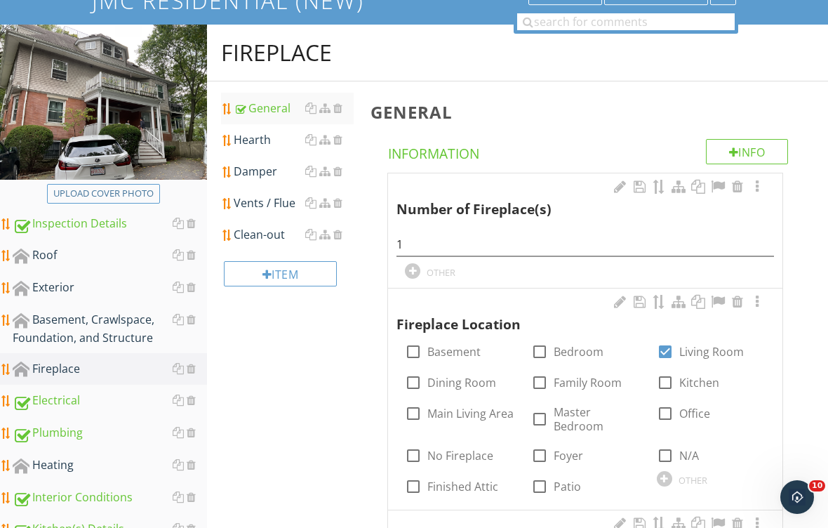
scroll to position [132, 0]
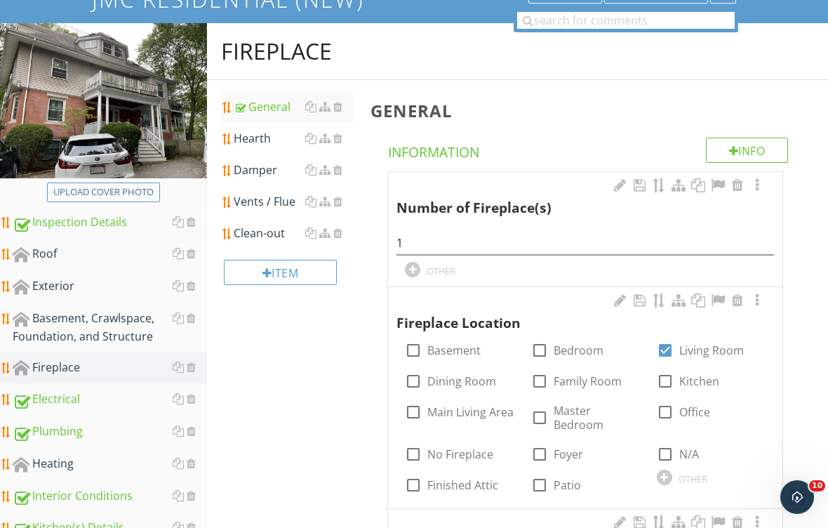
click at [263, 139] on div "Hearth" at bounding box center [294, 138] width 120 height 17
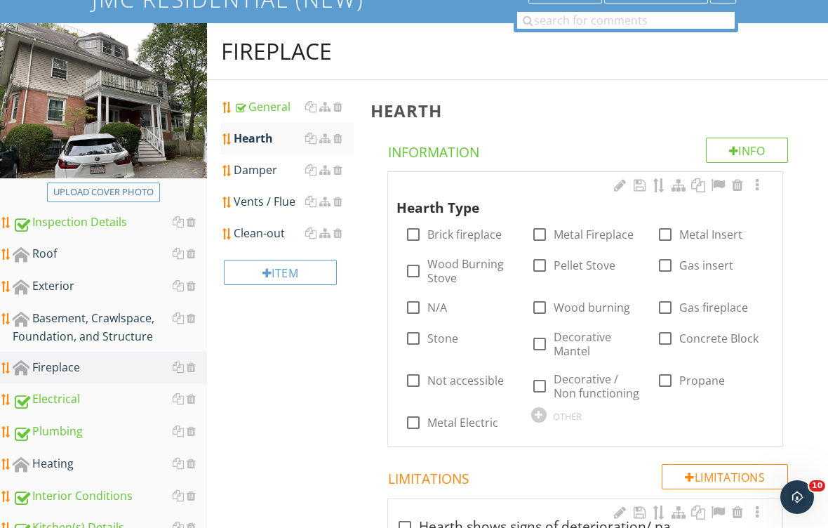
click at [574, 232] on label "Metal Fireplace" at bounding box center [594, 234] width 80 height 14
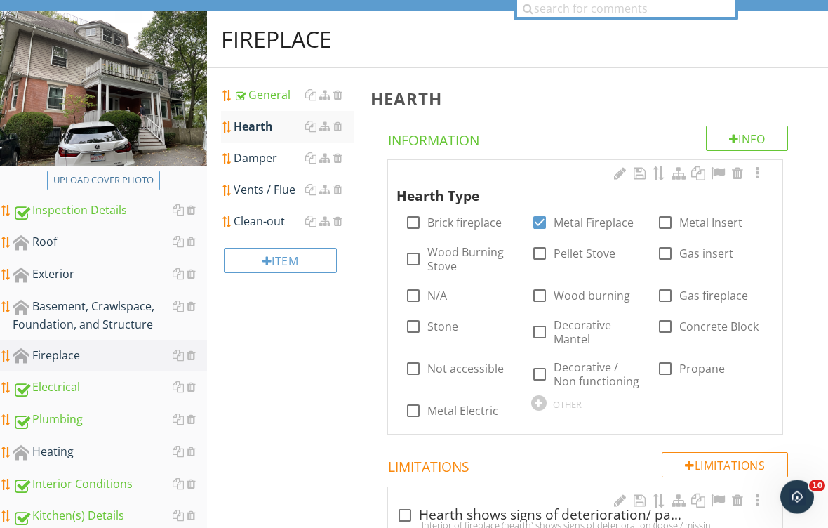
scroll to position [145, 0]
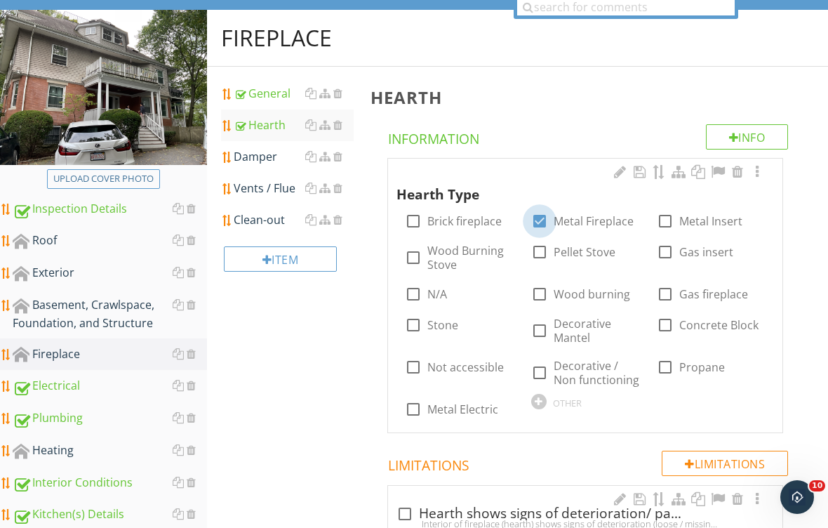
click at [549, 222] on div at bounding box center [540, 221] width 24 height 24
checkbox input "false"
click at [406, 219] on div at bounding box center [413, 221] width 24 height 24
checkbox input "true"
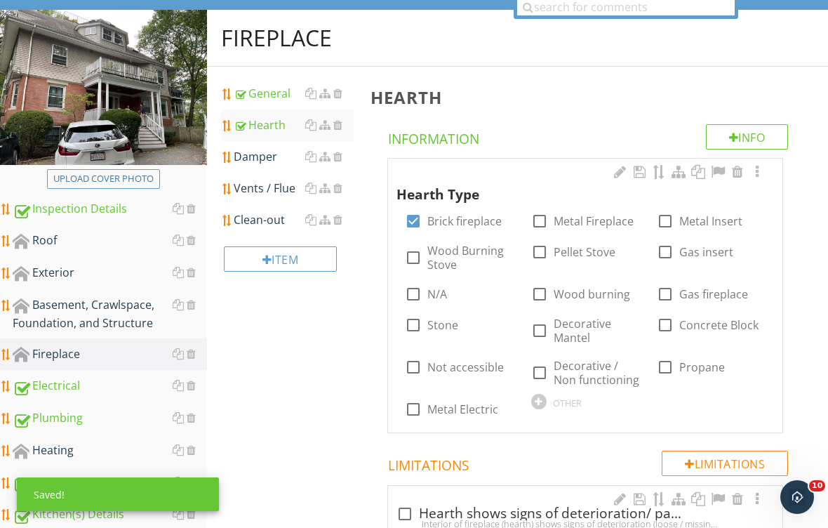
click at [577, 301] on label "Wood burning" at bounding box center [592, 294] width 76 height 14
checkbox input "true"
click at [273, 152] on div "Damper" at bounding box center [294, 156] width 120 height 17
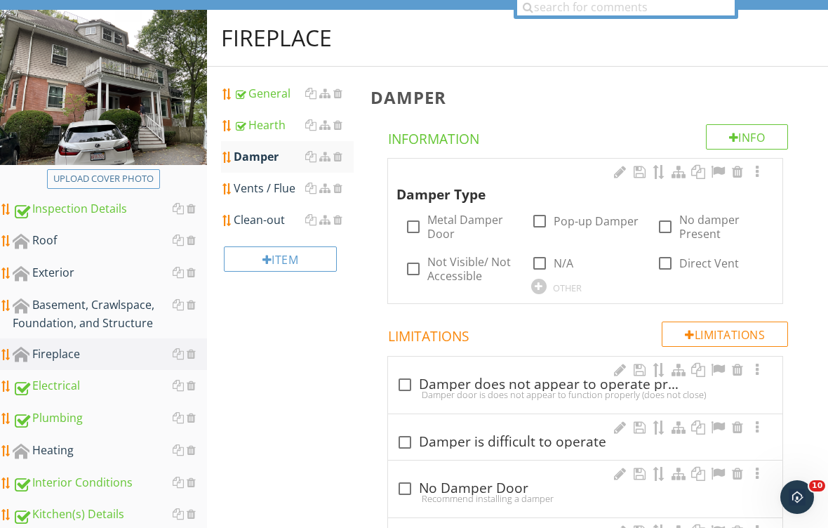
click at [453, 219] on label "Metal Damper Door" at bounding box center [470, 227] width 86 height 28
checkbox input "true"
click at [272, 185] on div "Vents / Flue" at bounding box center [294, 188] width 120 height 17
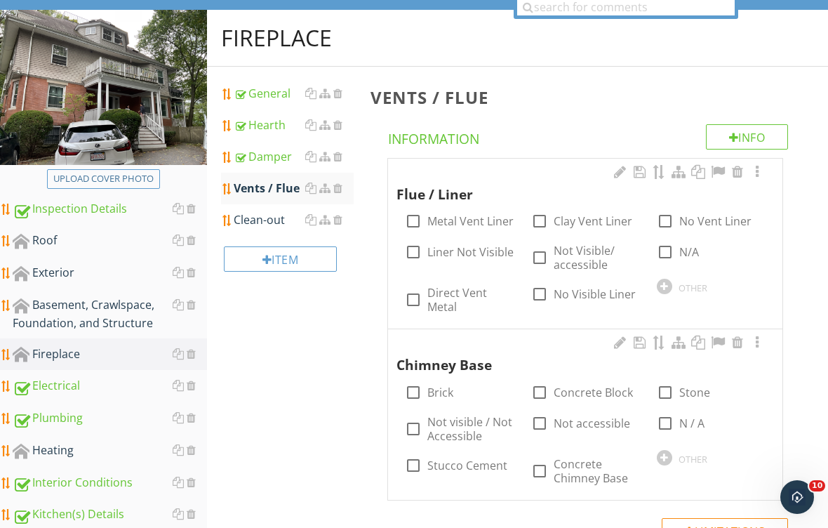
click at [585, 214] on label "Clay Vent Liner" at bounding box center [593, 221] width 79 height 14
checkbox input "true"
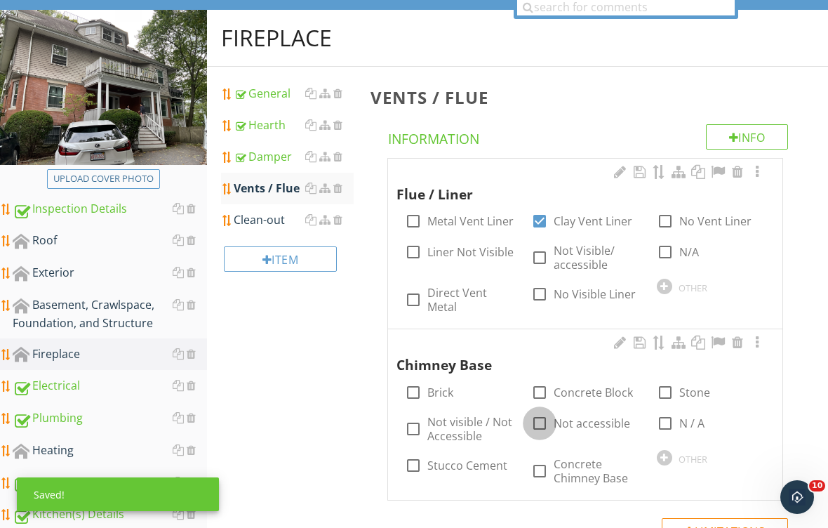
click at [547, 428] on div at bounding box center [540, 423] width 24 height 24
checkbox input "true"
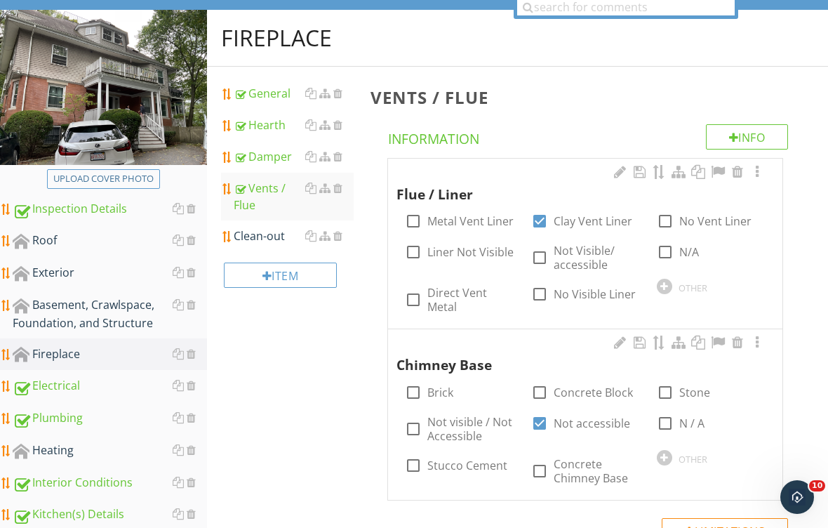
click at [342, 232] on div at bounding box center [337, 235] width 9 height 11
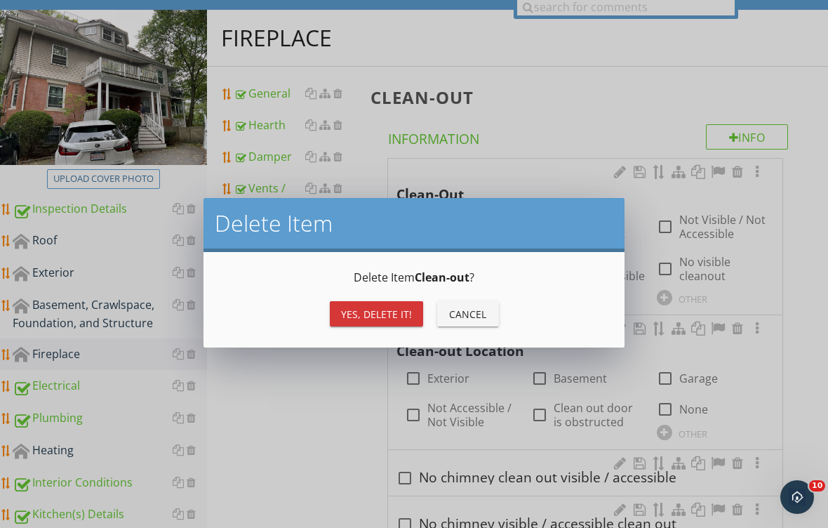
click at [371, 307] on div "Yes, Delete it!" at bounding box center [376, 314] width 71 height 15
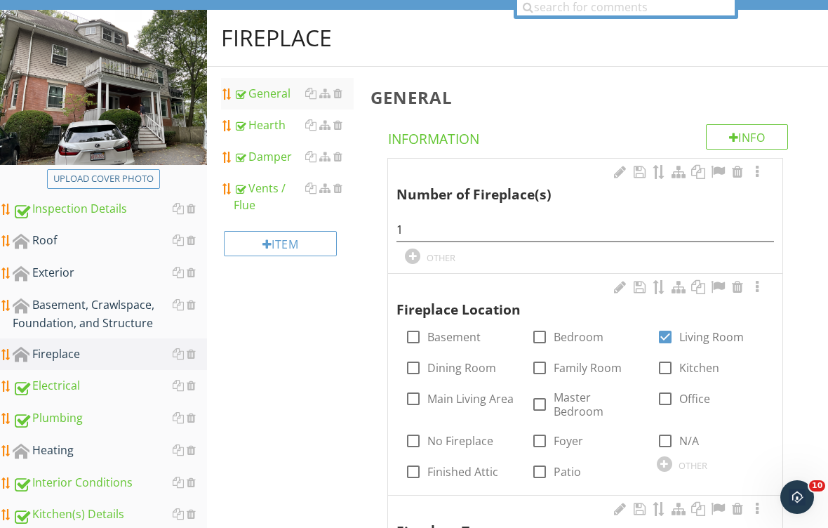
click at [68, 450] on div "Heating" at bounding box center [110, 450] width 194 height 18
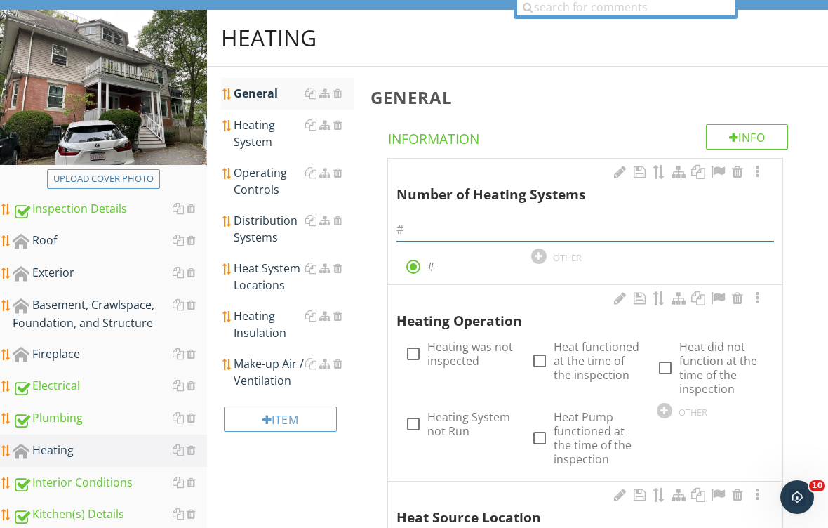
click at [479, 218] on input "text" at bounding box center [584, 229] width 377 height 23
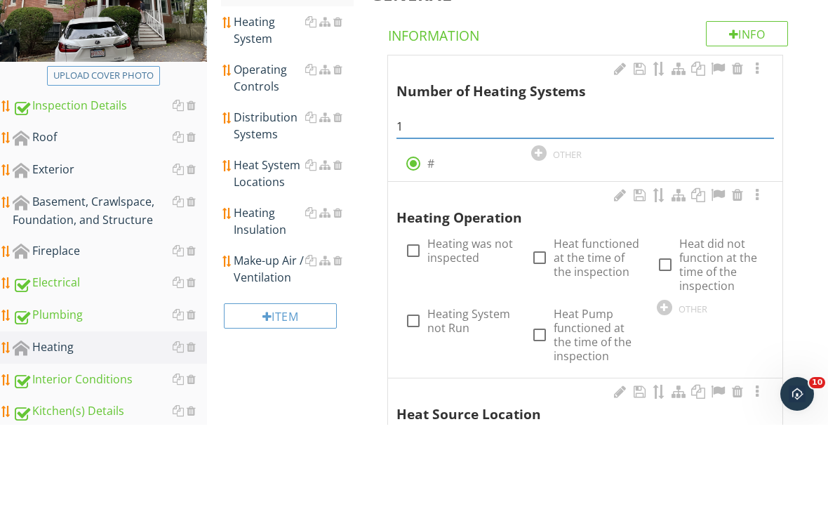
scroll to position [248, 0]
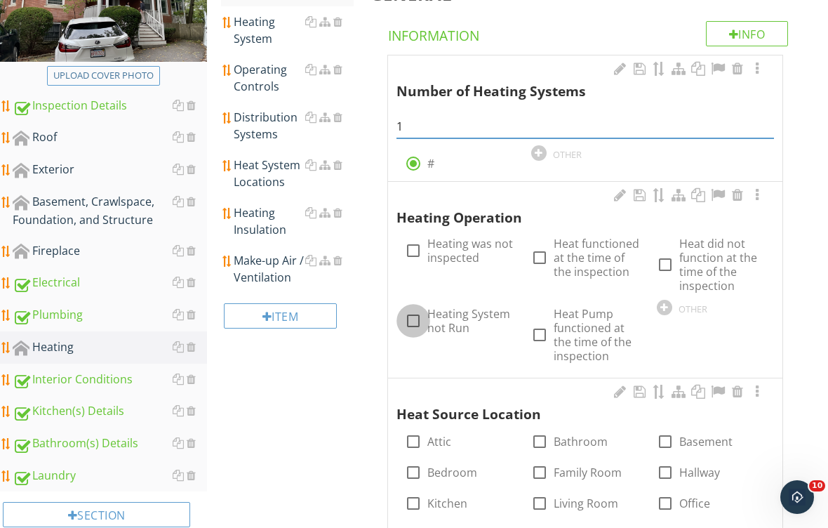
type input "1"
click at [410, 320] on div at bounding box center [413, 321] width 24 height 24
checkbox input "true"
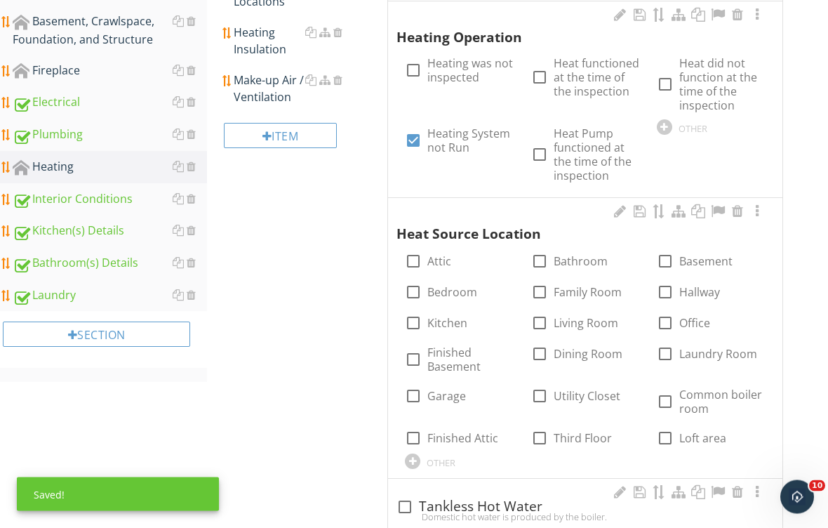
scroll to position [429, 0]
click at [589, 254] on label "Bathroom" at bounding box center [581, 261] width 54 height 14
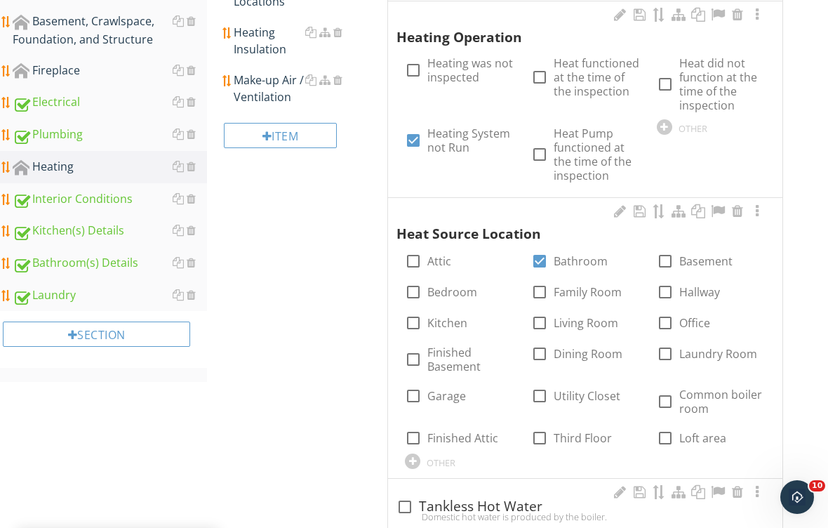
click at [595, 254] on label "Bathroom" at bounding box center [581, 261] width 54 height 14
checkbox input "false"
click at [693, 256] on label "Basement" at bounding box center [705, 261] width 53 height 14
checkbox input "true"
click at [575, 318] on label "Living Room" at bounding box center [586, 323] width 65 height 14
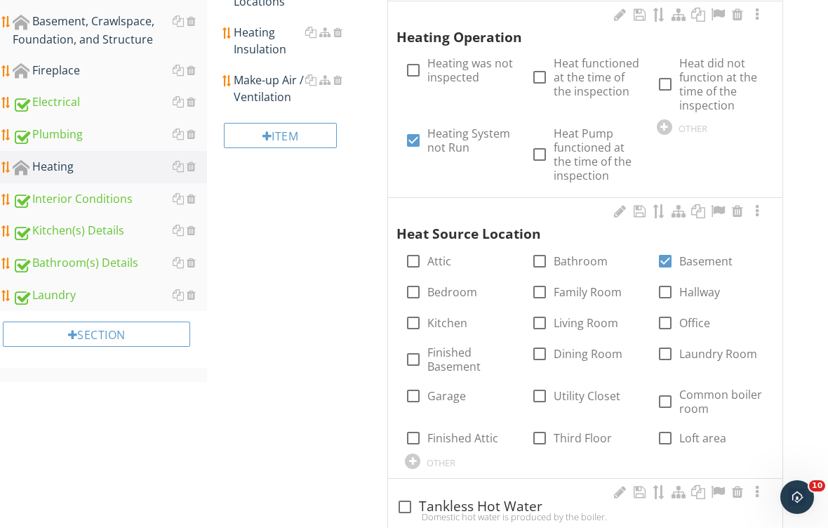
checkbox input "true"
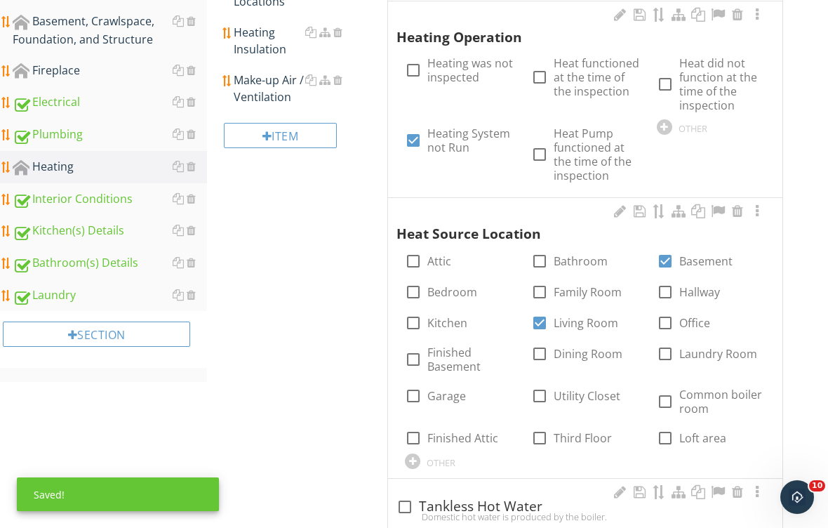
click at [465, 291] on label "Bedroom" at bounding box center [452, 292] width 50 height 14
checkbox input "true"
click at [456, 320] on label "Kitchen" at bounding box center [447, 323] width 40 height 14
checkbox input "true"
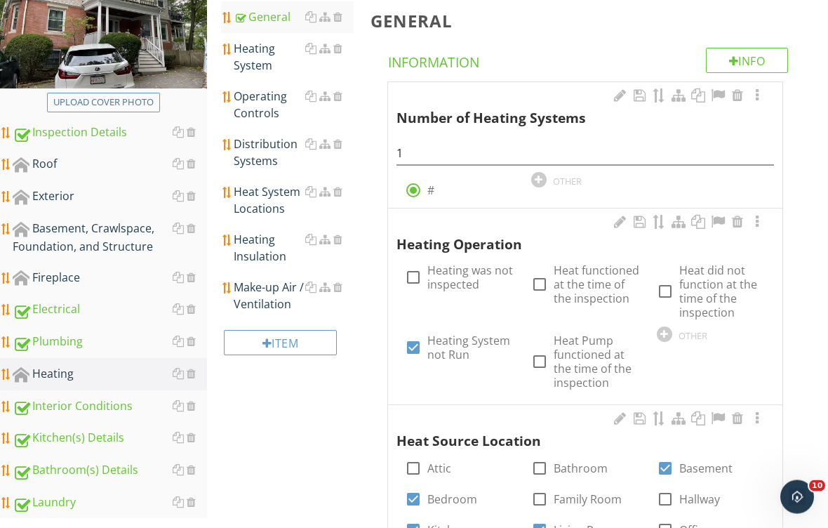
scroll to position [210, 0]
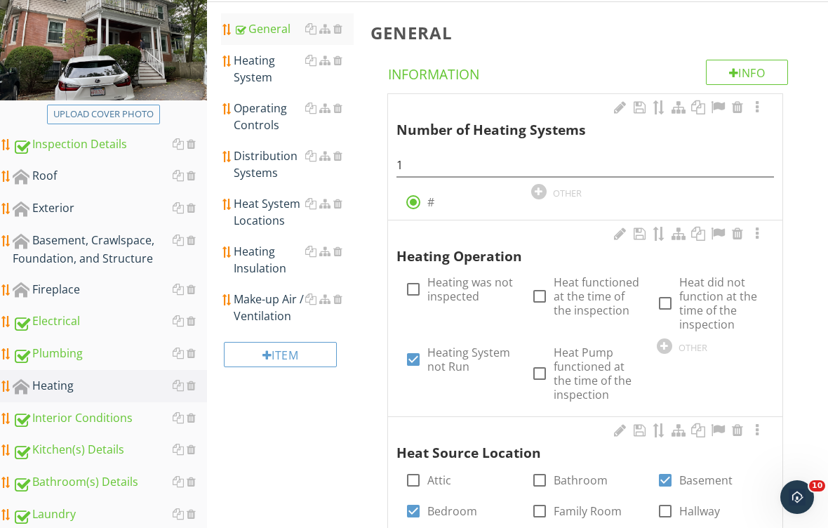
click at [266, 69] on div "Heating System" at bounding box center [294, 69] width 120 height 34
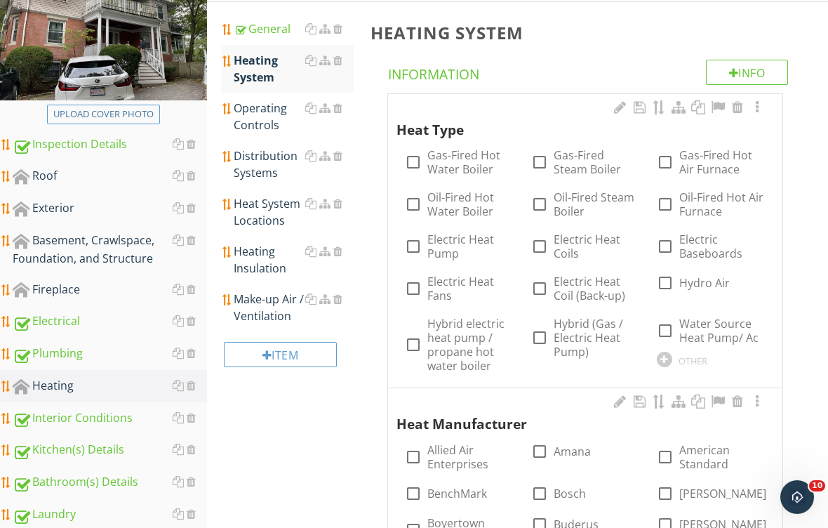
click at [456, 159] on label "Gas-Fired Hot Water Boiler" at bounding box center [470, 162] width 86 height 28
checkbox input "true"
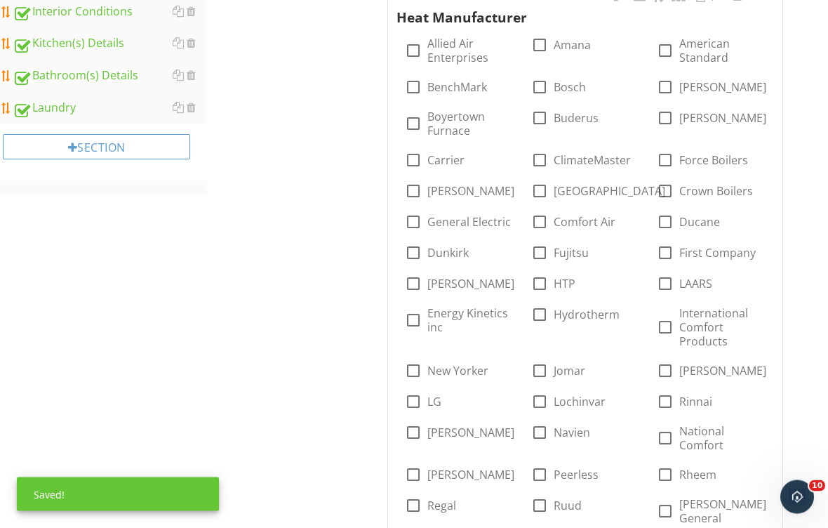
scroll to position [620, 0]
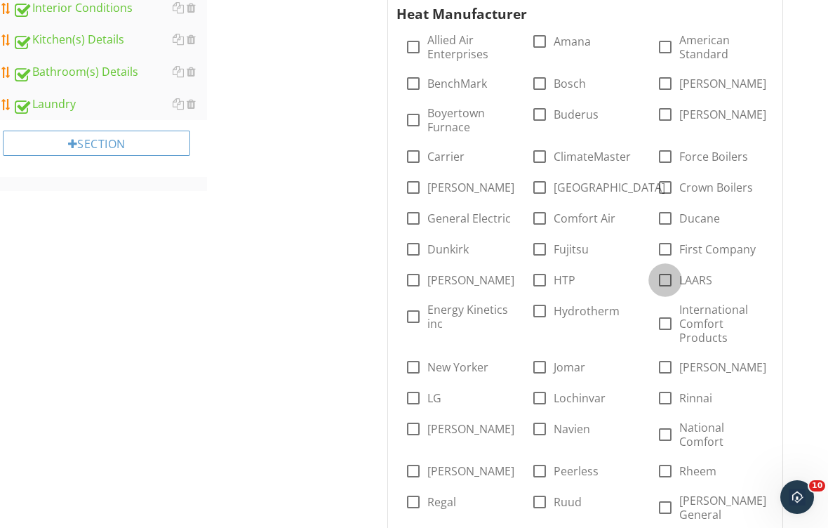
click at [671, 275] on div at bounding box center [665, 280] width 24 height 24
checkbox input "true"
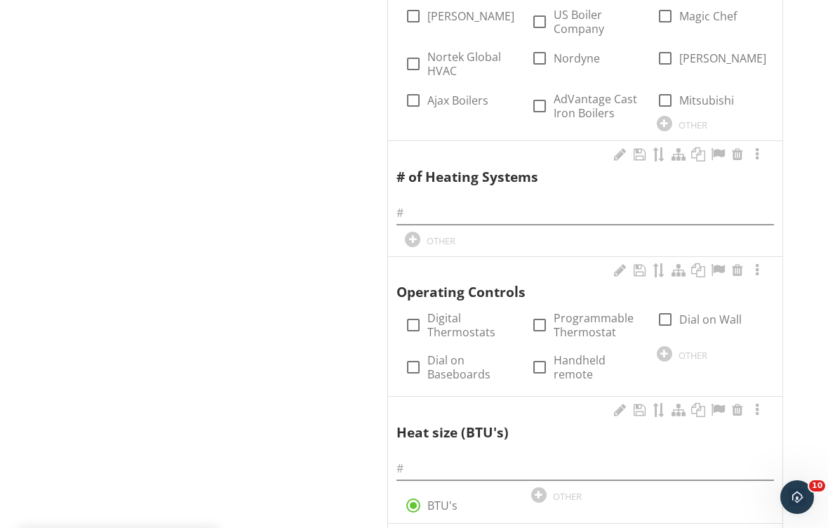
scroll to position [1372, 0]
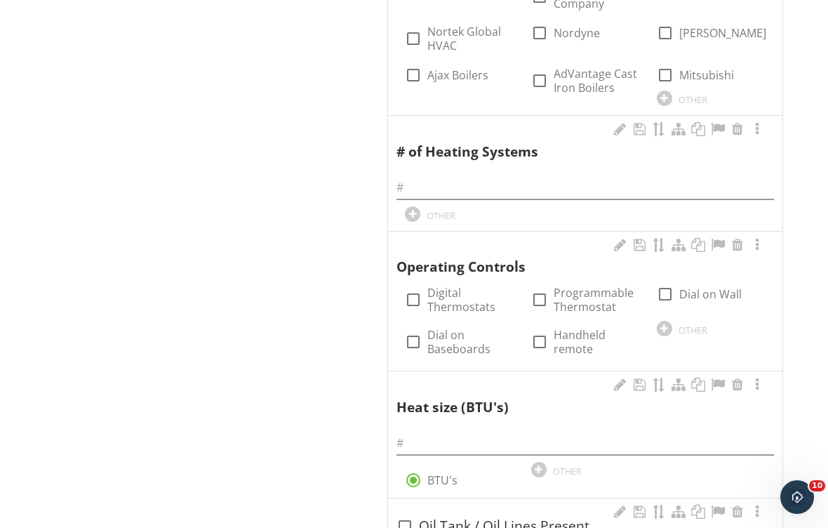
click at [665, 282] on div at bounding box center [665, 294] width 24 height 24
checkbox input "true"
click at [742, 122] on div at bounding box center [737, 129] width 17 height 14
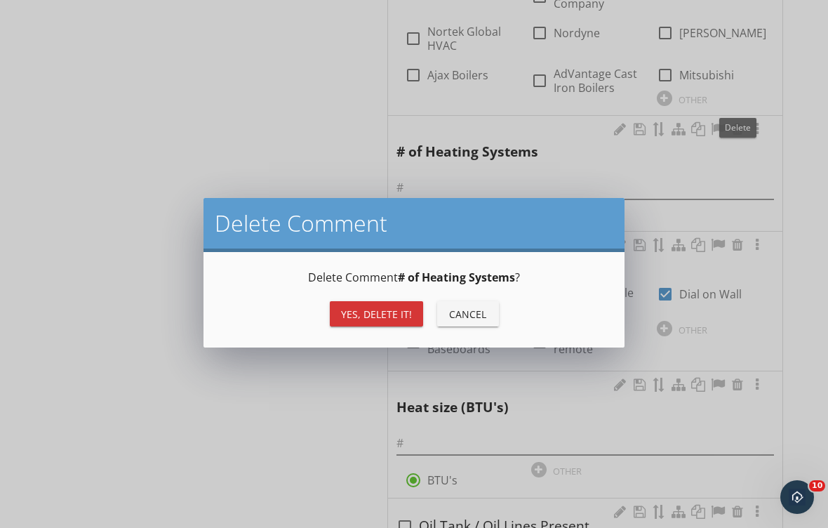
click at [367, 317] on div "Yes, Delete it!" at bounding box center [376, 314] width 71 height 15
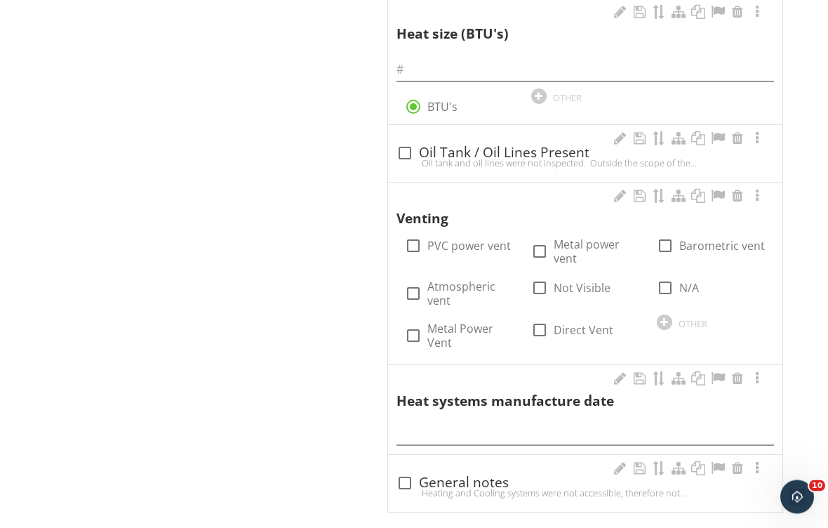
scroll to position [1642, 0]
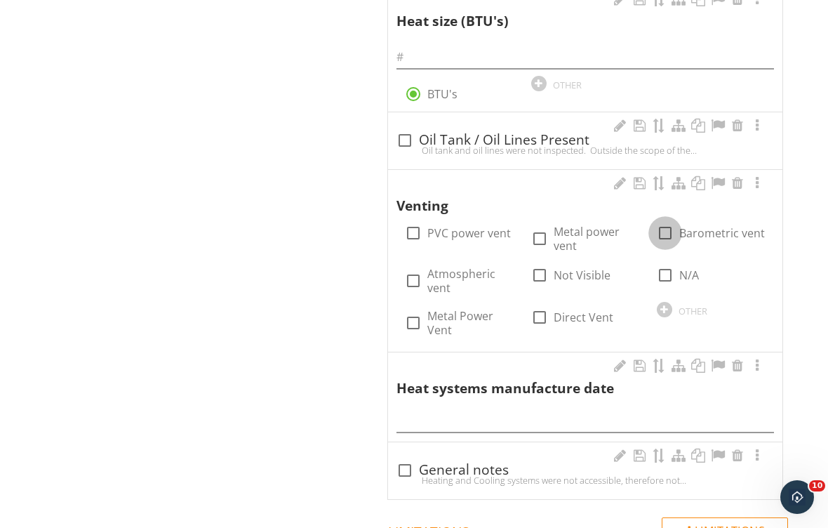
click at [667, 221] on div at bounding box center [665, 233] width 24 height 24
checkbox input "true"
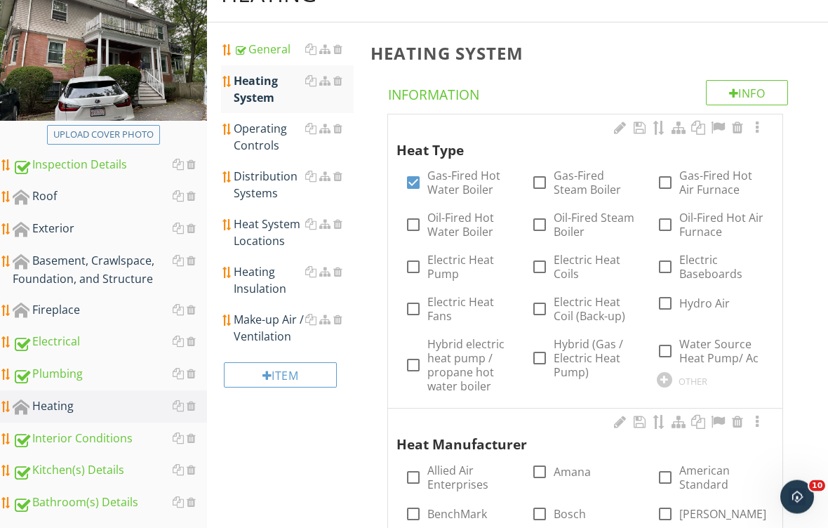
scroll to position [186, 0]
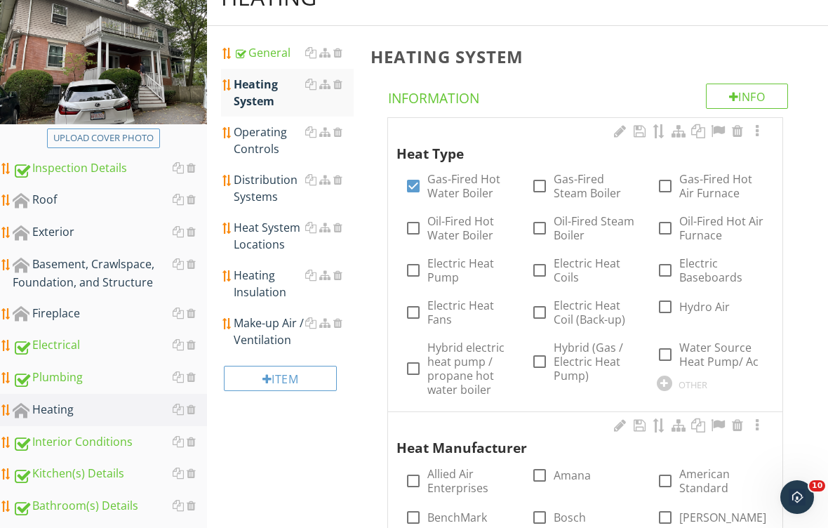
click at [272, 135] on div "Operating Controls" at bounding box center [294, 140] width 120 height 34
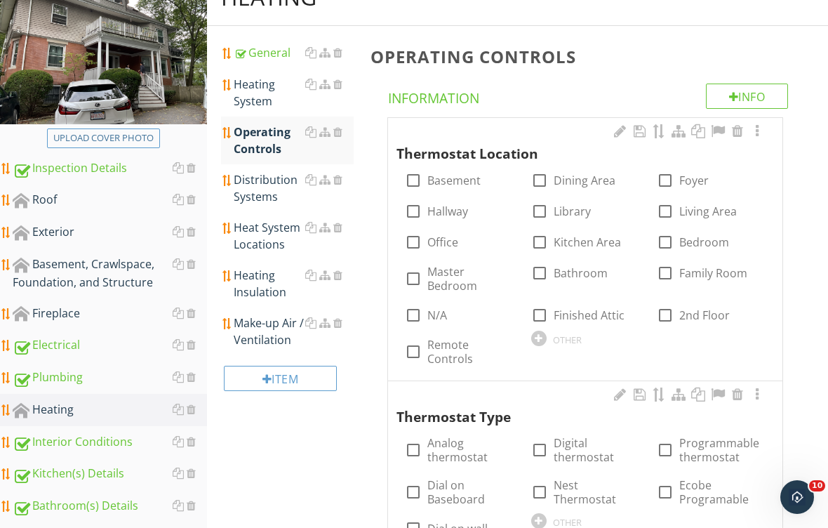
click at [463, 277] on label "Master Bedroom" at bounding box center [470, 279] width 86 height 28
checkbox input "true"
click at [711, 204] on label "Living Area" at bounding box center [708, 211] width 58 height 14
checkbox input "true"
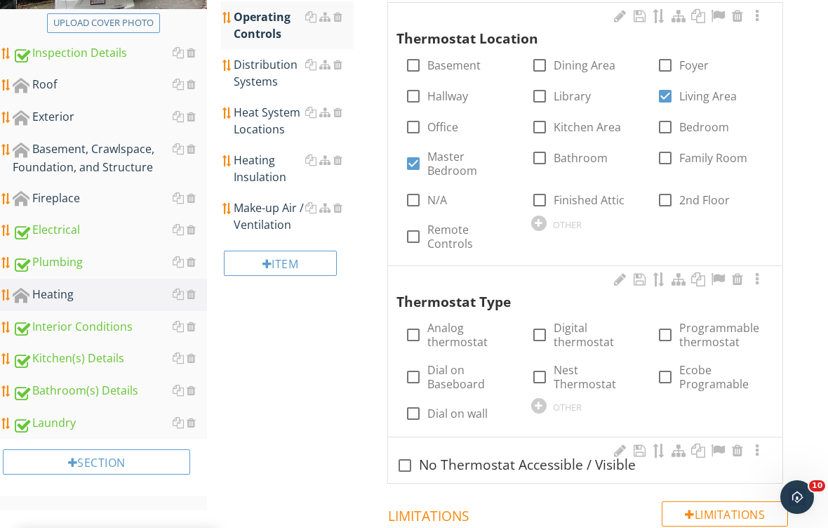
scroll to position [303, 0]
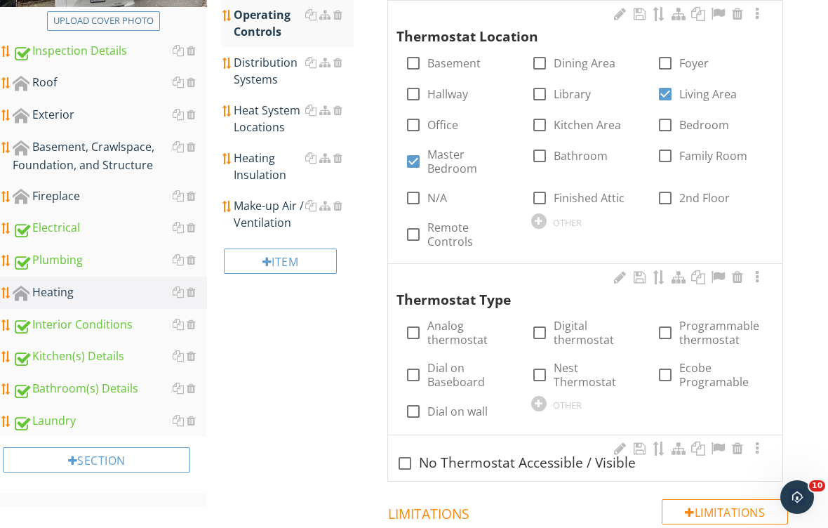
click at [413, 411] on div at bounding box center [413, 411] width 24 height 24
checkbox input "true"
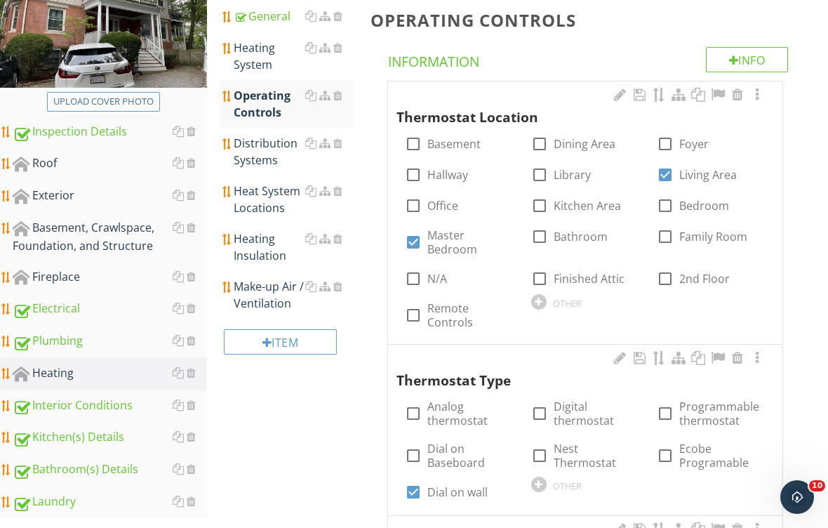
scroll to position [217, 0]
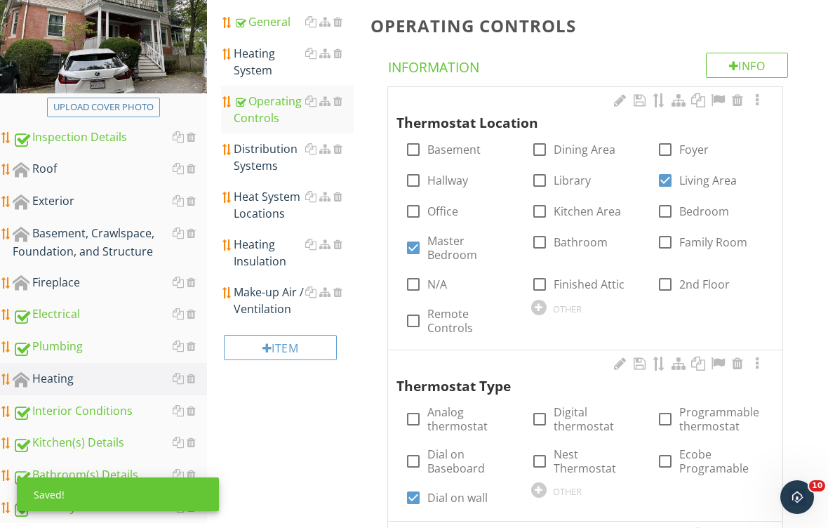
click at [269, 151] on div "Distribution Systems" at bounding box center [294, 157] width 120 height 34
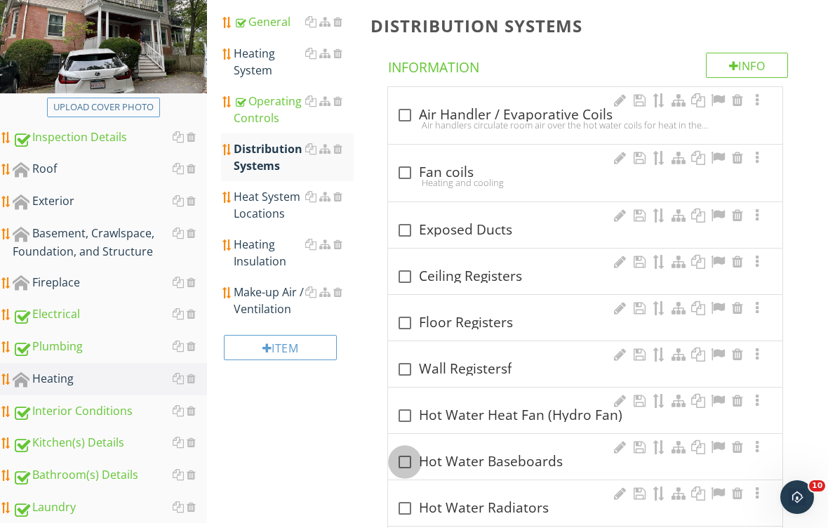
click at [409, 458] on div at bounding box center [405, 462] width 24 height 24
checkbox input "true"
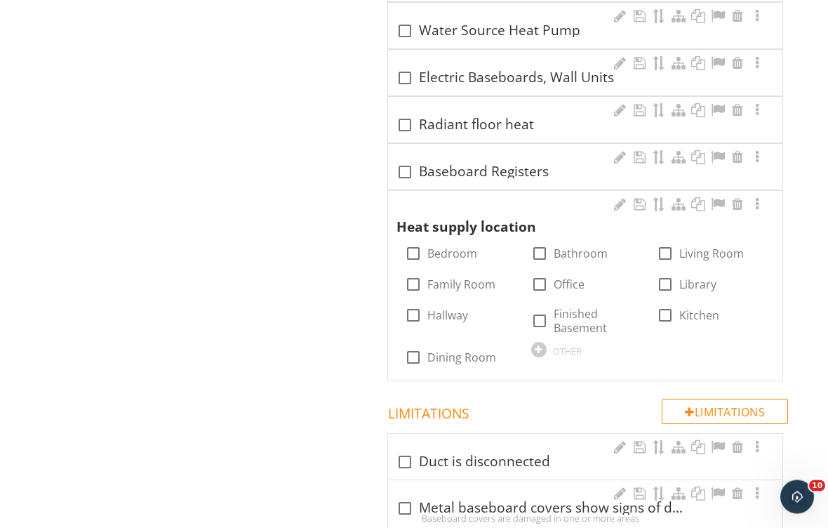
scroll to position [1249, 0]
click at [441, 248] on label "Bedroom" at bounding box center [452, 253] width 50 height 14
checkbox input "true"
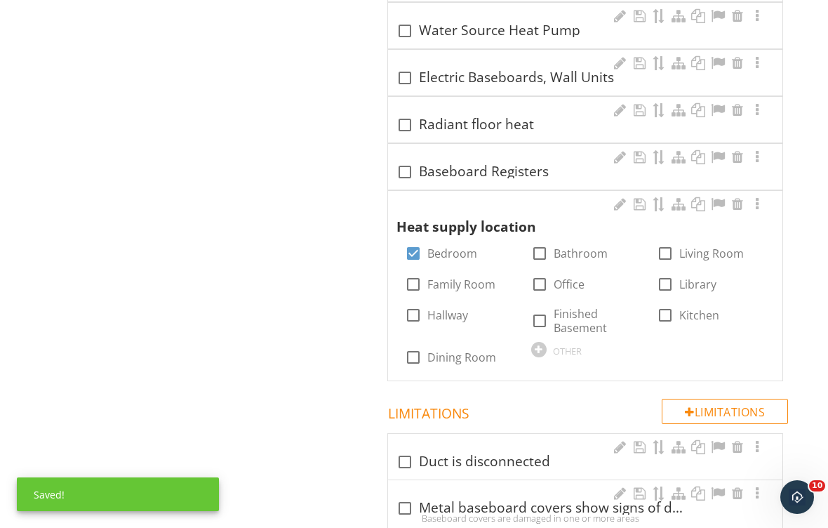
click at [701, 250] on label "Living Room" at bounding box center [711, 253] width 65 height 14
checkbox input "true"
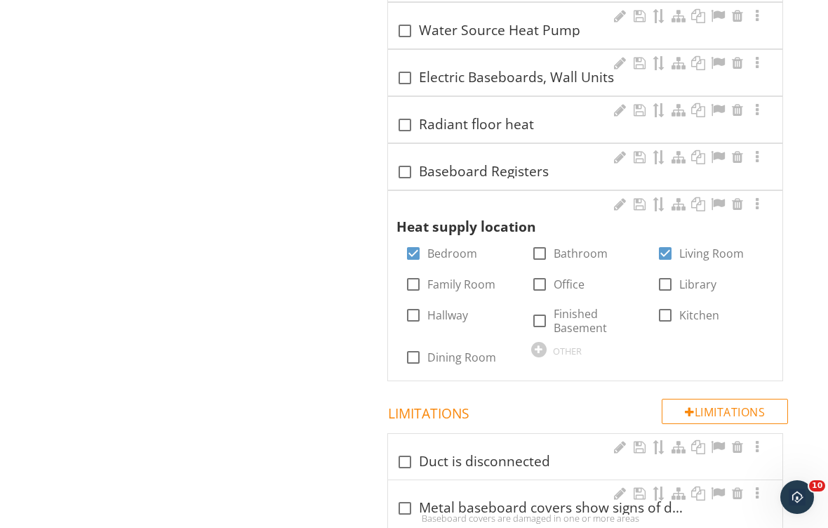
click at [683, 309] on label "Kitchen" at bounding box center [699, 315] width 40 height 14
checkbox input "true"
click at [572, 318] on label "Finished Basement" at bounding box center [597, 321] width 86 height 28
checkbox input "true"
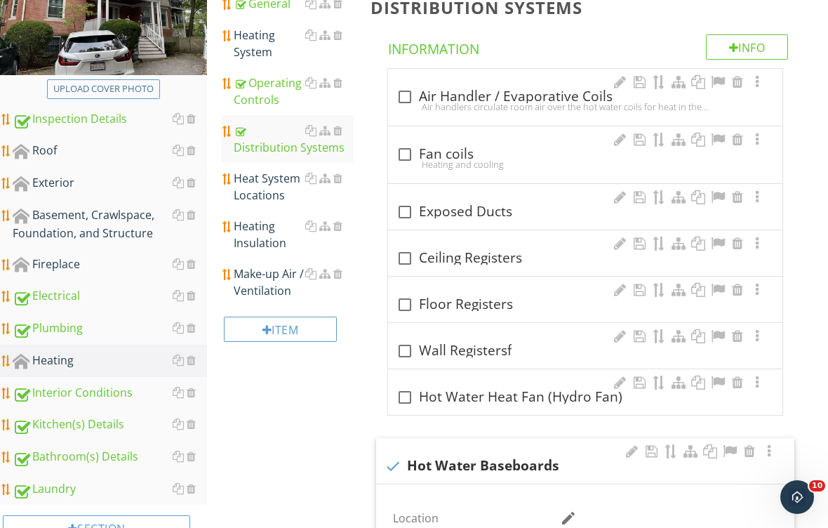
scroll to position [234, 0]
click at [271, 280] on div "Make-up Air / Ventilation" at bounding box center [294, 283] width 120 height 34
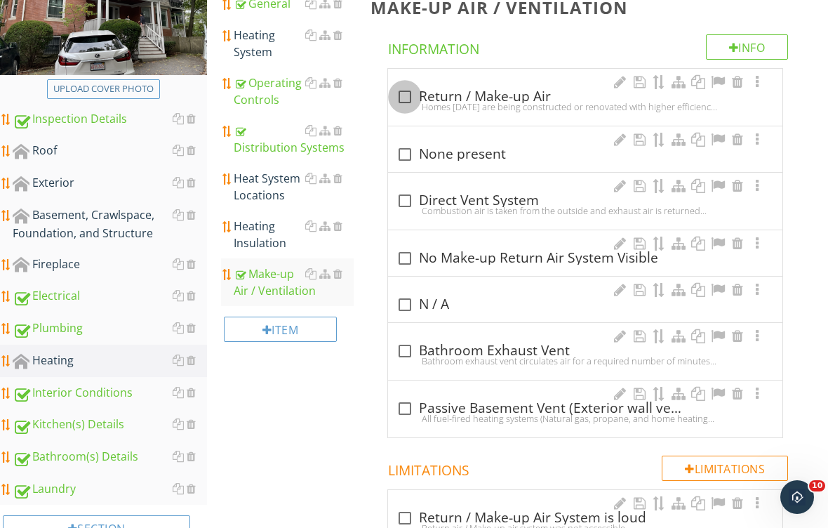
click at [405, 89] on div at bounding box center [405, 97] width 24 height 24
checkbox input "true"
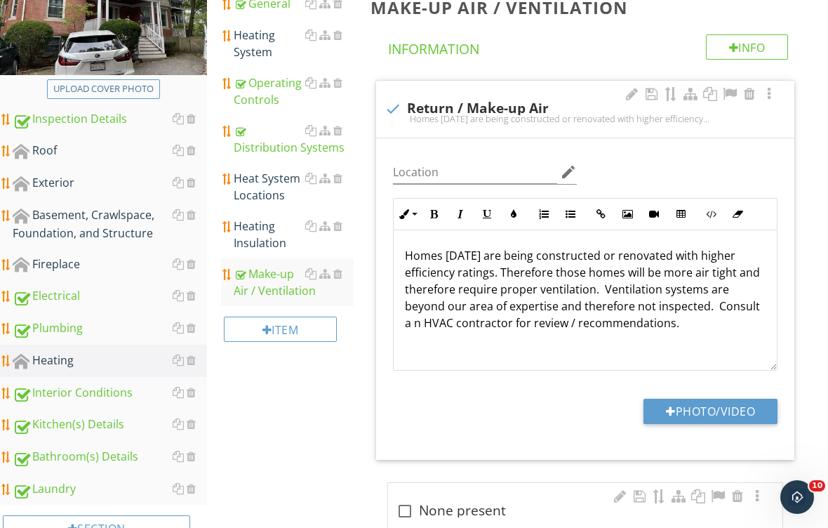
click at [272, 183] on div "Heat System Locations" at bounding box center [294, 187] width 120 height 34
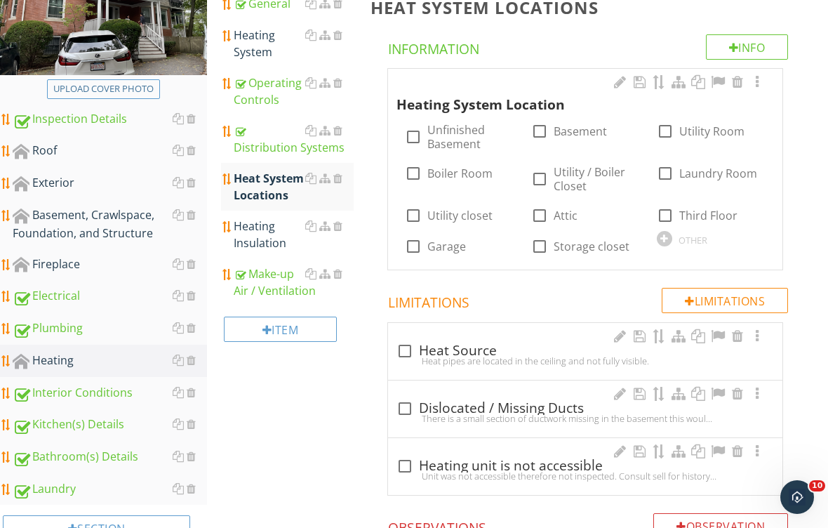
click at [573, 128] on label "Basement" at bounding box center [580, 131] width 53 height 14
checkbox input "true"
click at [89, 258] on div "Fireplace" at bounding box center [110, 264] width 194 height 18
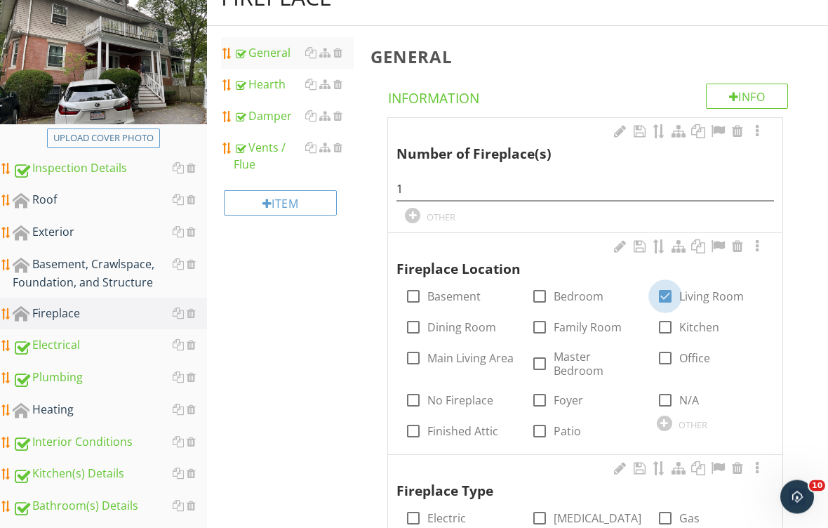
scroll to position [186, 0]
click at [671, 298] on div at bounding box center [665, 296] width 24 height 24
click at [672, 297] on div at bounding box center [665, 296] width 24 height 24
checkbox input "true"
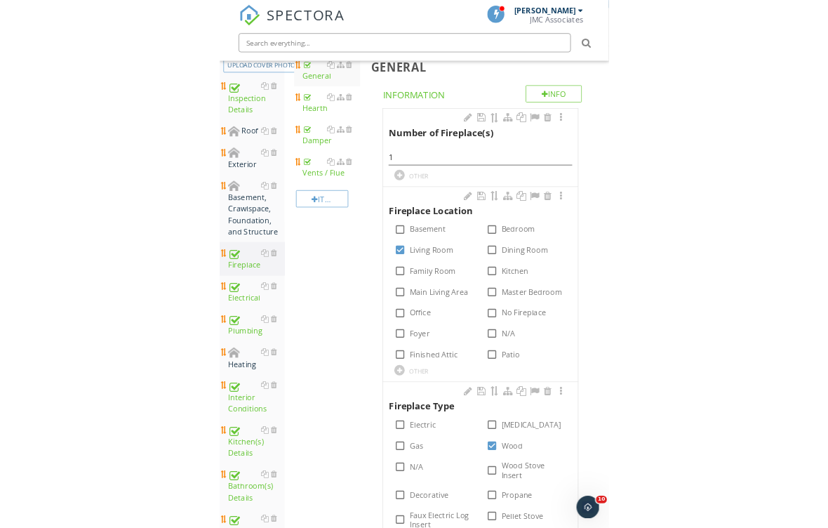
scroll to position [189, 0]
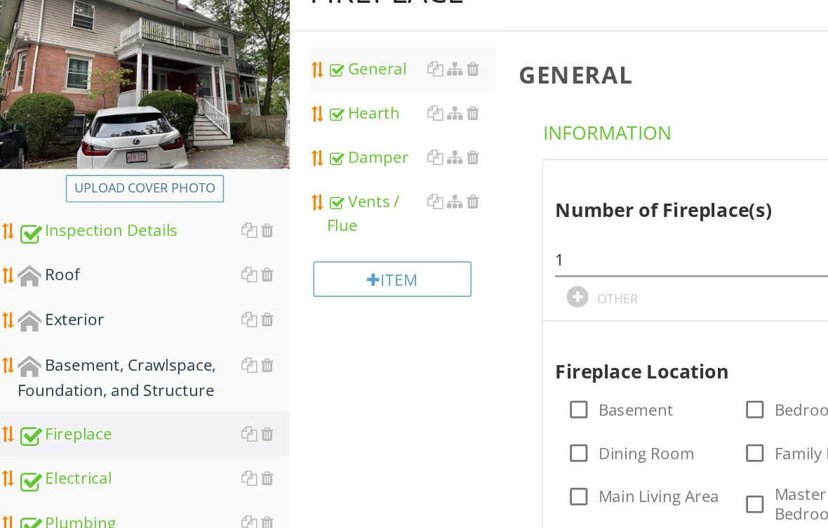
click at [67, 196] on div "Roof" at bounding box center [110, 196] width 194 height 18
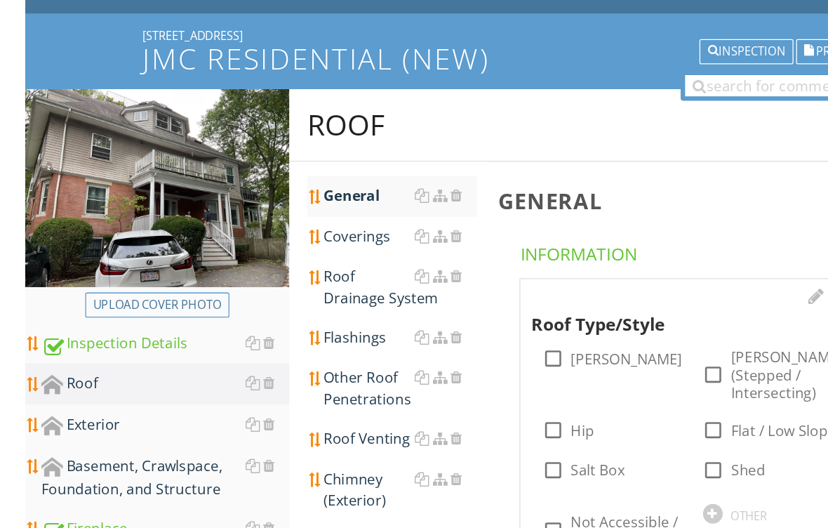
scroll to position [25, 0]
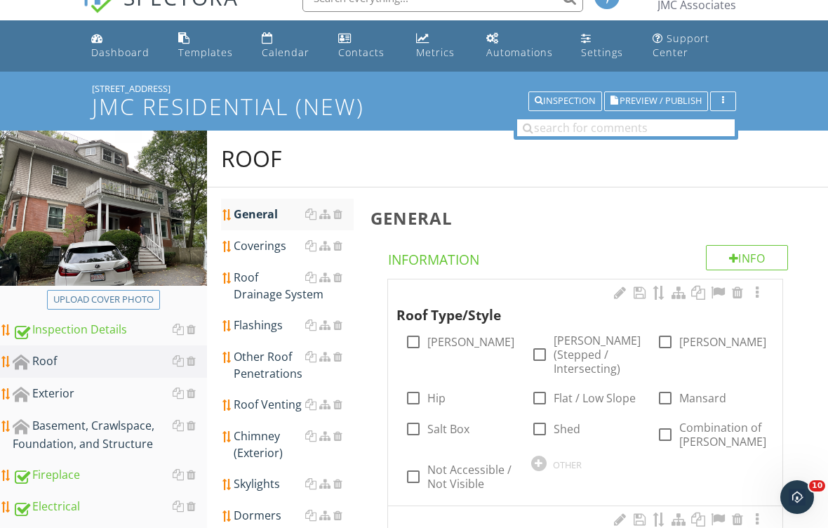
click at [442, 391] on label "Hip" at bounding box center [436, 398] width 18 height 14
checkbox input "true"
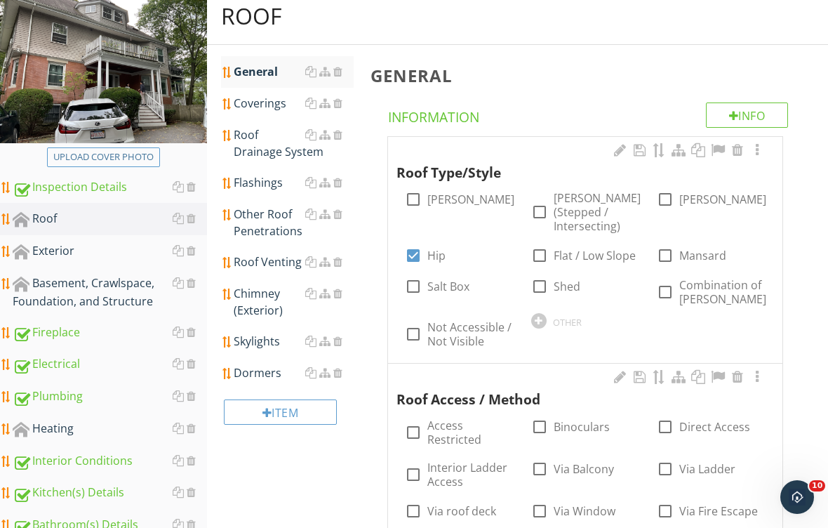
scroll to position [55, 0]
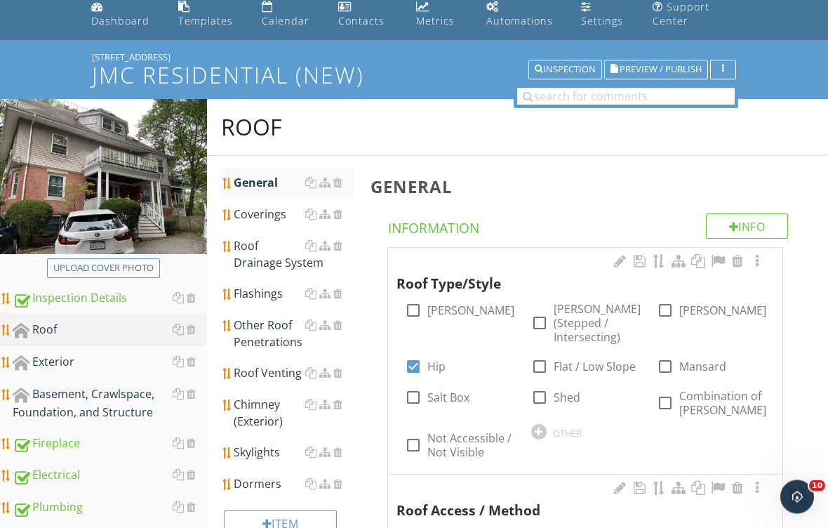
click at [121, 24] on div "Dashboard" at bounding box center [120, 21] width 58 height 13
click at [130, 23] on div "Dashboard" at bounding box center [120, 21] width 58 height 13
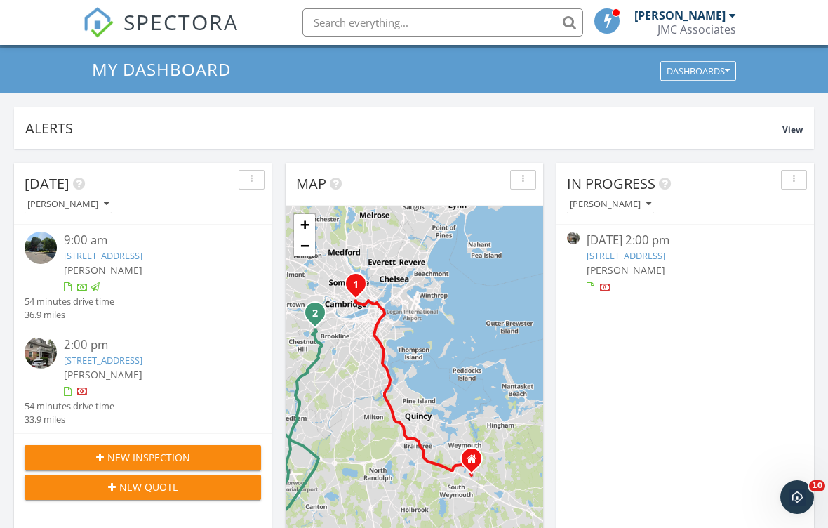
scroll to position [51, 0]
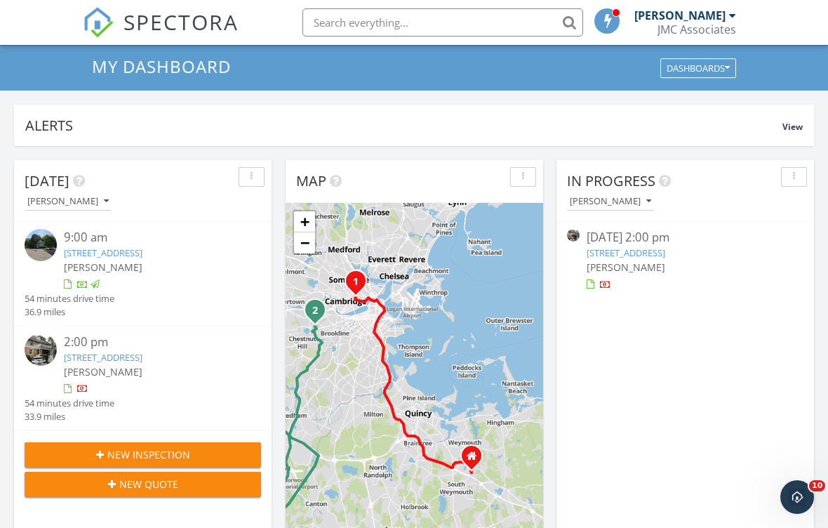
click at [142, 356] on link "[STREET_ADDRESS]" at bounding box center [103, 357] width 79 height 13
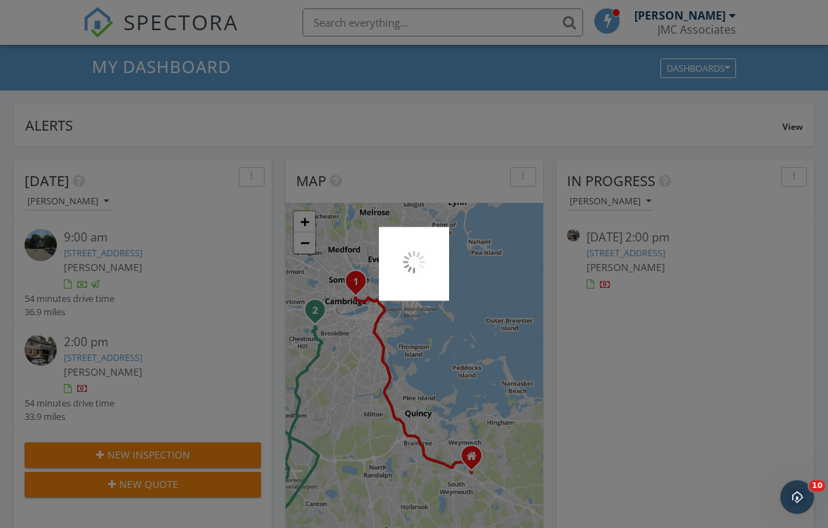
click at [168, 359] on div at bounding box center [414, 264] width 828 height 528
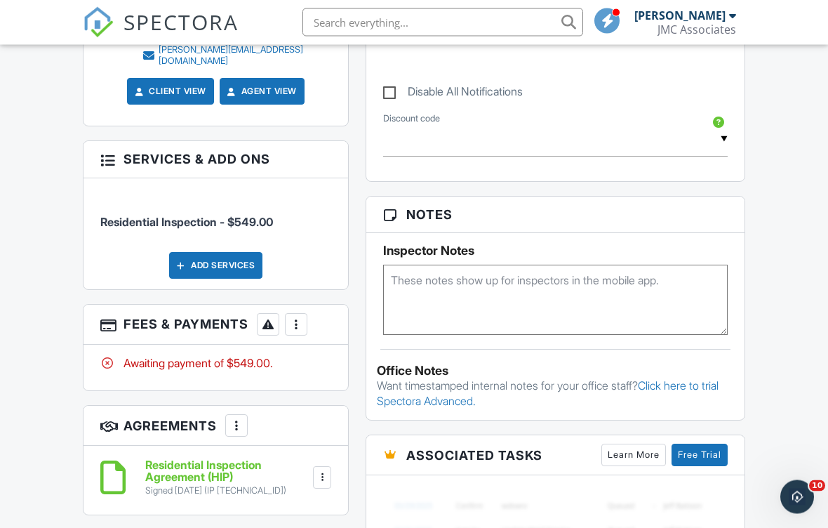
scroll to position [816, 0]
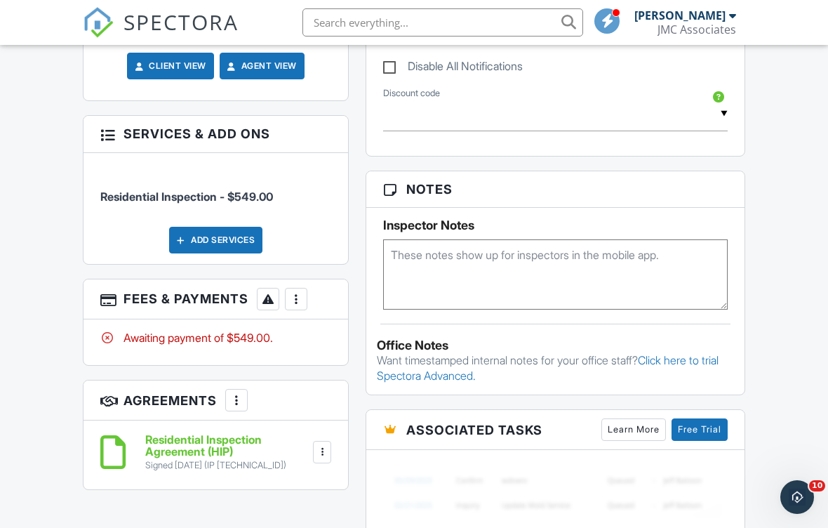
click at [417, 496] on img at bounding box center [555, 492] width 345 height 64
click at [320, 446] on div at bounding box center [322, 452] width 14 height 14
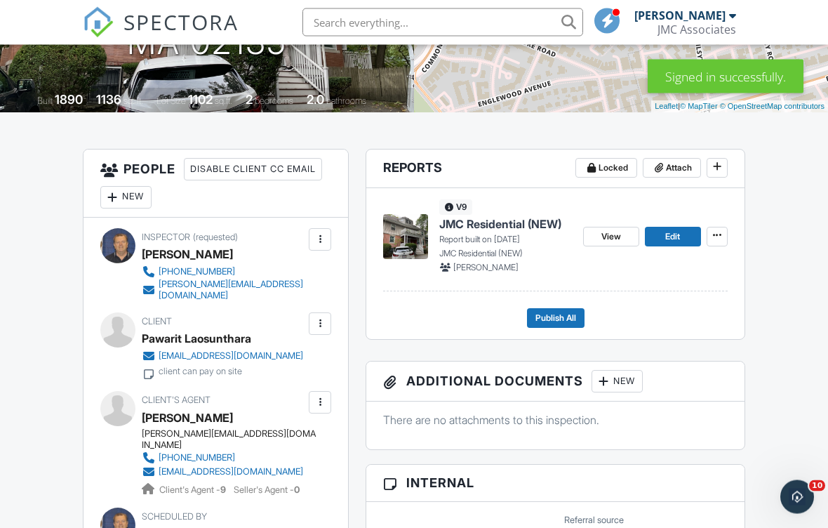
scroll to position [277, 0]
click at [498, 243] on p "Report built on 09/27/2025" at bounding box center [505, 239] width 133 height 13
click at [495, 241] on p "Report built on 09/27/2025" at bounding box center [505, 239] width 133 height 13
click at [490, 242] on p "Report built on 09/27/2025" at bounding box center [505, 239] width 133 height 13
click at [487, 229] on span "JMC Residential (NEW)" at bounding box center [500, 223] width 122 height 15
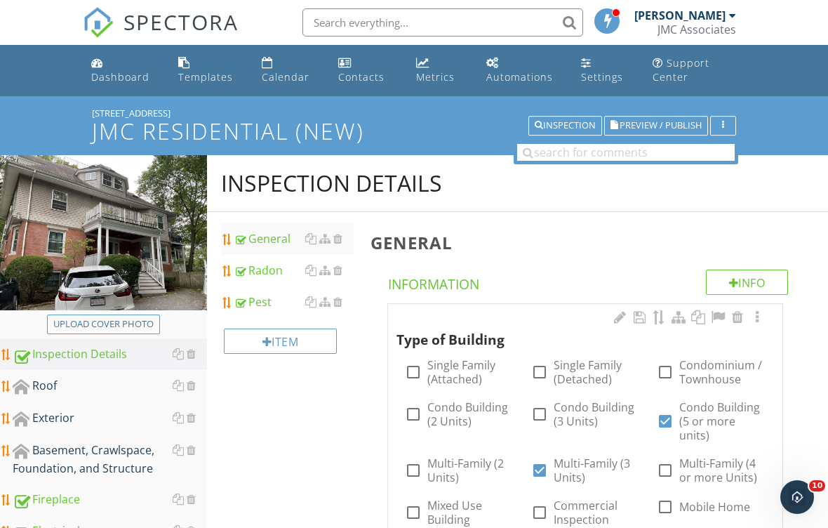
click at [65, 384] on div "Roof" at bounding box center [110, 386] width 194 height 18
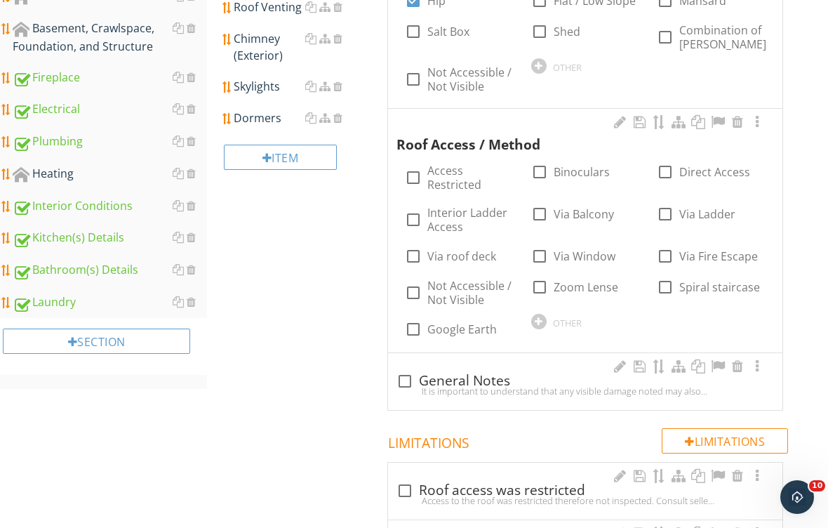
scroll to position [422, 0]
click at [580, 164] on label "Binoculars" at bounding box center [582, 171] width 56 height 14
checkbox input "true"
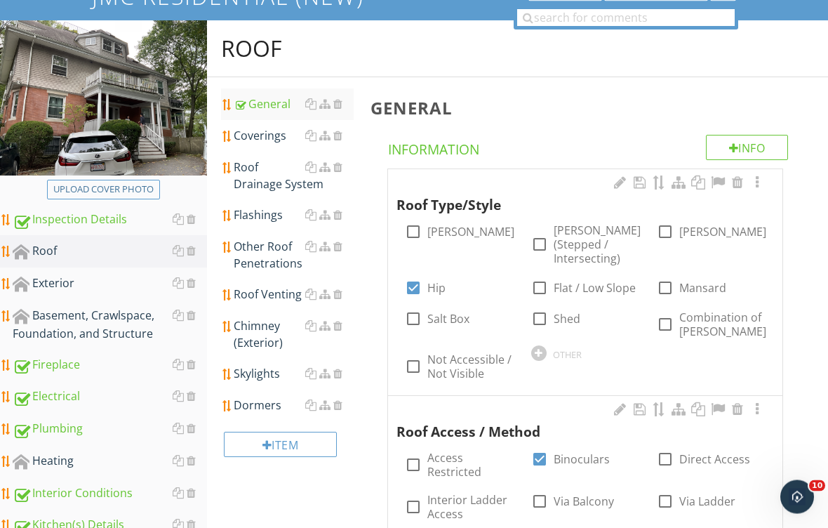
scroll to position [131, 0]
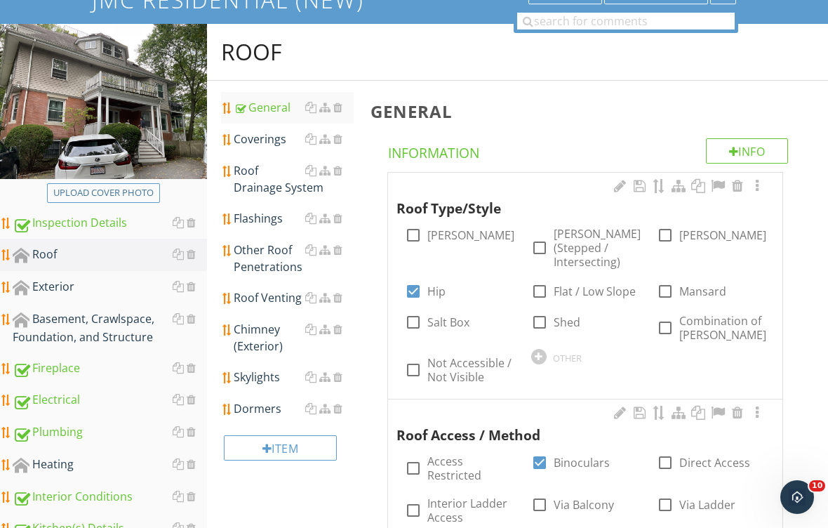
click at [269, 146] on div "Coverings" at bounding box center [294, 139] width 120 height 17
click at [274, 138] on div "Coverings" at bounding box center [294, 139] width 120 height 17
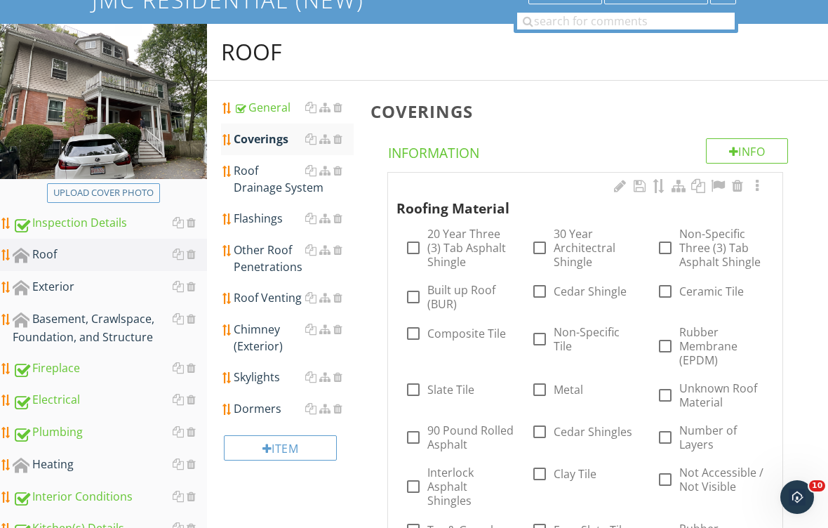
click at [559, 247] on label "30 Year Architectral Shingle" at bounding box center [597, 248] width 86 height 42
checkbox input "true"
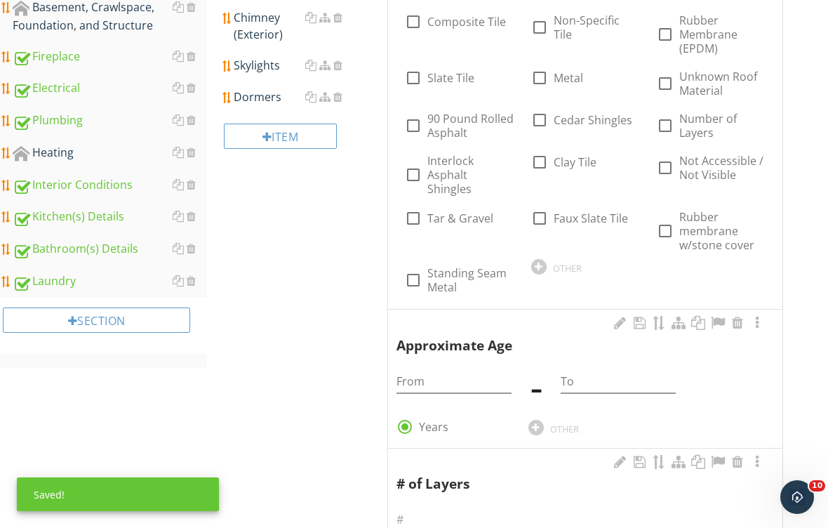
scroll to position [456, 0]
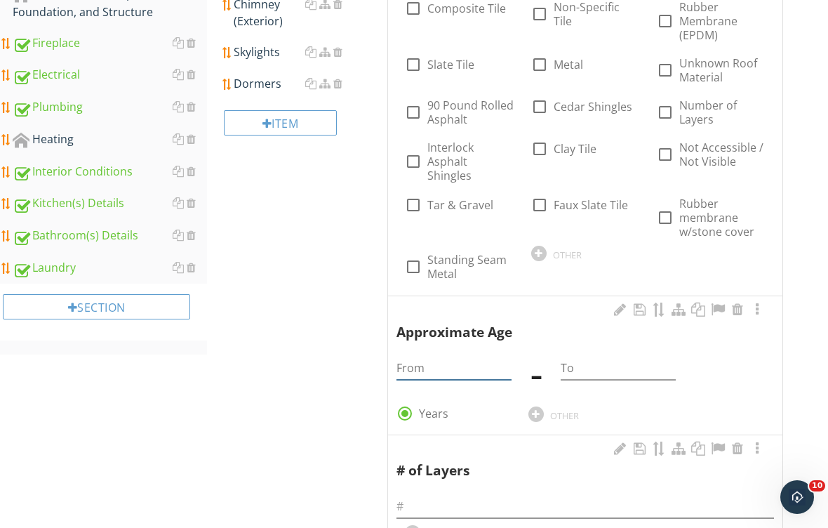
click at [449, 356] on input "From" at bounding box center [453, 367] width 114 height 23
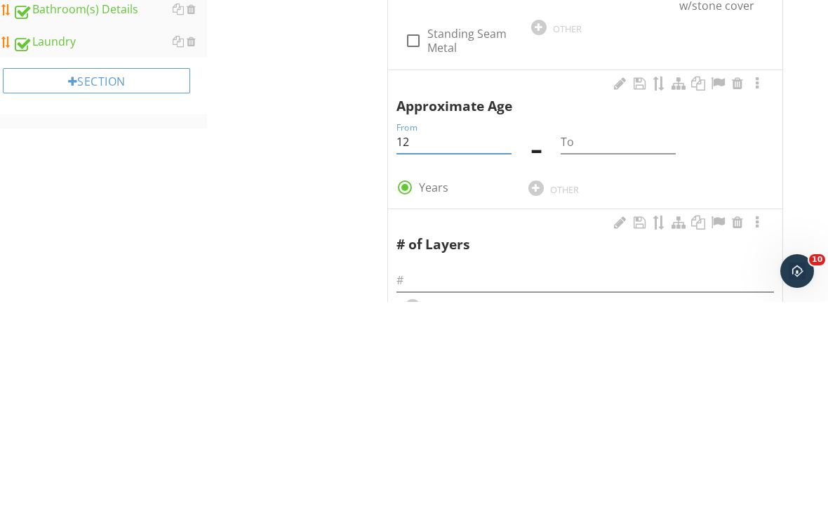
type input "12"
click at [605, 356] on input "To" at bounding box center [618, 367] width 114 height 23
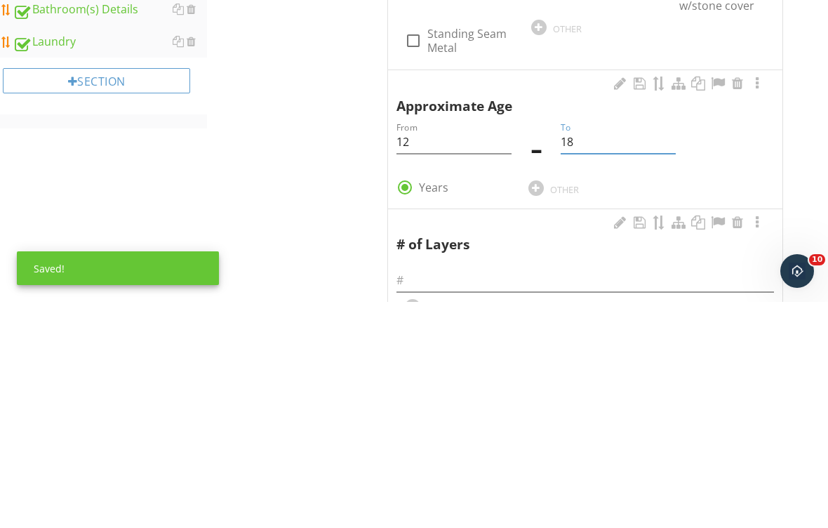
scroll to position [682, 0]
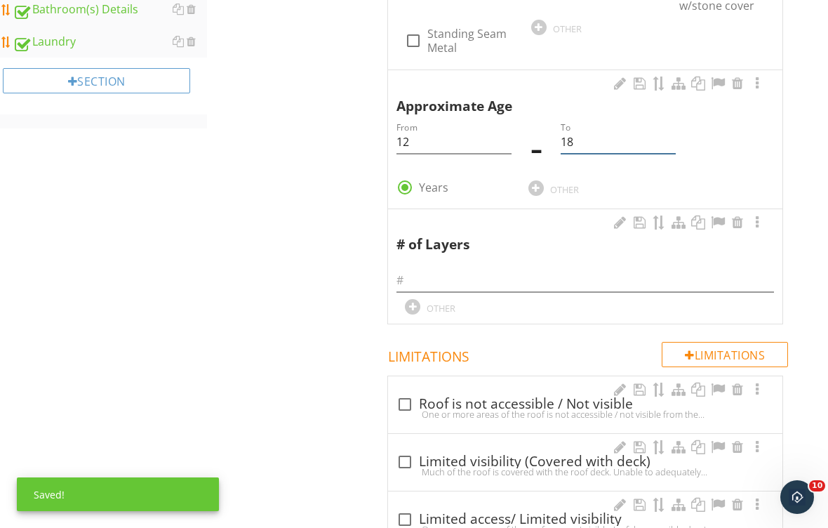
type input "18"
click at [500, 269] on input "text" at bounding box center [584, 280] width 377 height 23
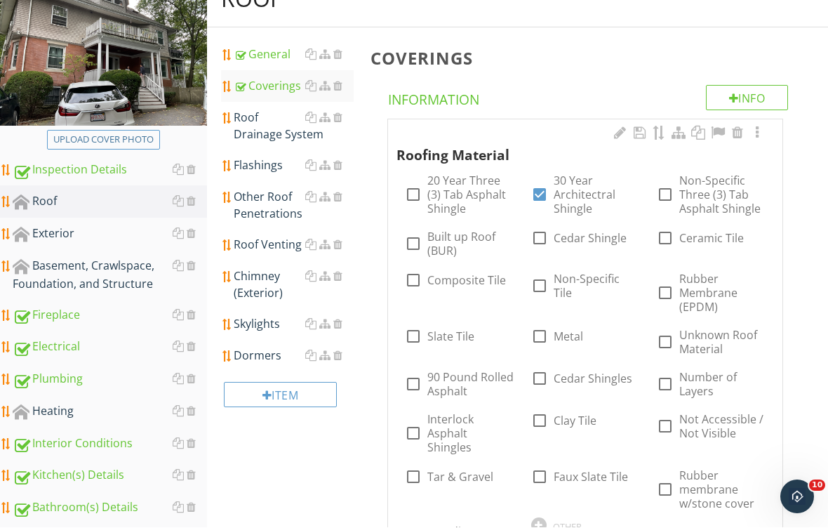
scroll to position [185, 0]
type input "1"
click at [264, 128] on div "Roof Drainage System" at bounding box center [294, 126] width 120 height 34
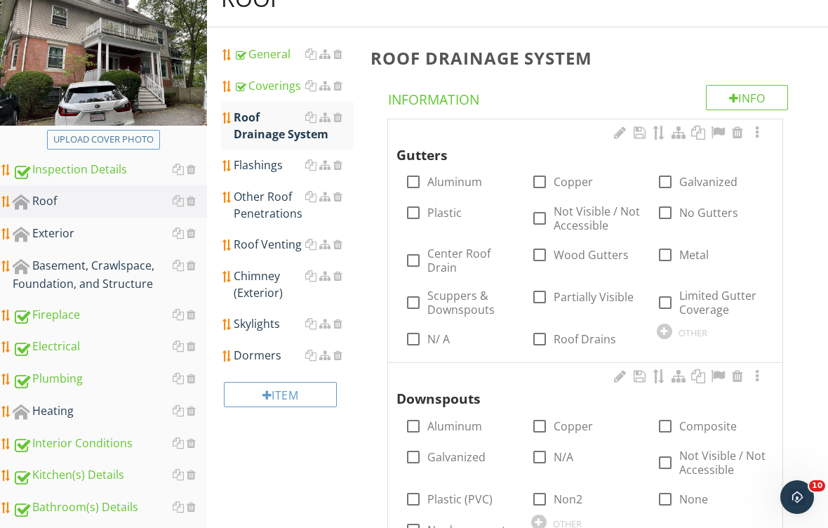
click at [420, 187] on div at bounding box center [413, 182] width 24 height 24
checkbox input "true"
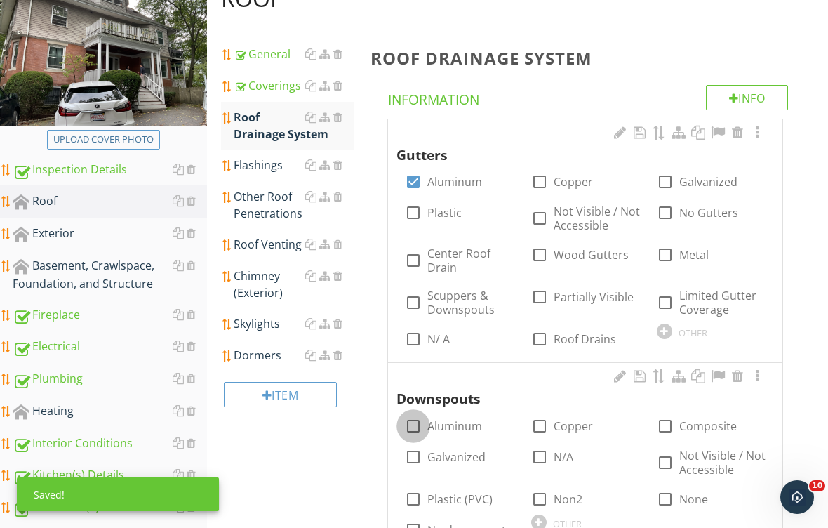
click at [409, 423] on div at bounding box center [413, 426] width 24 height 24
checkbox input "true"
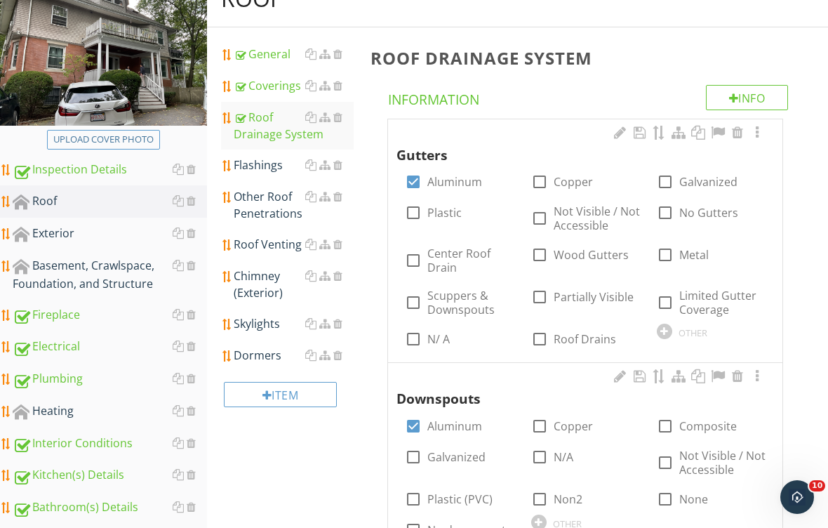
click at [280, 164] on div "Flashings" at bounding box center [294, 164] width 120 height 17
click at [281, 161] on div "Flashings" at bounding box center [294, 164] width 120 height 17
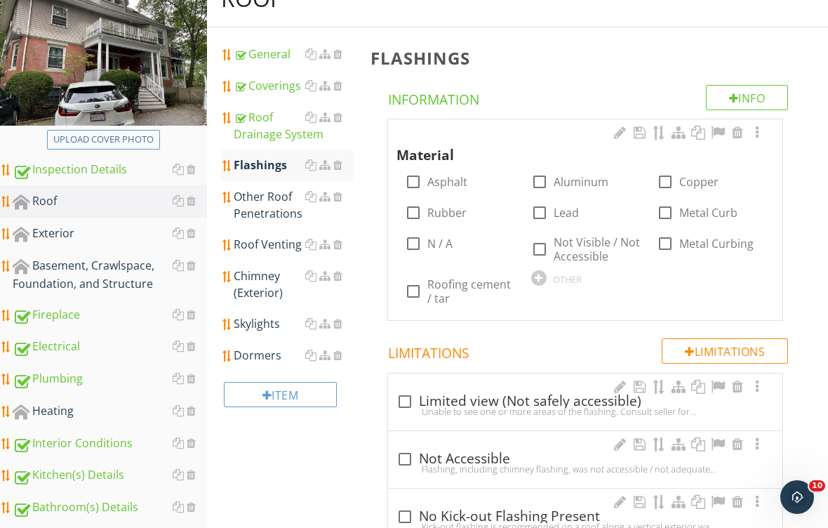
click at [573, 185] on label "Aluminum" at bounding box center [581, 182] width 55 height 14
checkbox input "true"
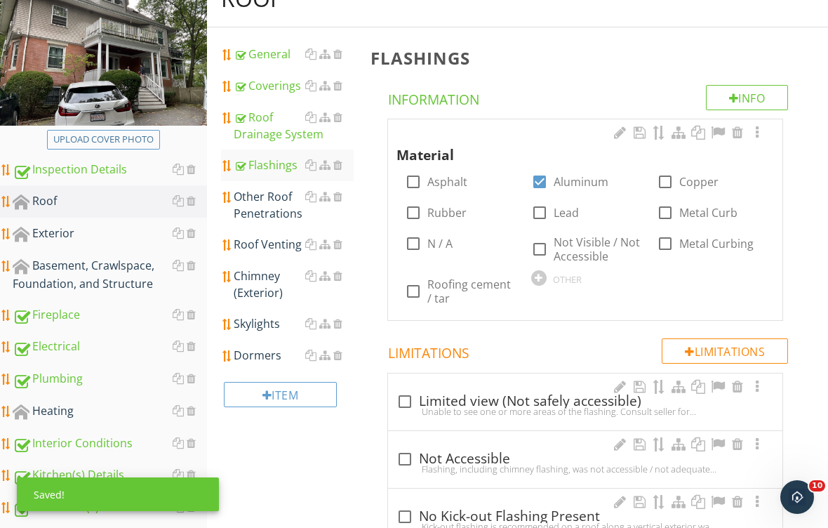
click at [270, 208] on div "Other Roof Penetrations" at bounding box center [294, 205] width 120 height 34
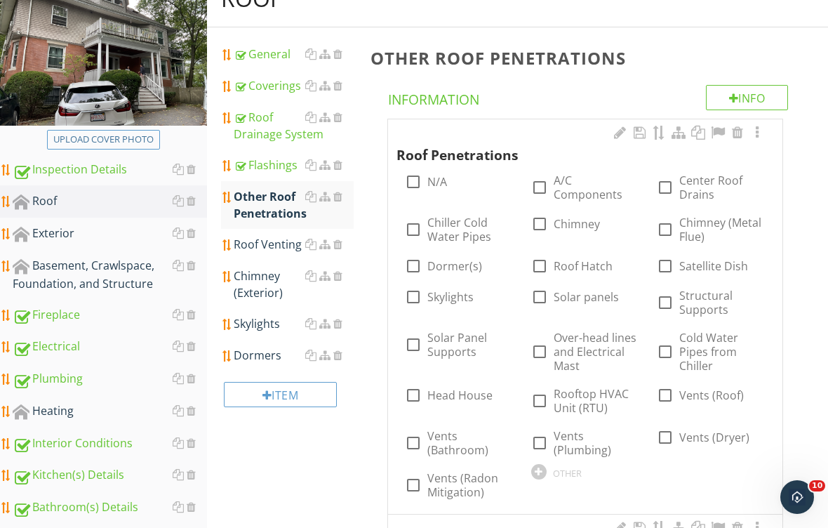
click at [587, 227] on label "Chimney" at bounding box center [577, 224] width 46 height 14
checkbox input "true"
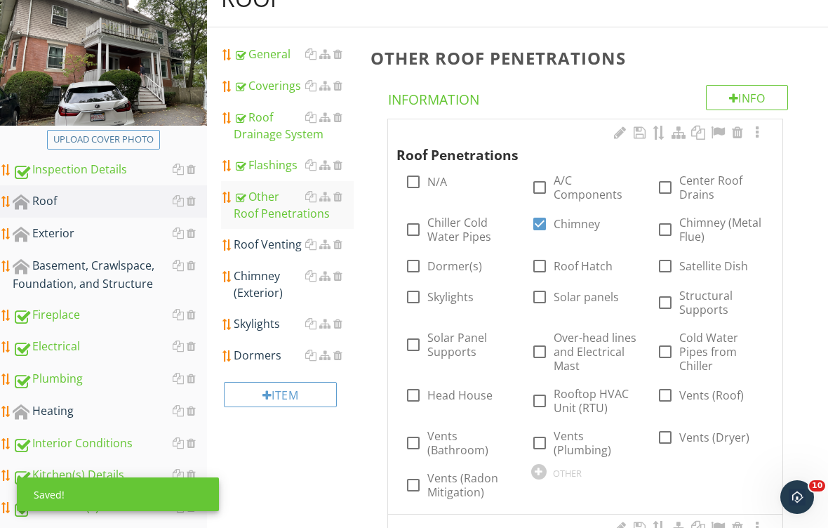
click at [586, 434] on label "Vents (Plumbing)" at bounding box center [597, 443] width 86 height 28
checkbox input "true"
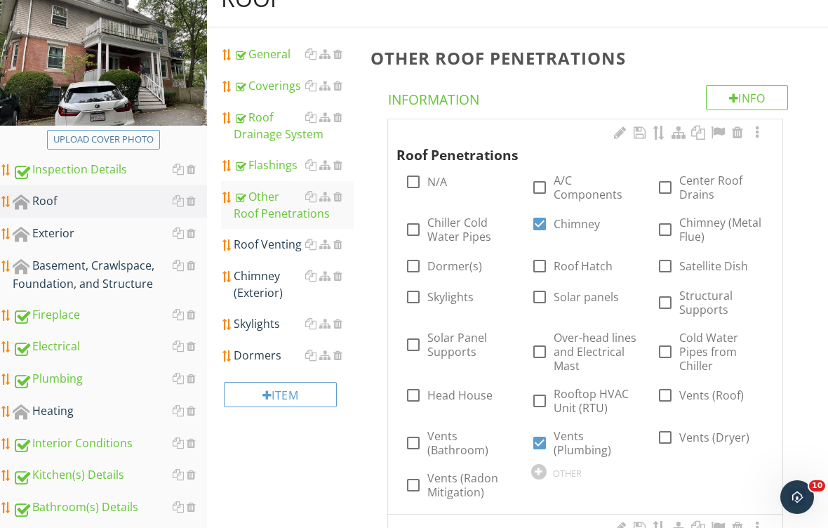
click at [275, 244] on div "Roof Venting" at bounding box center [294, 244] width 120 height 17
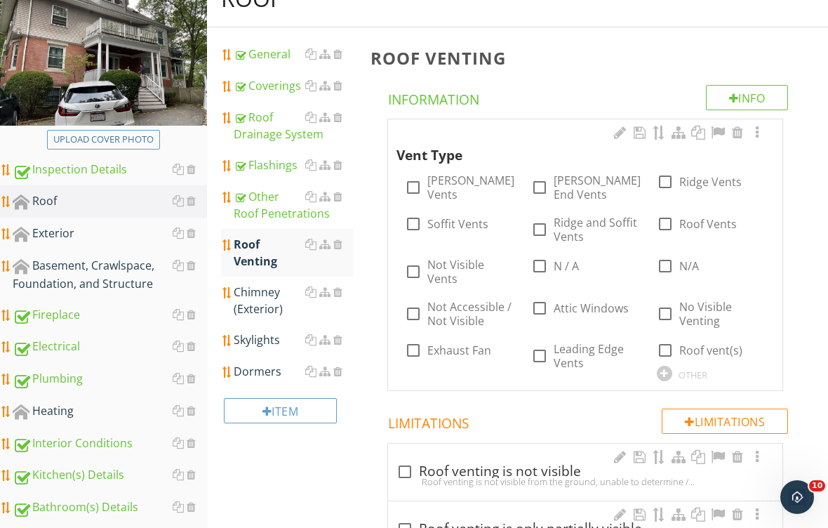
click at [572, 259] on label "N / A" at bounding box center [566, 266] width 25 height 14
checkbox input "true"
click at [272, 310] on div "Chimney (Exterior)" at bounding box center [294, 300] width 120 height 34
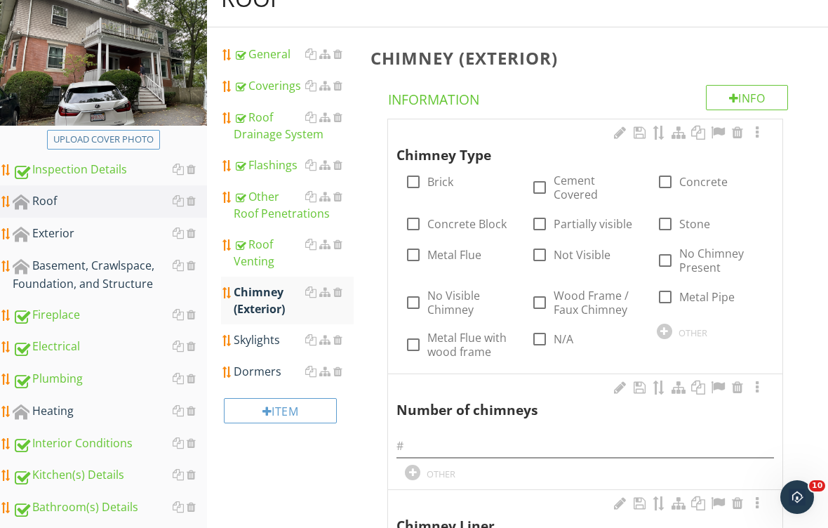
click at [472, 192] on div "check_box_outline_blank Brick" at bounding box center [459, 180] width 109 height 31
click at [504, 441] on input "text" at bounding box center [584, 445] width 377 height 23
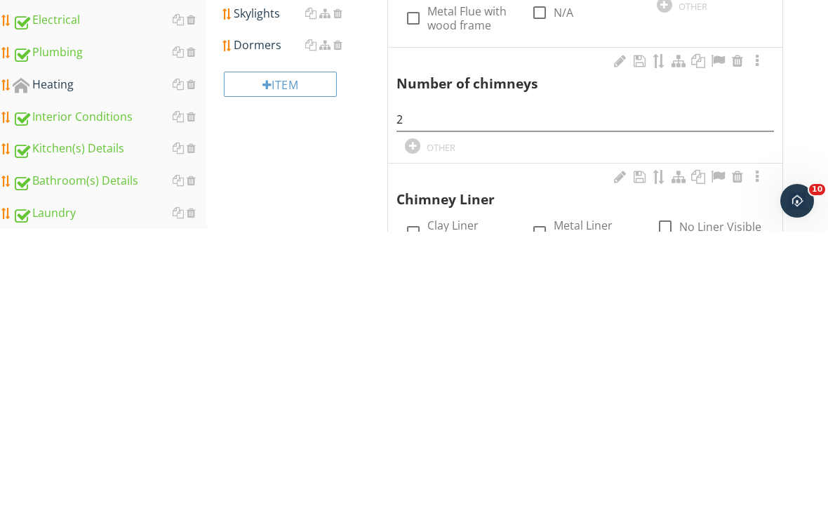
scroll to position [512, 0]
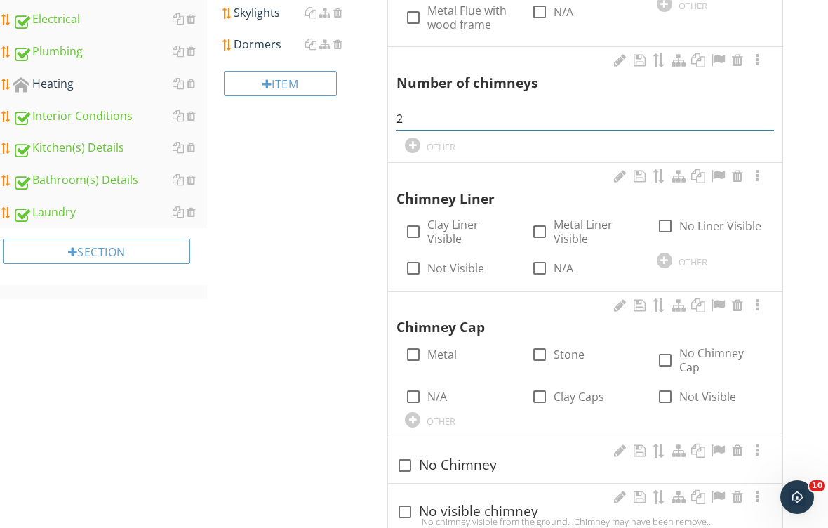
type input "2"
click at [418, 228] on div at bounding box center [413, 232] width 24 height 24
checkbox input "true"
click at [418, 402] on div at bounding box center [413, 397] width 24 height 24
checkbox input "true"
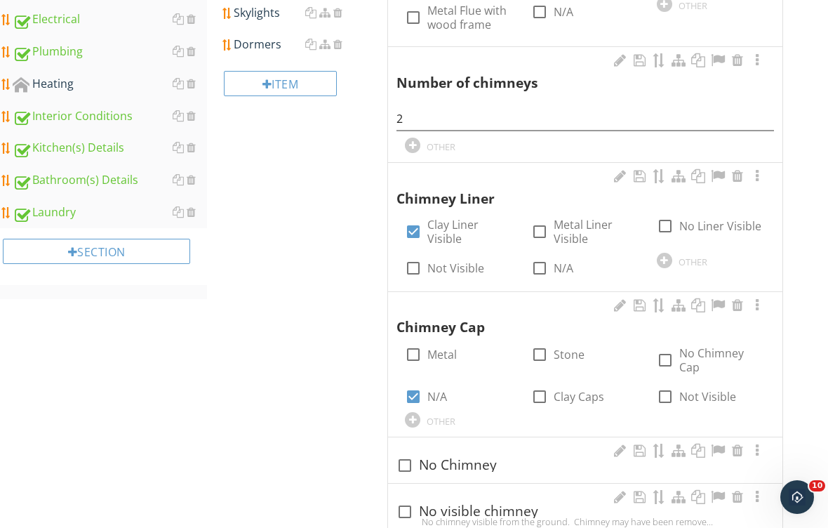
click at [457, 347] on label "Metal" at bounding box center [441, 354] width 29 height 14
checkbox input "true"
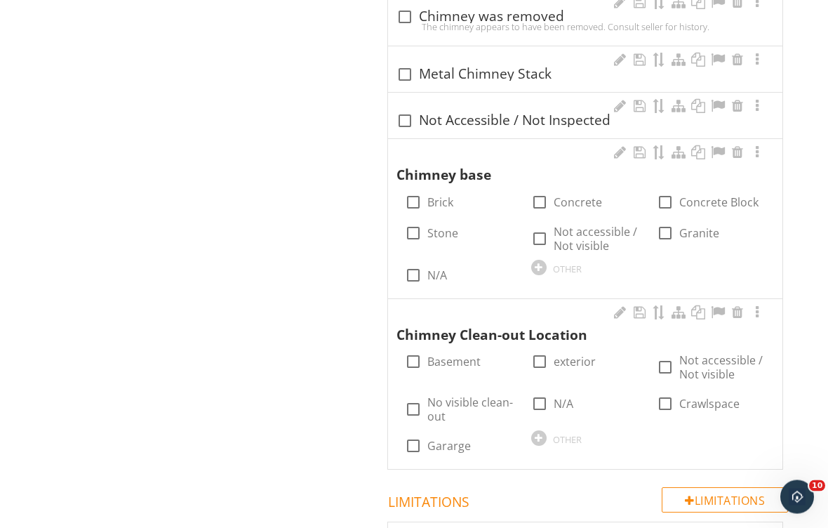
scroll to position [1064, 0]
click at [450, 203] on label "Brick" at bounding box center [440, 202] width 26 height 14
checkbox input "true"
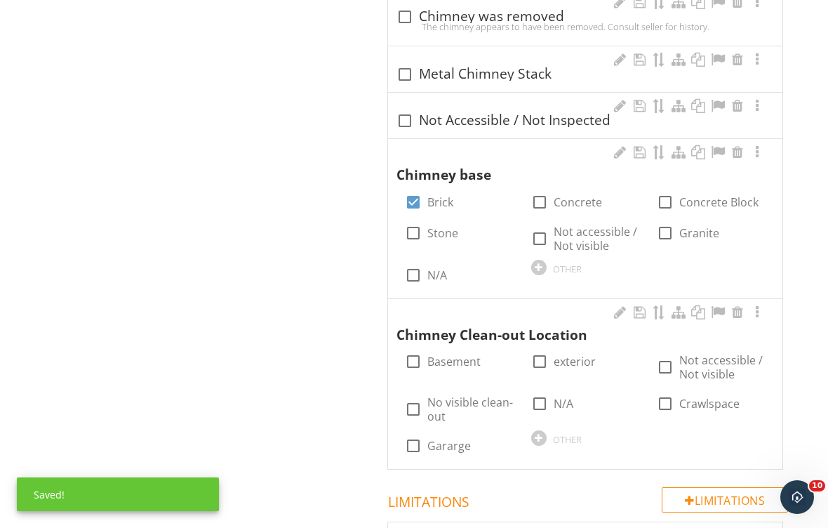
click at [444, 354] on label "Basement" at bounding box center [453, 361] width 53 height 14
checkbox input "true"
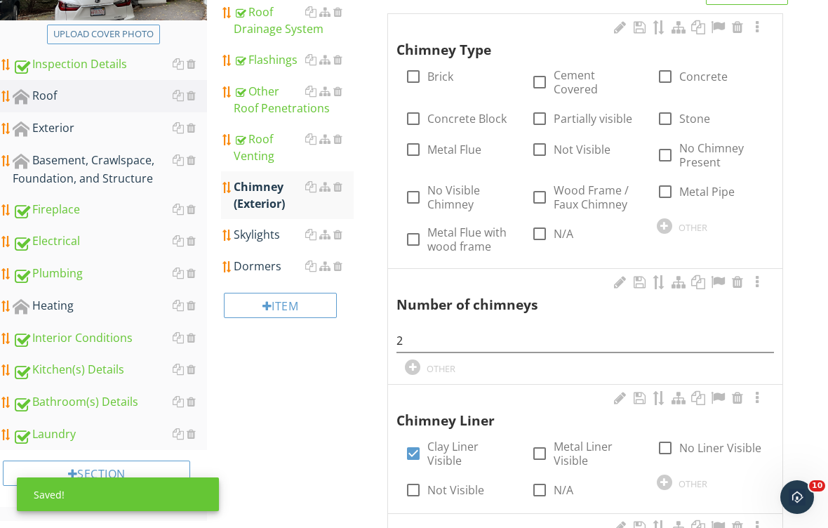
scroll to position [288, 0]
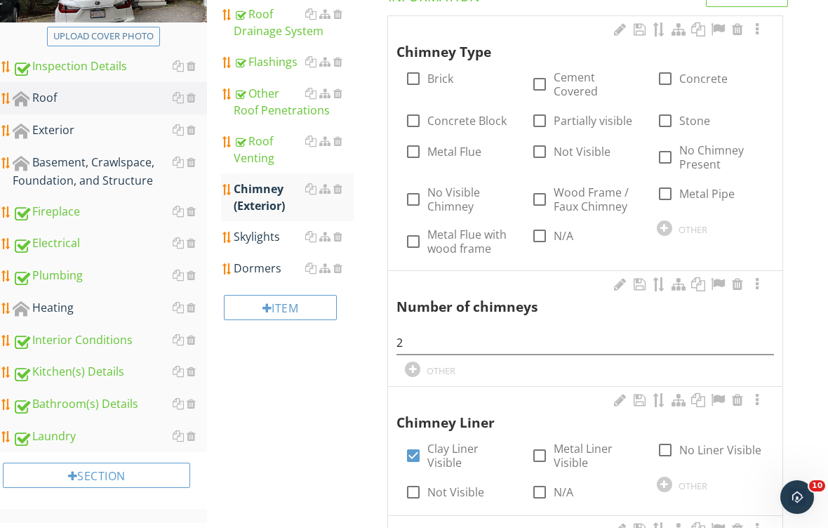
click at [447, 83] on label "Brick" at bounding box center [440, 79] width 26 height 14
checkbox input "true"
click at [279, 239] on div "Skylights" at bounding box center [294, 236] width 120 height 17
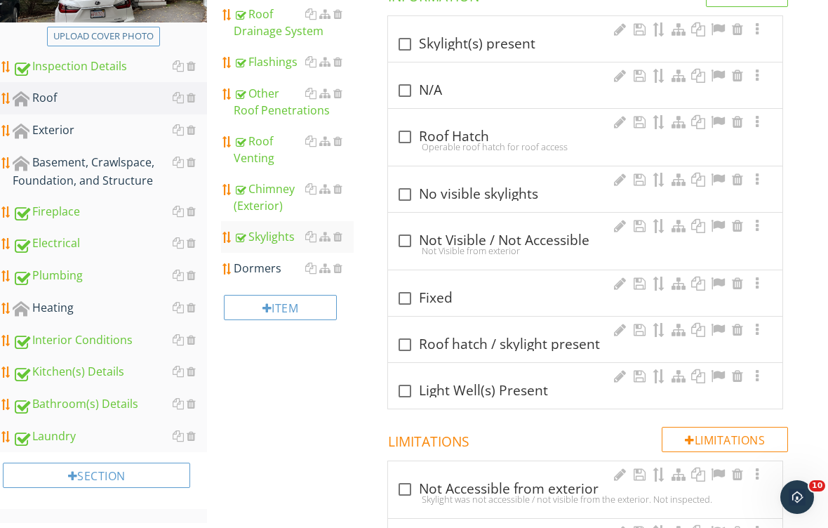
click at [473, 41] on div "check_box_outline_blank Skylight(s) present" at bounding box center [584, 44] width 377 height 17
checkbox input "true"
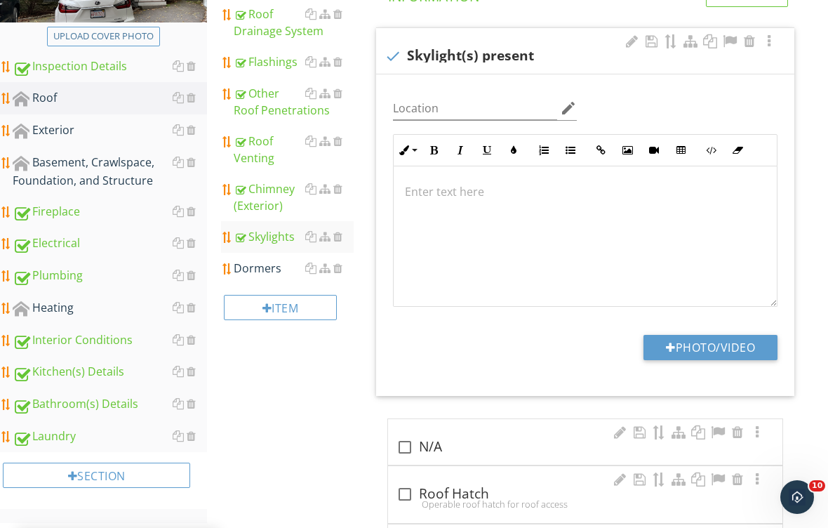
click at [276, 265] on div "Dormers" at bounding box center [294, 268] width 120 height 17
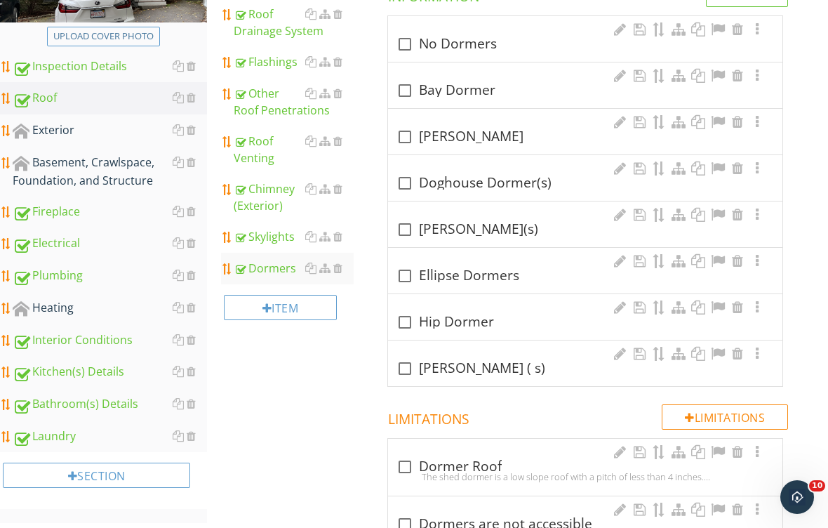
click at [462, 51] on div "check_box_outline_blank No Dormers" at bounding box center [584, 44] width 377 height 17
checkbox input "true"
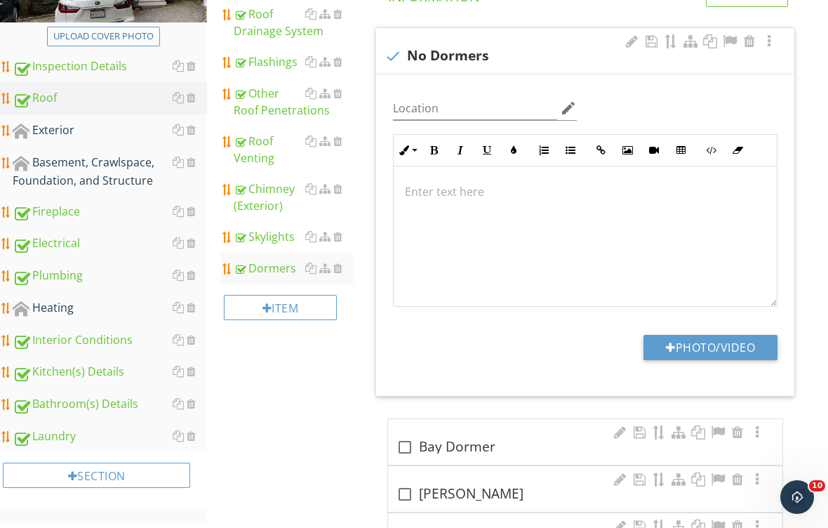
click at [63, 125] on div "Exterior" at bounding box center [110, 130] width 194 height 18
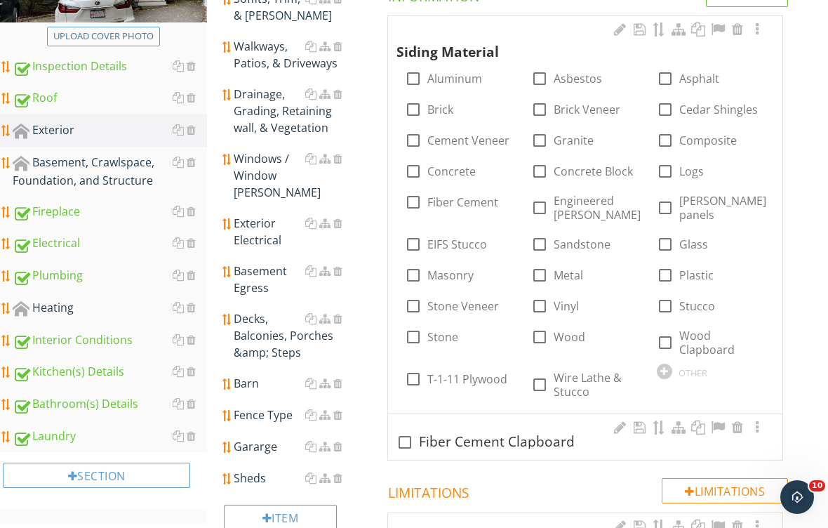
click at [453, 102] on label "Brick" at bounding box center [440, 109] width 26 height 14
checkbox input "true"
click at [717, 114] on label "Cedar Shingles" at bounding box center [718, 109] width 79 height 14
checkbox input "true"
